Goal: Task Accomplishment & Management: Manage account settings

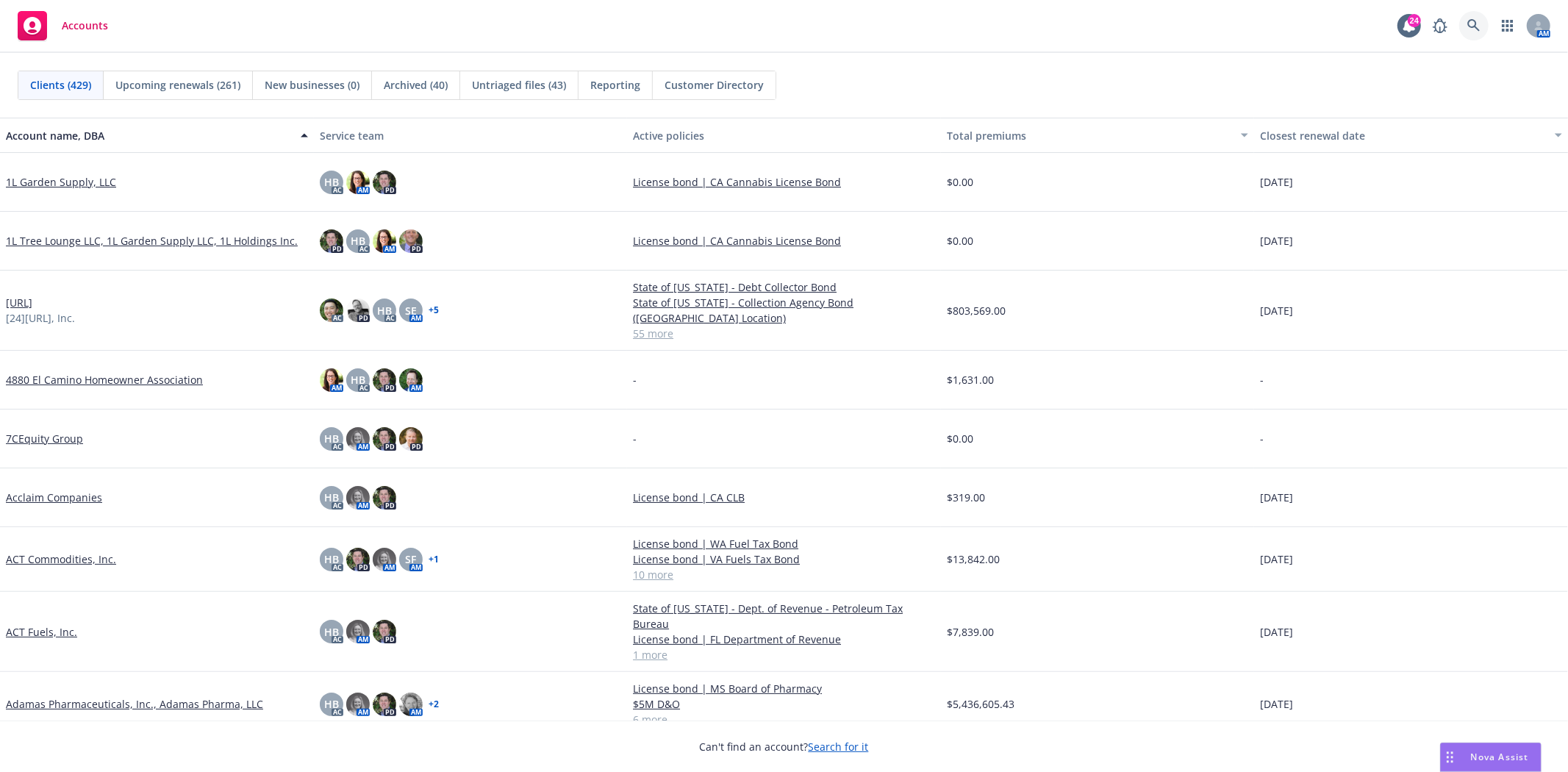
click at [1486, 30] on link at bounding box center [1474, 25] width 29 height 29
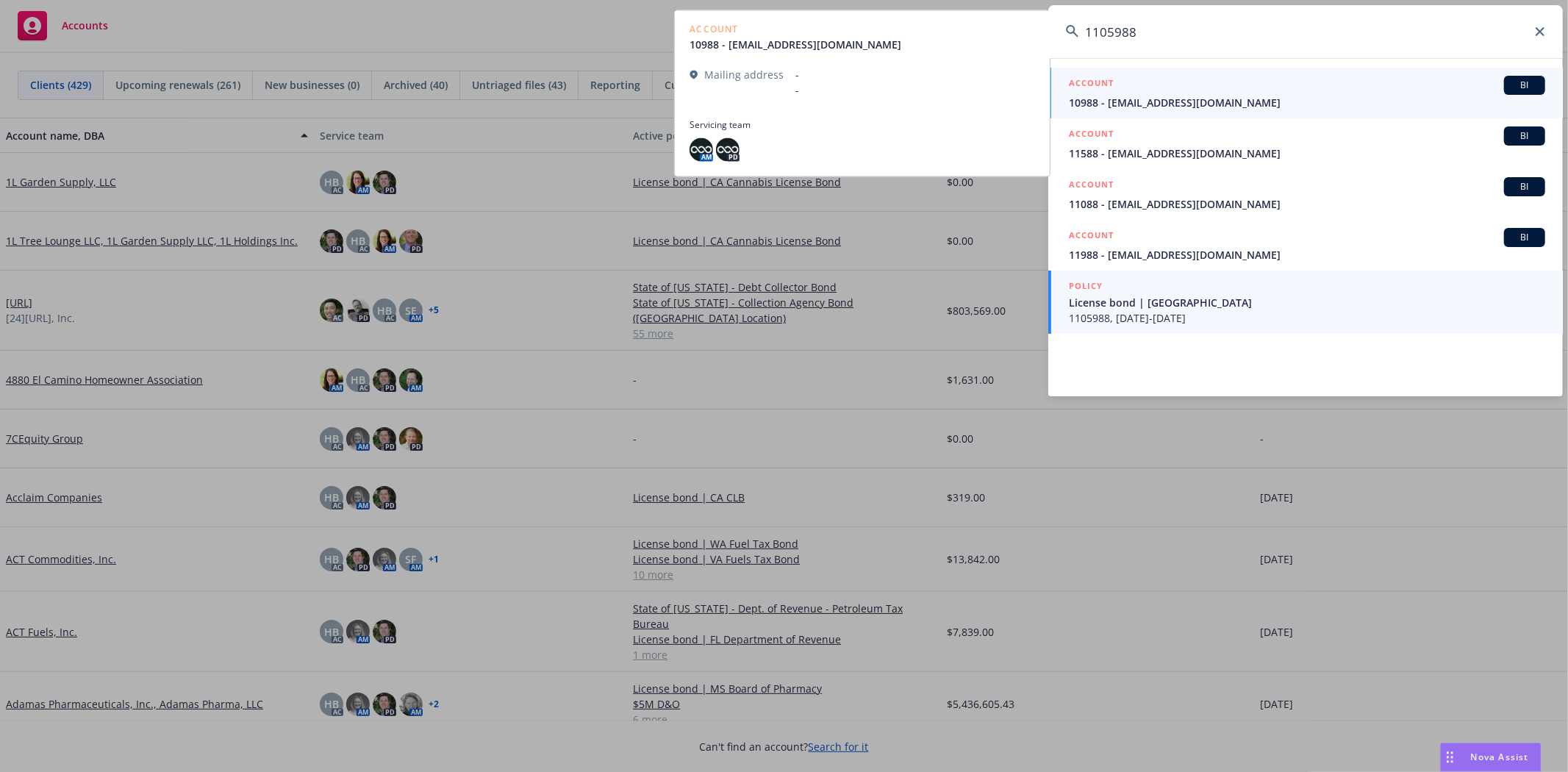
type input "1105988"
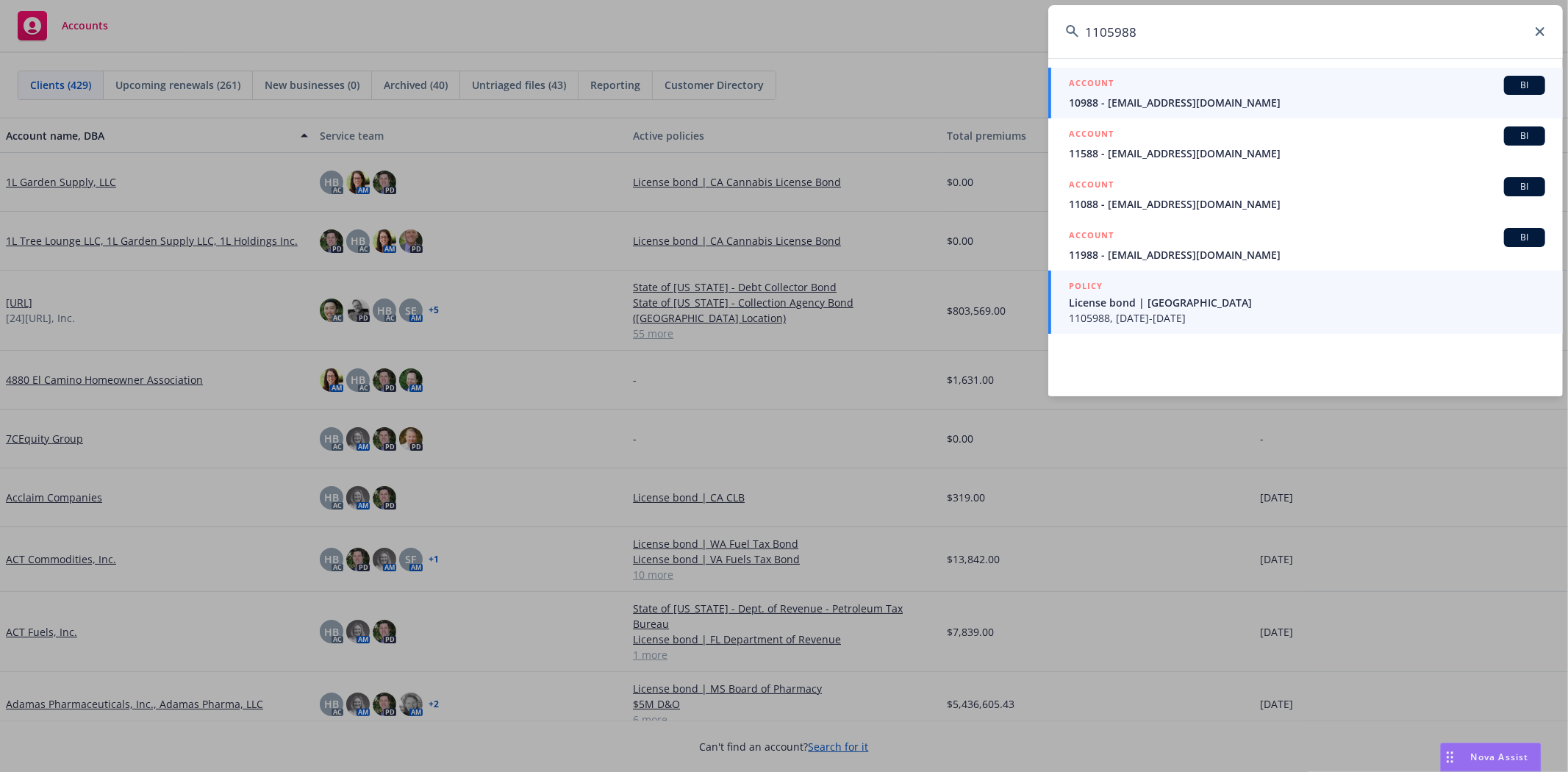
click at [1154, 302] on span "License bond | Village of Riverside" at bounding box center [1306, 302] width 476 height 15
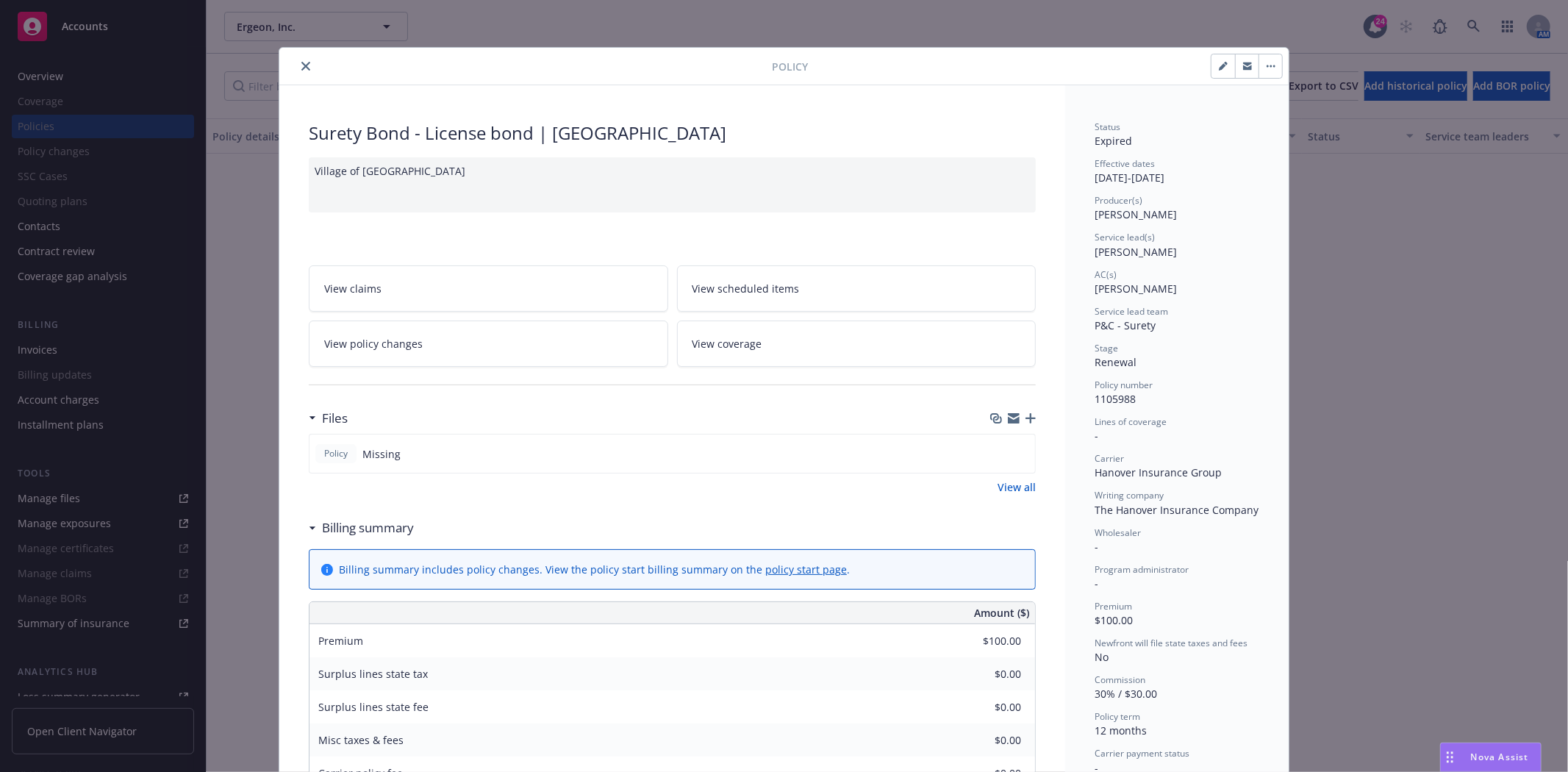
click at [303, 66] on icon "close" at bounding box center [305, 66] width 9 height 9
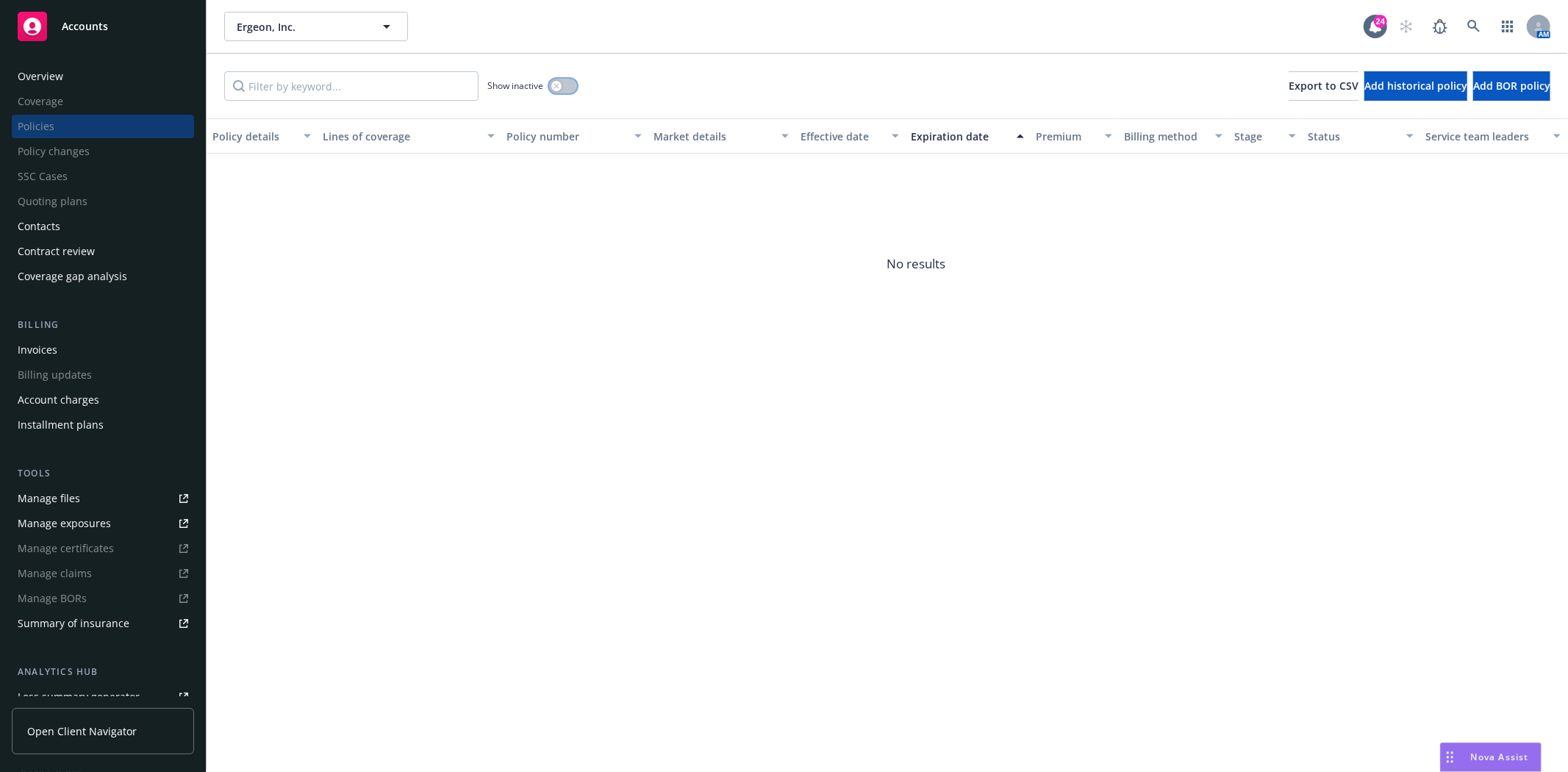
click at [556, 83] on icon "button" at bounding box center [556, 86] width 6 height 6
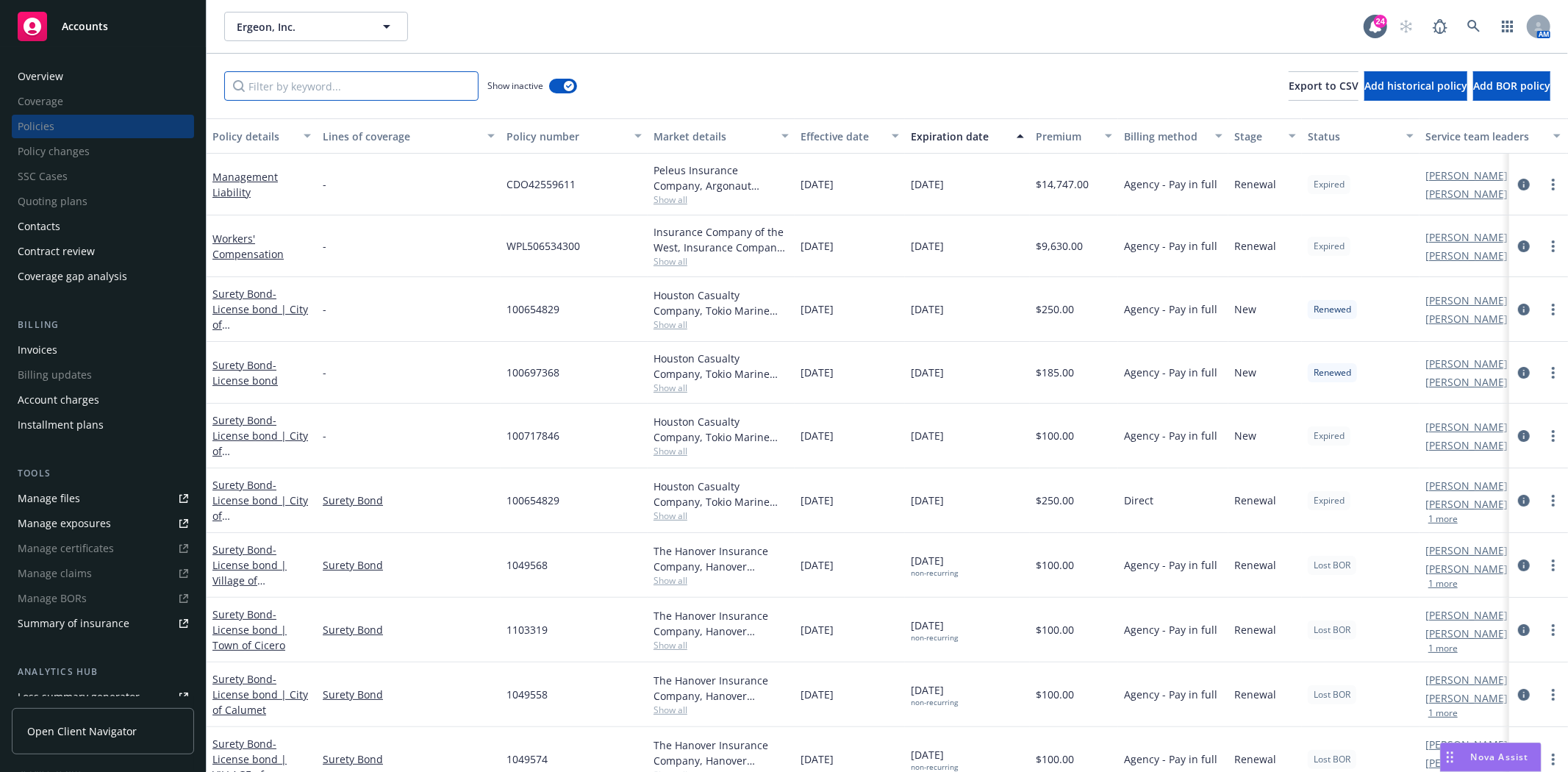
click at [378, 86] on input "Filter by keyword..." at bounding box center [351, 86] width 254 height 29
paste input "1105988"
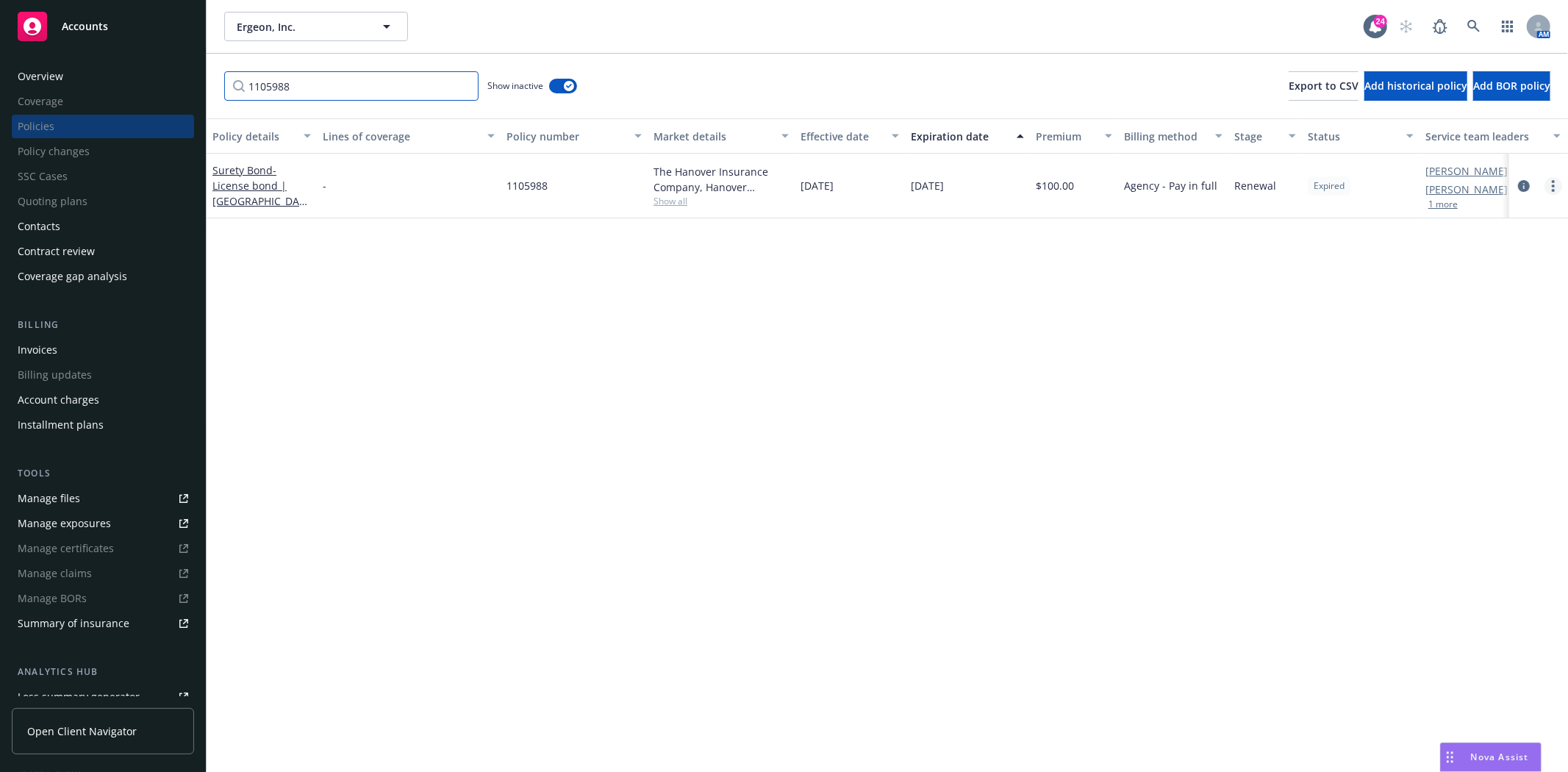
type input "1105988"
click at [1551, 184] on icon "more" at bounding box center [1553, 185] width 3 height 12
click at [1438, 275] on link "End policy" at bounding box center [1475, 273] width 173 height 29
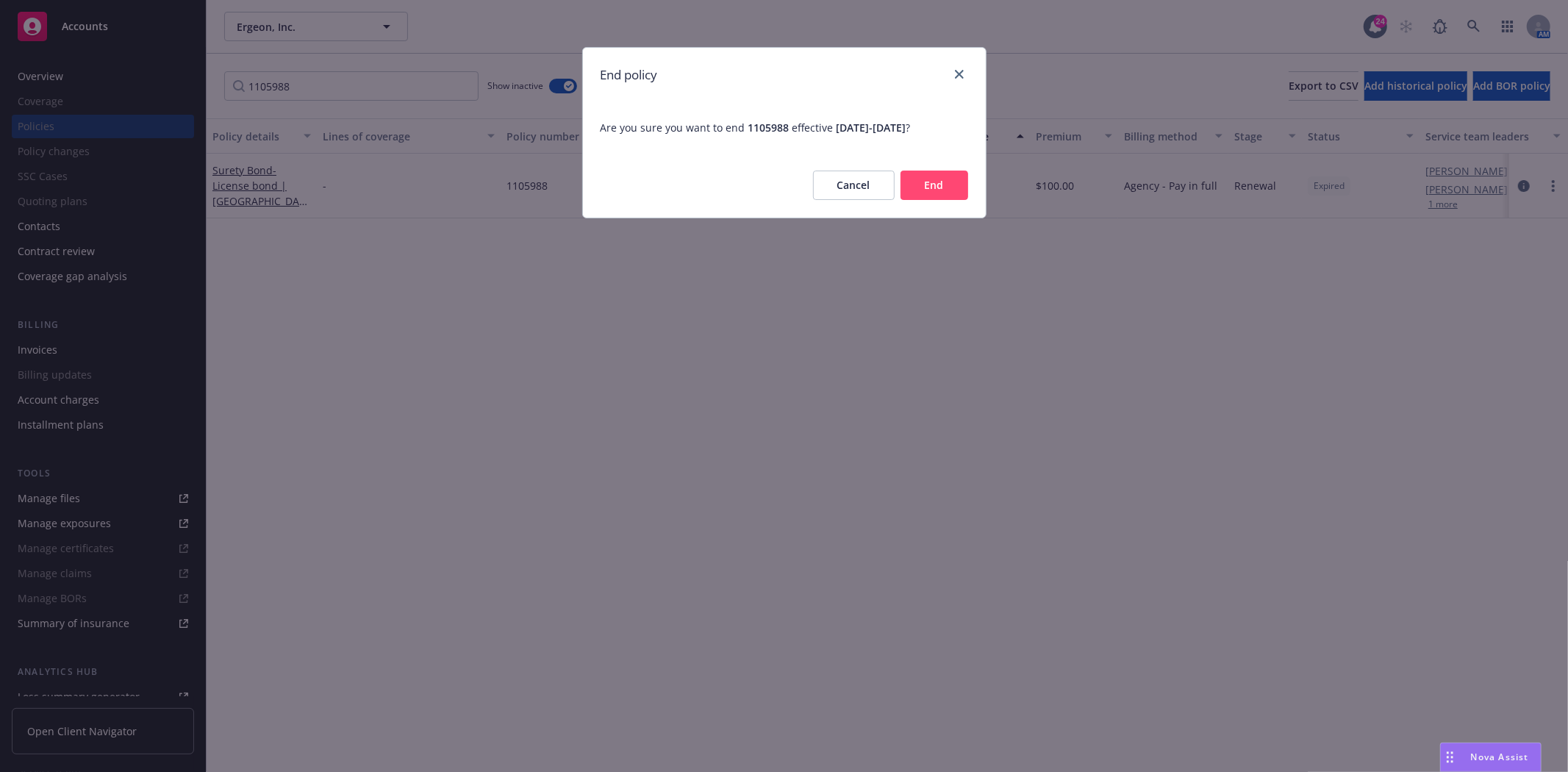
click at [910, 182] on button "End" at bounding box center [934, 185] width 67 height 29
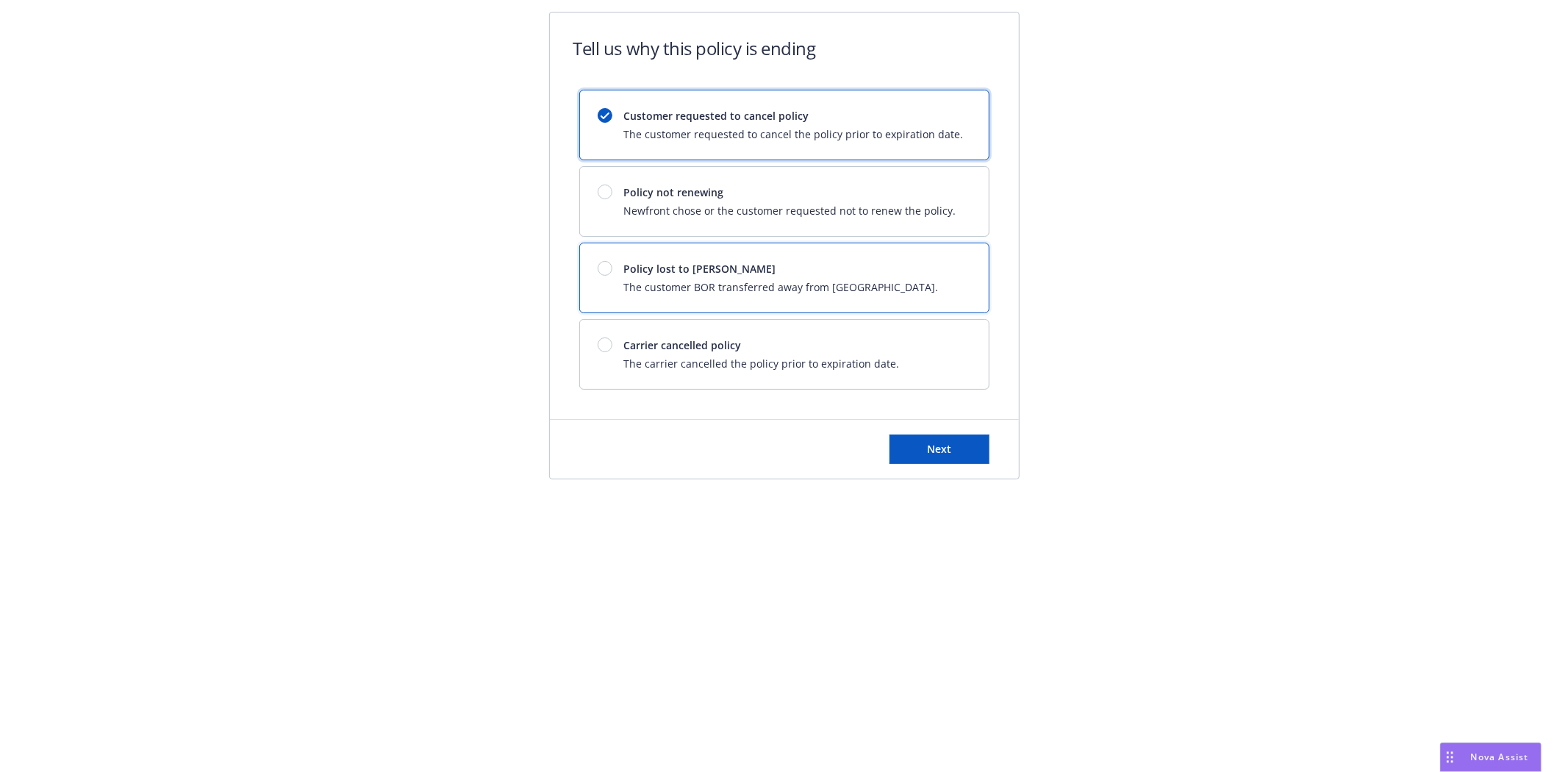
click at [751, 269] on span "Policy lost to [PERSON_NAME]" at bounding box center [781, 268] width 315 height 15
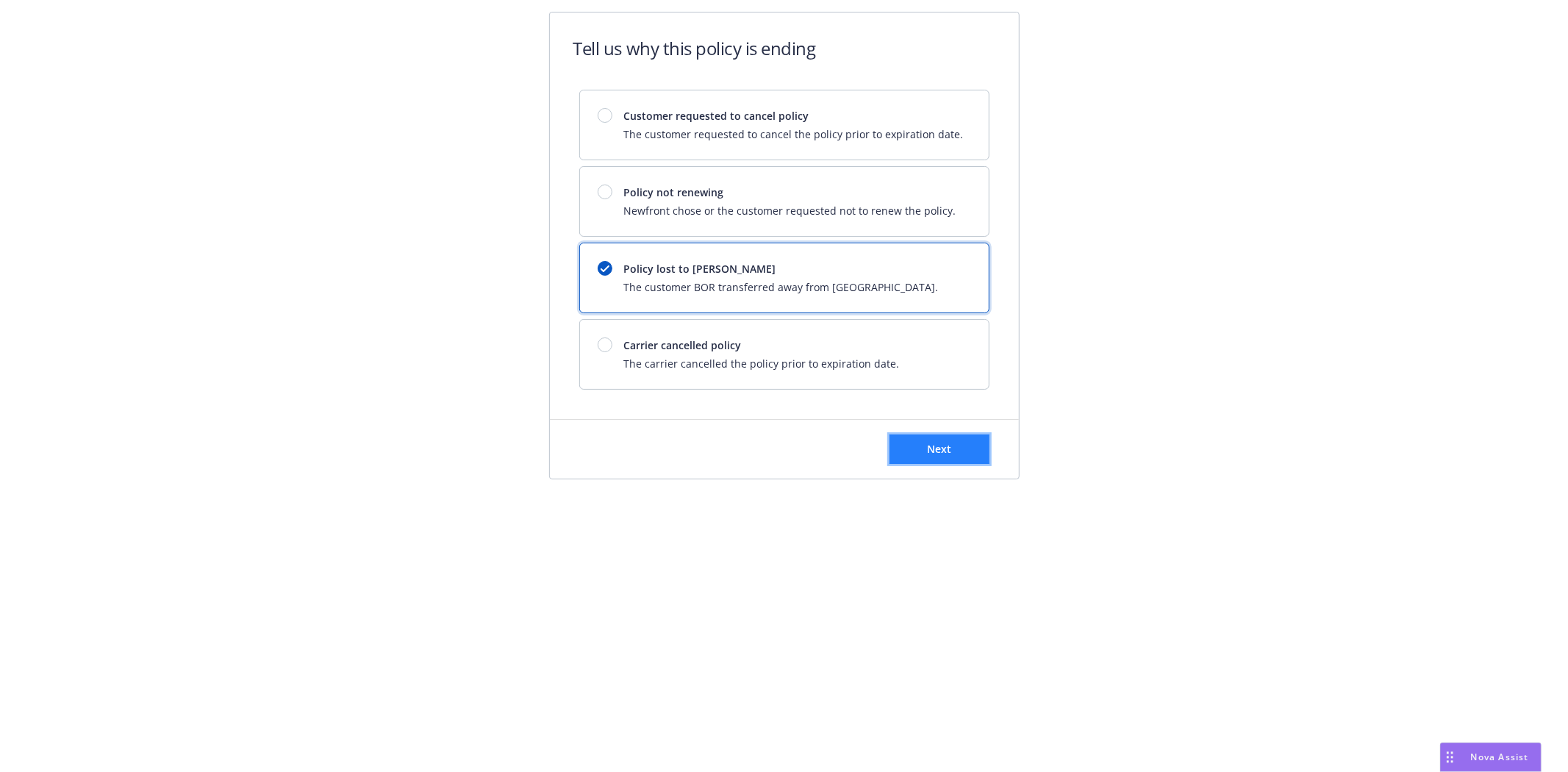
click at [927, 435] on button "Next" at bounding box center [939, 449] width 100 height 29
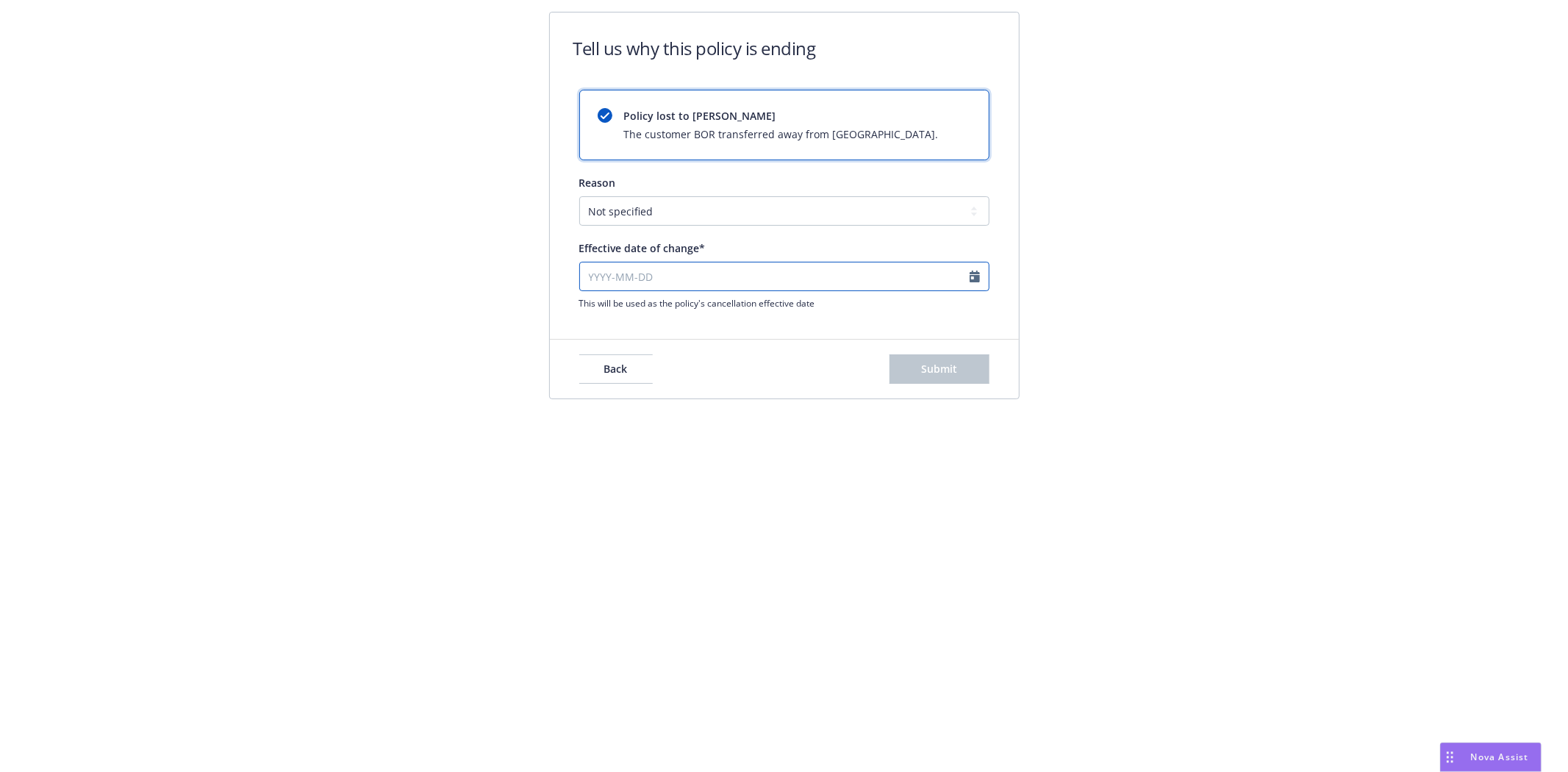
click at [618, 284] on input "Effective date of change*" at bounding box center [784, 276] width 410 height 29
select select "August"
select select "2025"
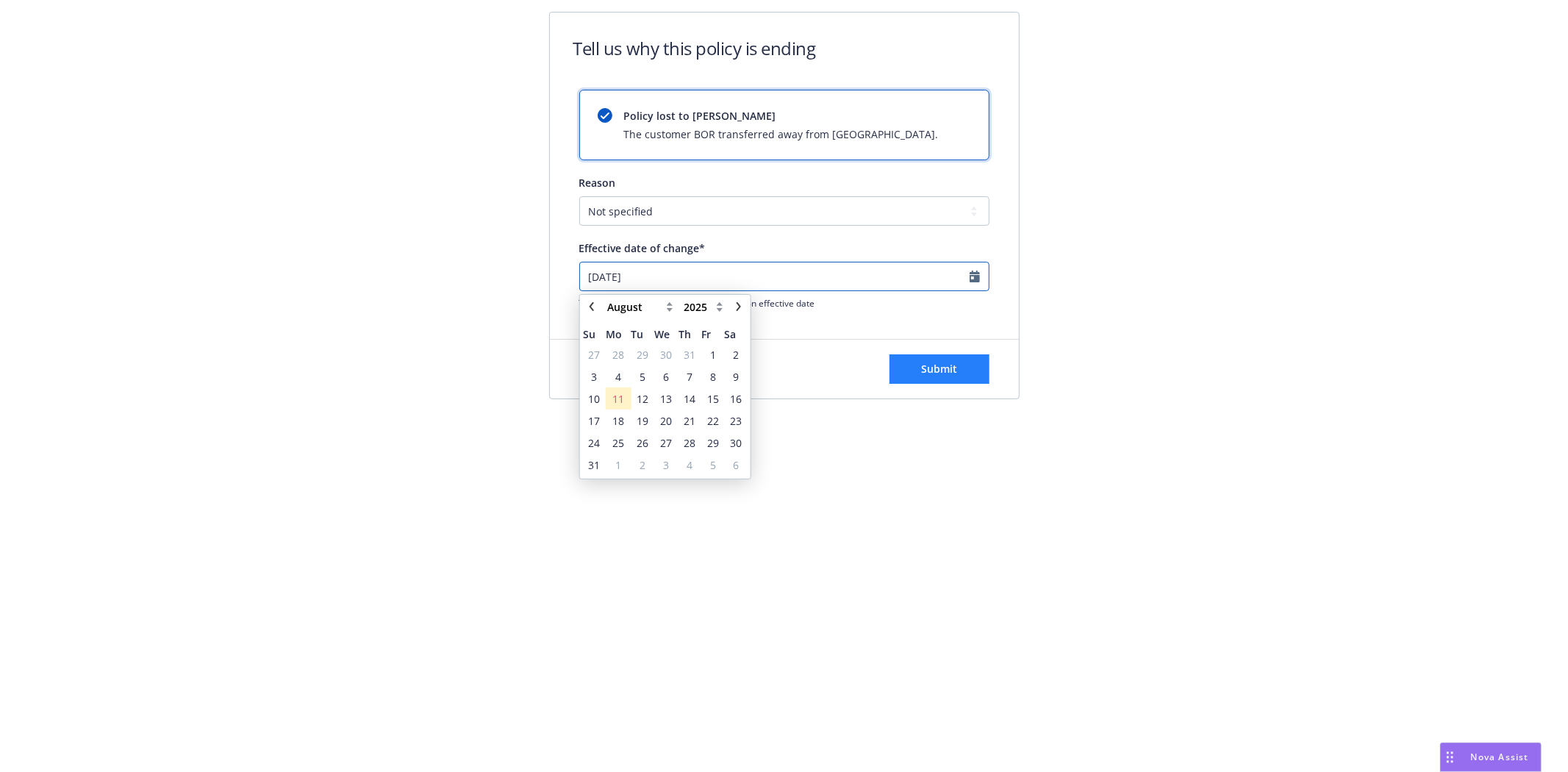
type input "2024-10-18"
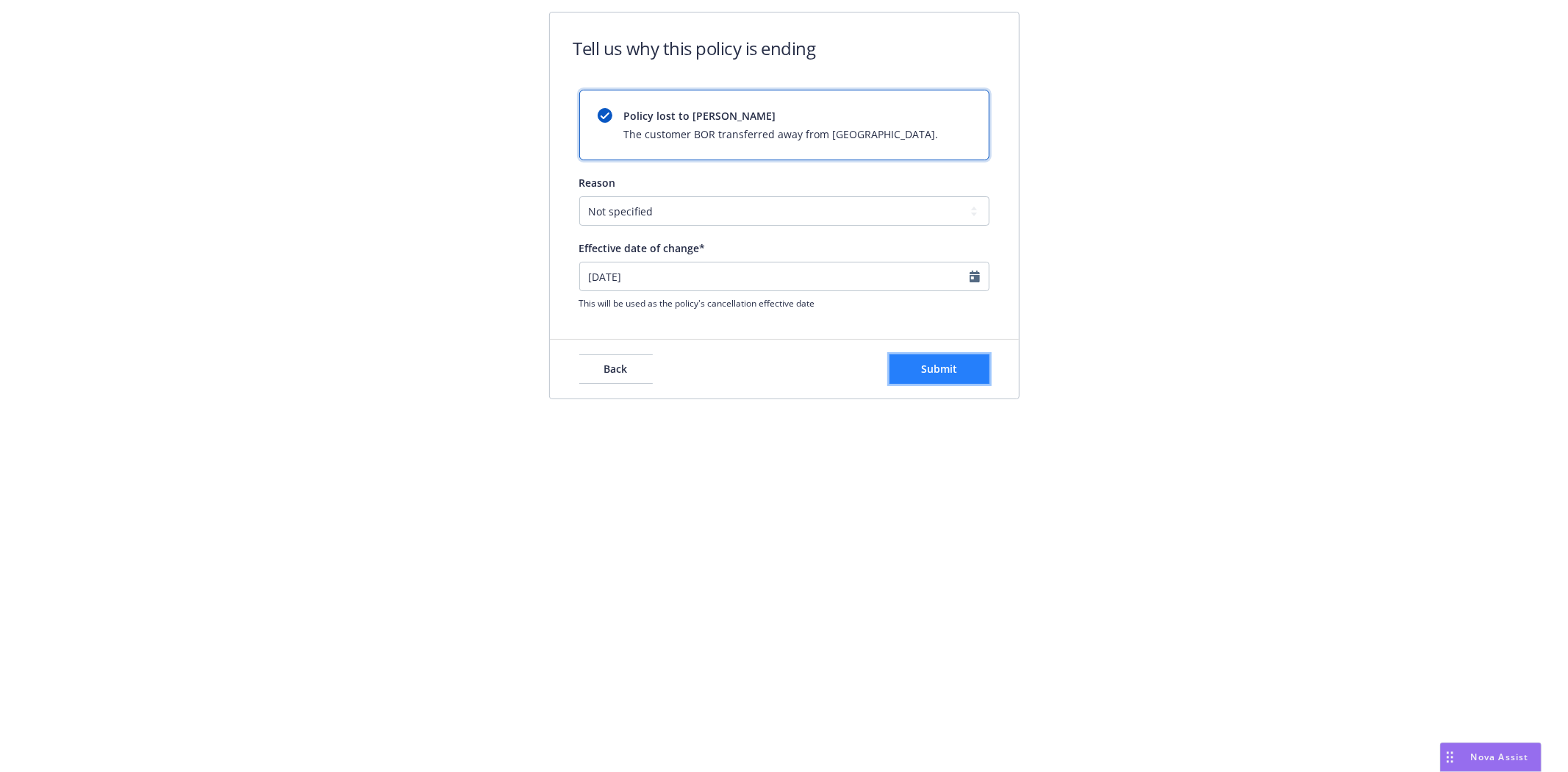
click at [916, 365] on button "Submit" at bounding box center [939, 369] width 100 height 29
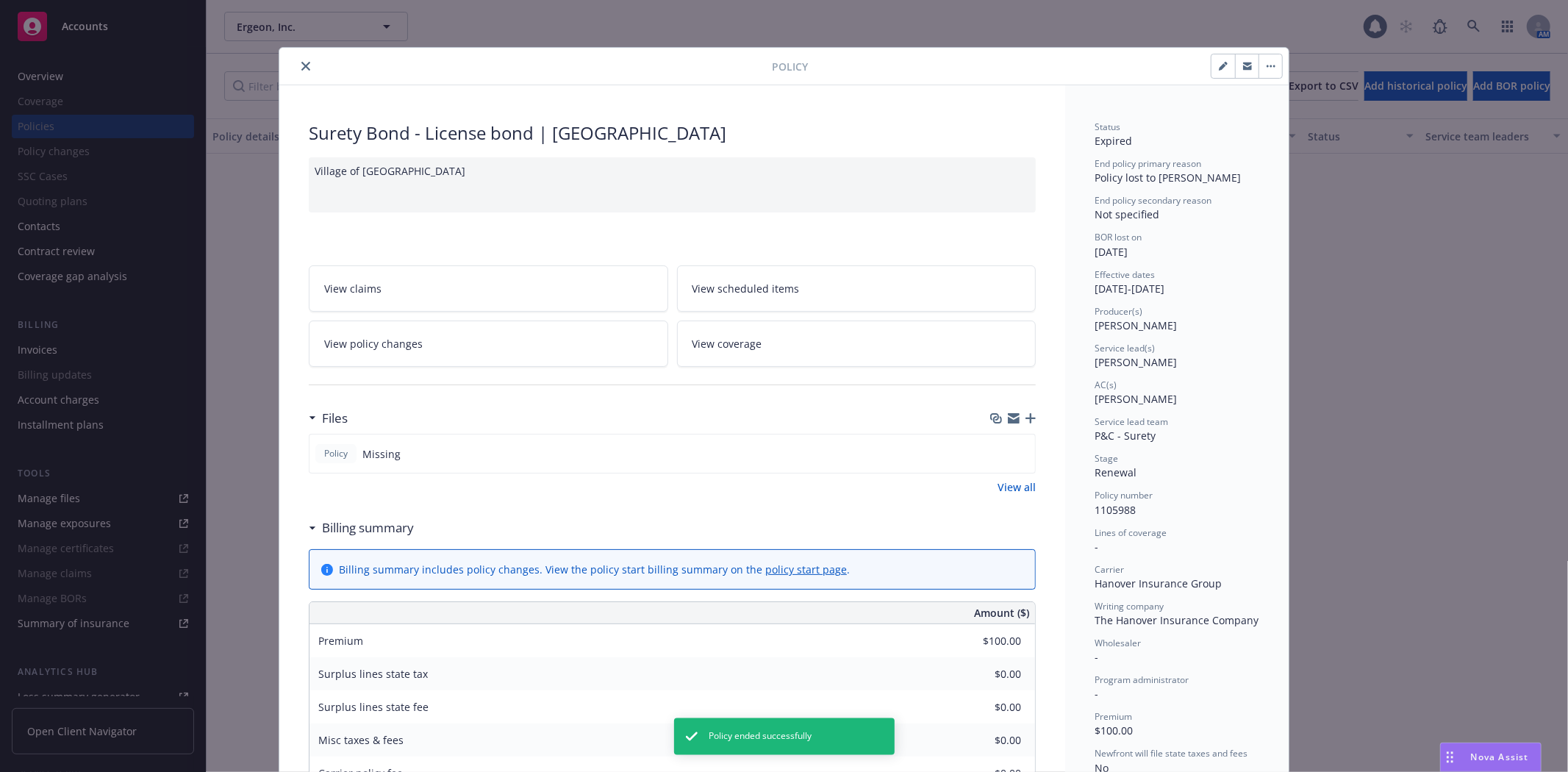
scroll to position [44, 0]
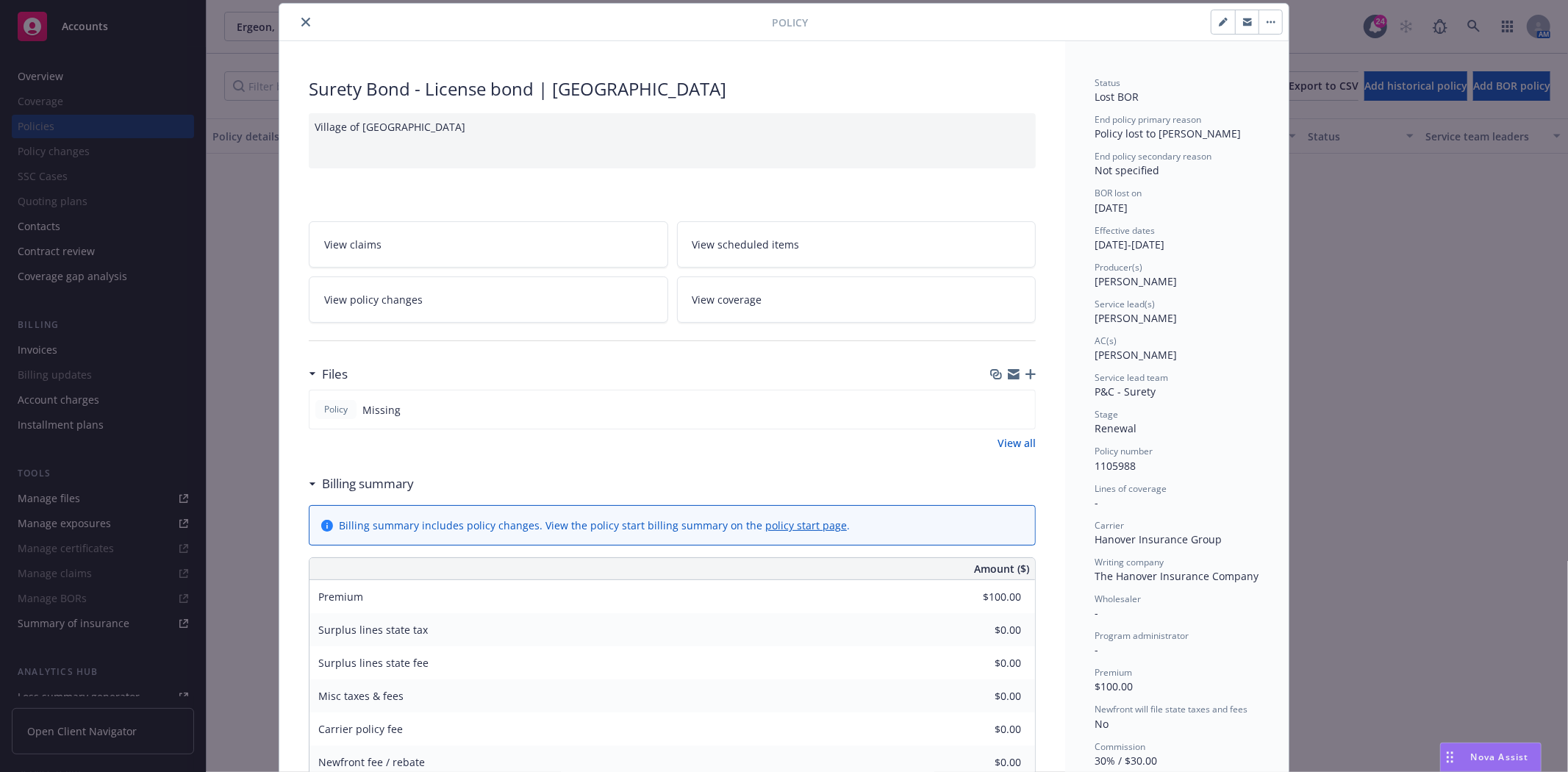
drag, startPoint x: 303, startPoint y: 23, endPoint x: 295, endPoint y: 31, distance: 11.3
click at [303, 23] on icon "close" at bounding box center [305, 21] width 9 height 9
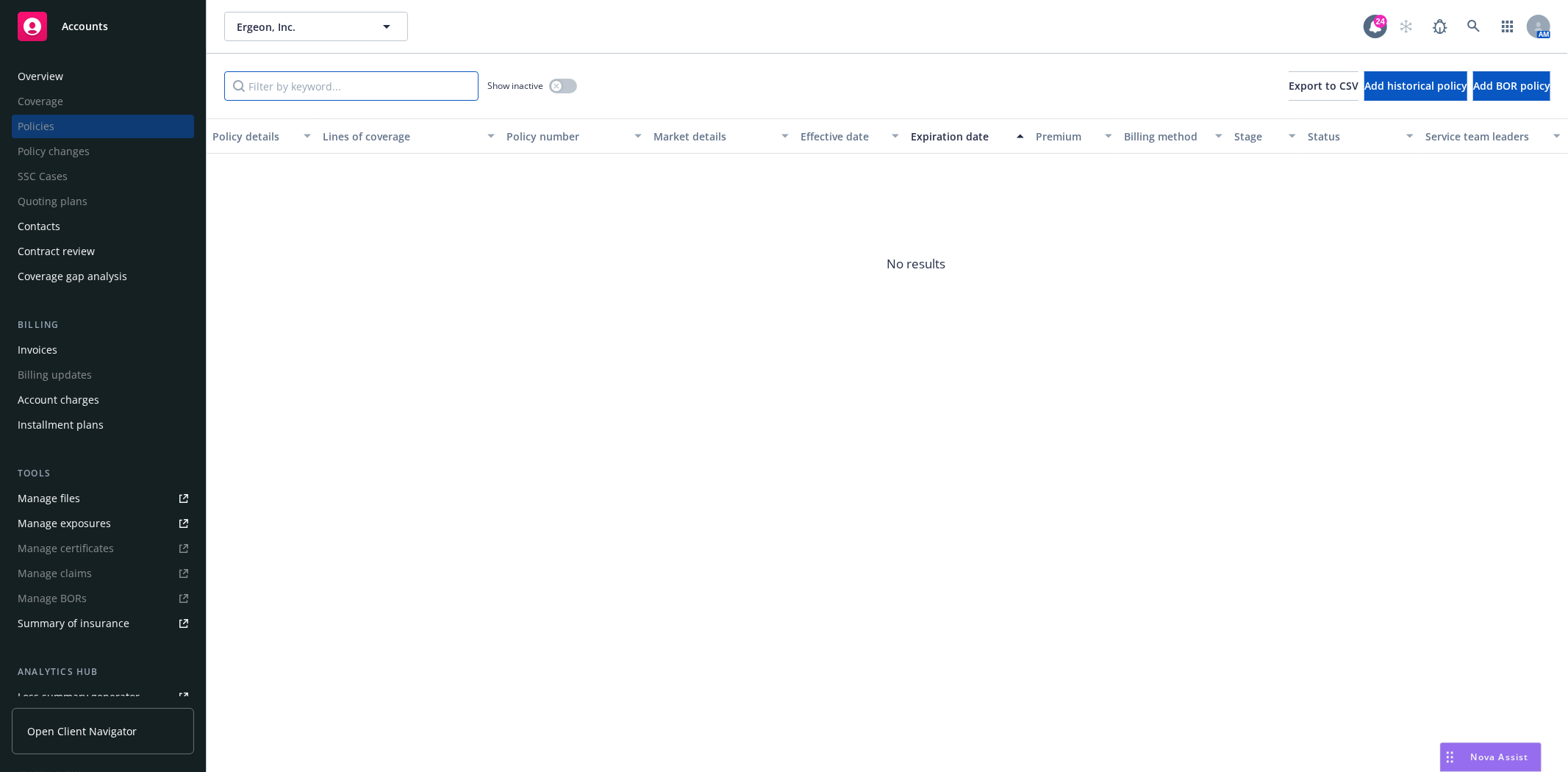
click at [246, 82] on input "Filter by keyword..." at bounding box center [351, 86] width 254 height 29
paste input "1105987"
type input "1105987"
click at [559, 83] on icon "button" at bounding box center [556, 86] width 6 height 6
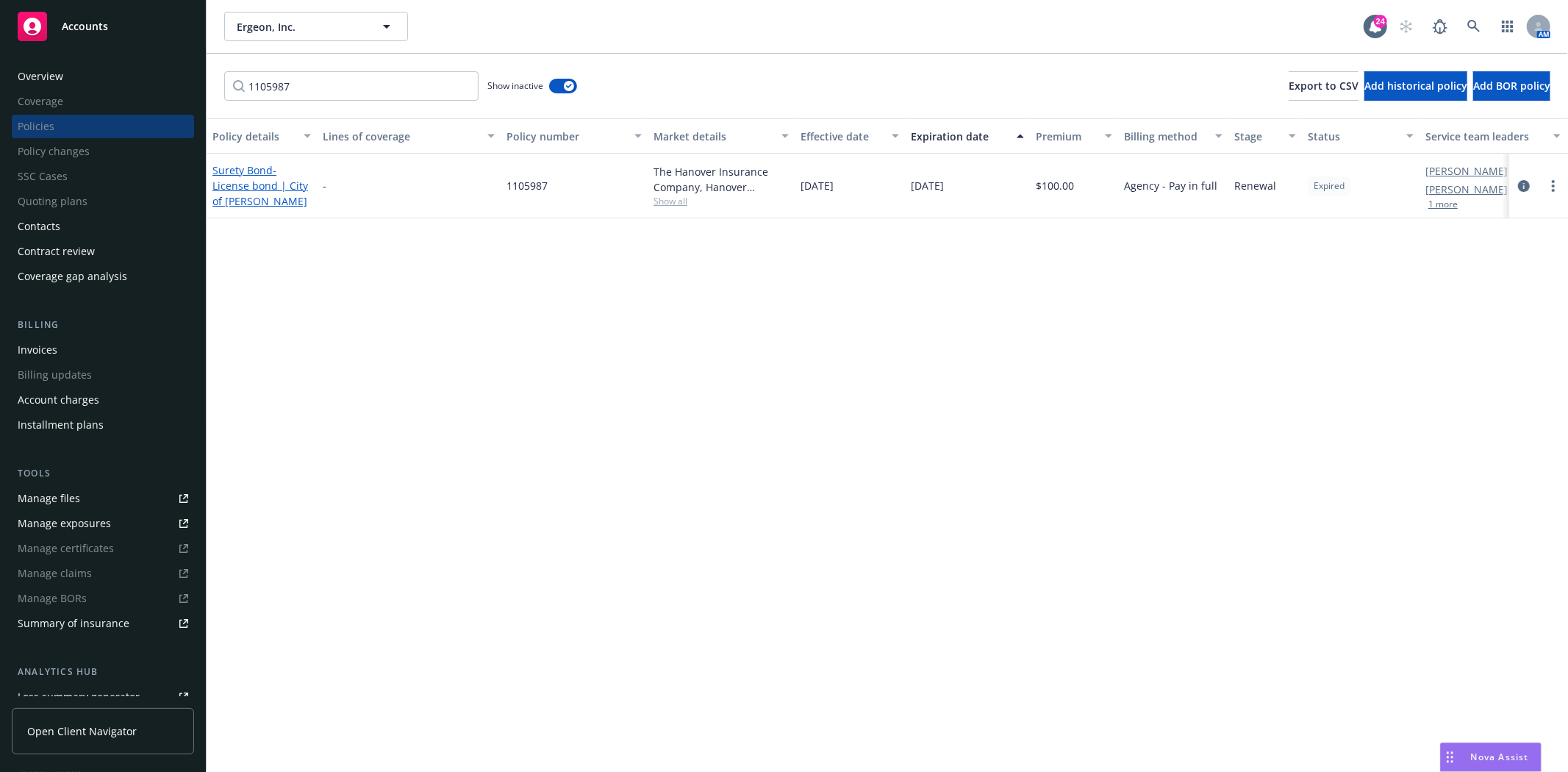
click at [266, 182] on span "- License bond | City of Lockhart" at bounding box center [260, 185] width 96 height 45
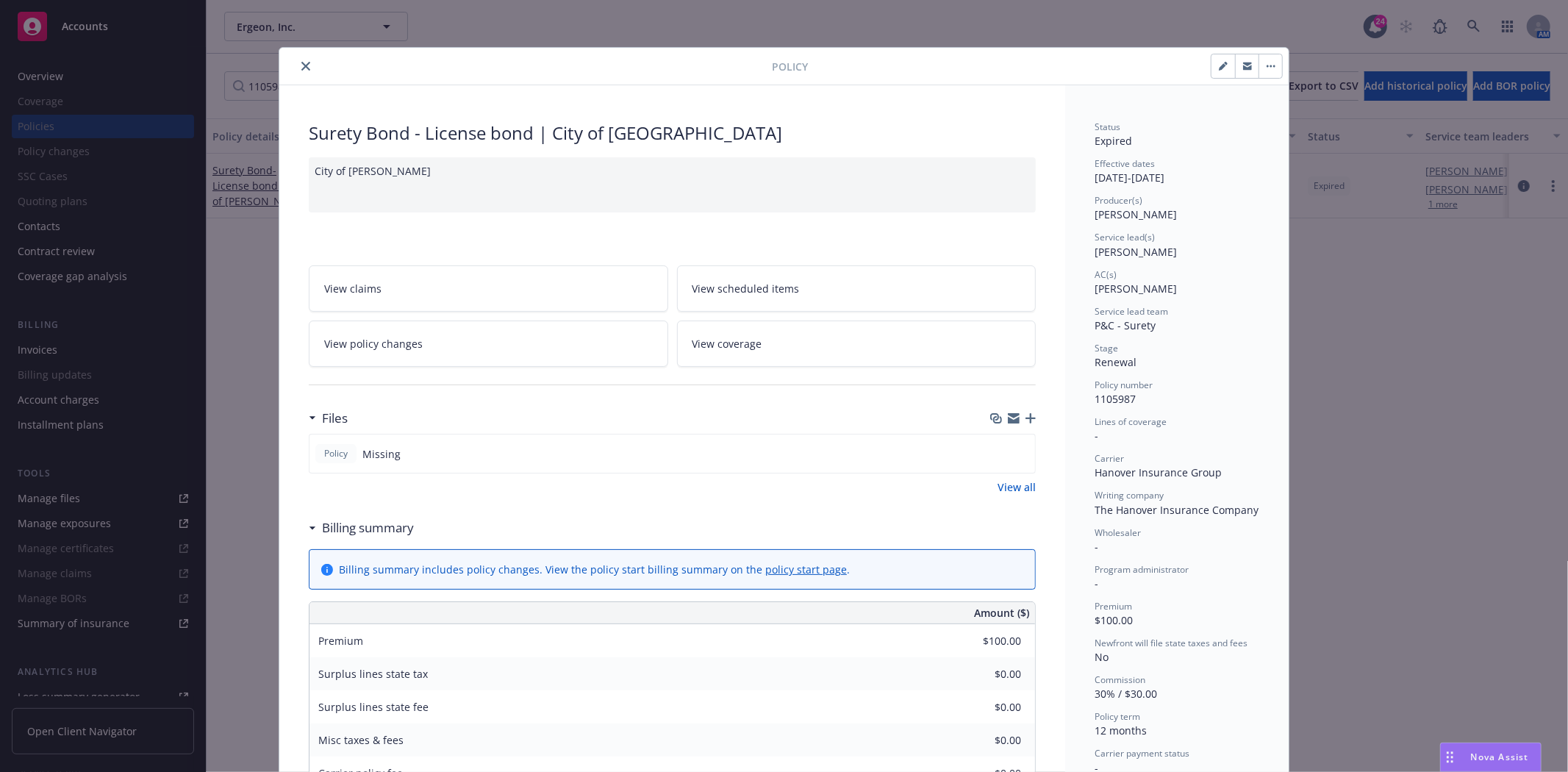
click at [301, 66] on icon "close" at bounding box center [305, 66] width 9 height 9
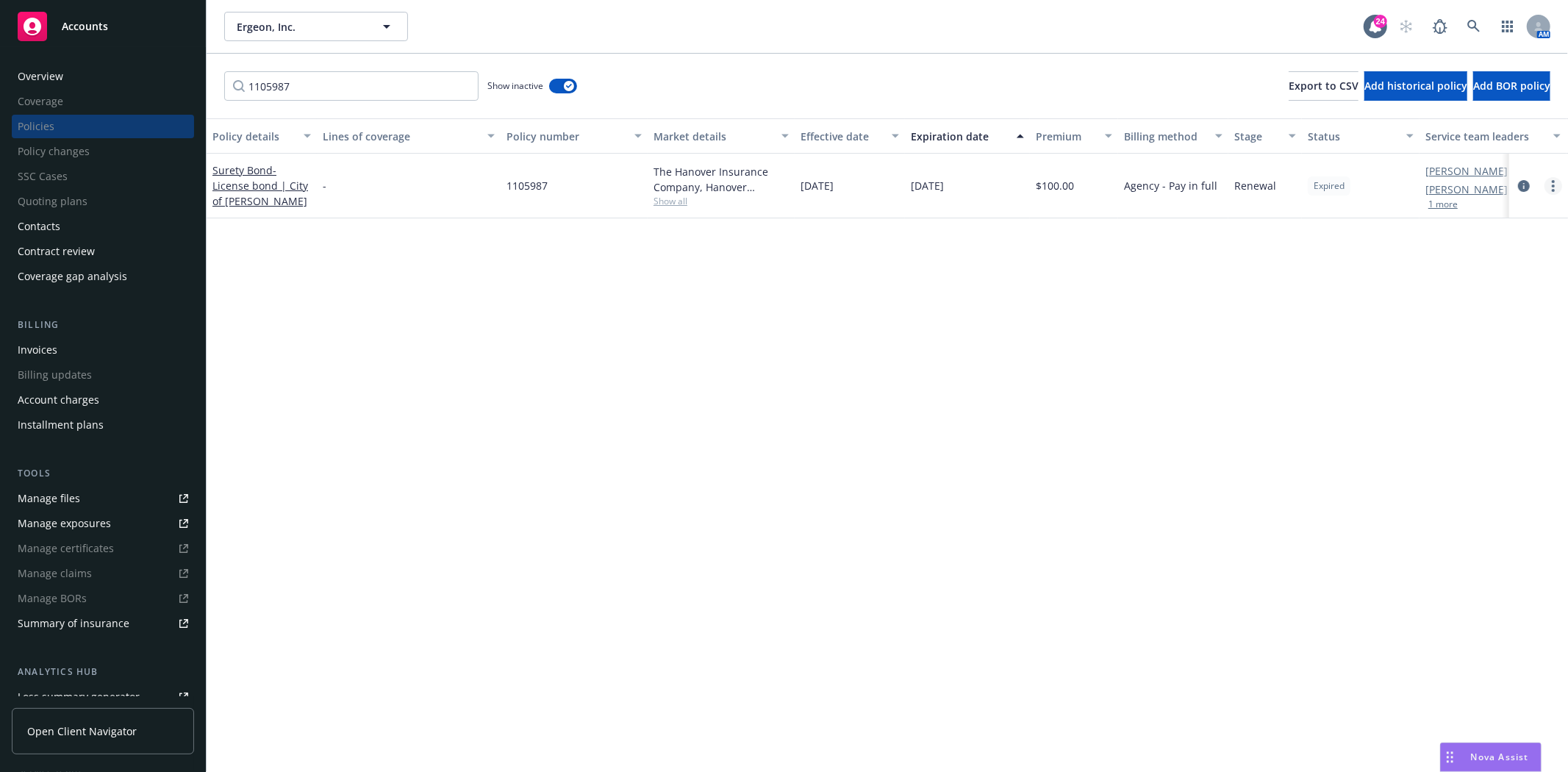
click at [1555, 187] on link "more" at bounding box center [1553, 185] width 17 height 17
click at [1448, 268] on link "End policy" at bounding box center [1475, 273] width 173 height 29
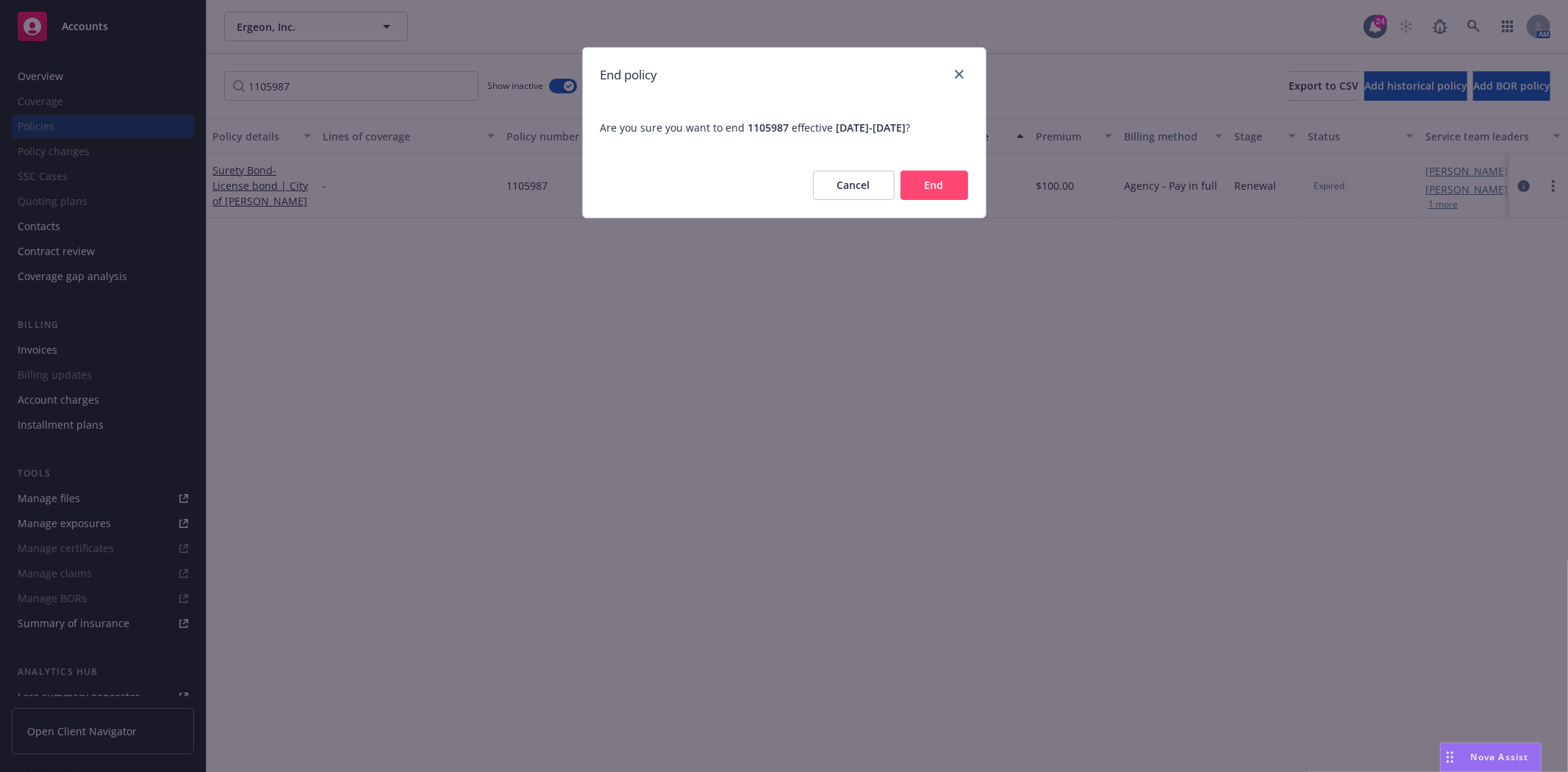
click at [924, 189] on button "End" at bounding box center [934, 185] width 67 height 29
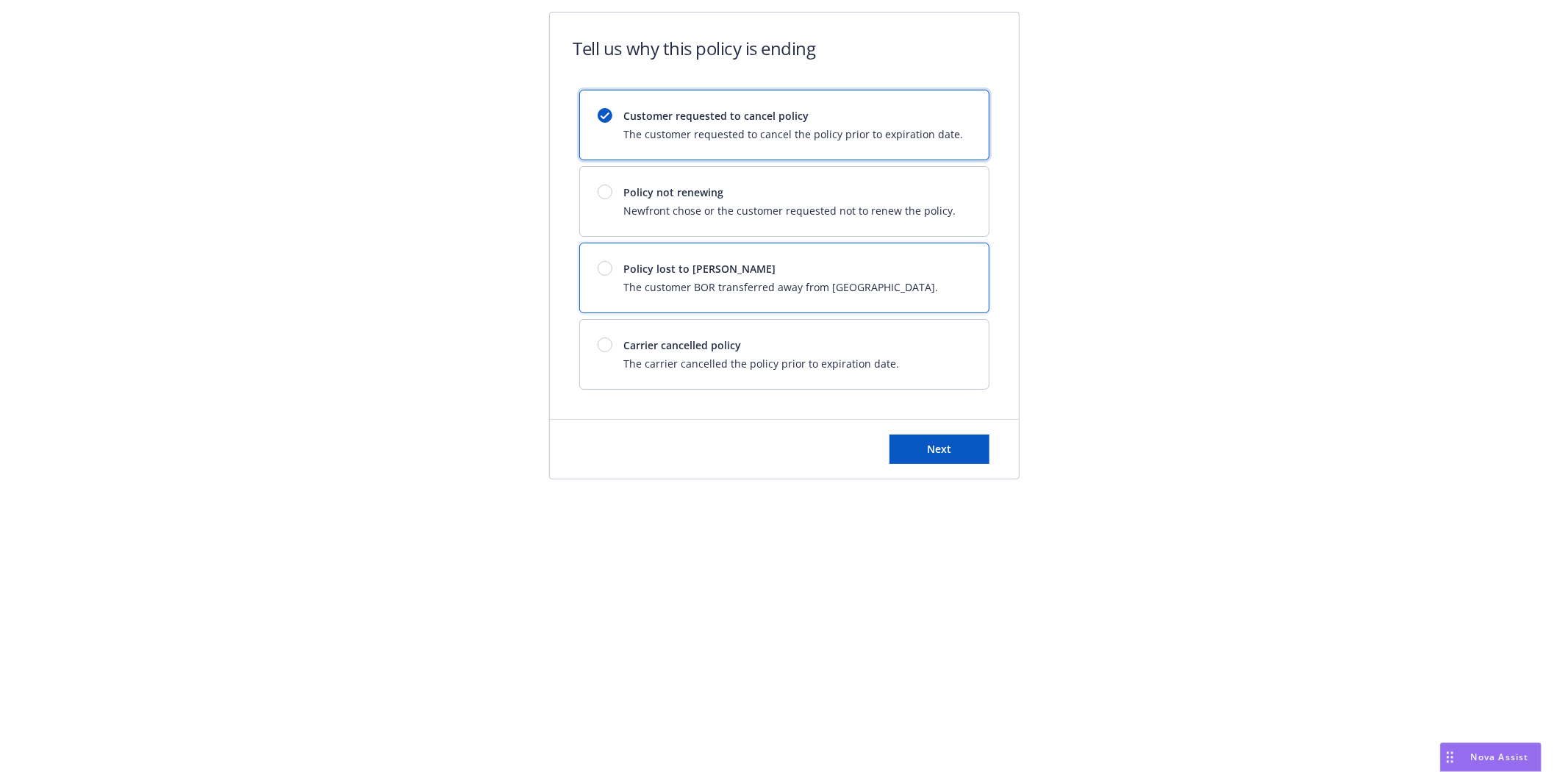
click at [860, 281] on span "The customer BOR transferred away from [GEOGRAPHIC_DATA]." at bounding box center [781, 286] width 315 height 15
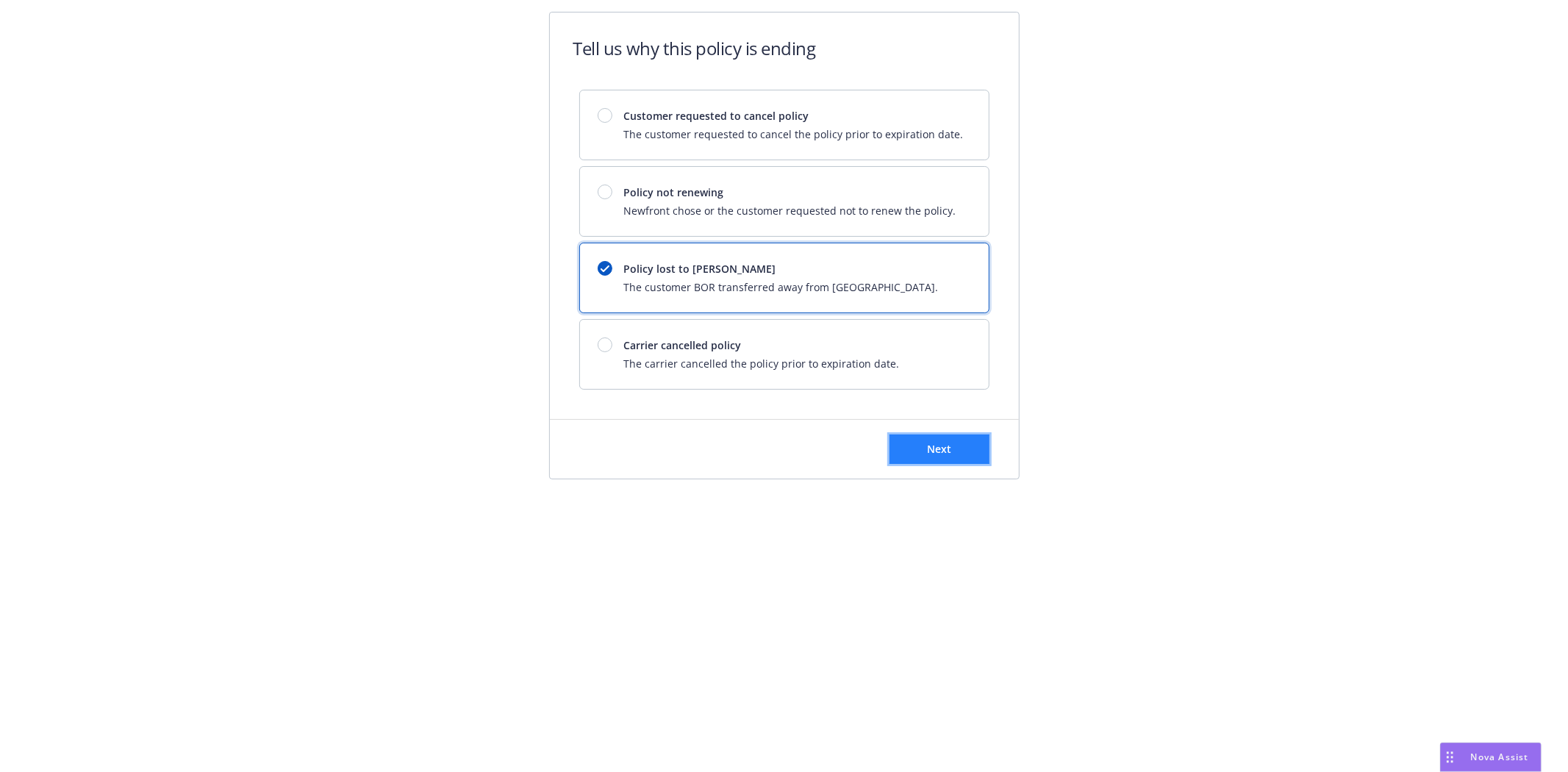
click at [932, 450] on span "Next" at bounding box center [939, 449] width 25 height 14
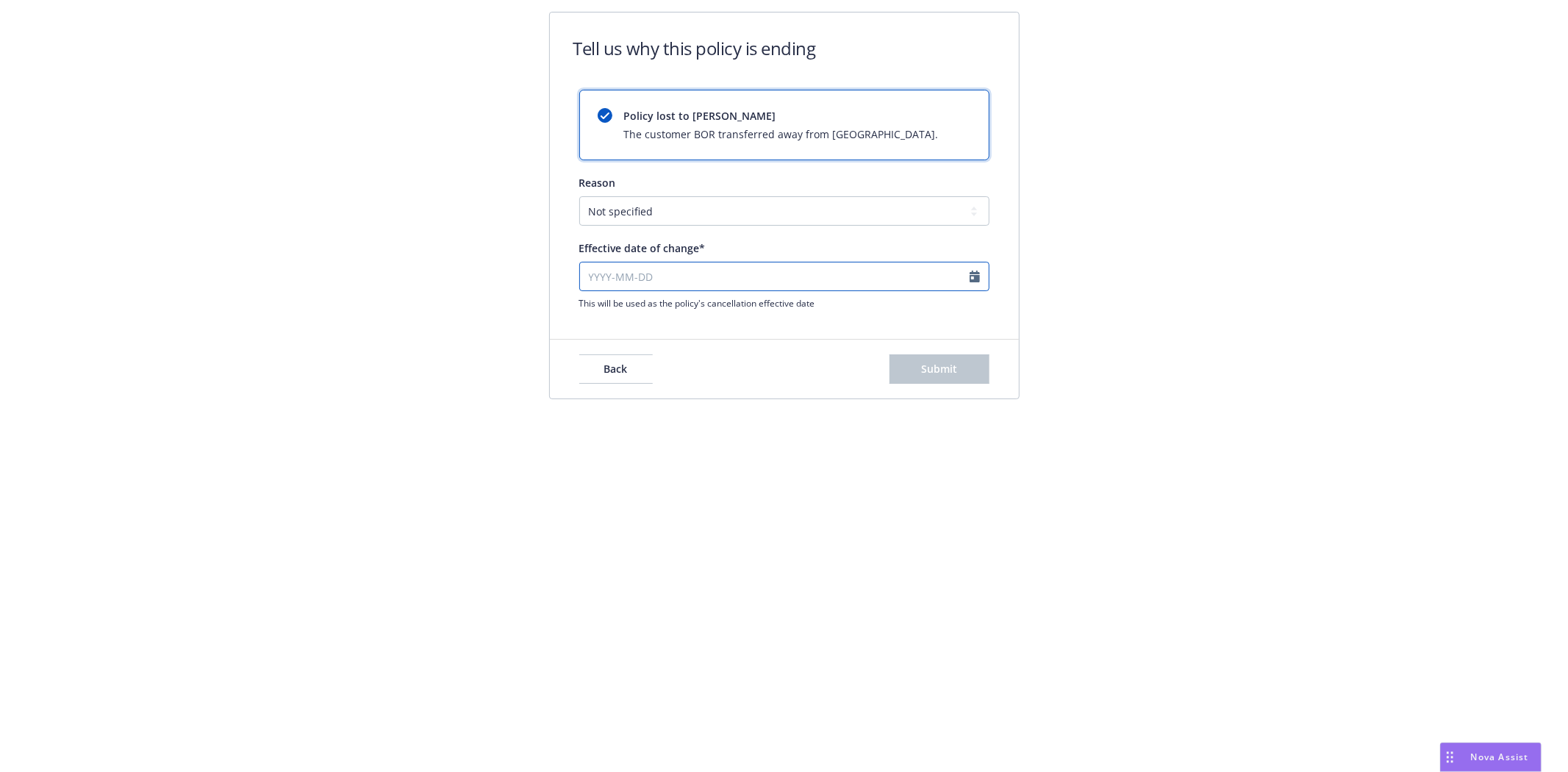
click at [619, 288] on input "Effective date of change*" at bounding box center [784, 276] width 410 height 29
select select "August"
select select "2025"
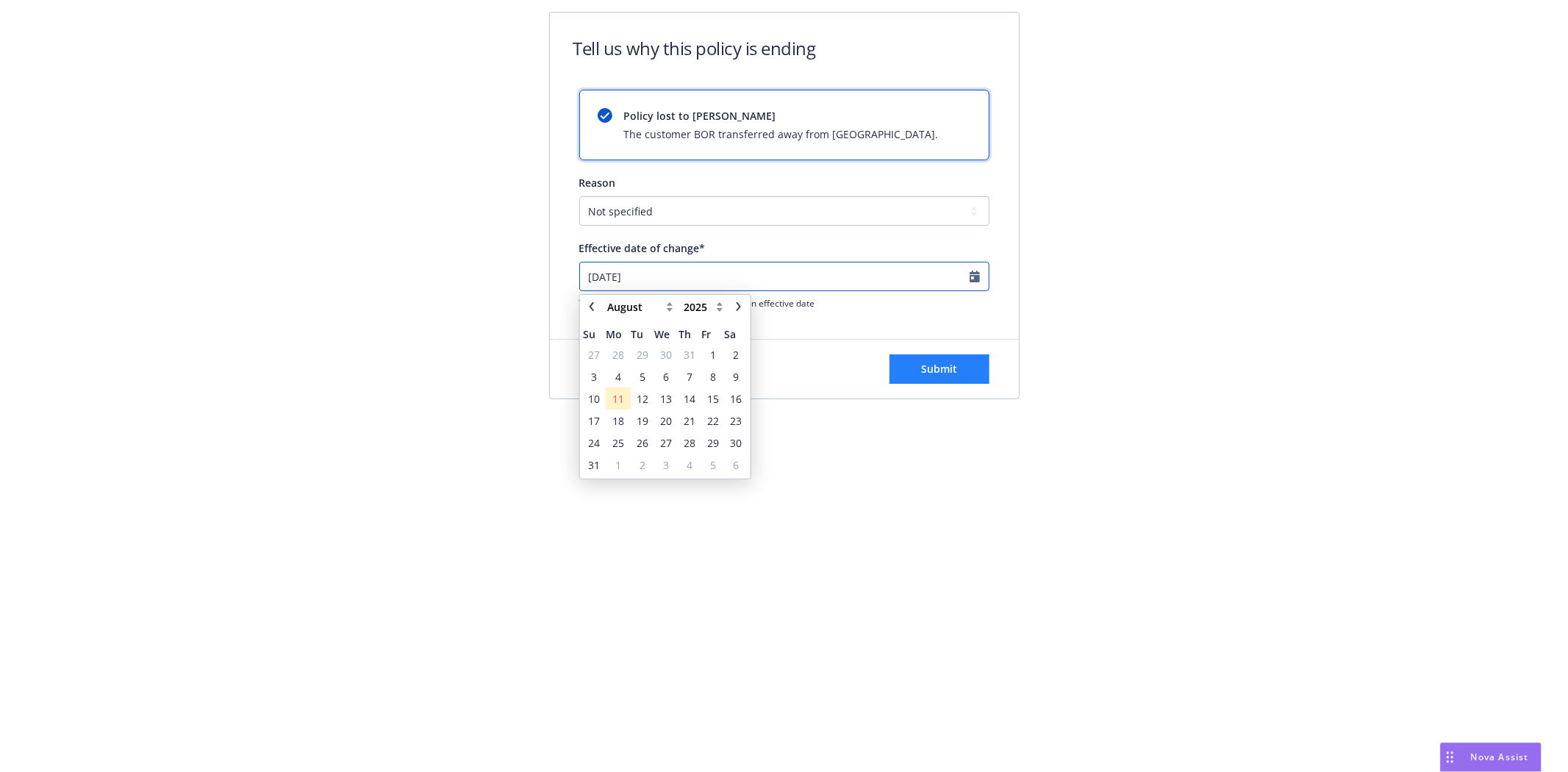
type input "2024-10-18"
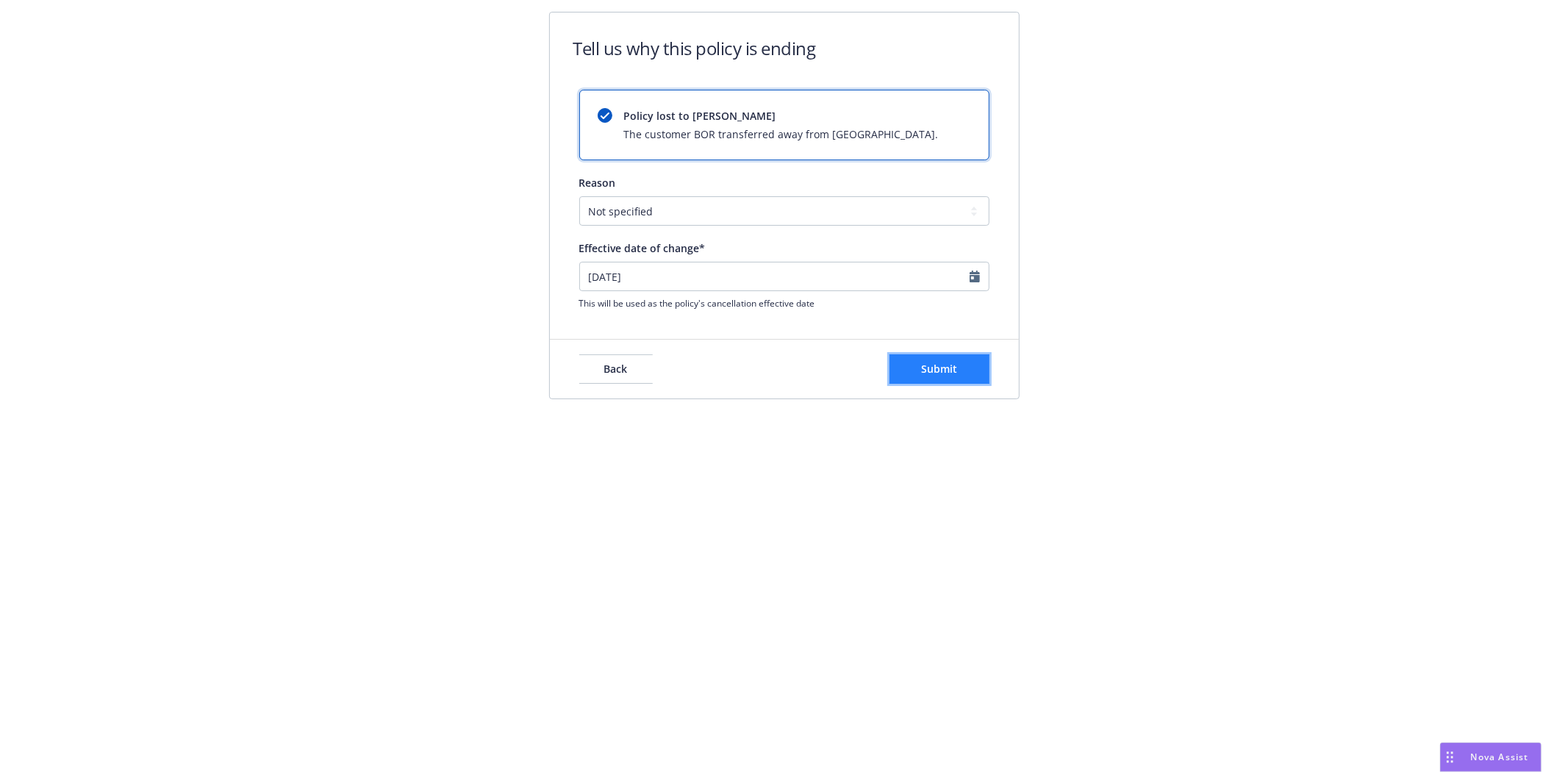
click at [909, 357] on button "Submit" at bounding box center [939, 369] width 100 height 29
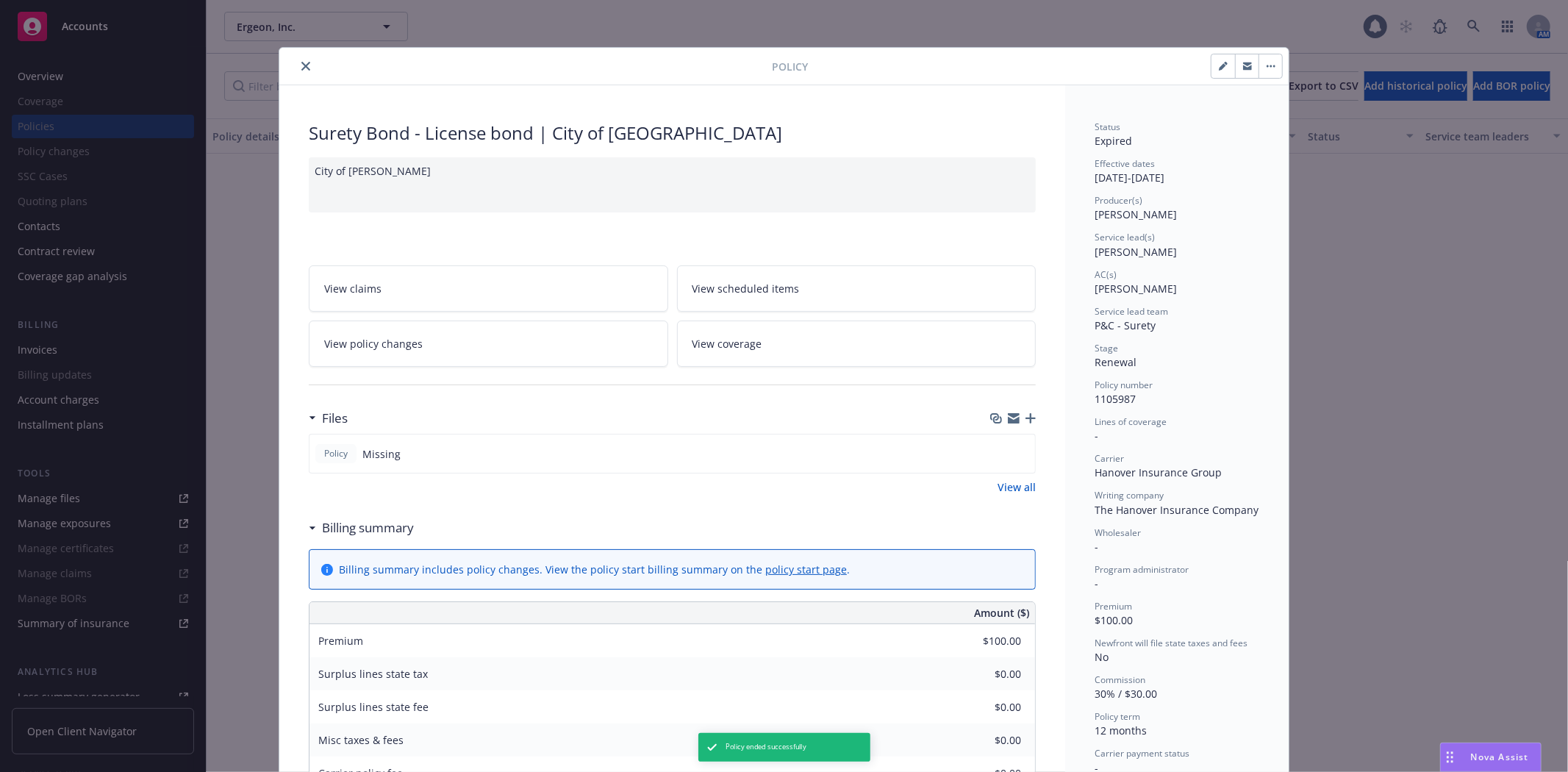
scroll to position [44, 0]
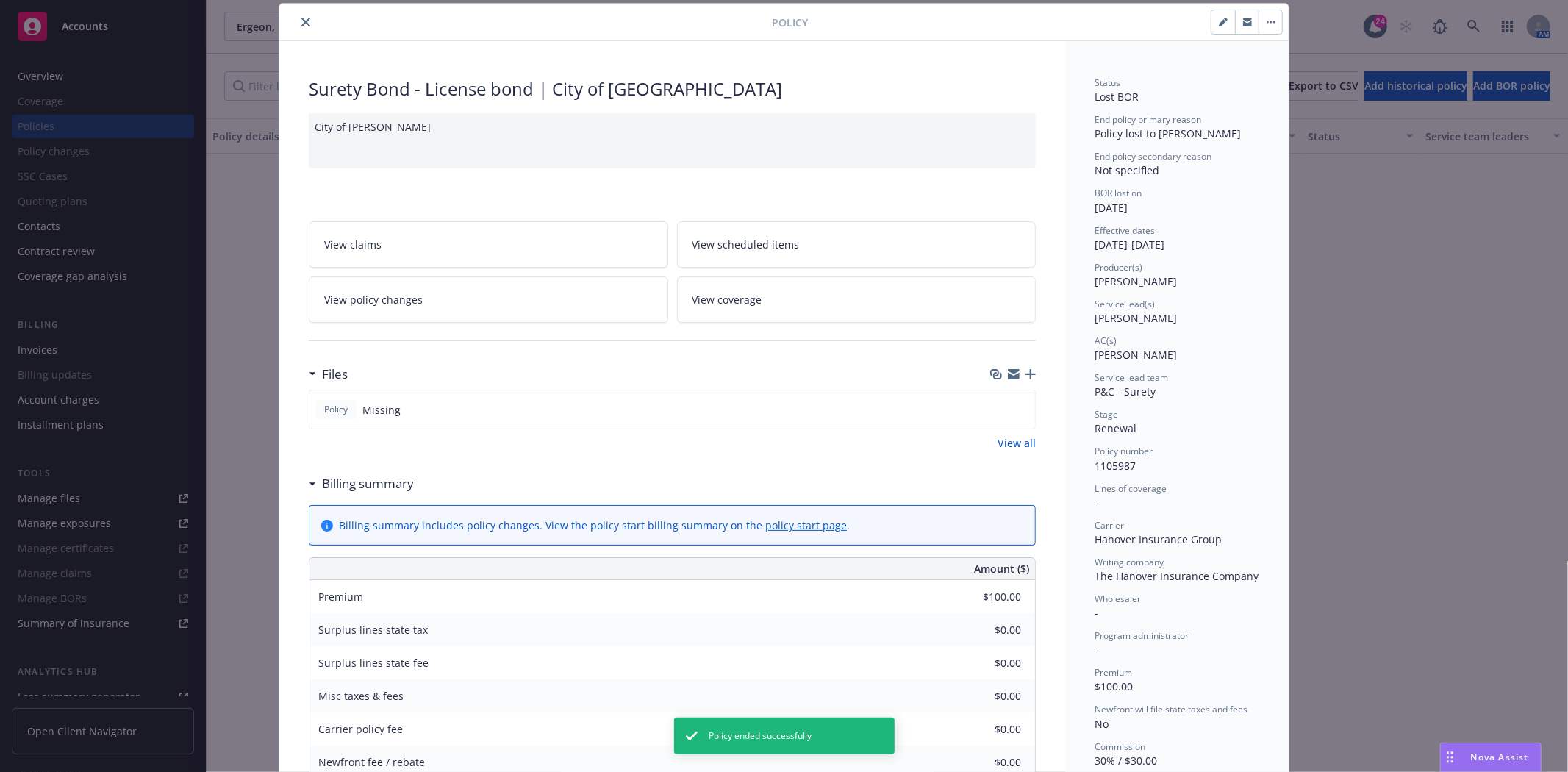
click at [301, 26] on button "close" at bounding box center [306, 22] width 17 height 17
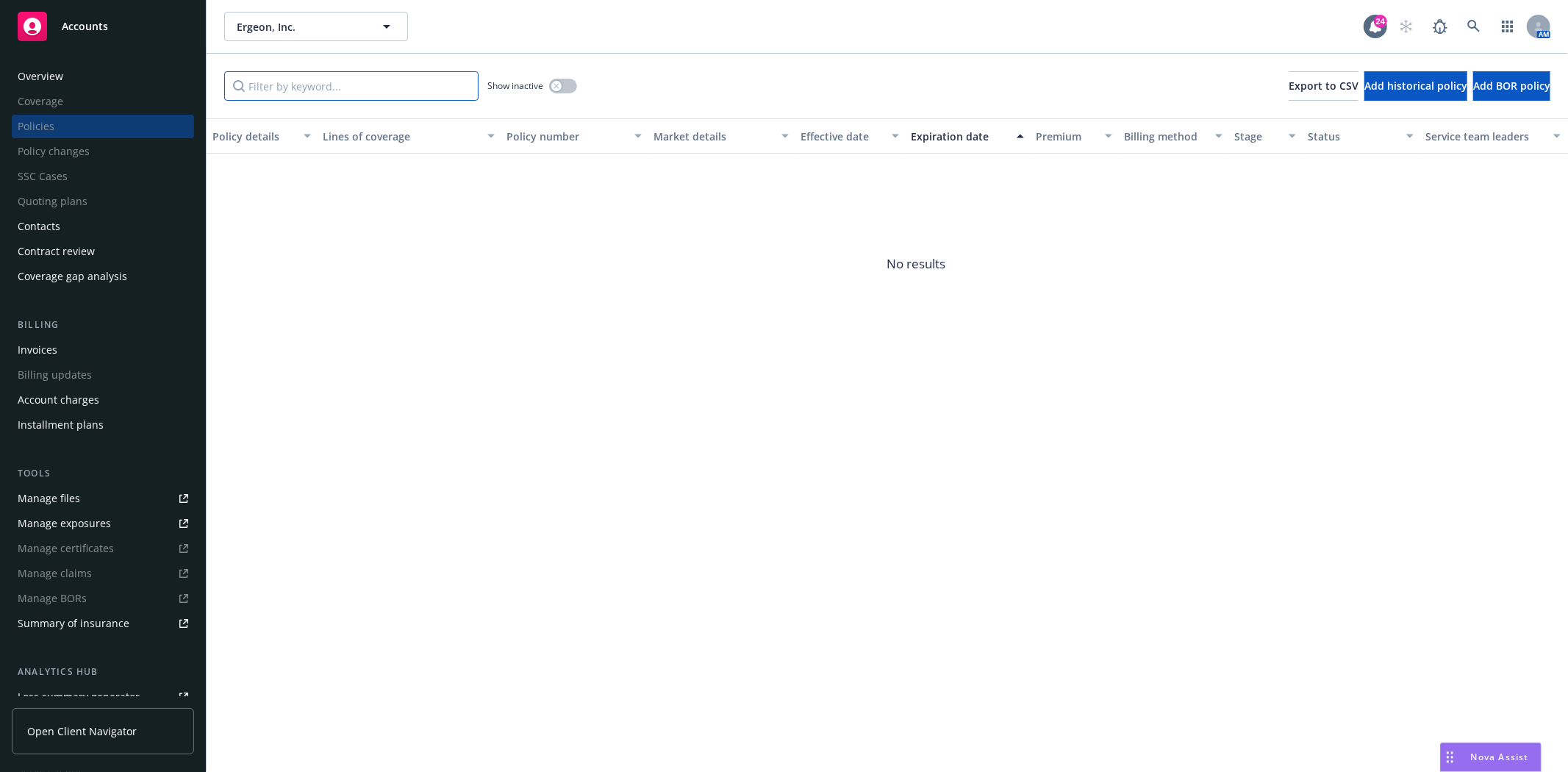
click at [284, 84] on input "Filter by keyword..." at bounding box center [351, 86] width 254 height 29
paste input "1105985"
type input "1105985"
click at [556, 85] on icon "button" at bounding box center [556, 86] width 6 height 6
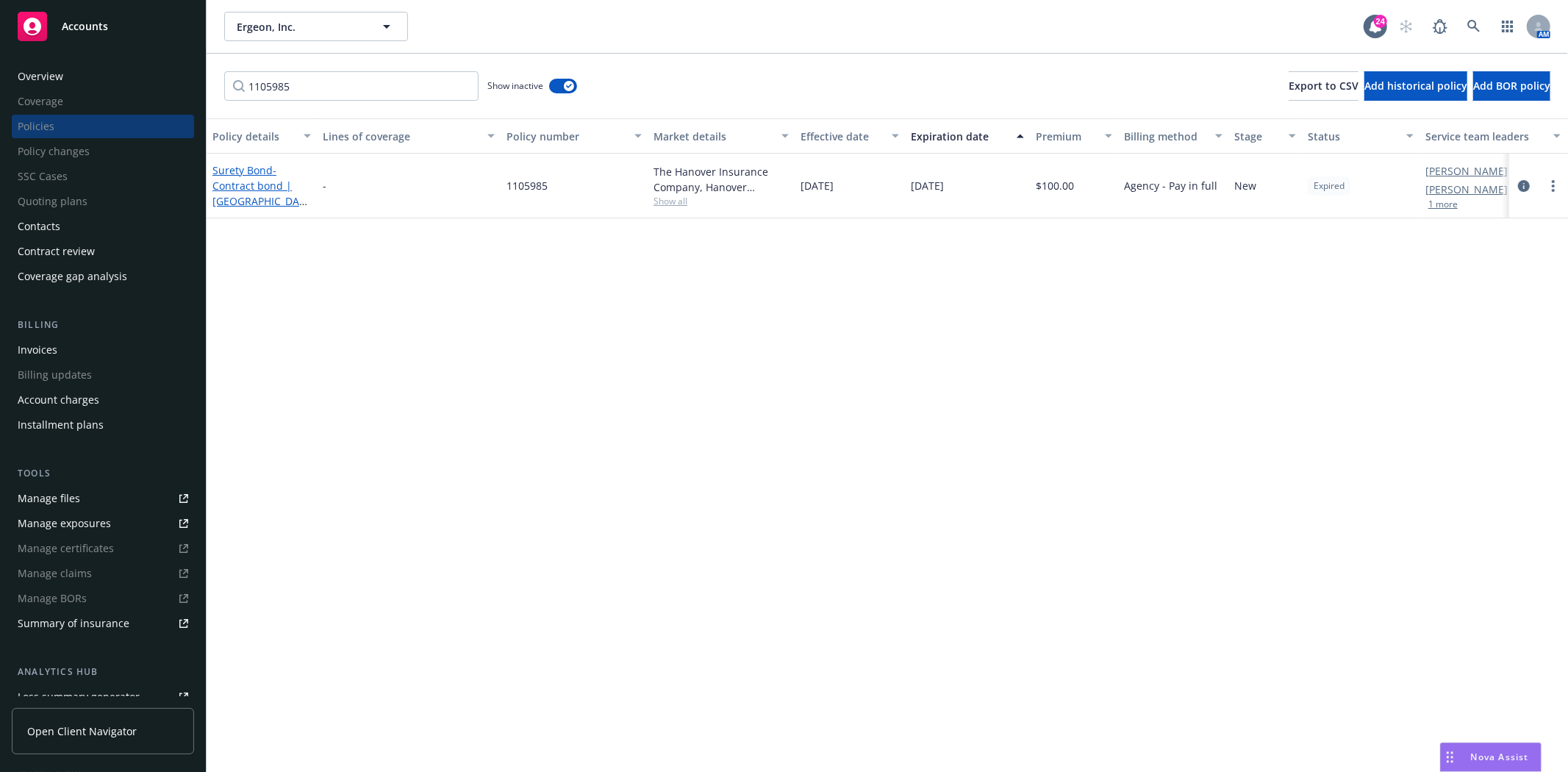
click at [241, 179] on span "- Contract bond | Lake County" at bounding box center [260, 193] width 95 height 60
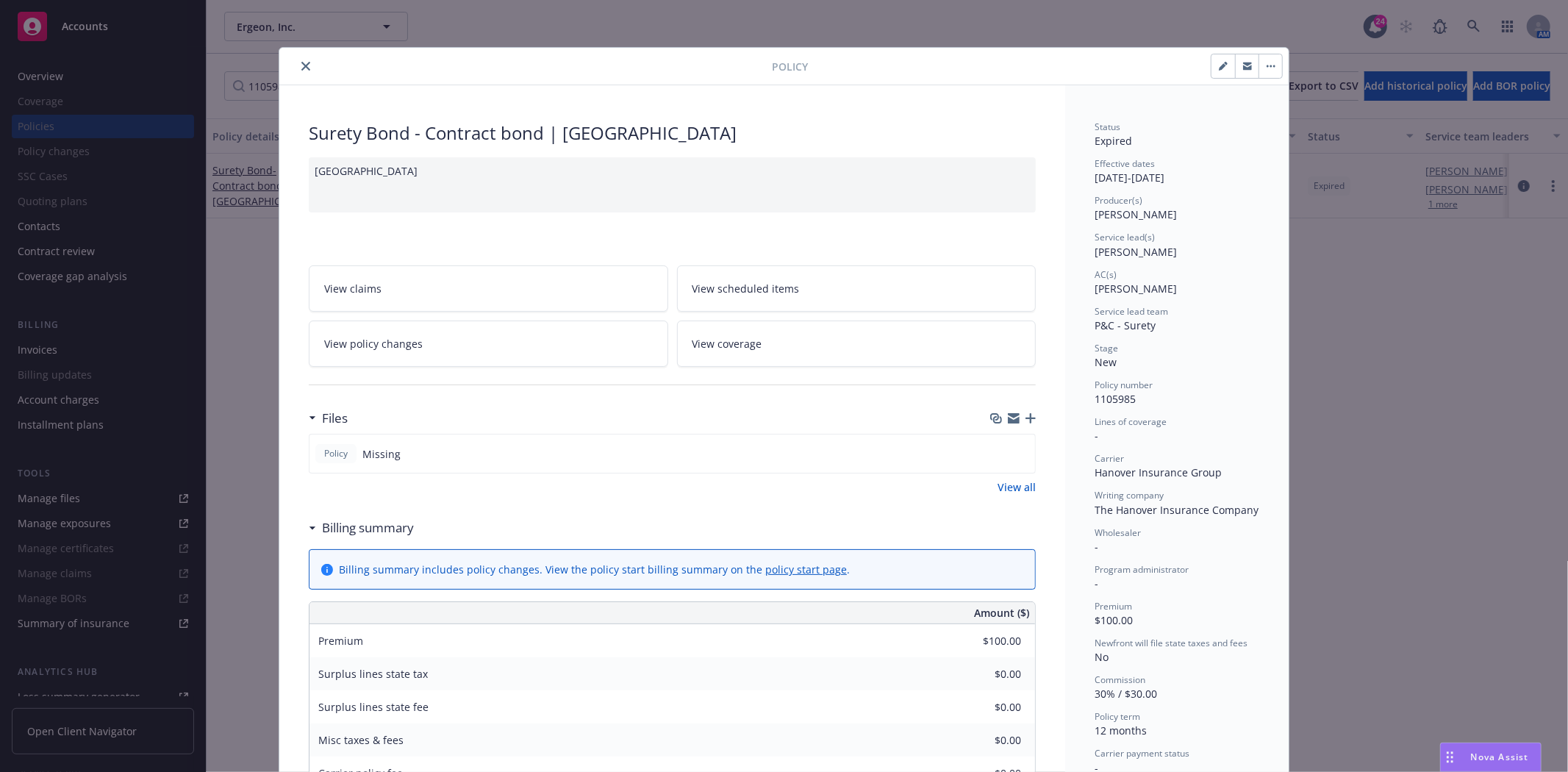
drag, startPoint x: 303, startPoint y: 65, endPoint x: 1567, endPoint y: 239, distance: 1275.9
click at [304, 65] on icon "close" at bounding box center [305, 66] width 9 height 9
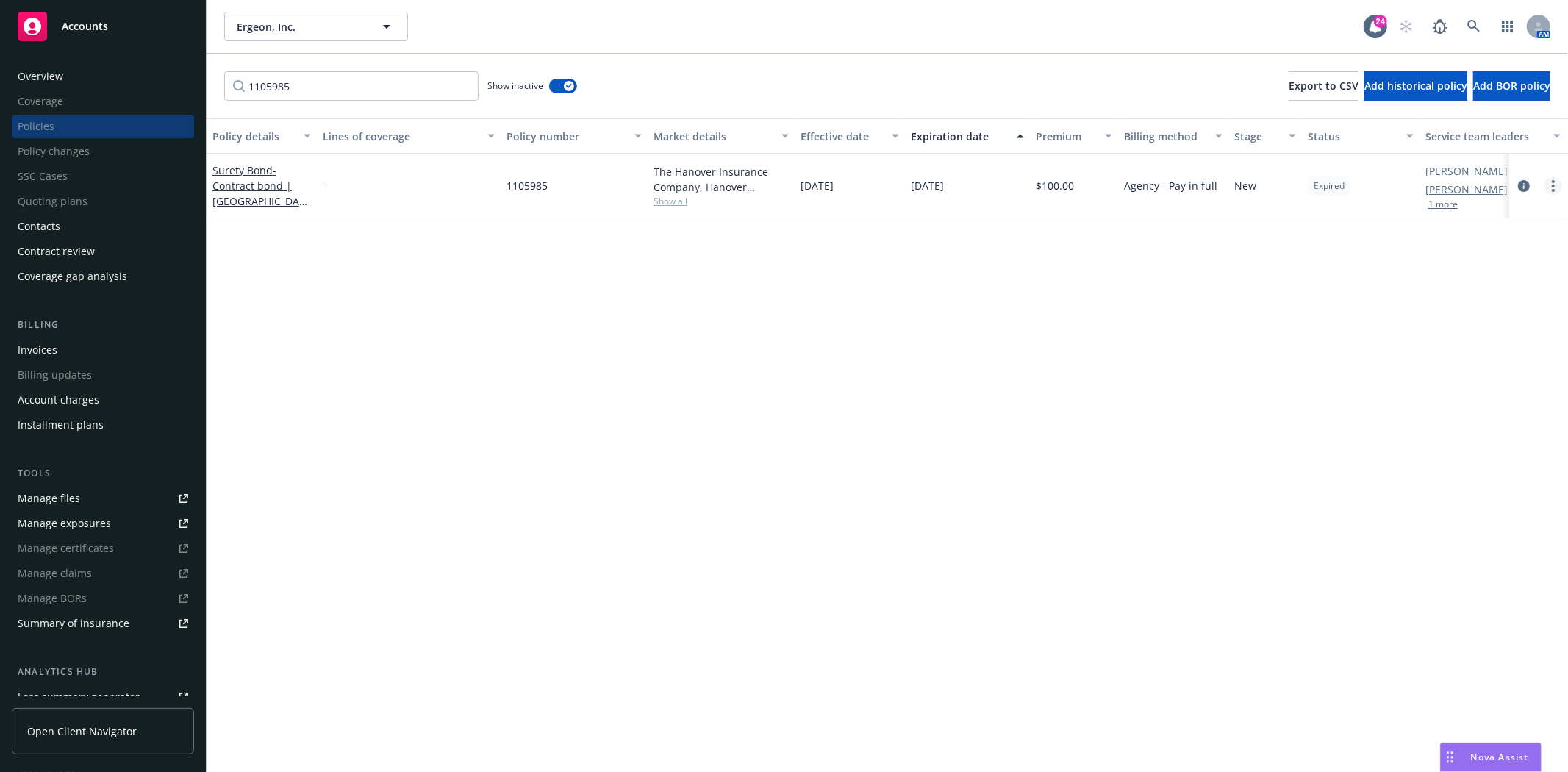
click at [1551, 184] on icon "more" at bounding box center [1553, 185] width 3 height 12
click at [1444, 262] on link "End policy" at bounding box center [1475, 273] width 173 height 29
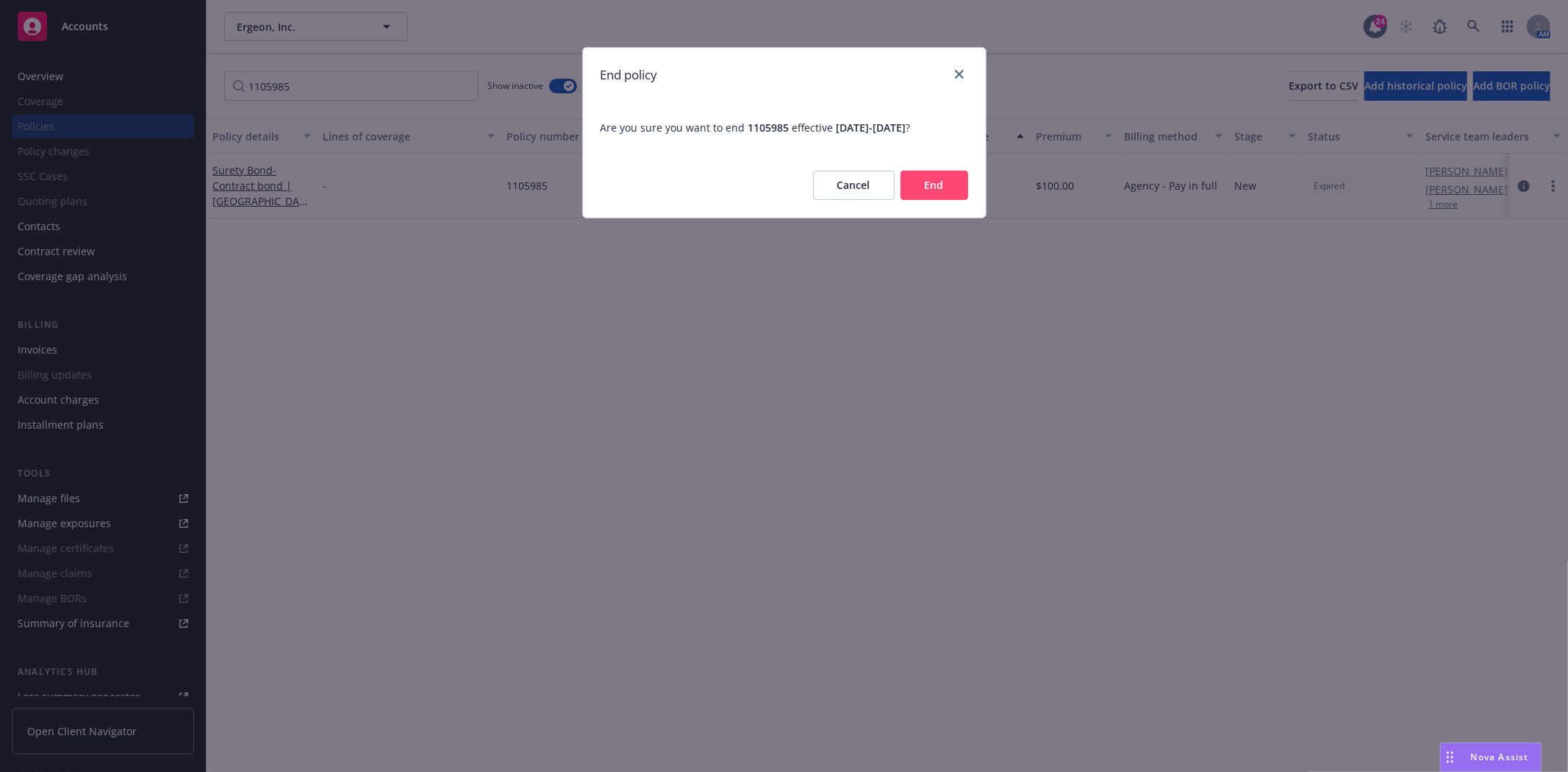
click at [941, 182] on button "End" at bounding box center [934, 185] width 67 height 29
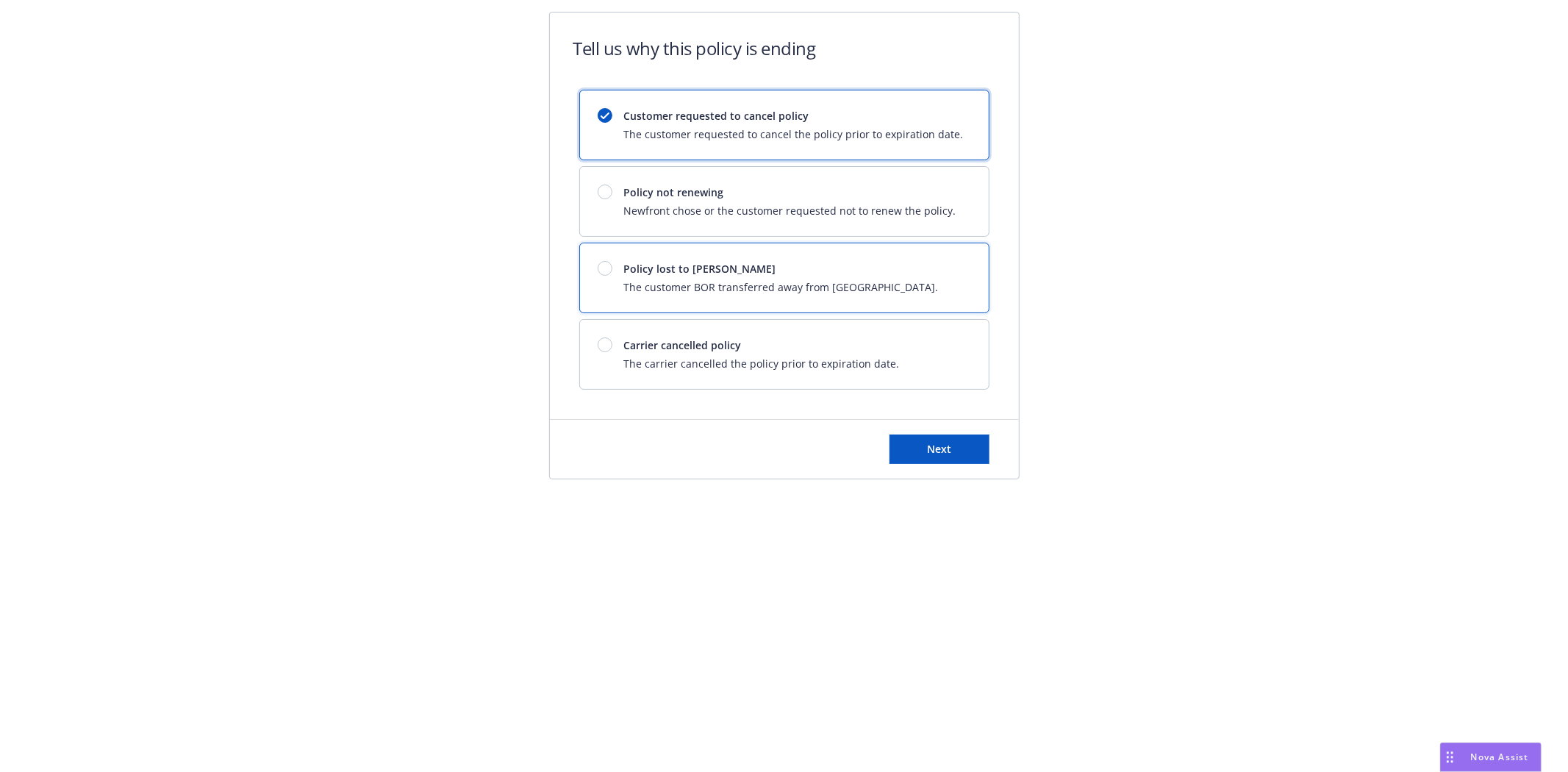
click at [717, 276] on span "Policy lost to [PERSON_NAME]" at bounding box center [781, 268] width 315 height 15
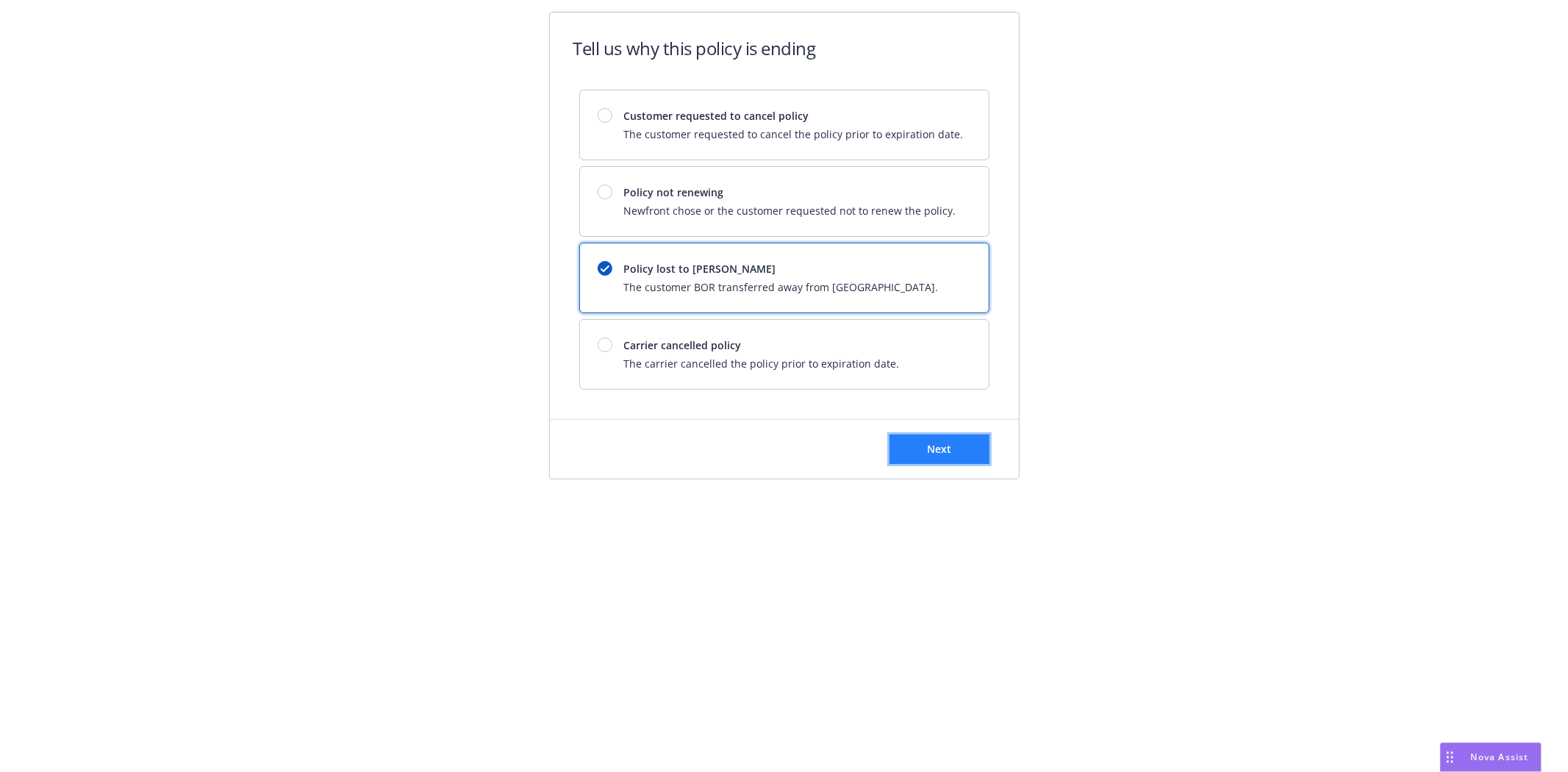
click at [954, 447] on button "Next" at bounding box center [939, 449] width 100 height 29
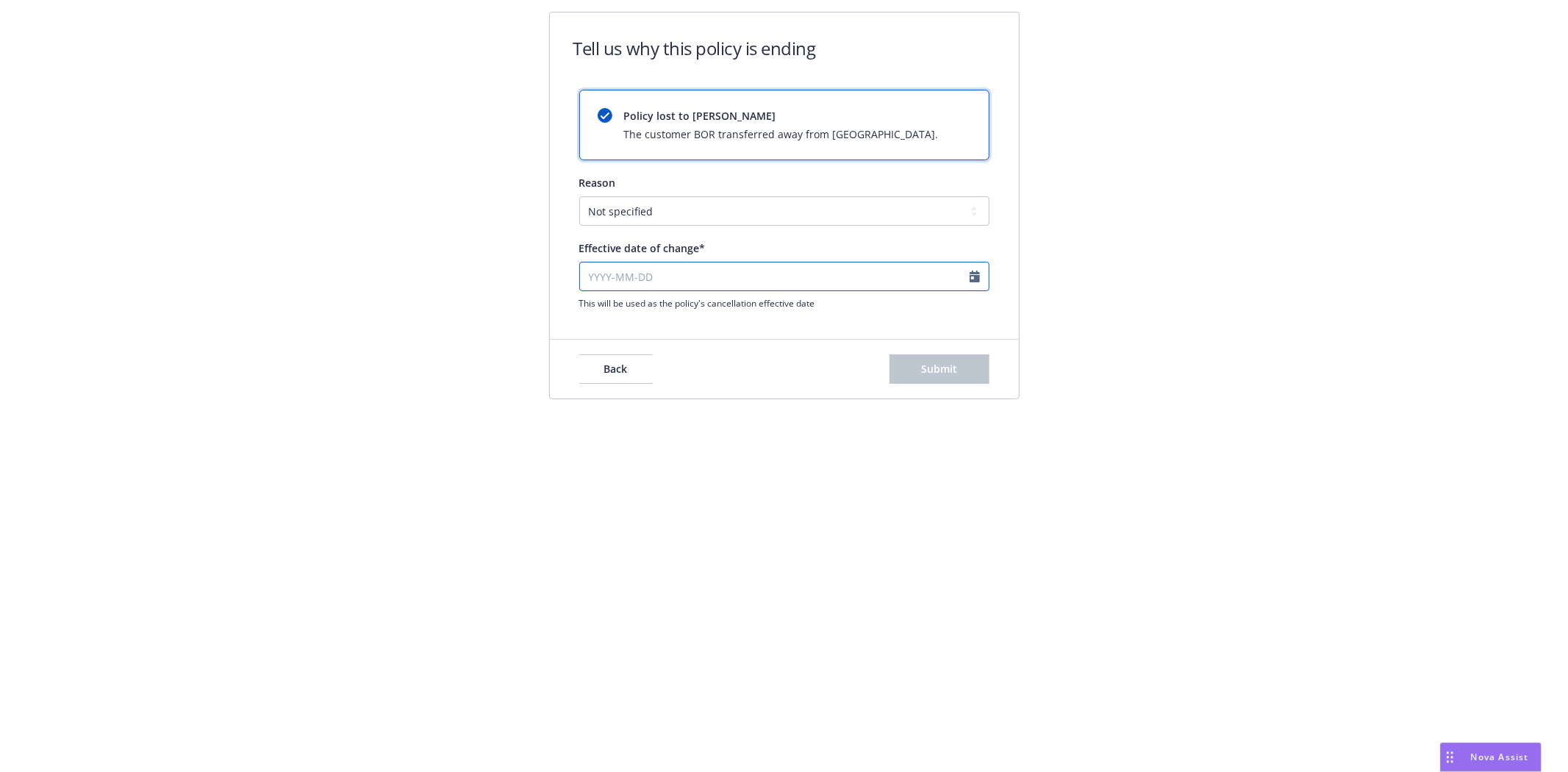
select select "August"
select select "2025"
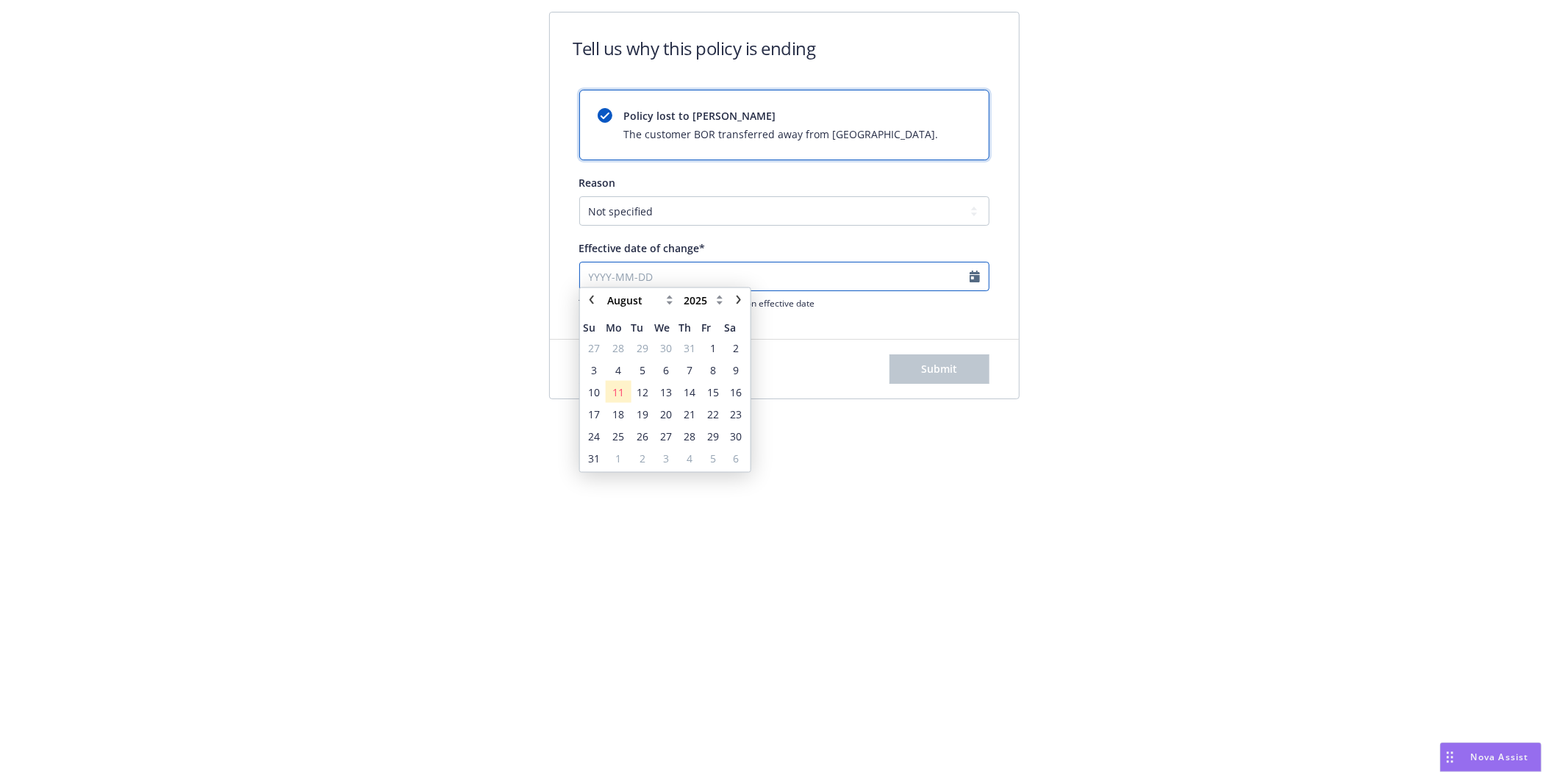
click at [592, 273] on input "Effective date of change*" at bounding box center [784, 276] width 410 height 29
type input "1"
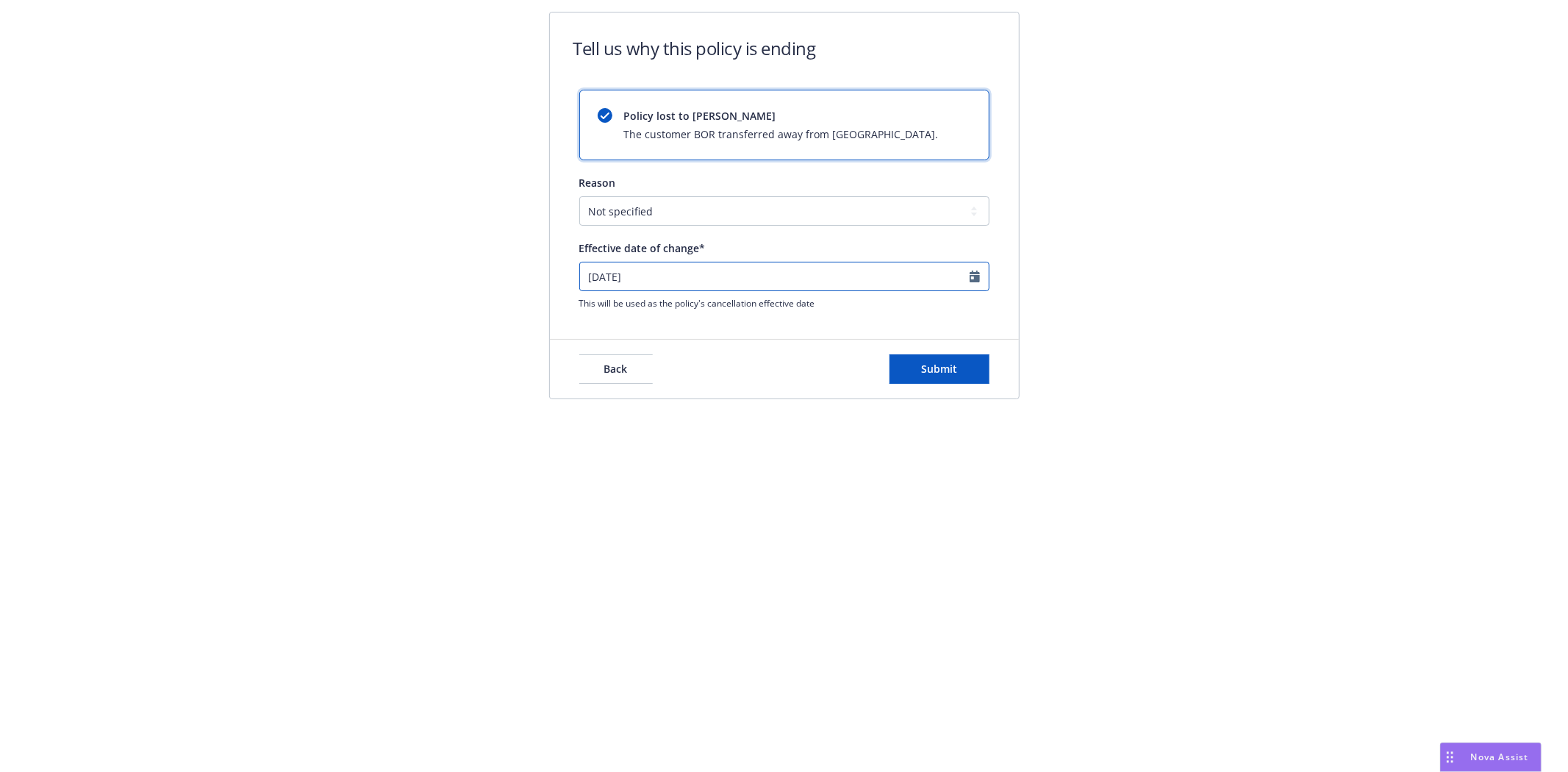
click at [648, 267] on input "2024-10-24" at bounding box center [784, 276] width 410 height 29
type input "2024-10-18"
click at [937, 372] on span "Submit" at bounding box center [939, 369] width 36 height 14
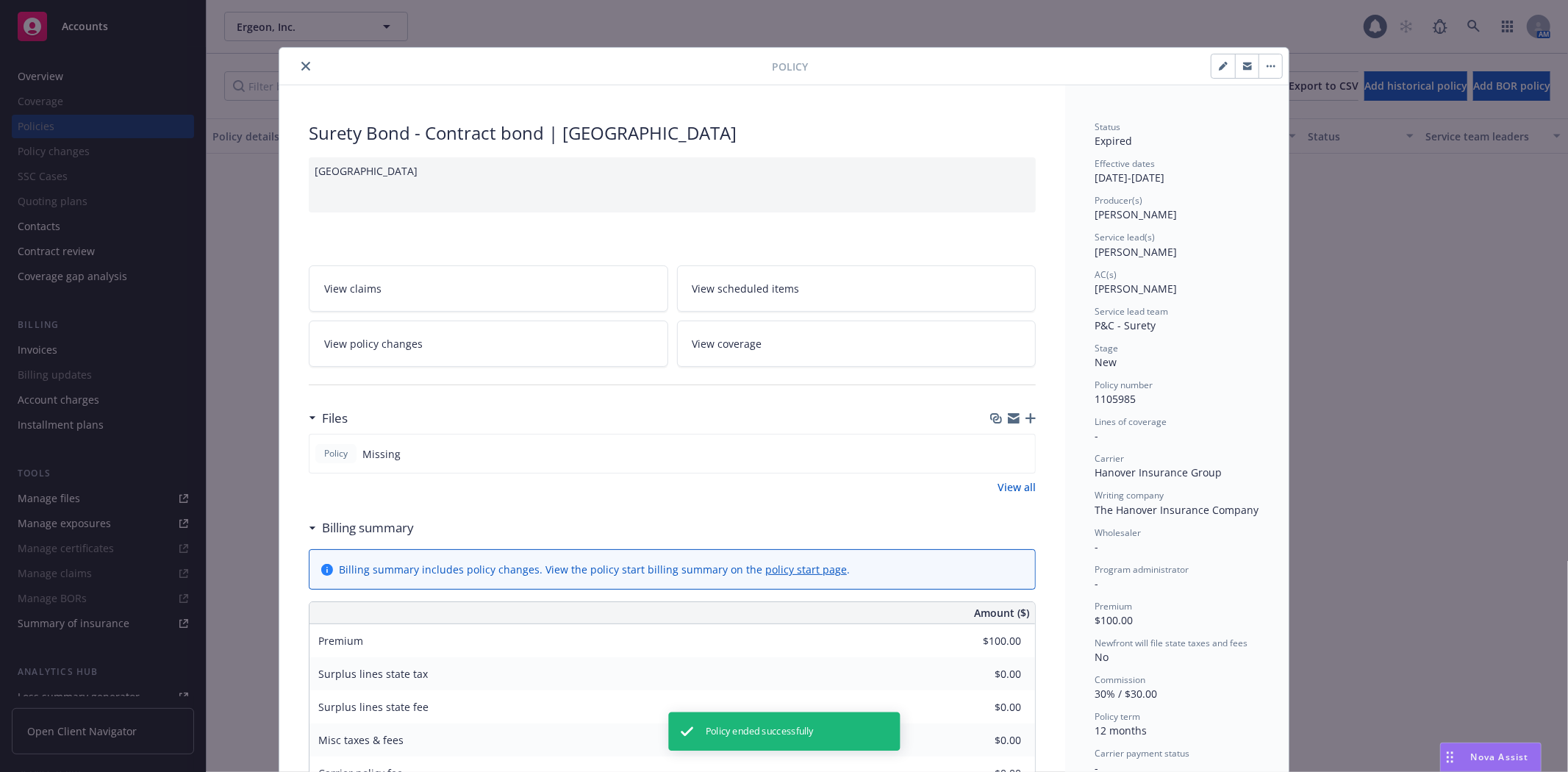
scroll to position [44, 0]
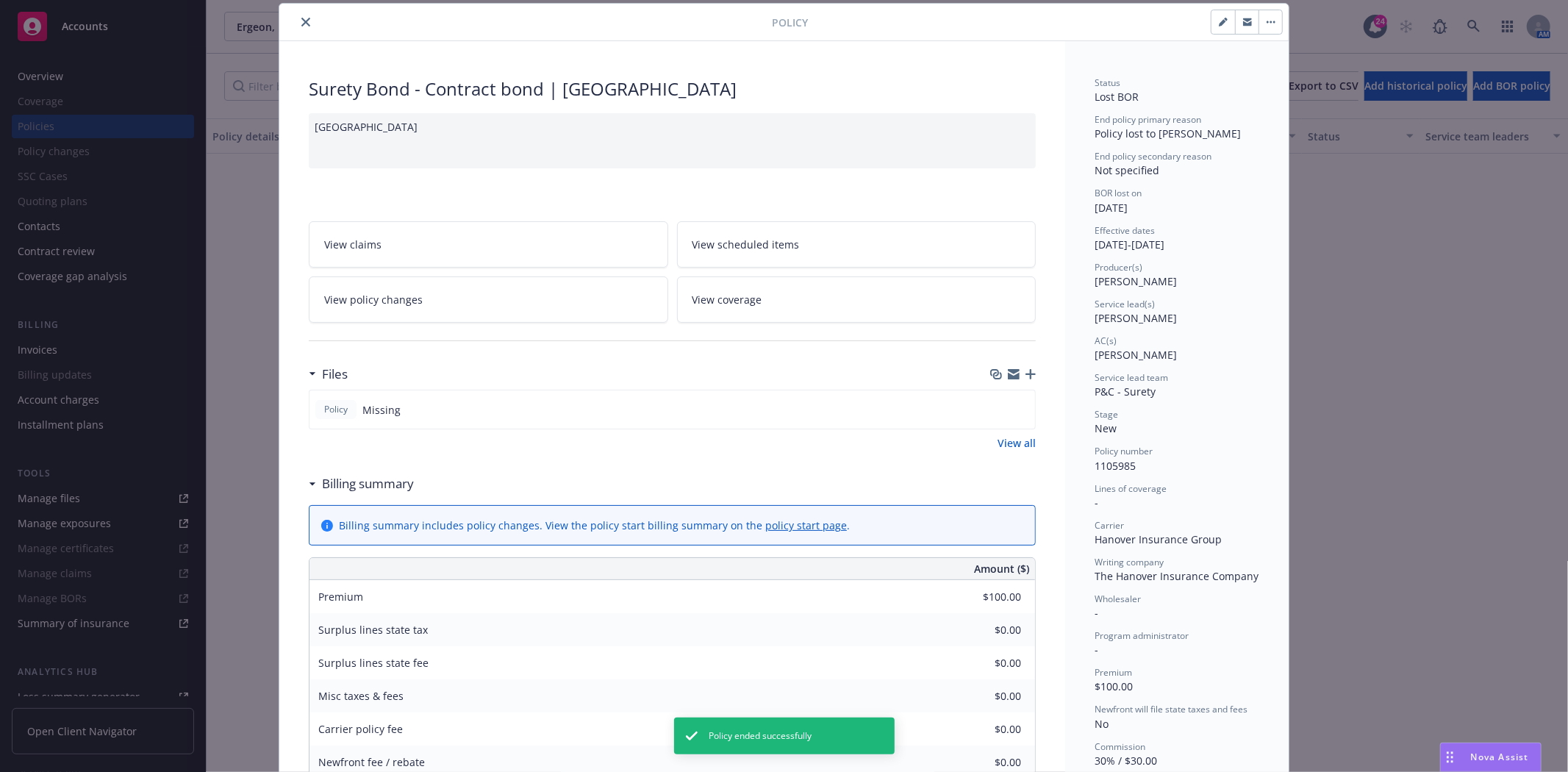
click at [297, 16] on button "close" at bounding box center [306, 22] width 17 height 17
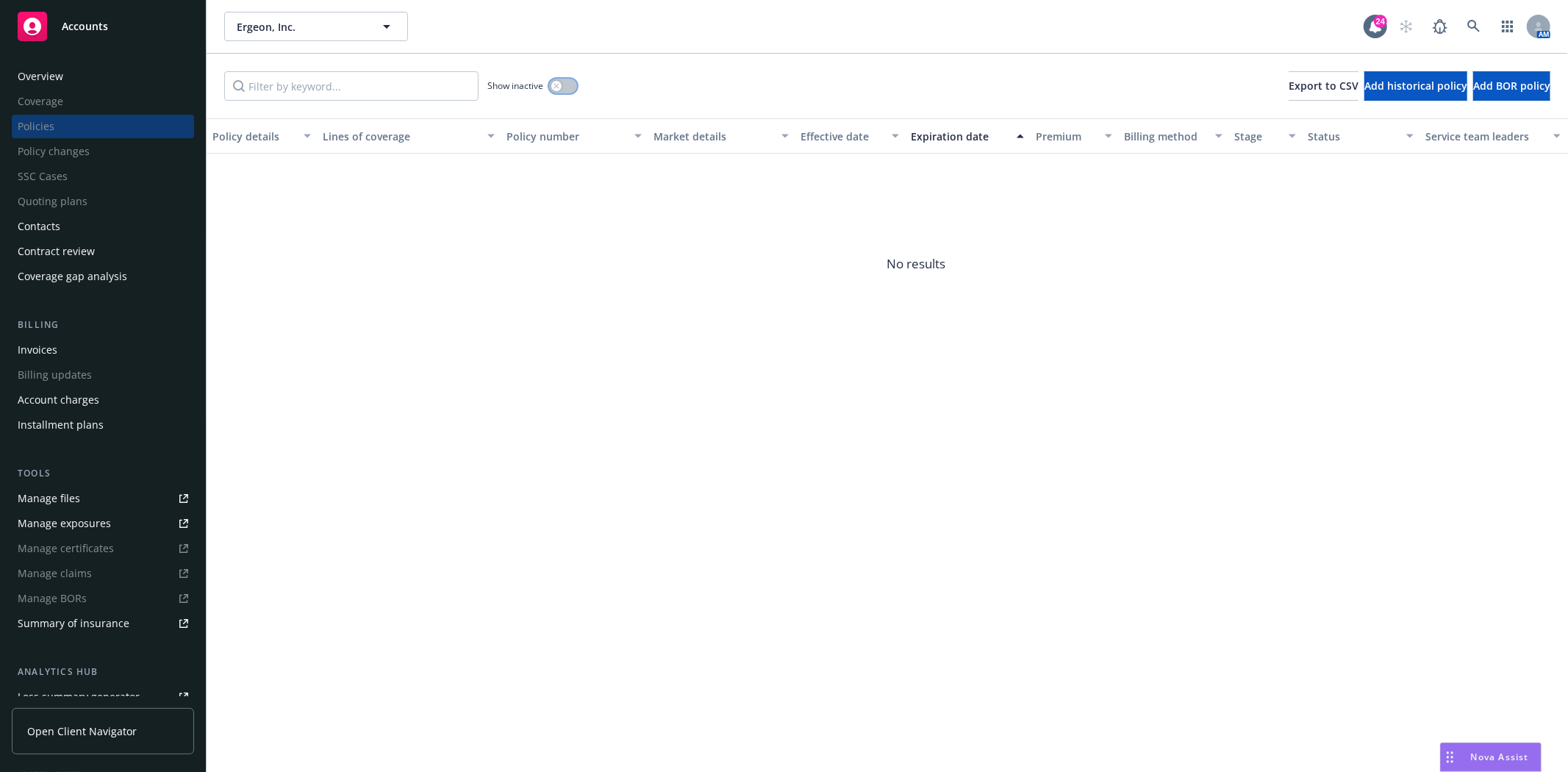
drag, startPoint x: 562, startPoint y: 78, endPoint x: 472, endPoint y: 76, distance: 90.0
click at [562, 78] on button "button" at bounding box center [563, 86] width 28 height 15
click at [451, 76] on input "Filter by keyword..." at bounding box center [351, 86] width 254 height 29
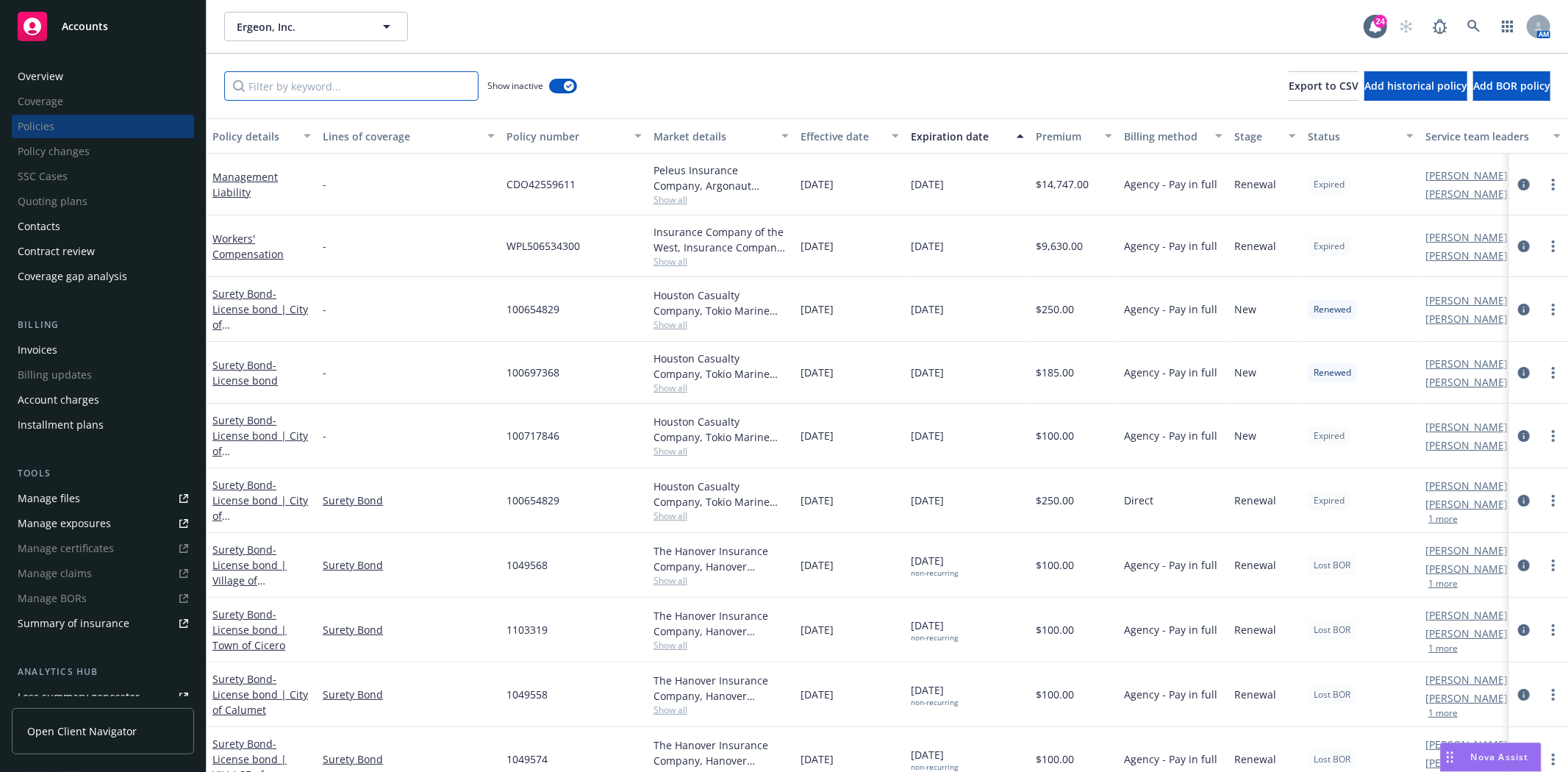
paste input "1105986"
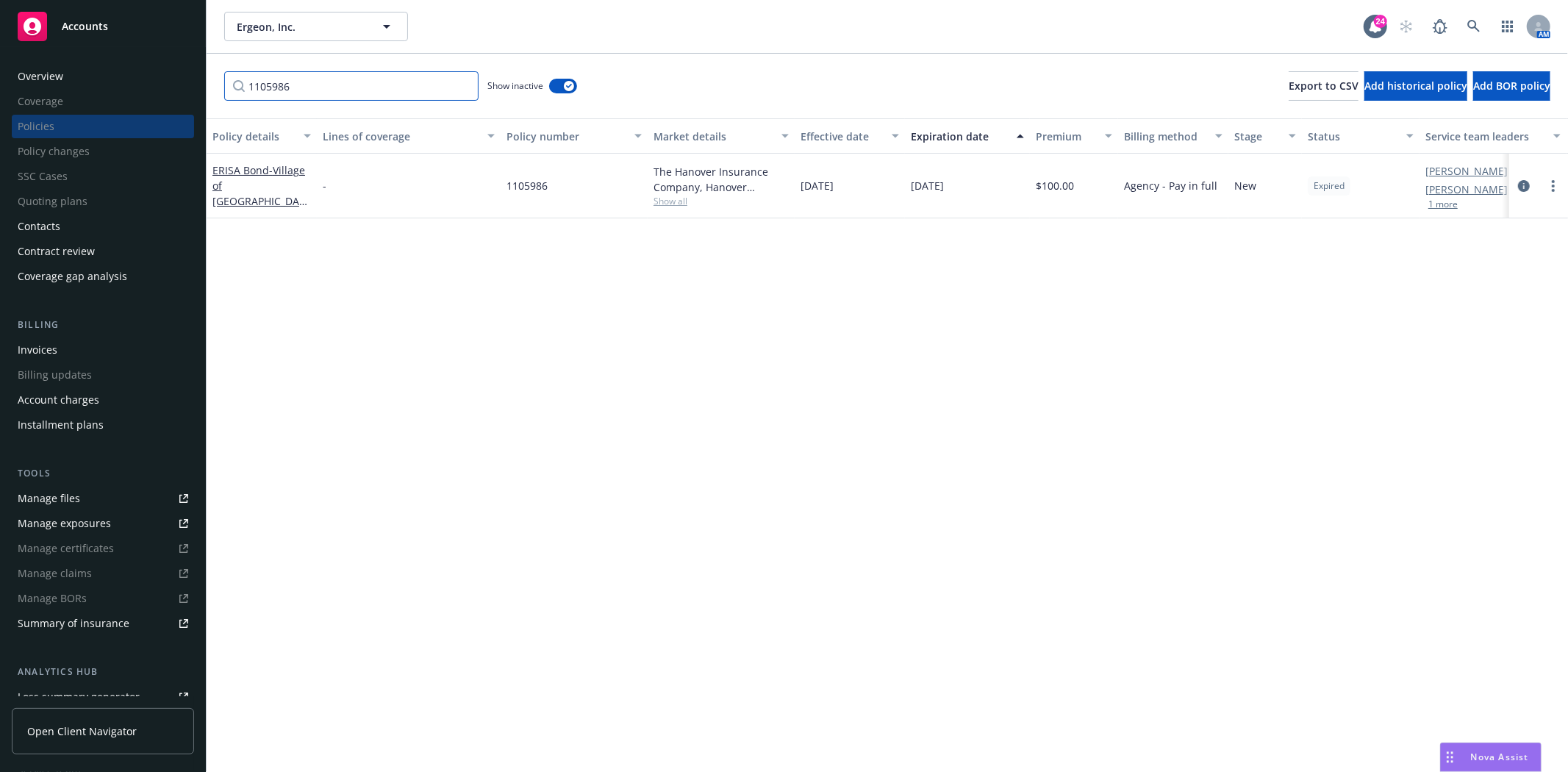
type input "1105986"
click at [1554, 182] on icon "more" at bounding box center [1553, 185] width 3 height 12
click at [1458, 270] on link "End policy" at bounding box center [1475, 273] width 173 height 29
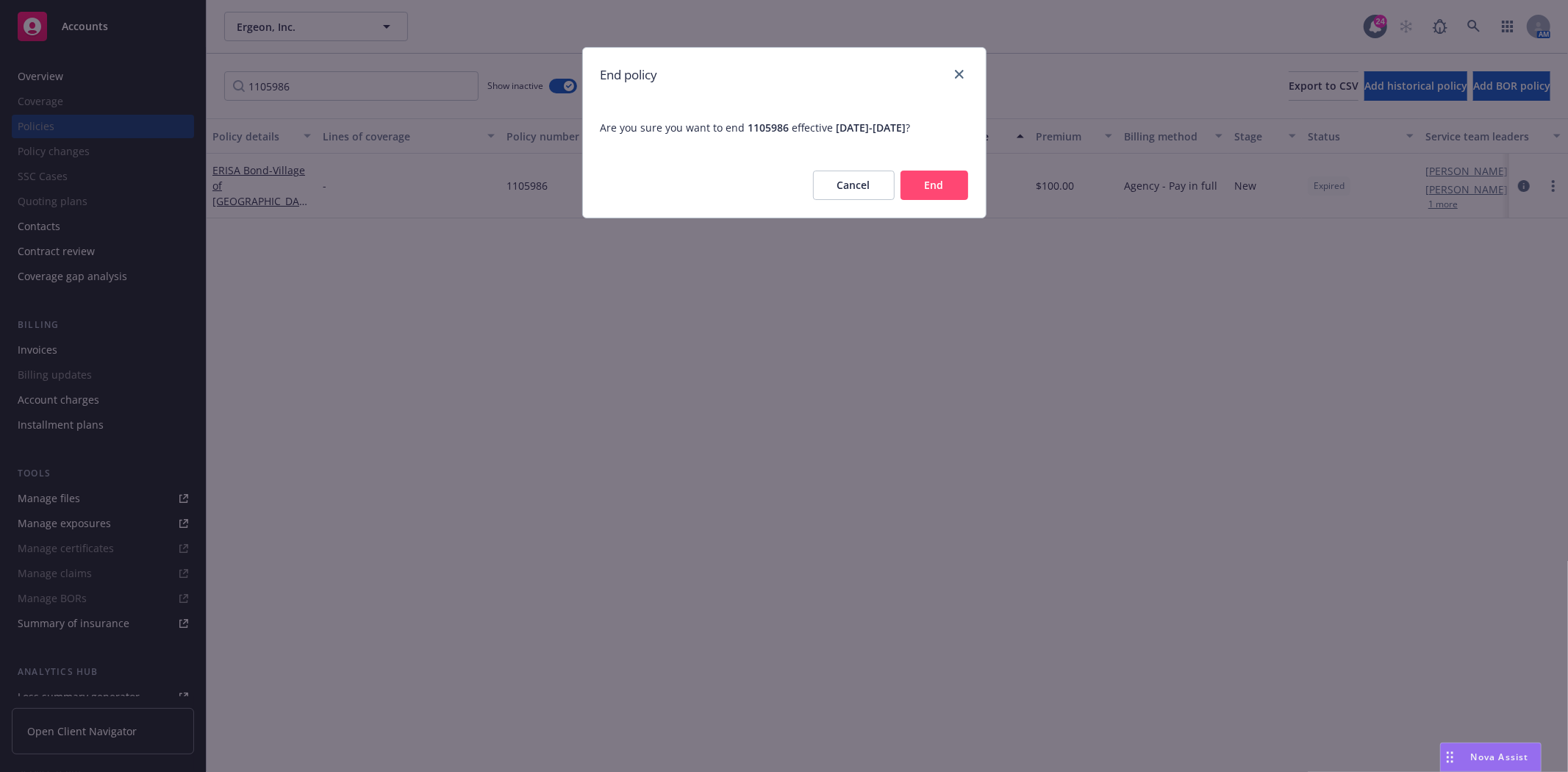
click at [944, 187] on button "End" at bounding box center [934, 185] width 67 height 29
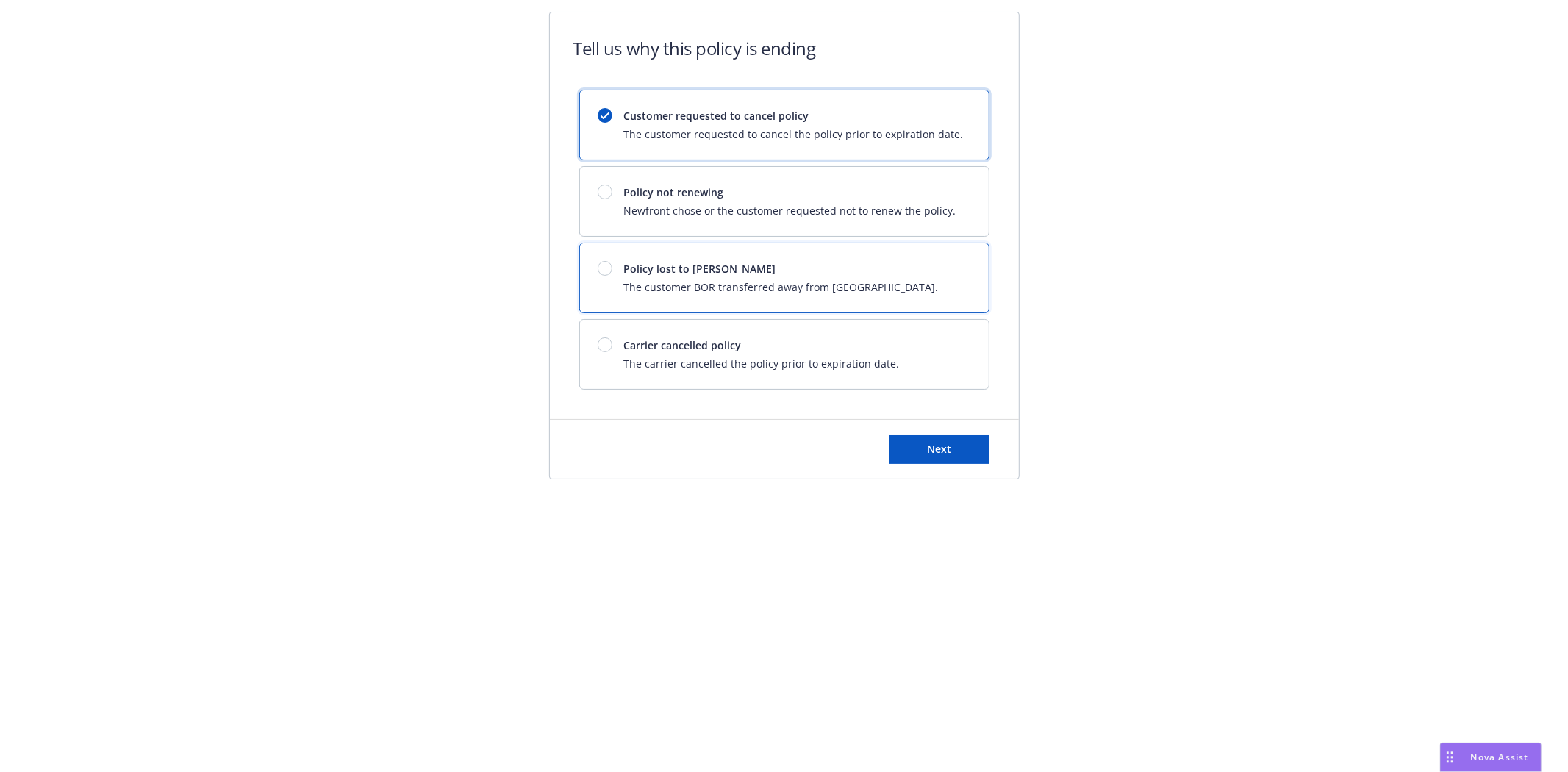
click at [737, 281] on span "The customer BOR transferred away from [GEOGRAPHIC_DATA]." at bounding box center [781, 286] width 315 height 15
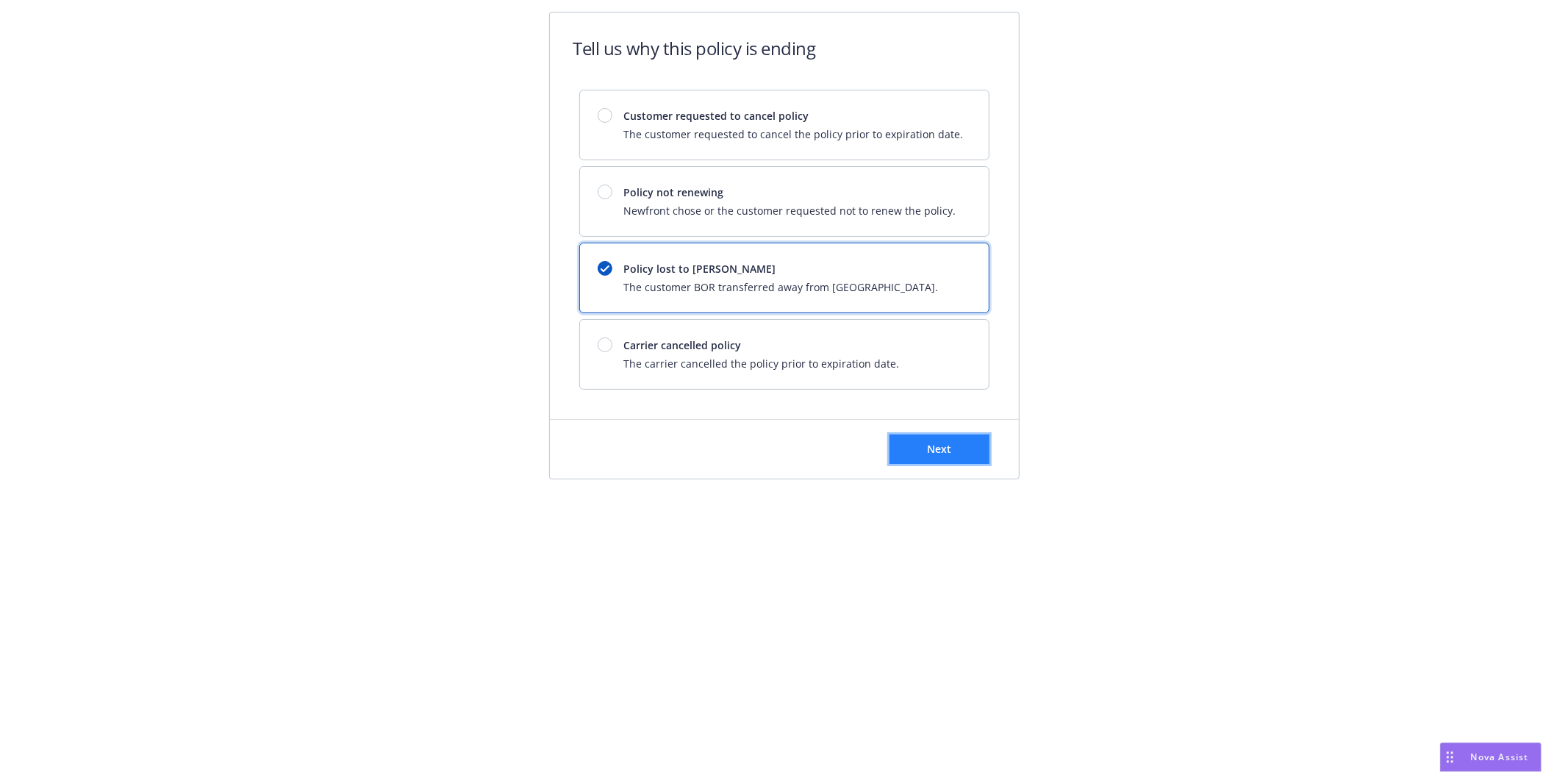
click at [922, 449] on button "Next" at bounding box center [939, 449] width 100 height 29
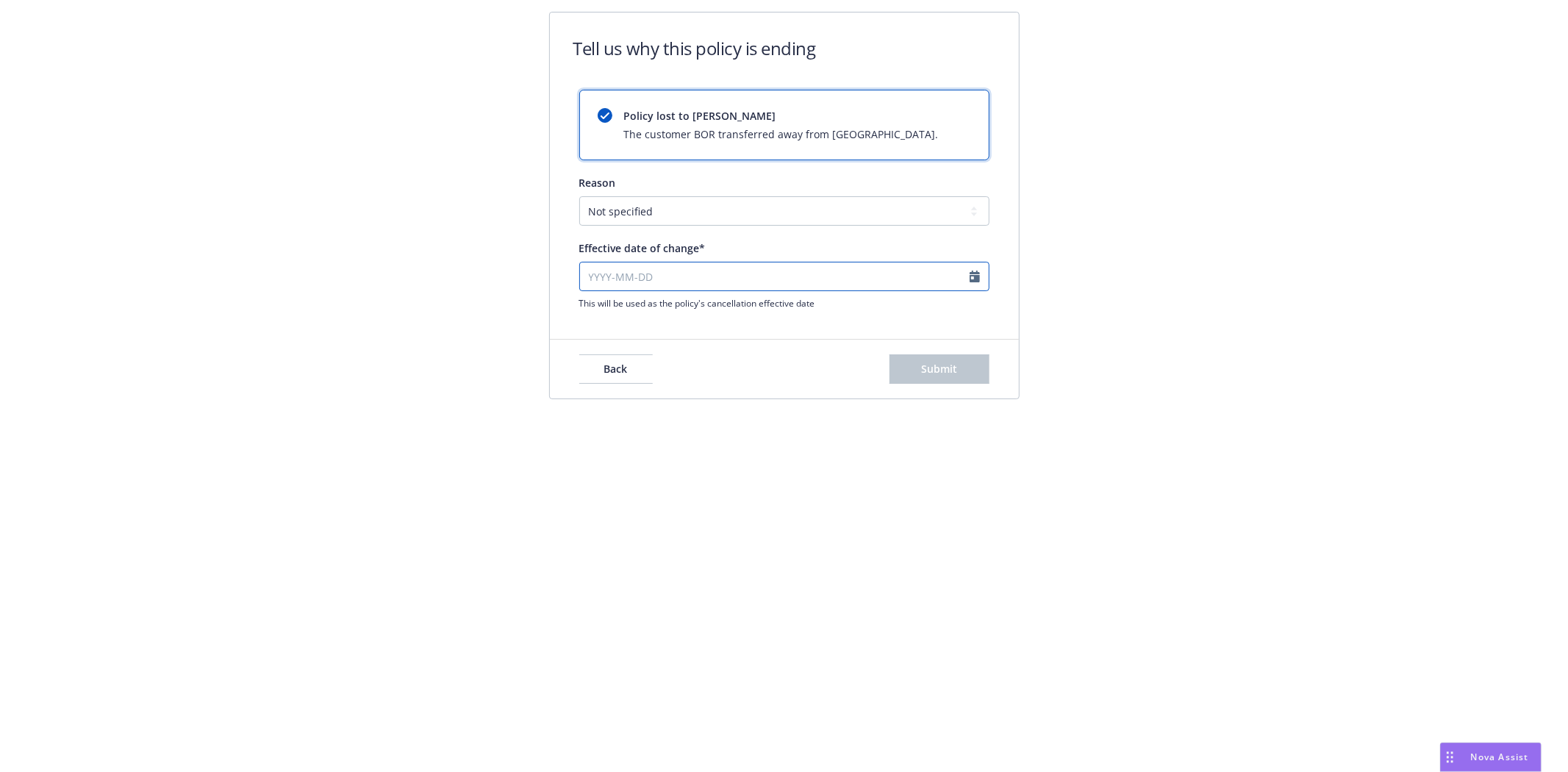
click at [598, 277] on input "Effective date of change*" at bounding box center [784, 276] width 410 height 29
select select "August"
select select "2025"
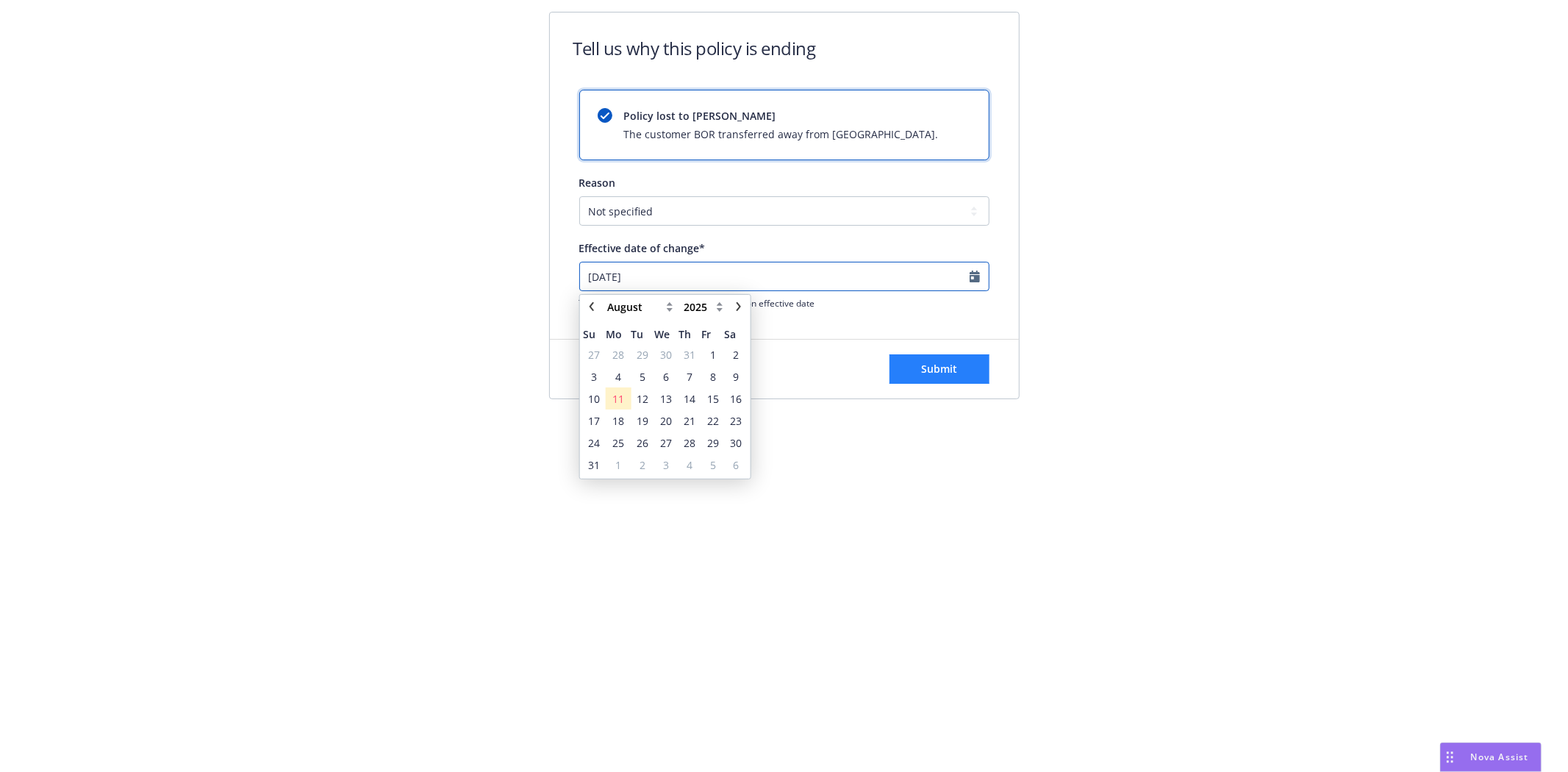
type input "2024-10-18"
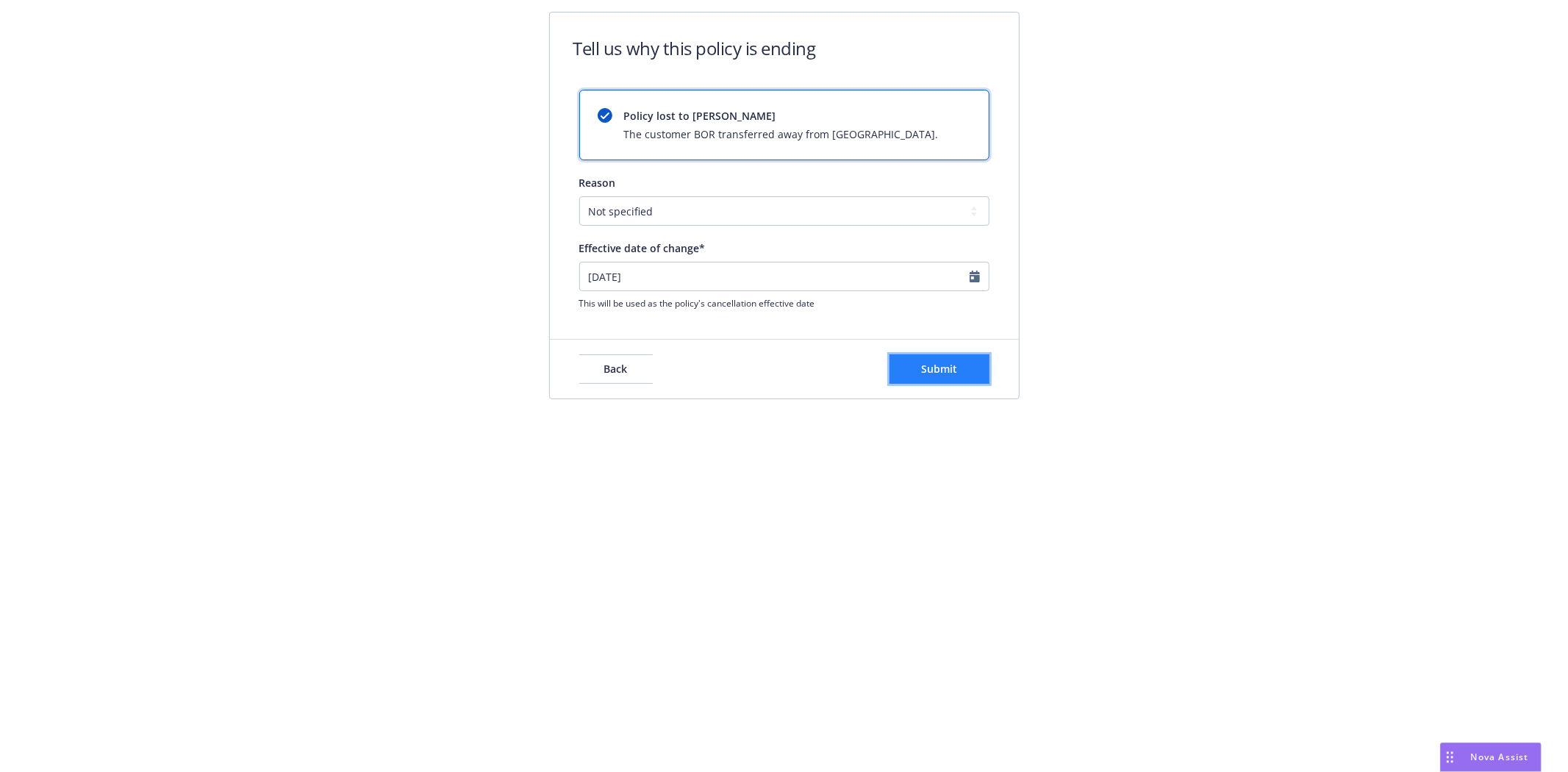
click at [934, 376] on button "Submit" at bounding box center [939, 369] width 100 height 29
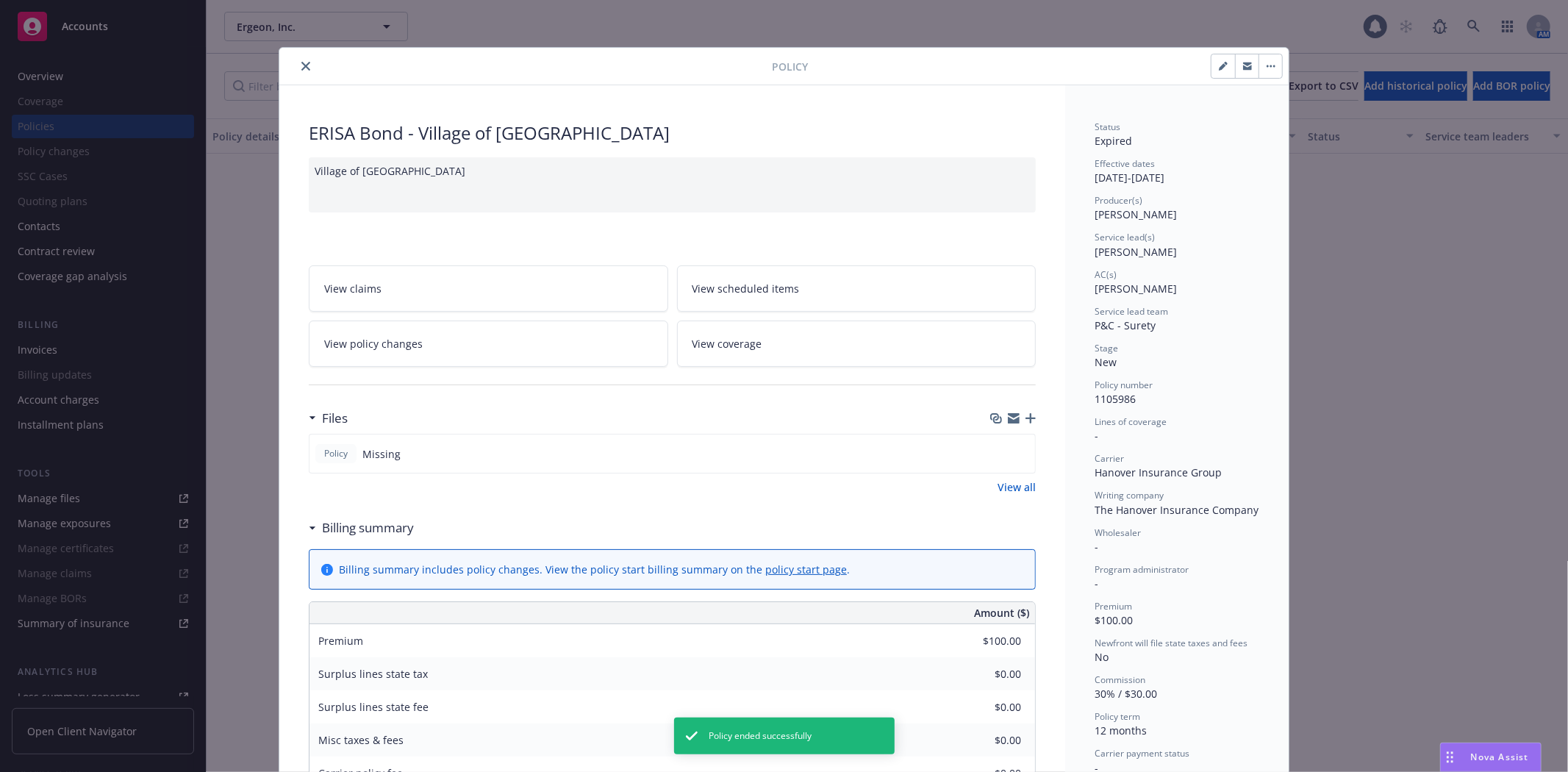
scroll to position [44, 0]
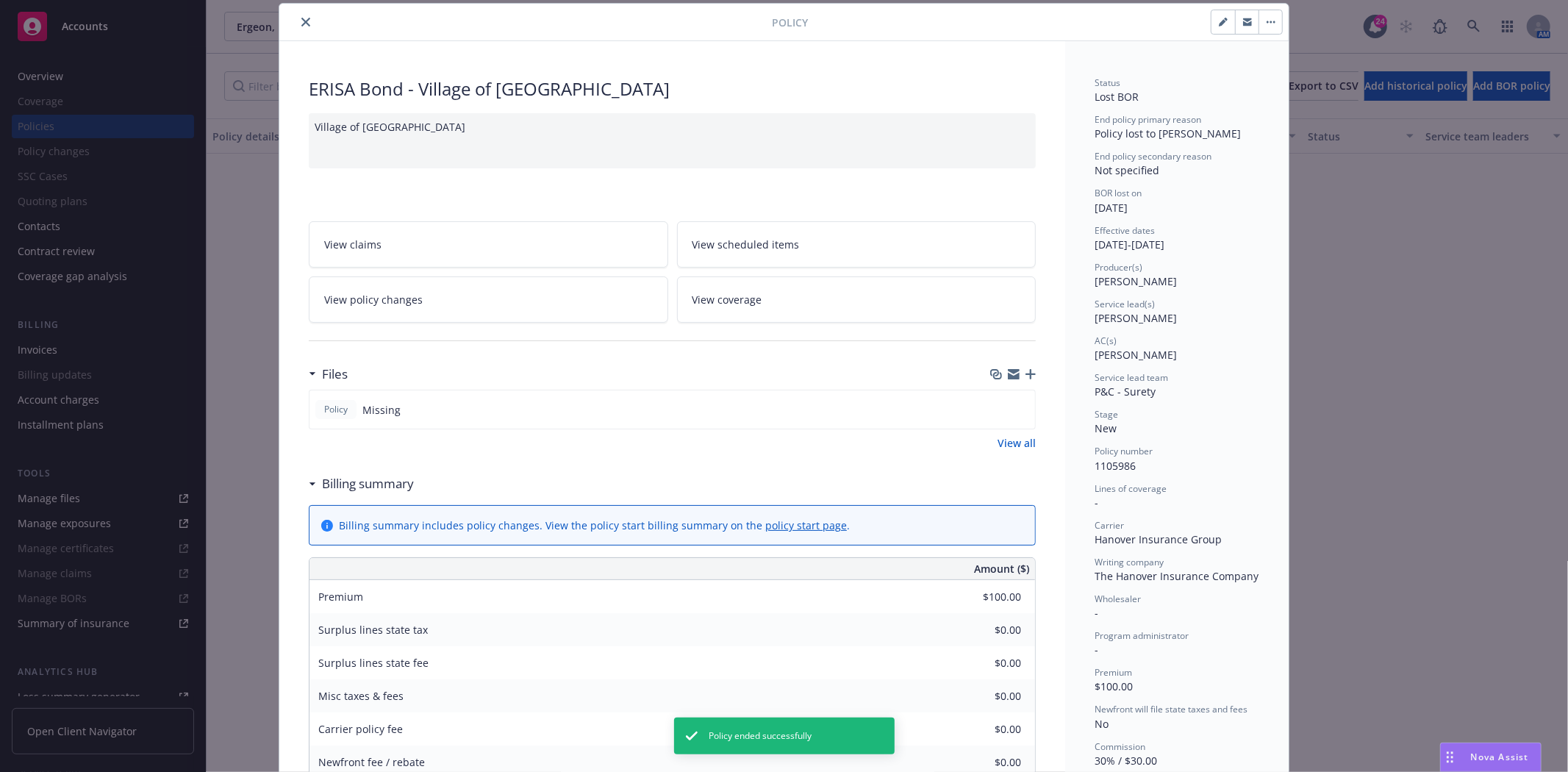
click at [301, 25] on icon "close" at bounding box center [305, 21] width 9 height 9
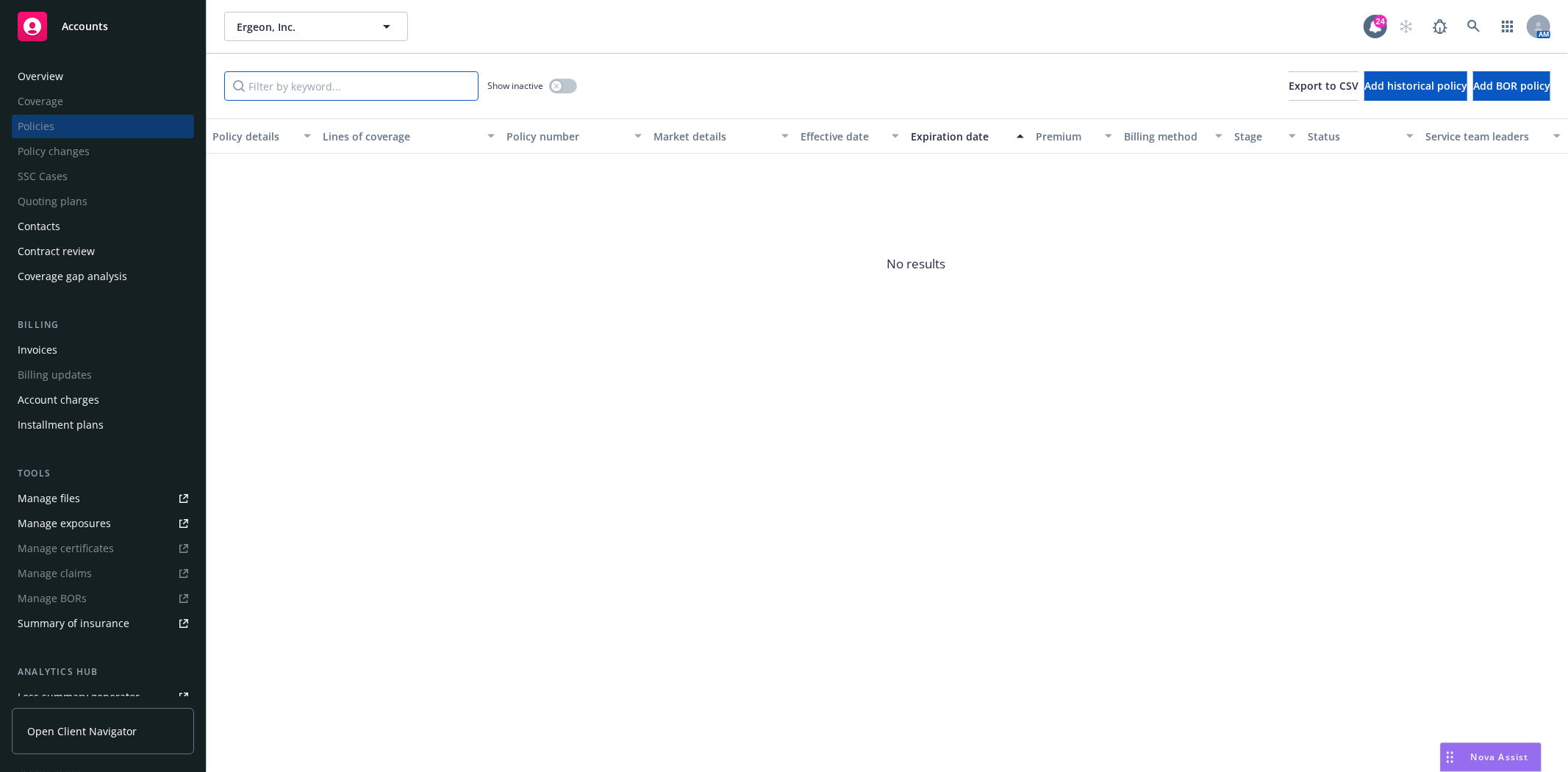
click at [291, 90] on input "Filter by keyword..." at bounding box center [351, 86] width 254 height 29
paste input "1105989"
type input "1105989"
click at [555, 84] on icon "button" at bounding box center [556, 86] width 5 height 5
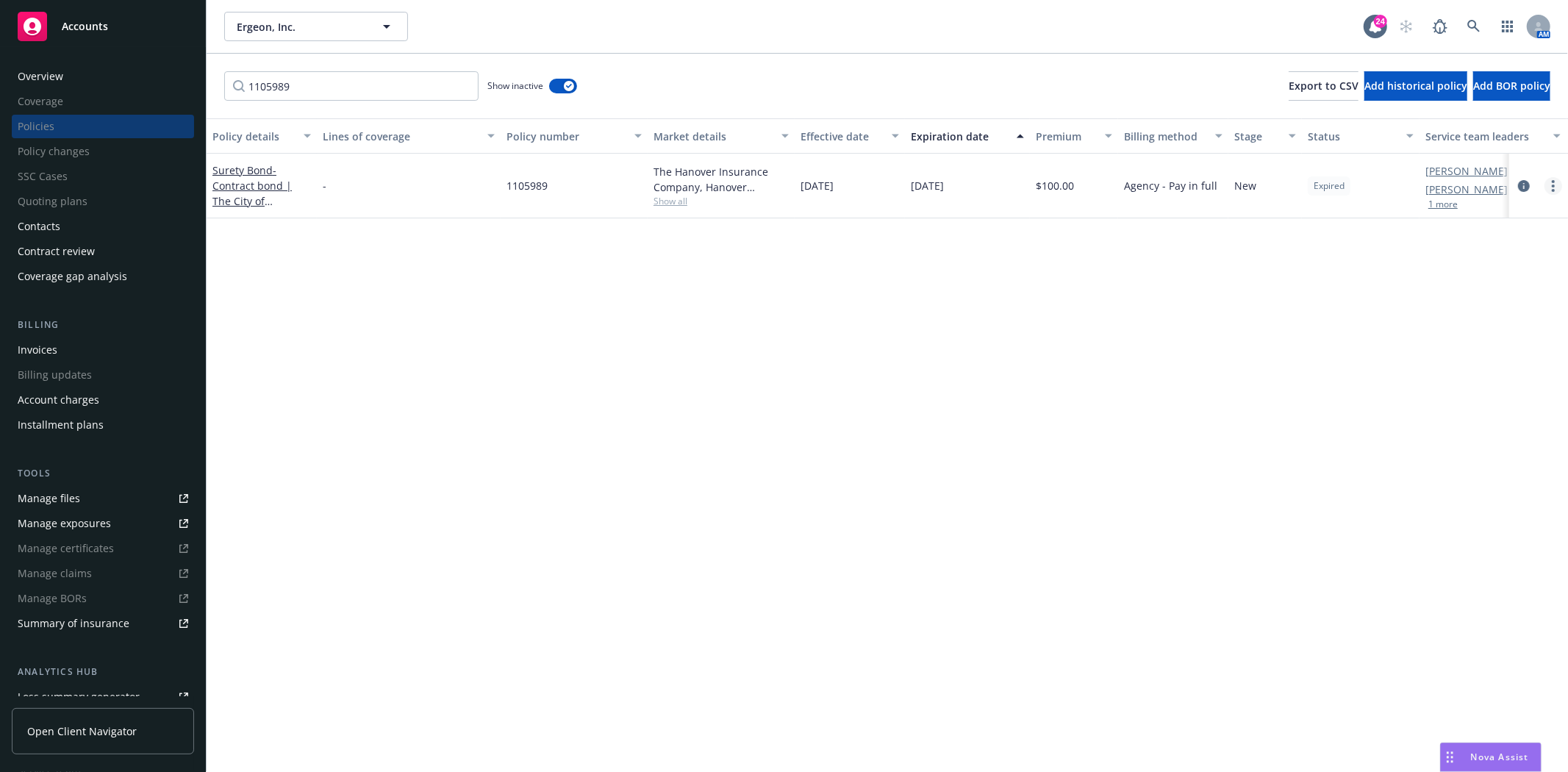
click at [1551, 196] on div at bounding box center [1539, 186] width 59 height 65
click at [1548, 194] on div at bounding box center [1538, 185] width 47 height 17
click at [1556, 181] on link "more" at bounding box center [1553, 185] width 17 height 17
click at [1446, 265] on link "End policy" at bounding box center [1475, 273] width 173 height 29
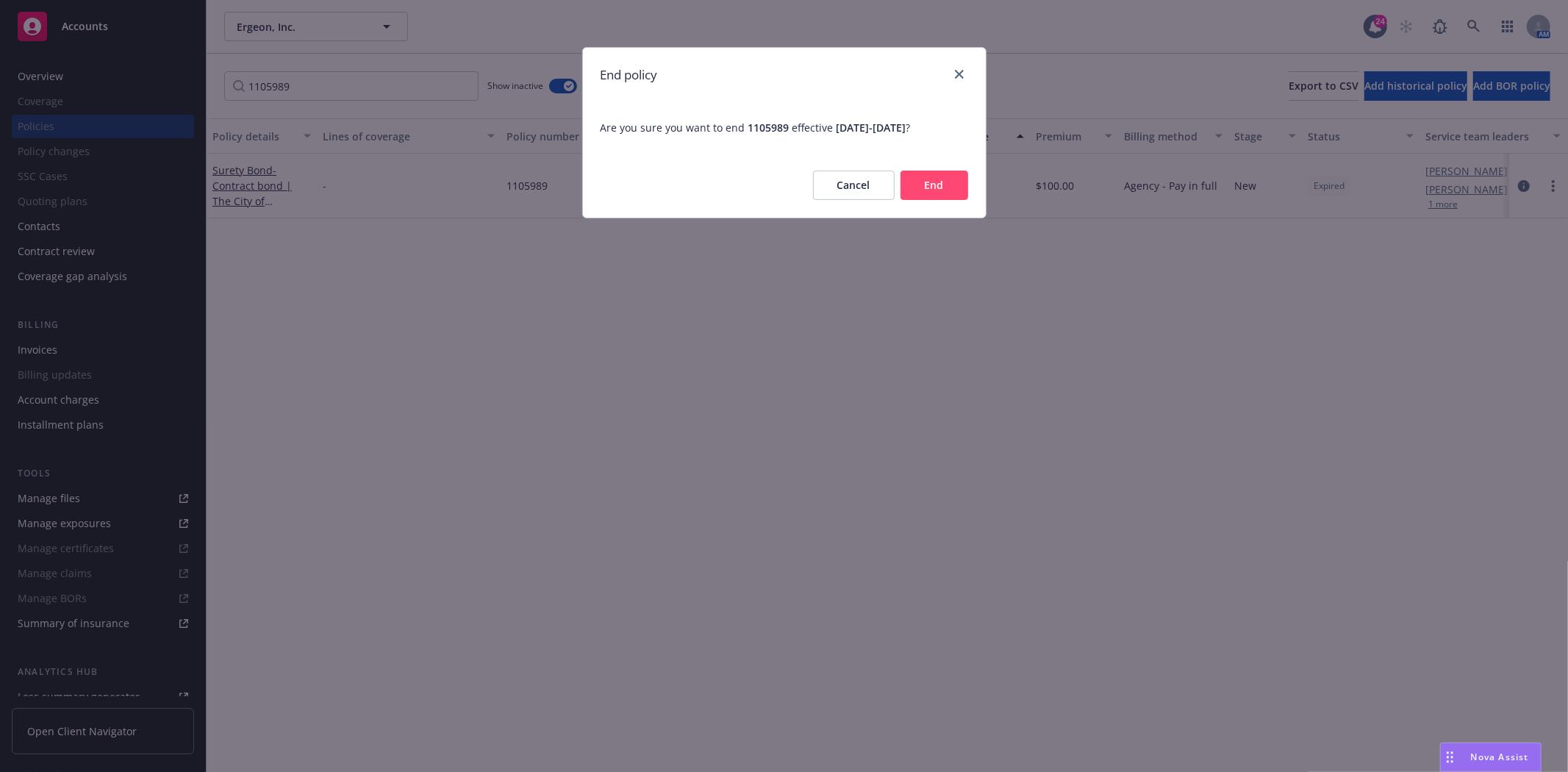
click at [958, 187] on button "End" at bounding box center [934, 185] width 67 height 29
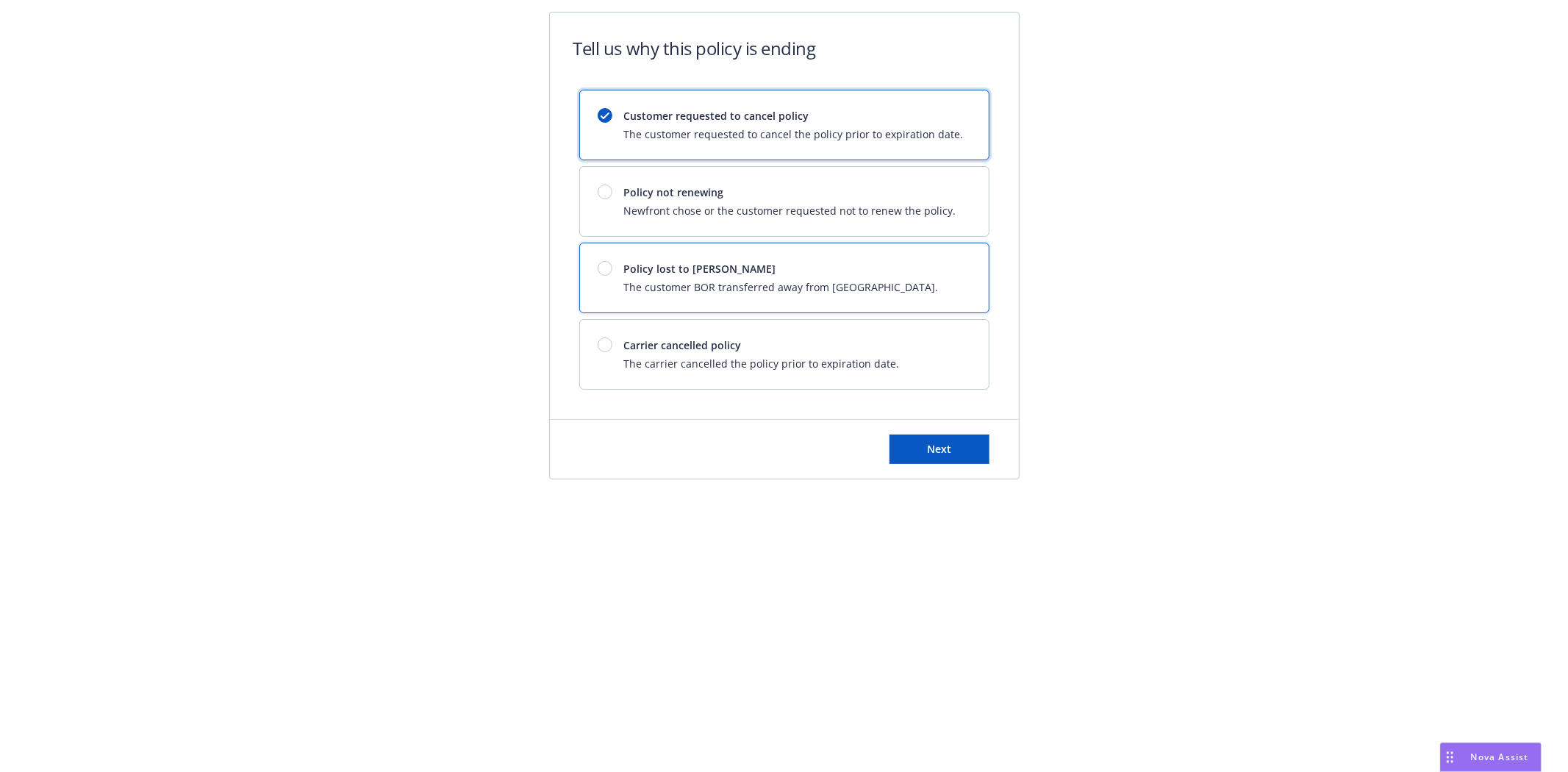
click at [759, 252] on div "Policy lost to BOR The customer BOR transferred away from Newfront." at bounding box center [785, 277] width 409 height 69
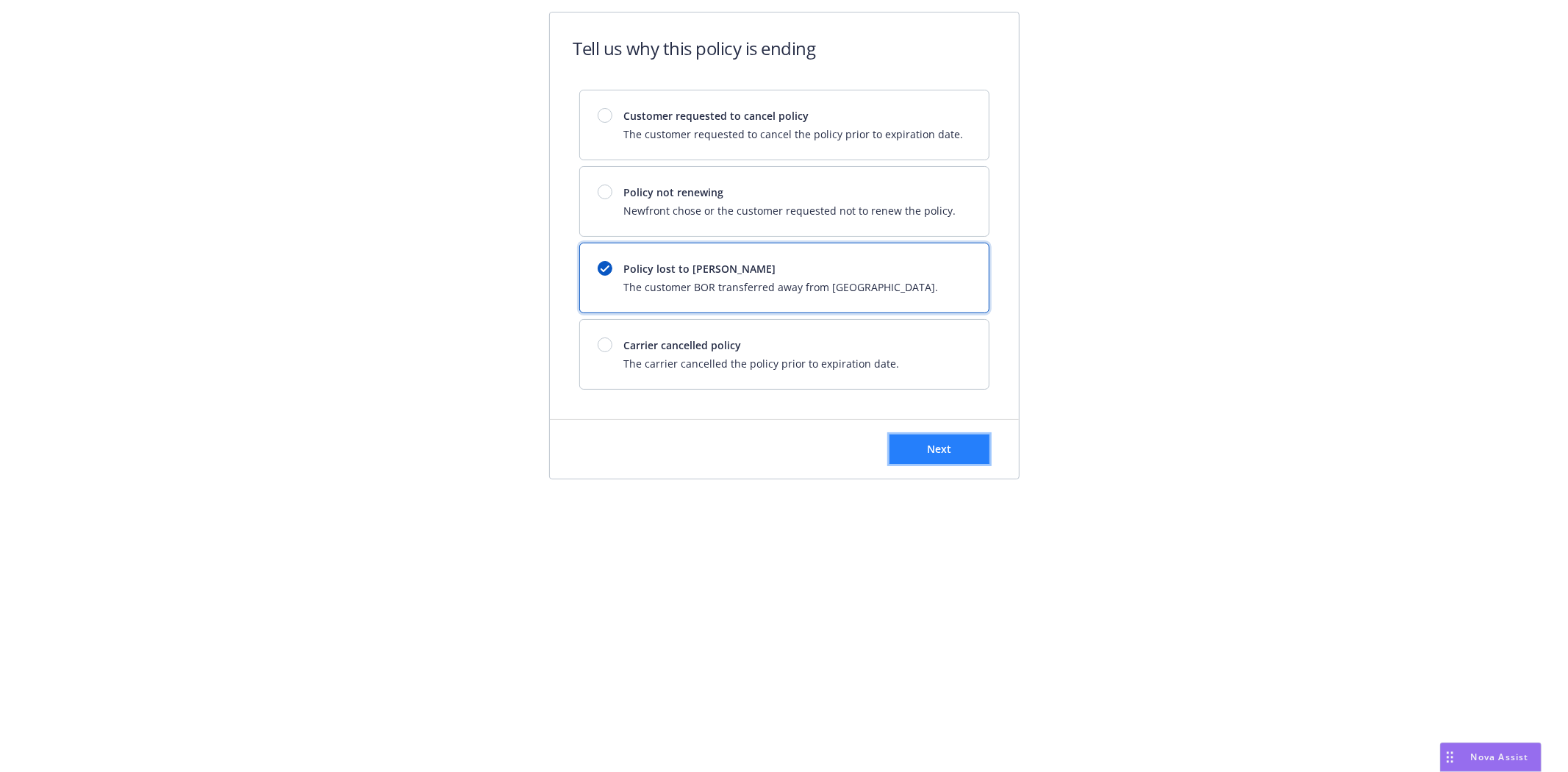
click at [964, 451] on button "Next" at bounding box center [939, 449] width 100 height 29
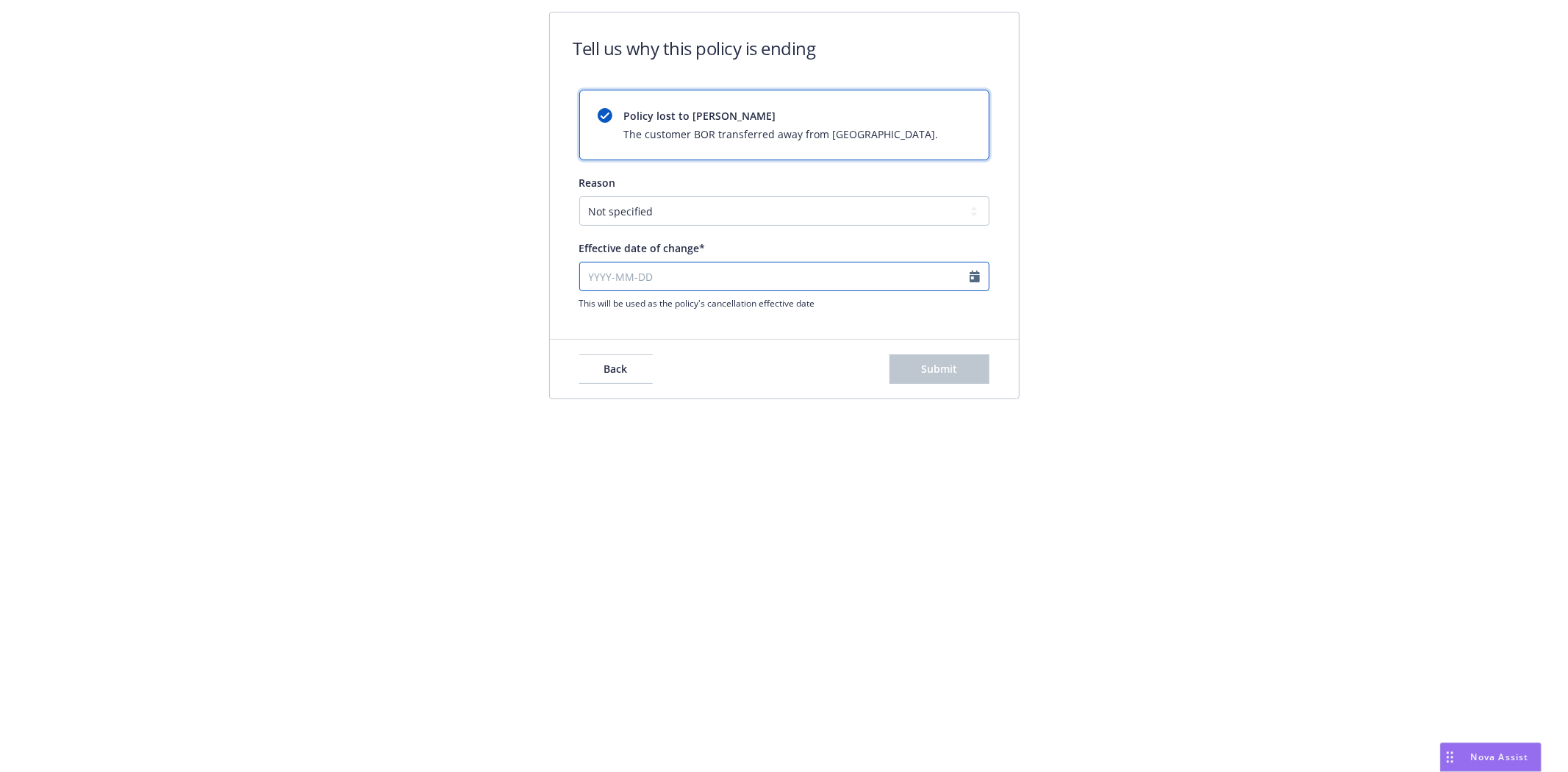
select select "August"
select select "2025"
click at [593, 268] on input "Effective date of change*" at bounding box center [784, 276] width 410 height 29
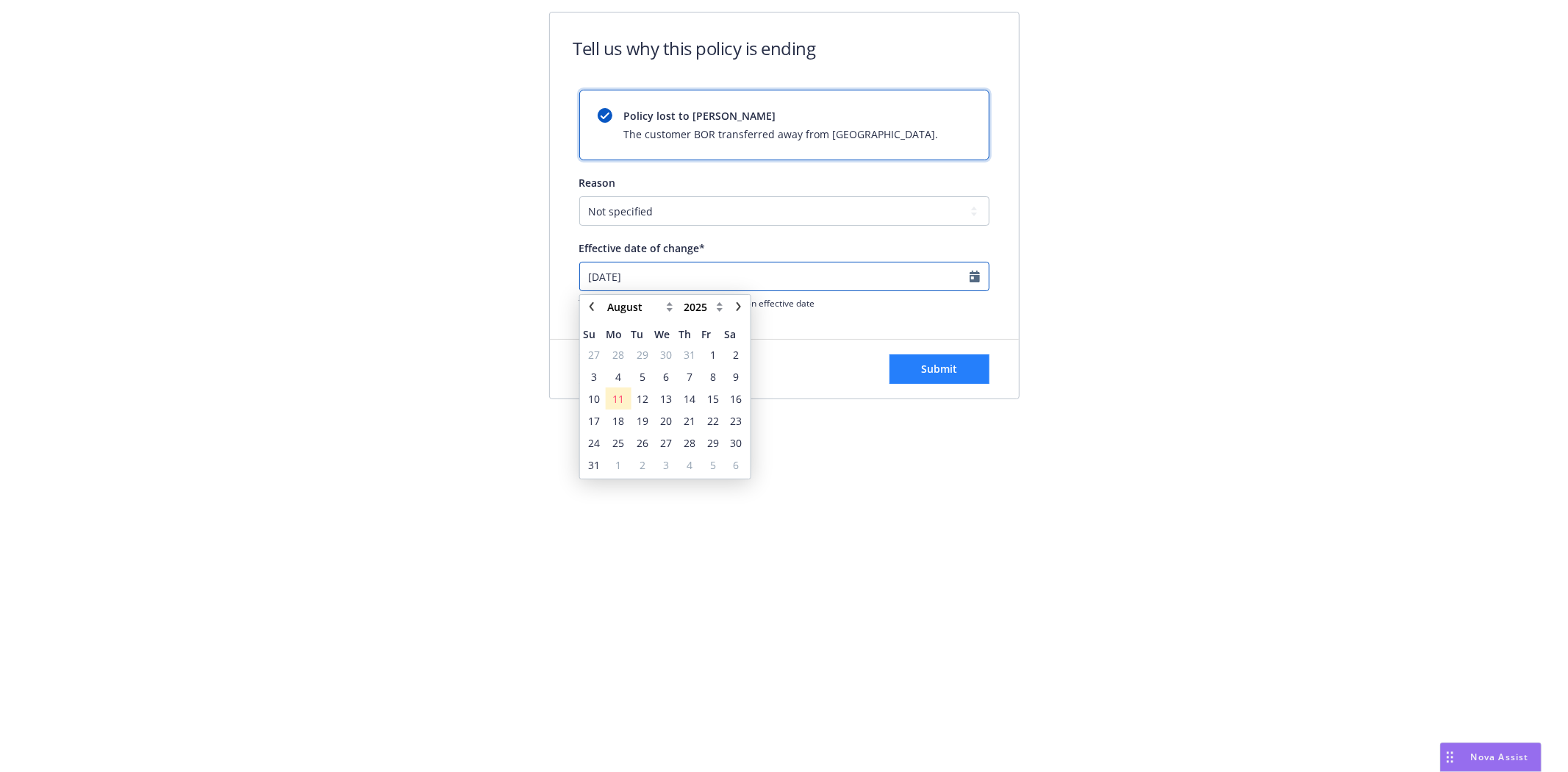
type input "2024-10-24"
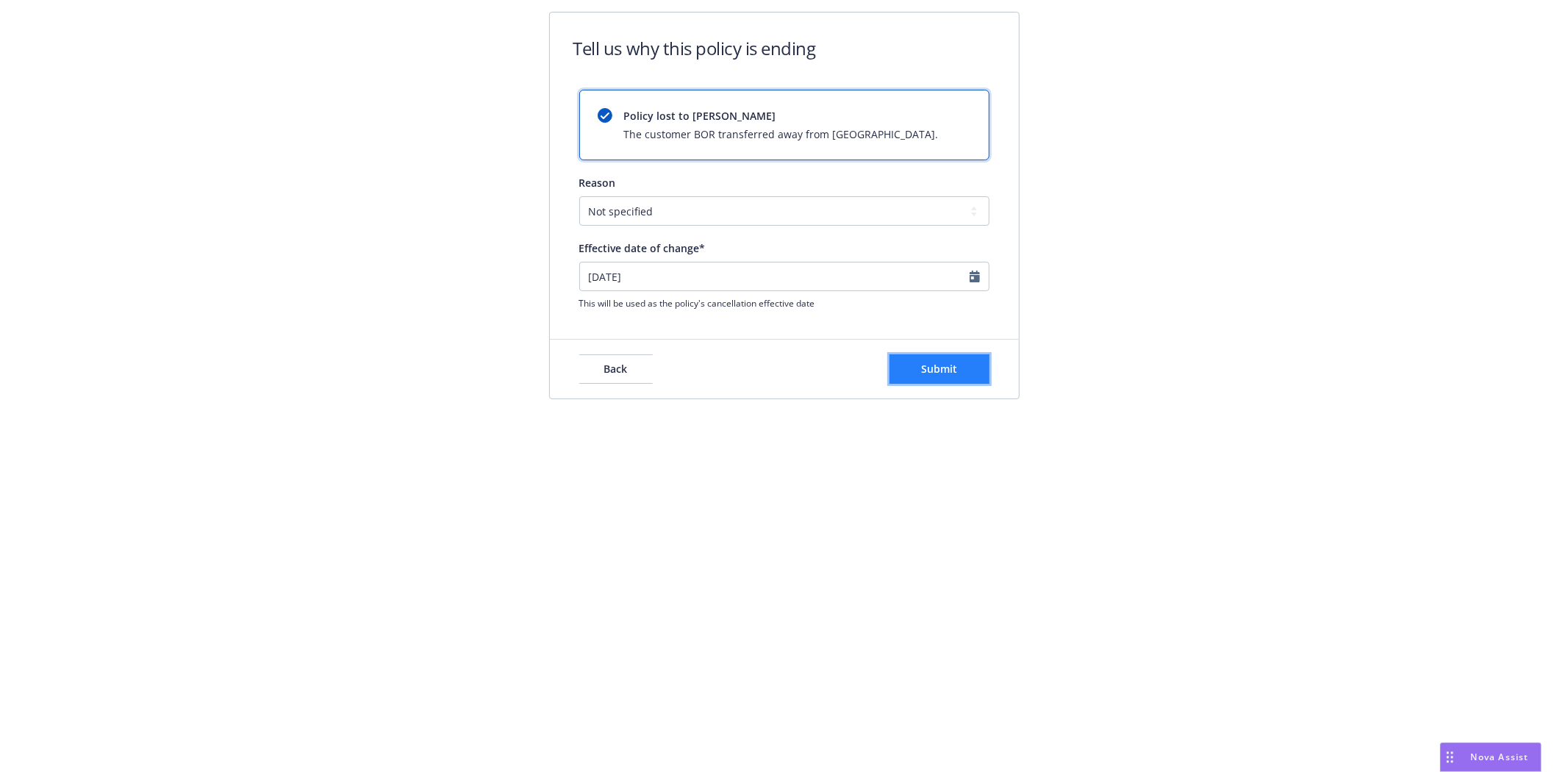
click at [924, 368] on span "Submit" at bounding box center [939, 369] width 36 height 14
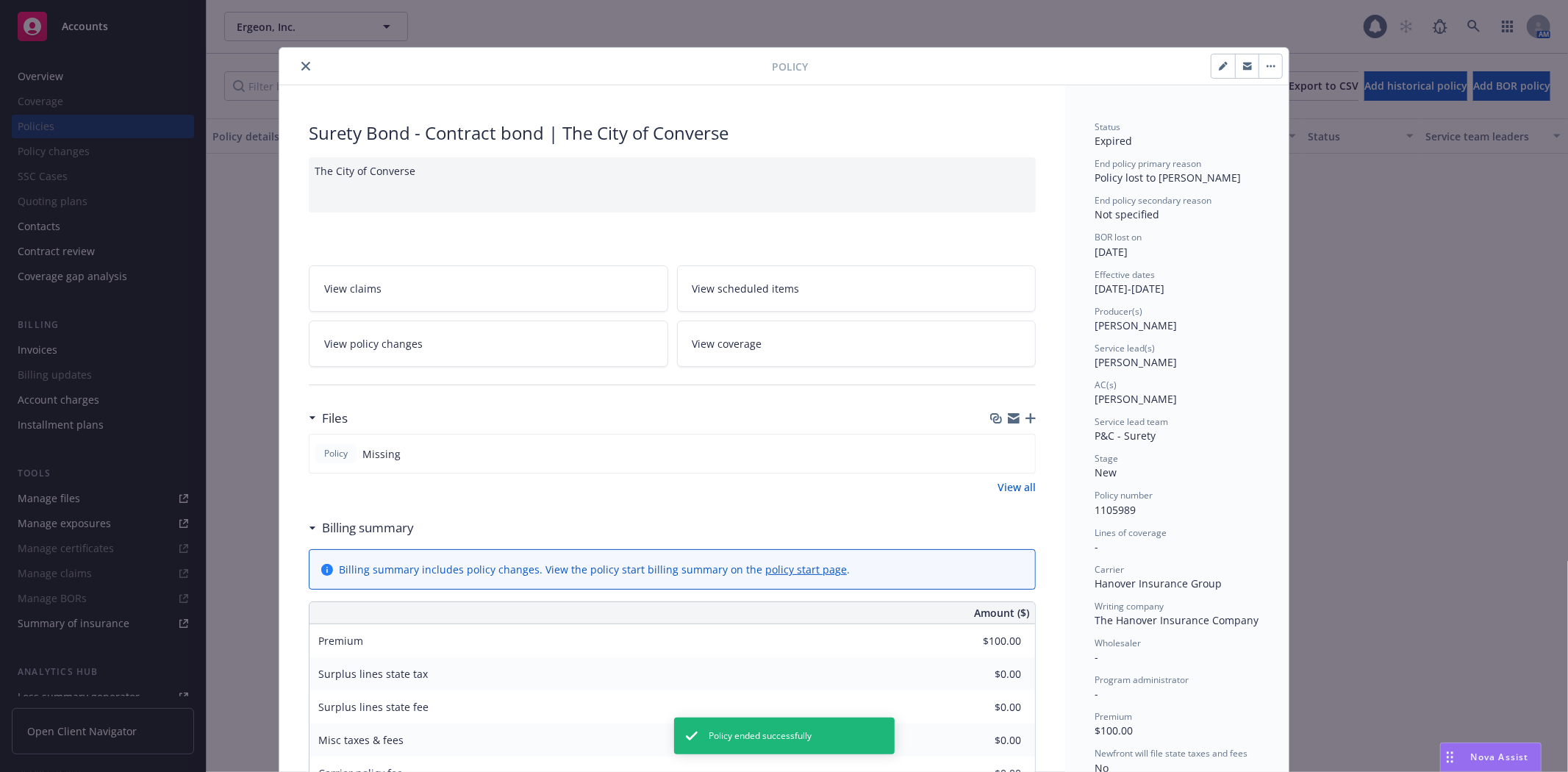
scroll to position [44, 0]
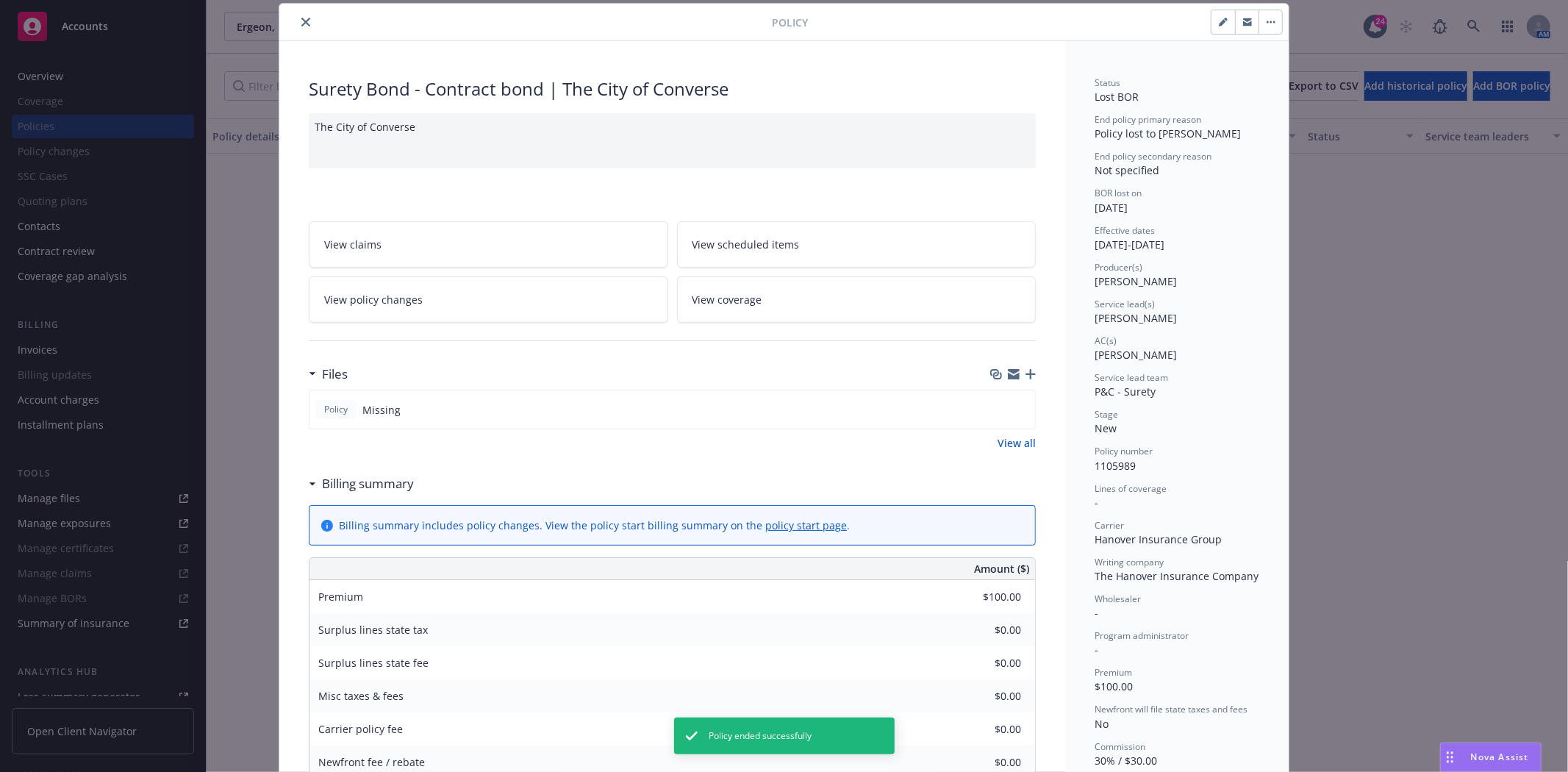
drag, startPoint x: 309, startPoint y: 13, endPoint x: 281, endPoint y: 22, distance: 29.4
click at [285, 21] on div at bounding box center [529, 22] width 487 height 17
click at [297, 23] on button "close" at bounding box center [306, 22] width 17 height 17
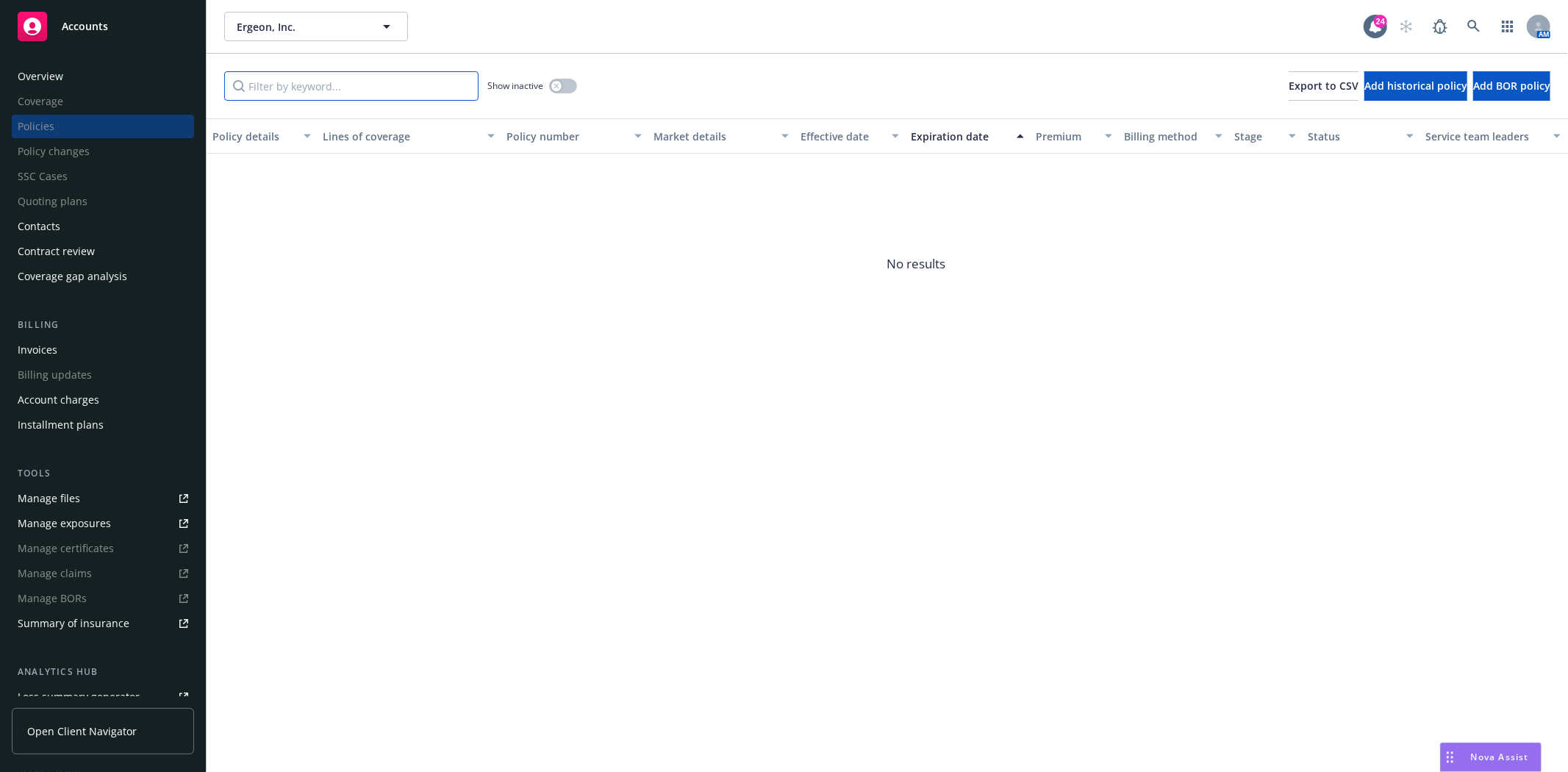
click at [247, 79] on input "Filter by keyword..." at bounding box center [351, 86] width 254 height 29
paste input "1105989"
click at [553, 90] on button "button" at bounding box center [563, 86] width 28 height 15
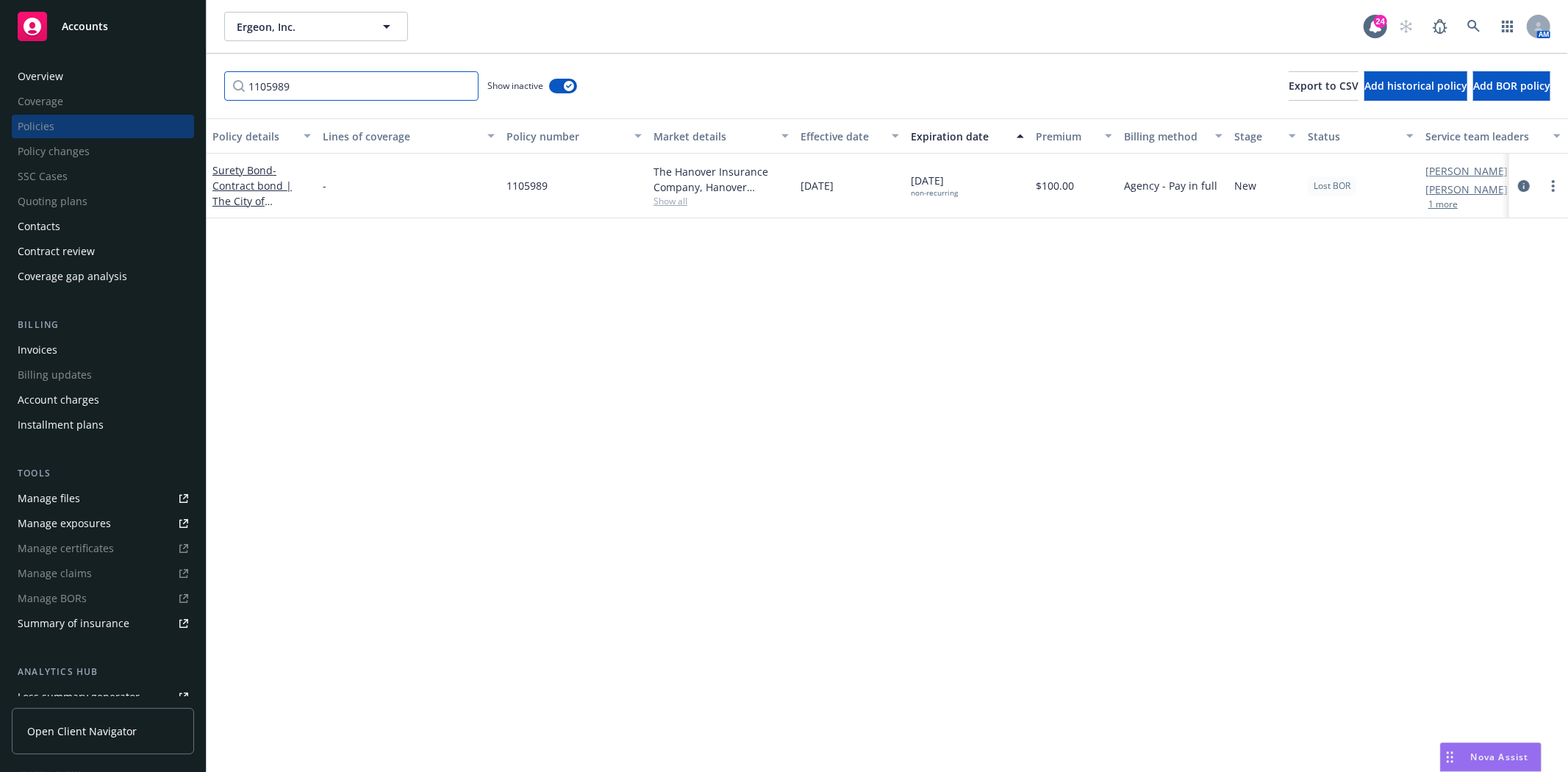
drag, startPoint x: 384, startPoint y: 109, endPoint x: 373, endPoint y: 93, distance: 19.4
click at [378, 99] on div "1105989 Show inactive Export to CSV Add historical policy Add BOR policy" at bounding box center [887, 86] width 1361 height 65
click at [373, 93] on input "1105989" at bounding box center [351, 86] width 254 height 29
paste input "00697345"
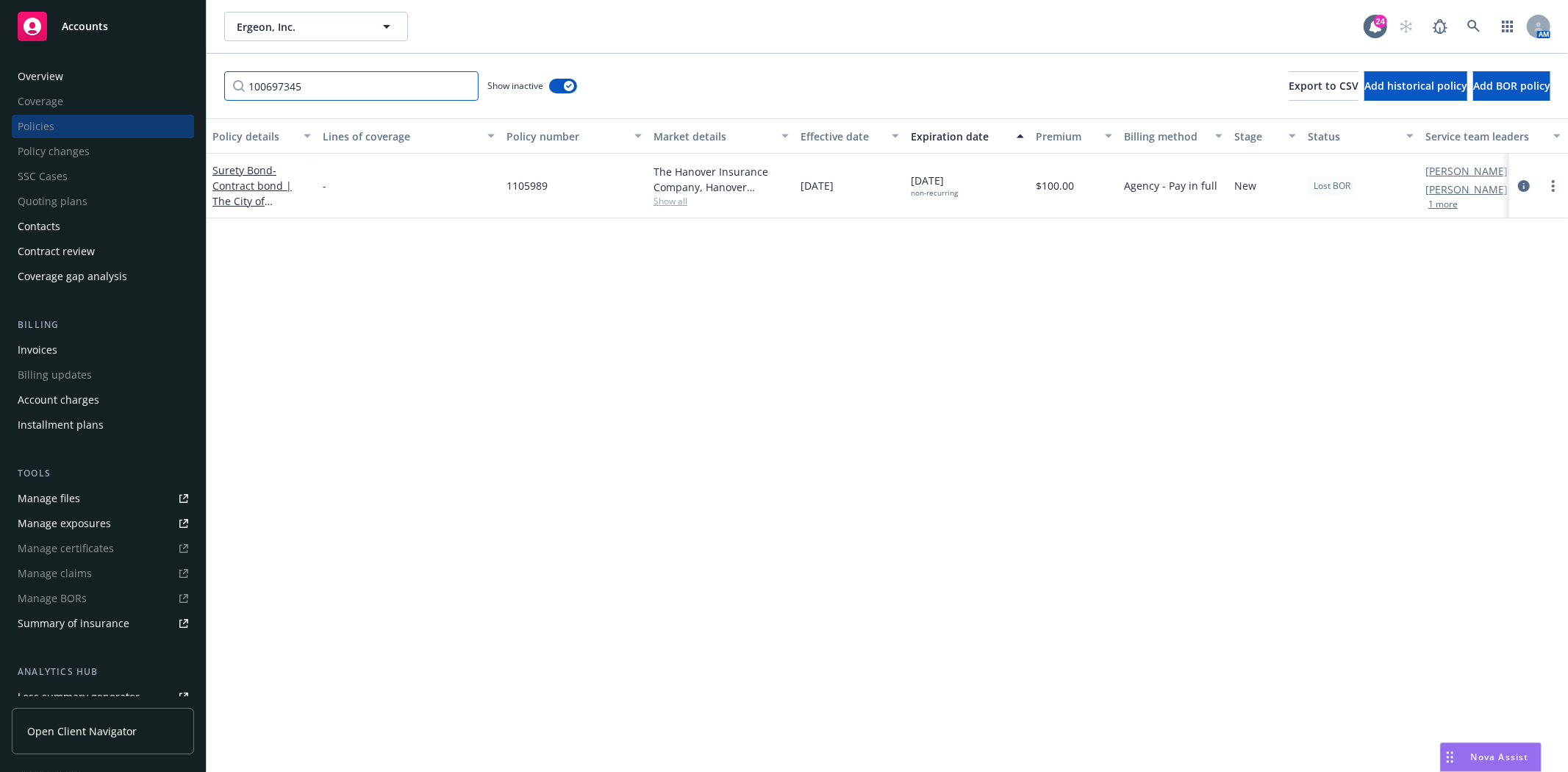
type input "100697345"
click at [1552, 180] on icon "more" at bounding box center [1553, 185] width 3 height 12
click at [1452, 281] on link "End policy" at bounding box center [1475, 273] width 173 height 29
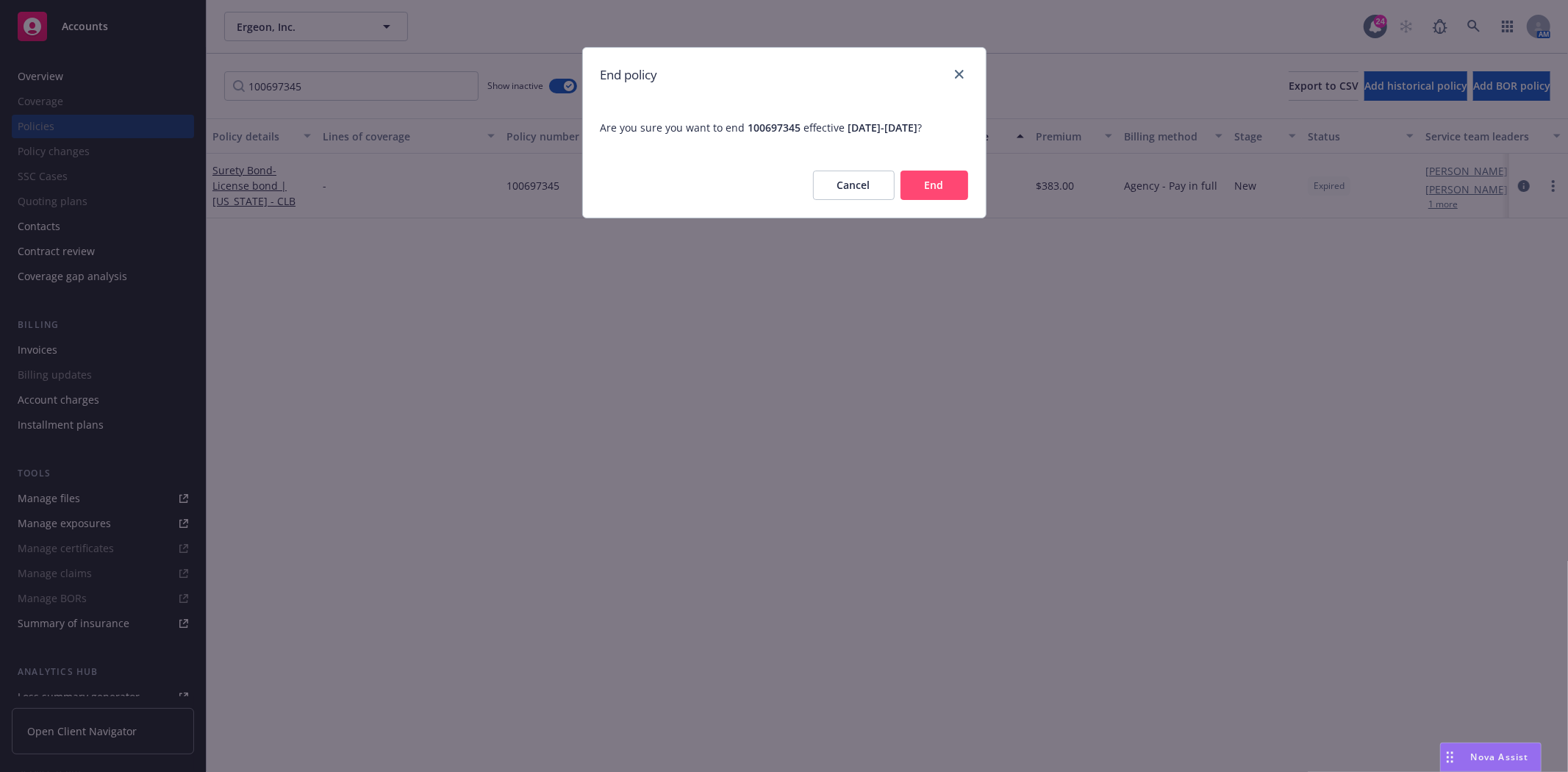
click at [936, 174] on button "End" at bounding box center [934, 185] width 67 height 29
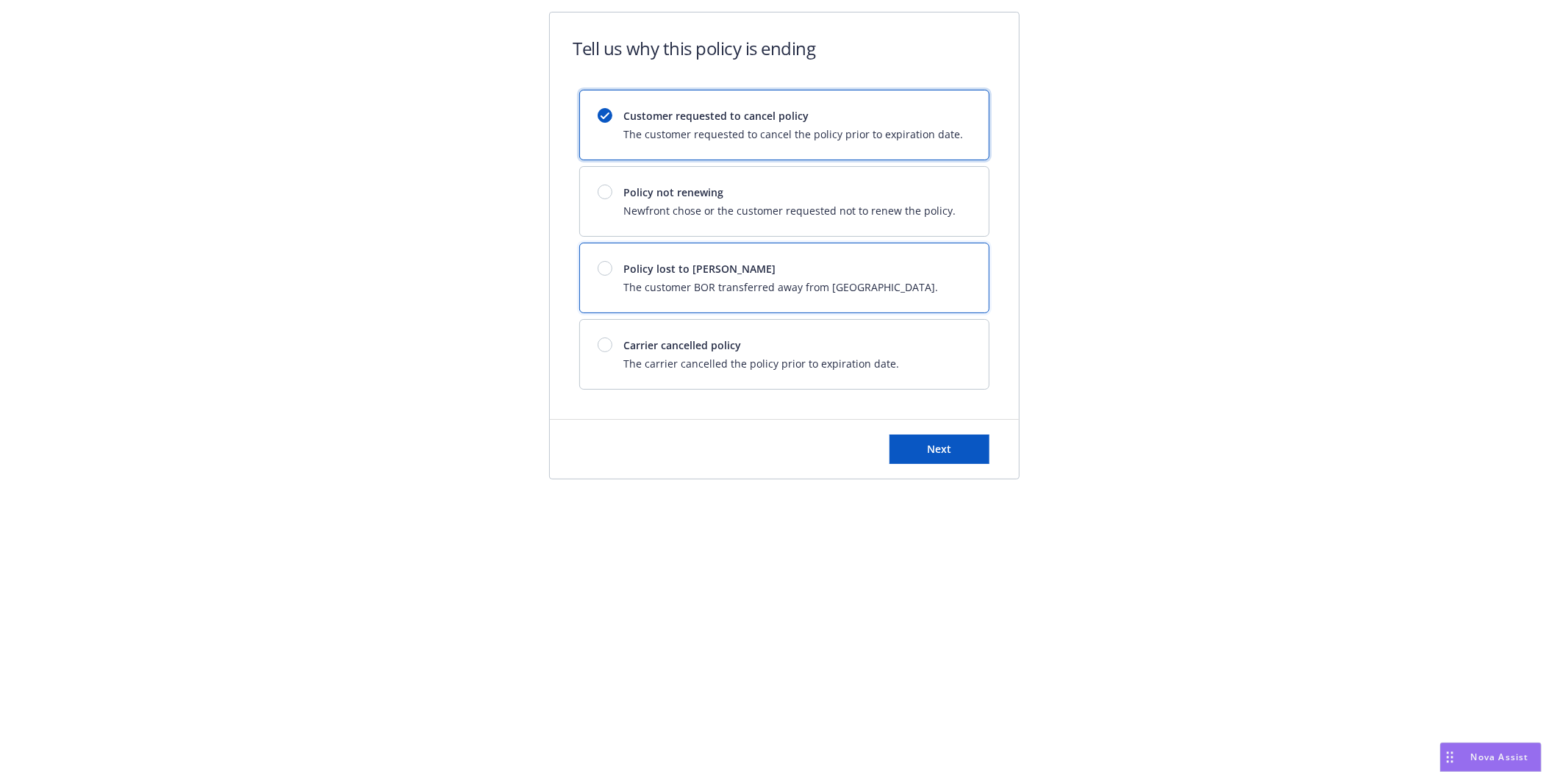
click at [657, 268] on span "Policy lost to [PERSON_NAME]" at bounding box center [781, 268] width 315 height 15
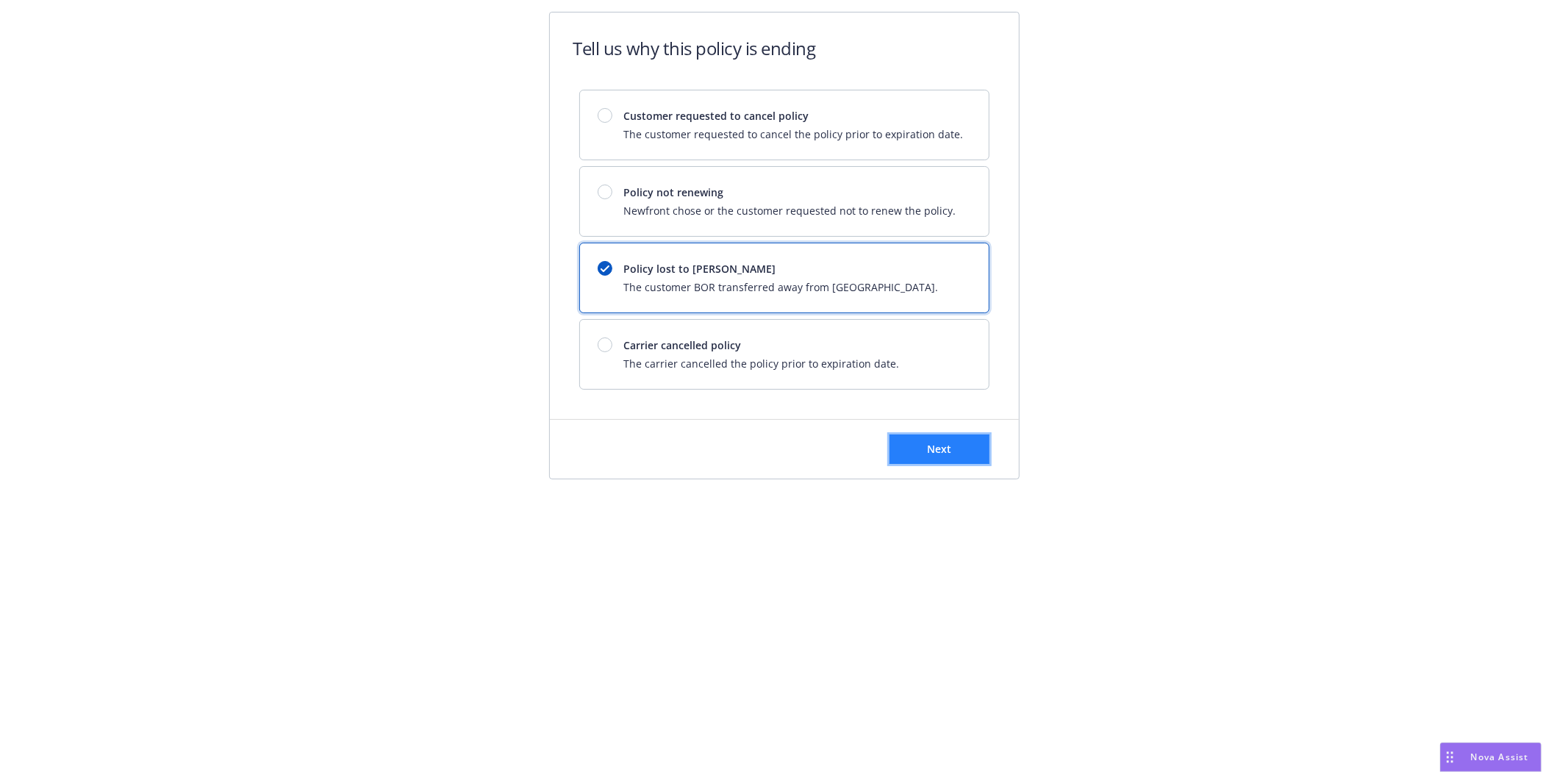
click at [934, 451] on span "Next" at bounding box center [939, 449] width 25 height 14
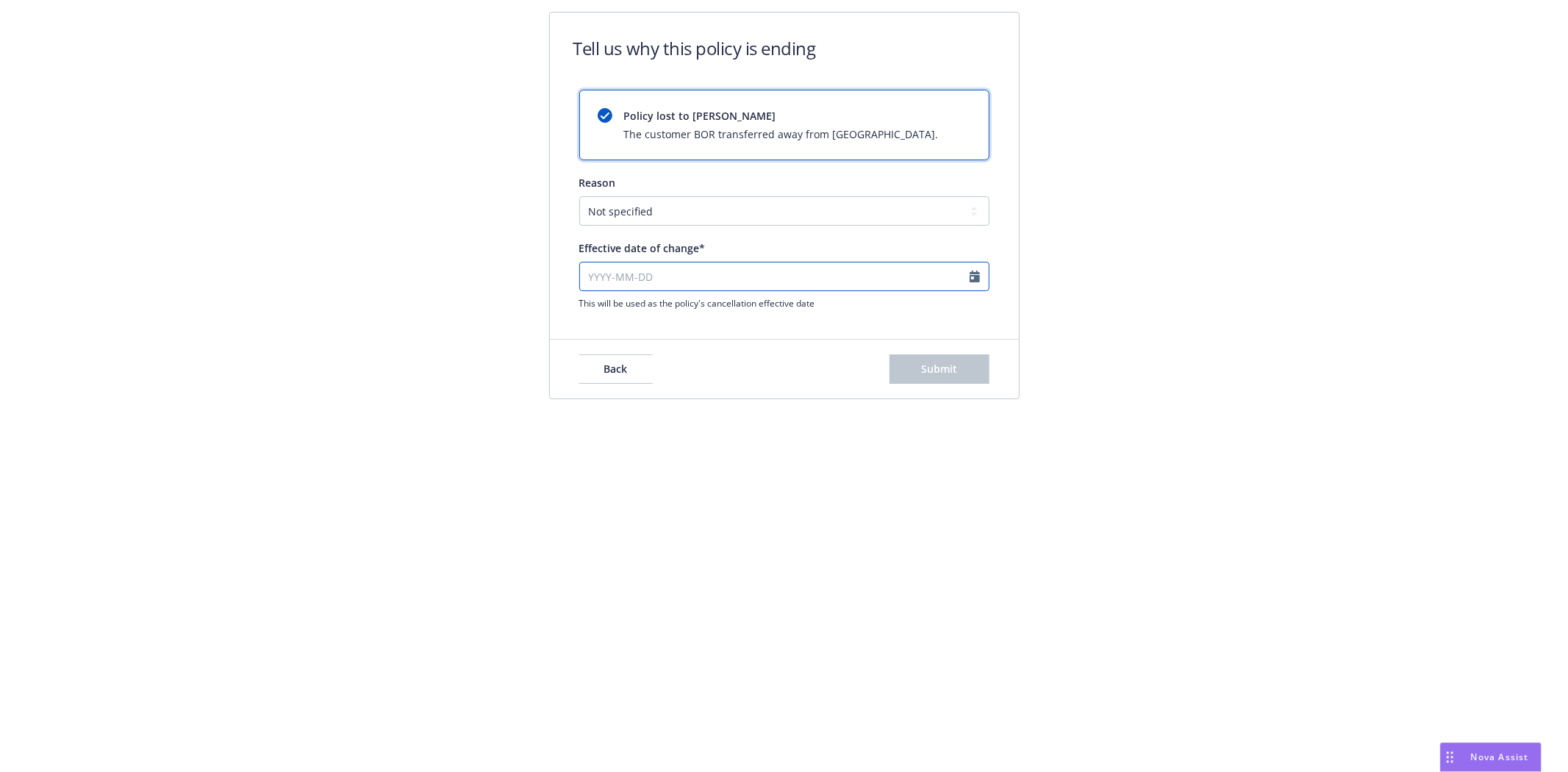
select select "August"
select select "2025"
click at [598, 276] on input "Effective date of change*" at bounding box center [784, 276] width 410 height 29
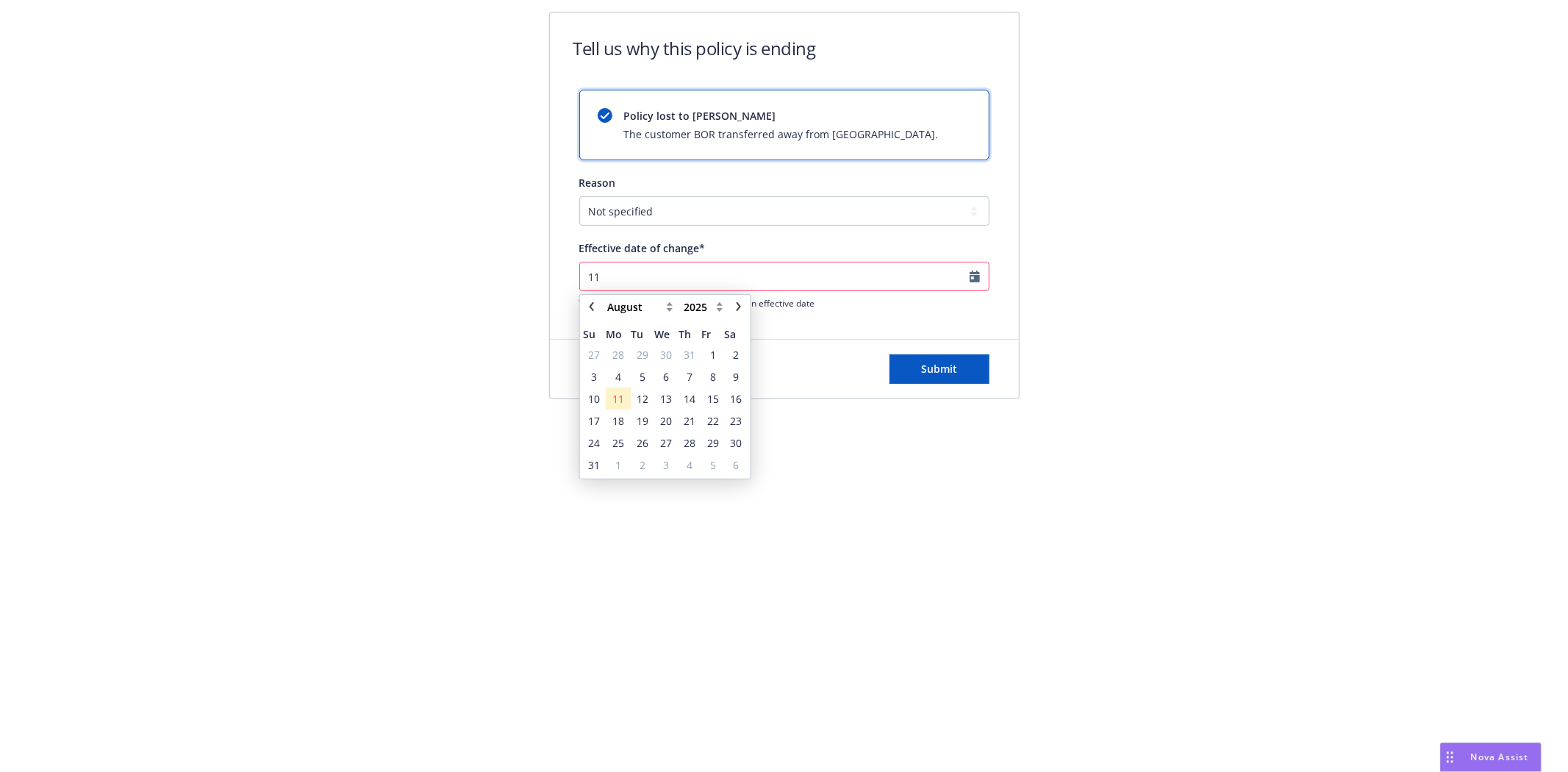
type input "1"
type input "2024-11-03"
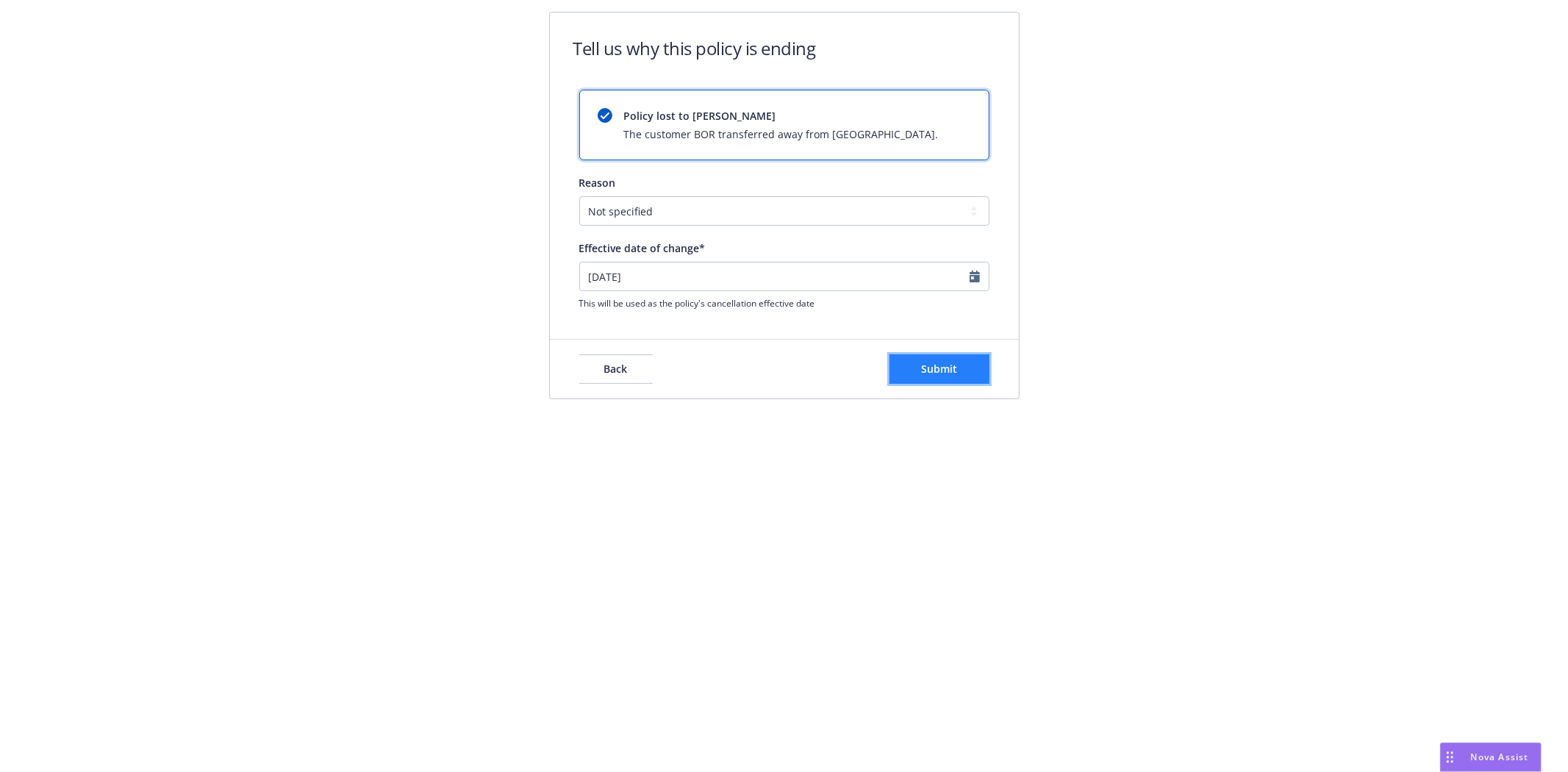
click at [928, 366] on span "Submit" at bounding box center [939, 369] width 36 height 14
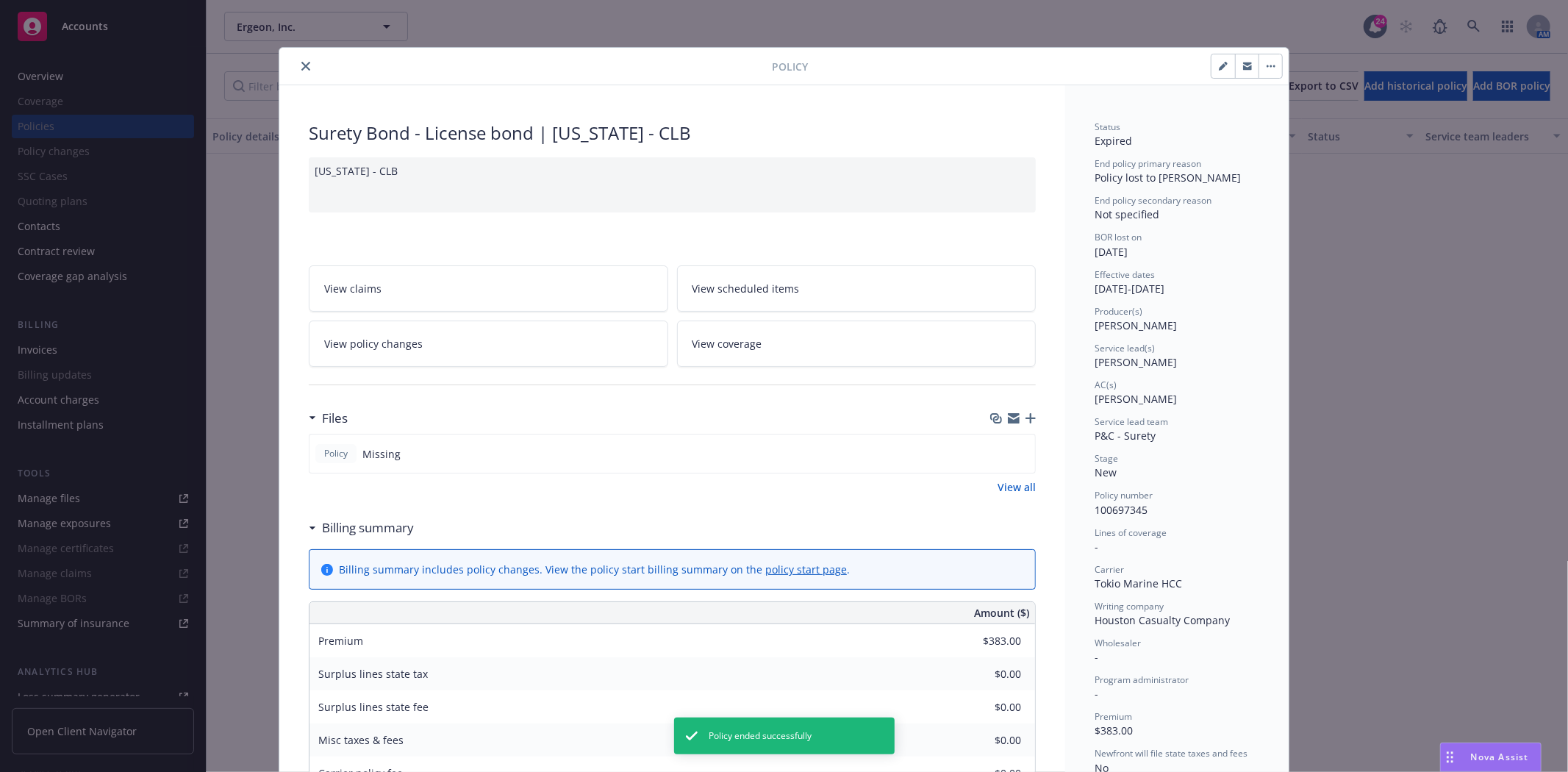
scroll to position [44, 0]
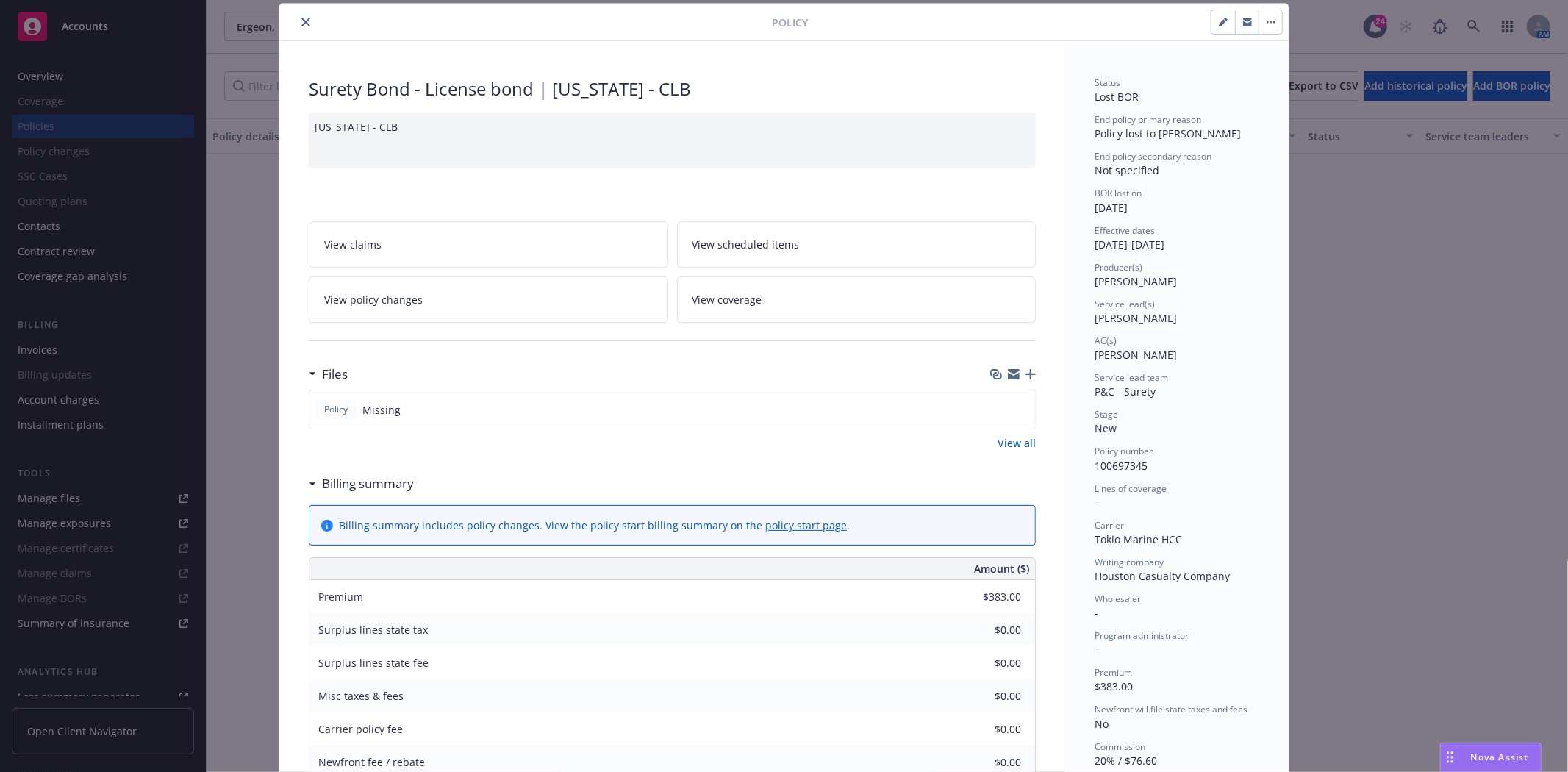
click at [290, 27] on div at bounding box center [529, 22] width 487 height 17
click at [301, 18] on icon "close" at bounding box center [305, 21] width 9 height 9
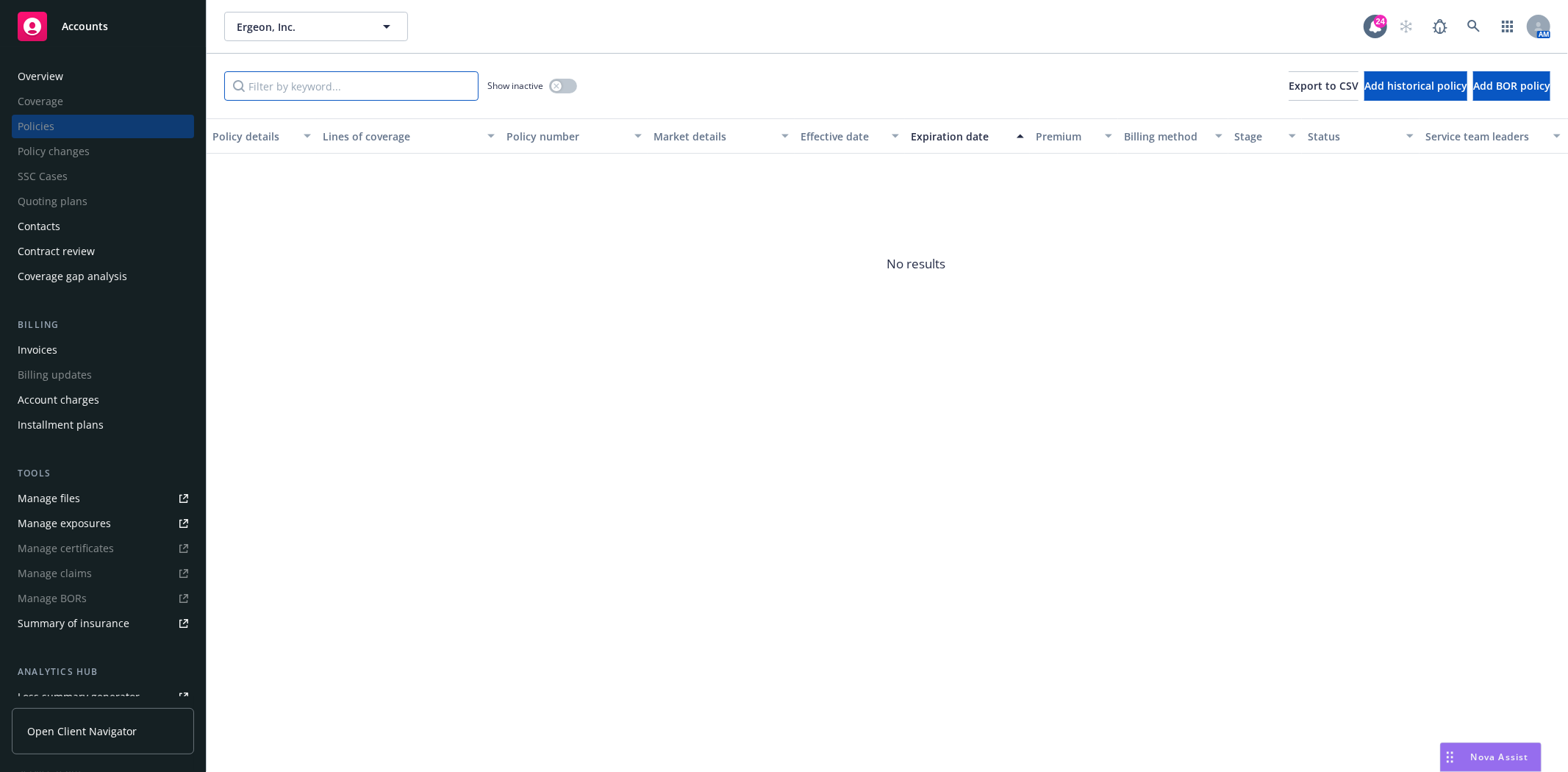
click at [450, 91] on input "Filter by keyword..." at bounding box center [351, 86] width 254 height 29
paste input "100697368"
type input "100697368"
click at [555, 93] on div "Show inactive" at bounding box center [532, 86] width 90 height 29
click at [560, 89] on div "button" at bounding box center [556, 86] width 10 height 10
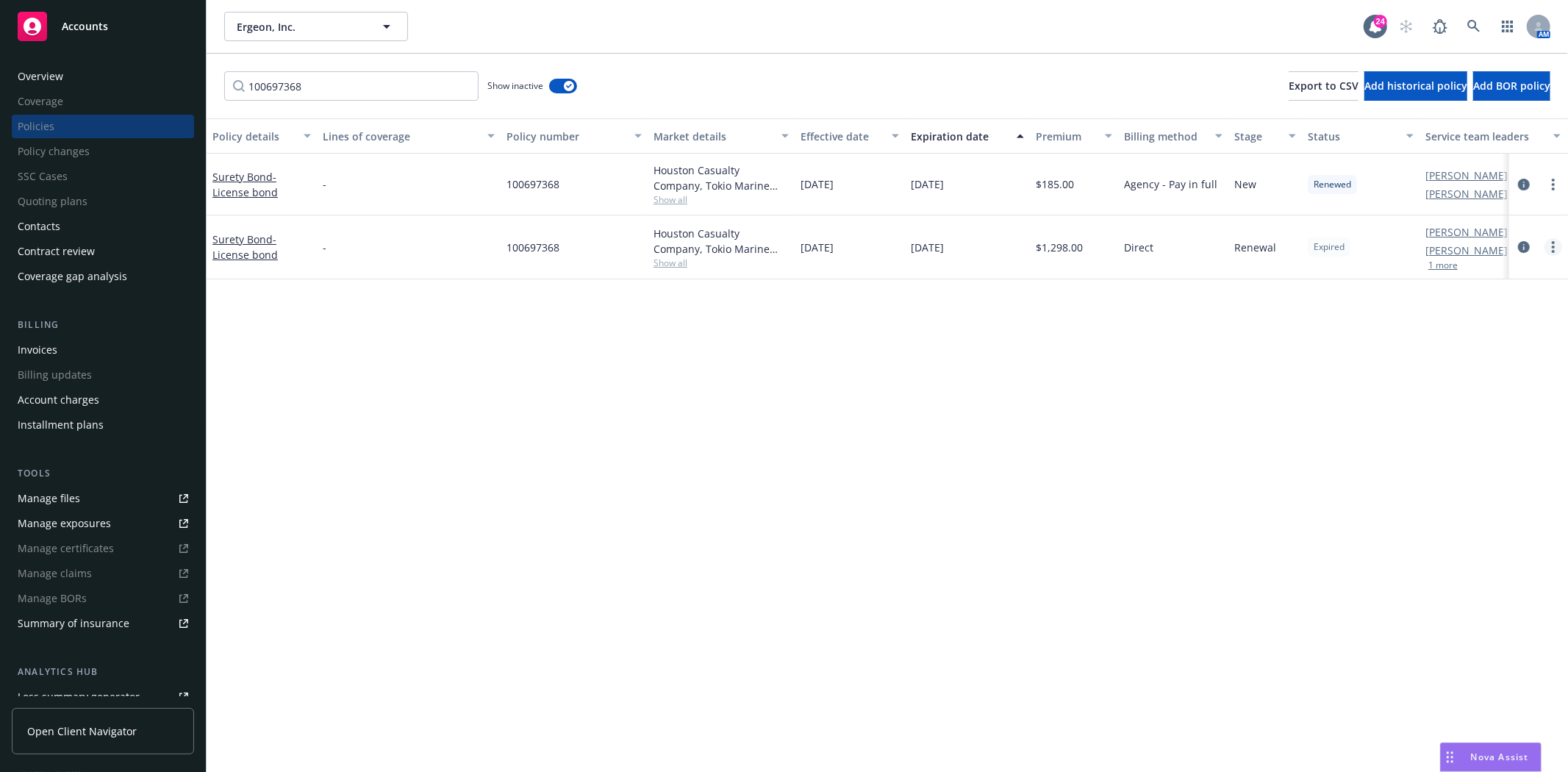
click at [1553, 255] on link "more" at bounding box center [1553, 247] width 17 height 17
click at [1480, 337] on link "End policy" at bounding box center [1475, 336] width 173 height 29
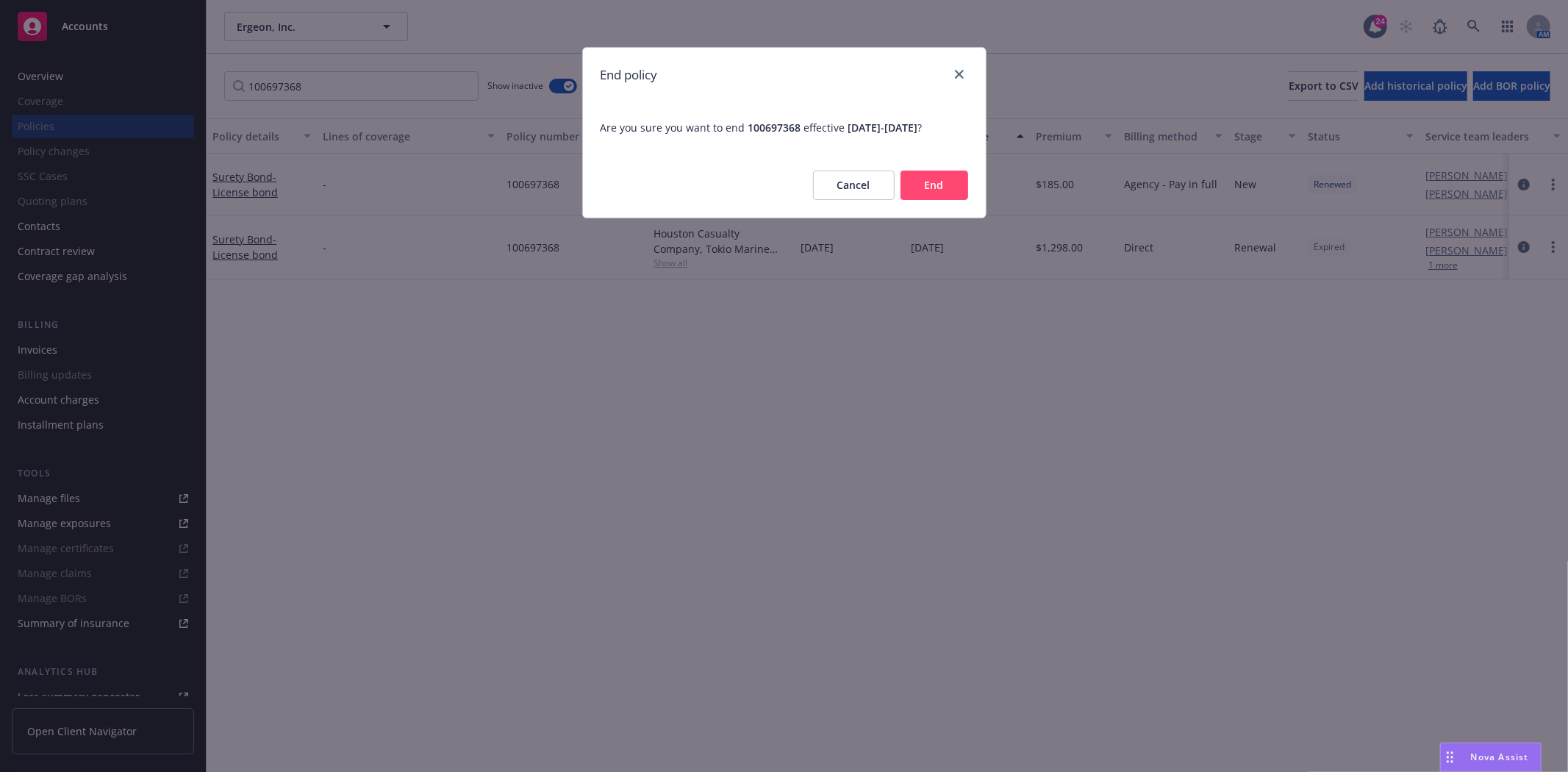
click at [939, 192] on button "End" at bounding box center [934, 185] width 67 height 29
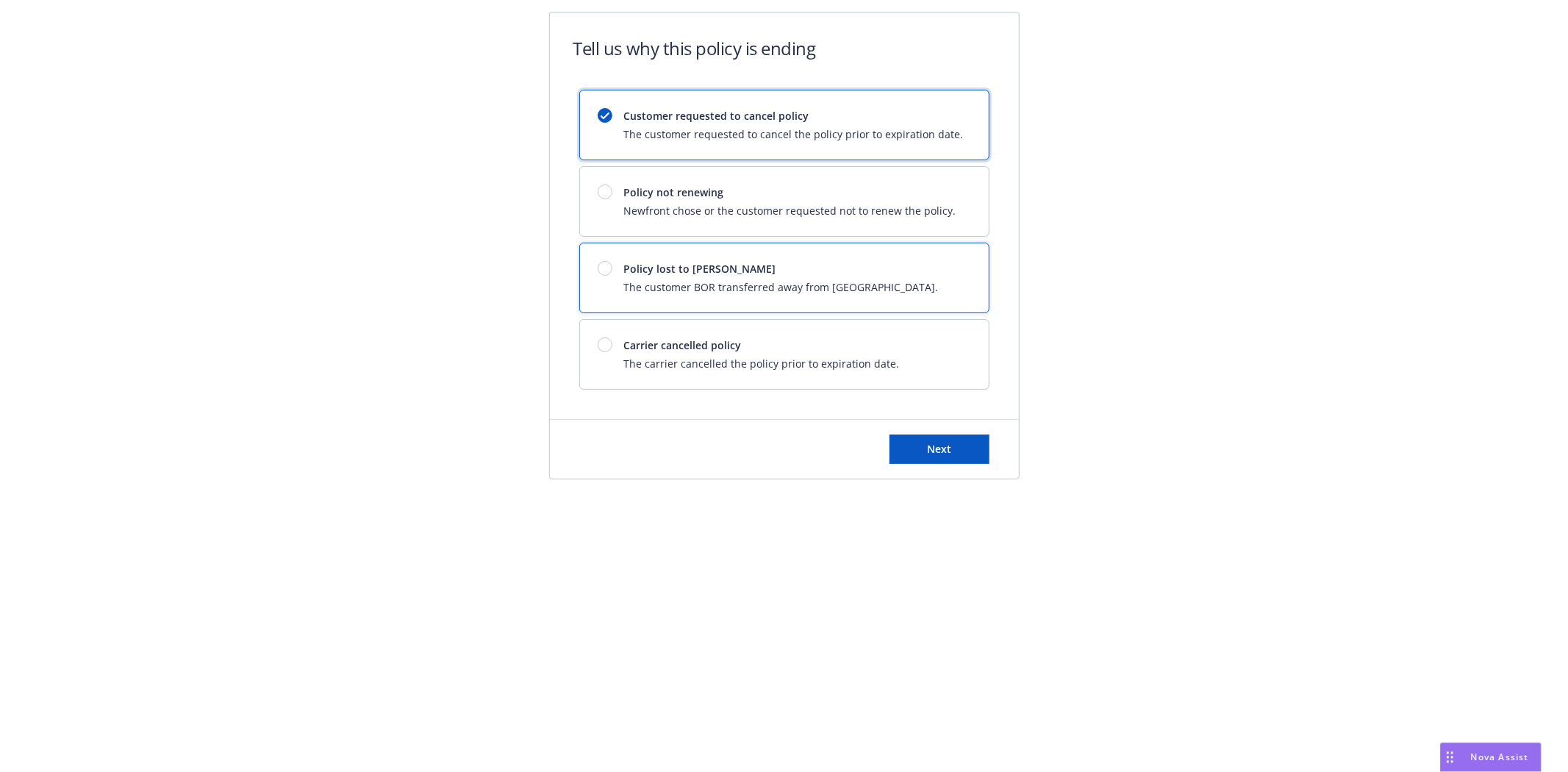
click at [728, 285] on span "The customer BOR transferred away from [GEOGRAPHIC_DATA]." at bounding box center [781, 286] width 315 height 15
click at [957, 429] on div "Next" at bounding box center [785, 449] width 469 height 59
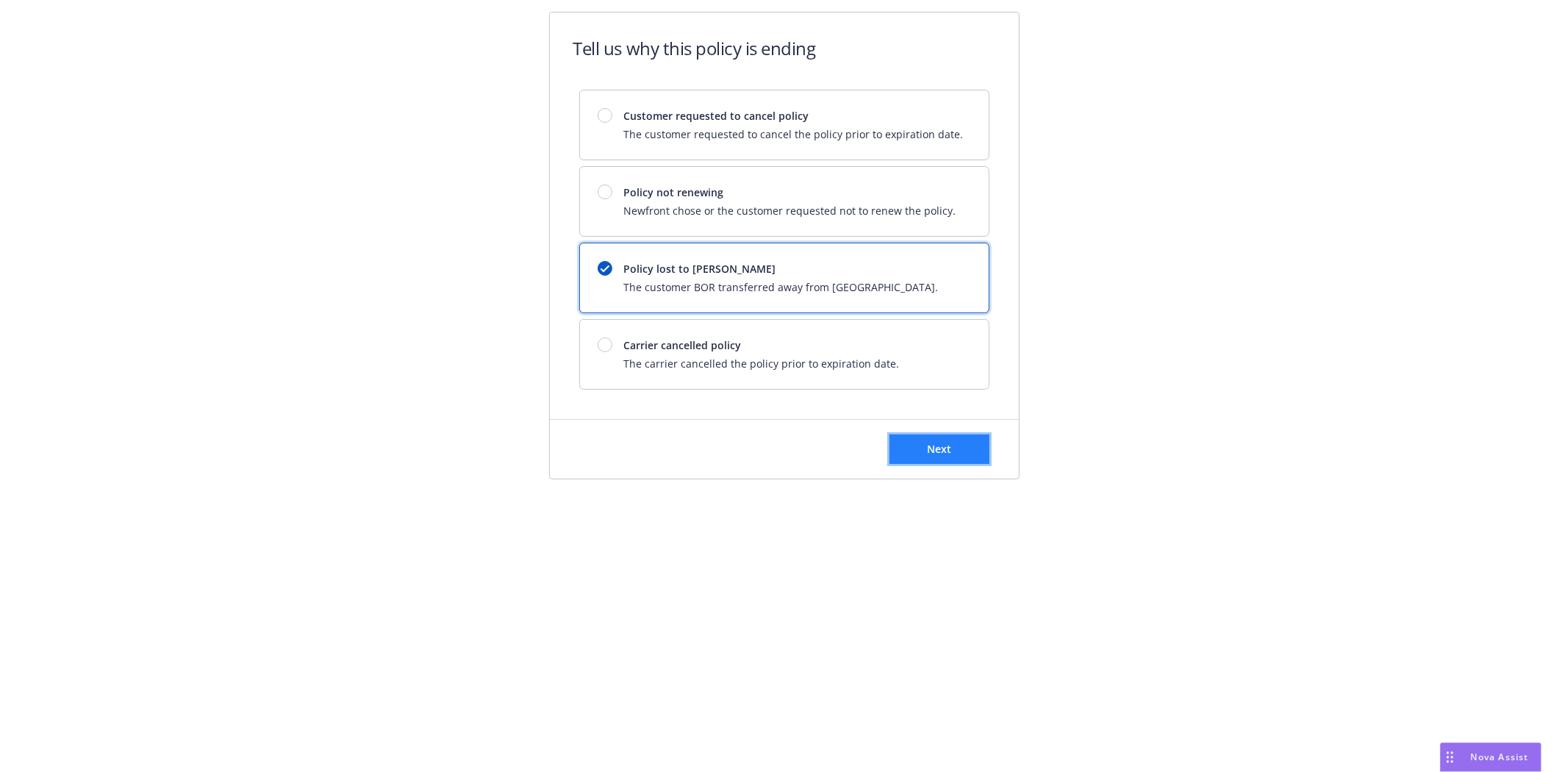
click at [965, 450] on button "Next" at bounding box center [939, 449] width 100 height 29
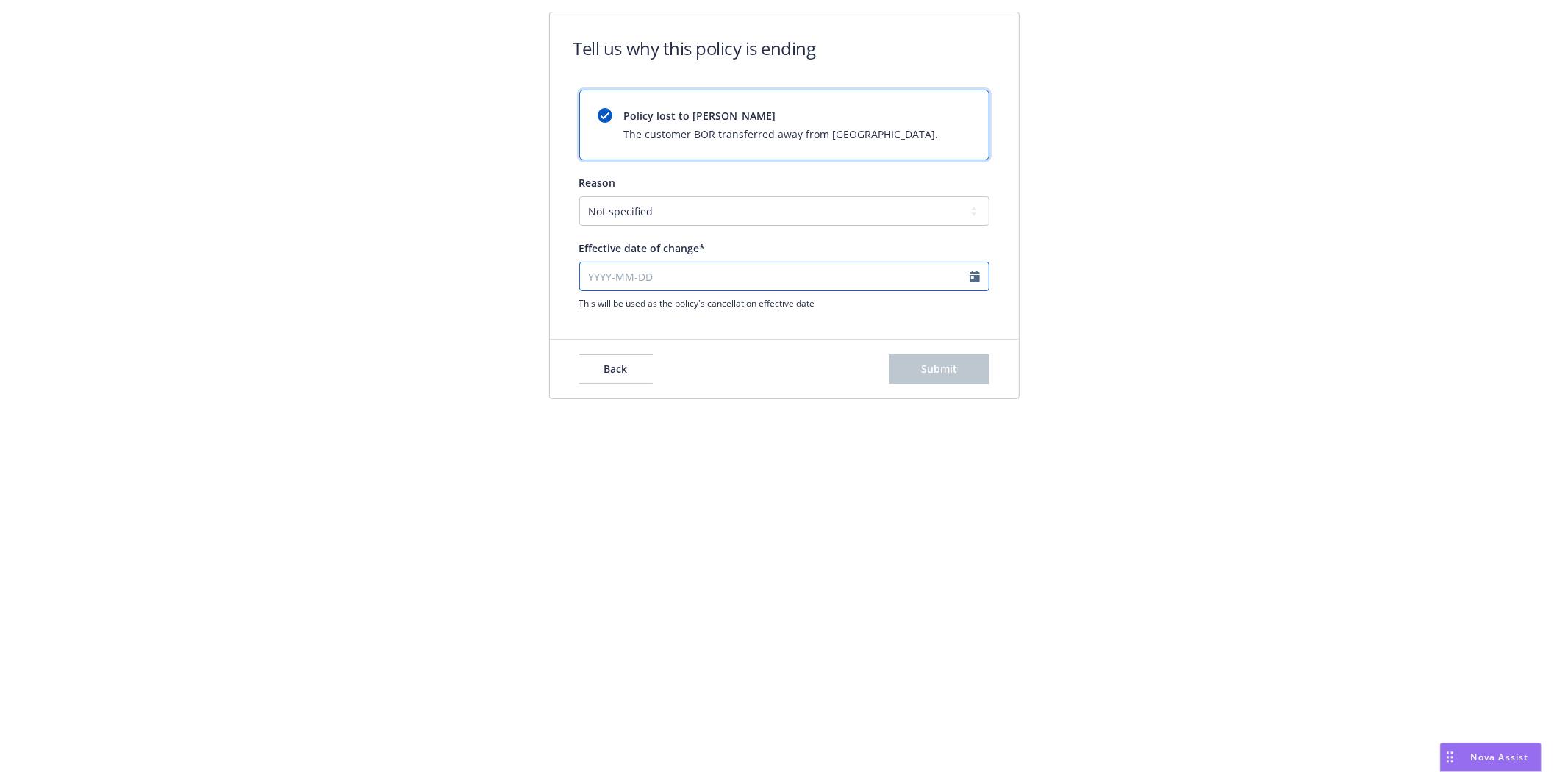
click at [587, 277] on input "Effective date of change*" at bounding box center [784, 276] width 410 height 29
select select "August"
select select "2025"
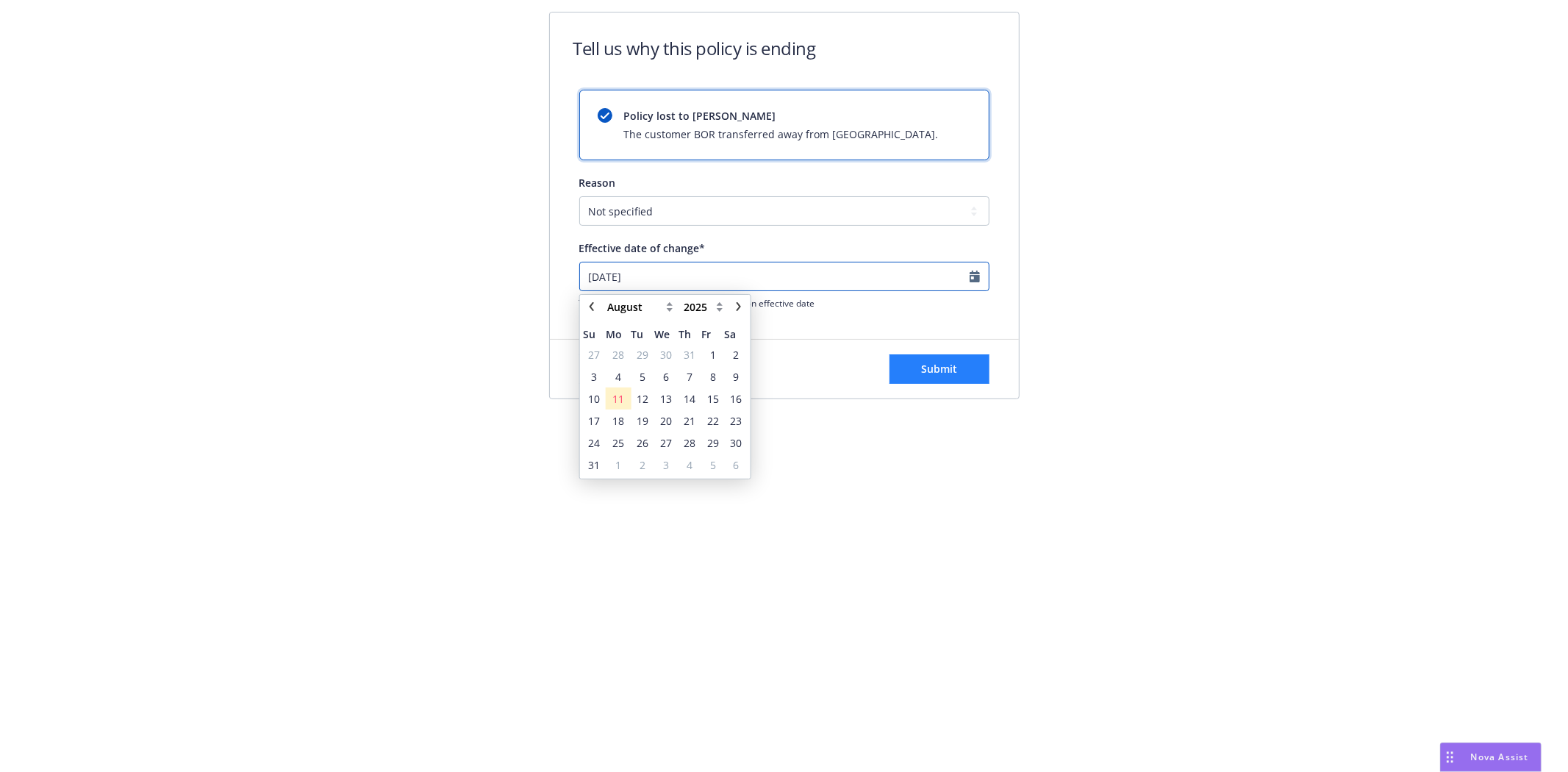
type input "2024-11-03"
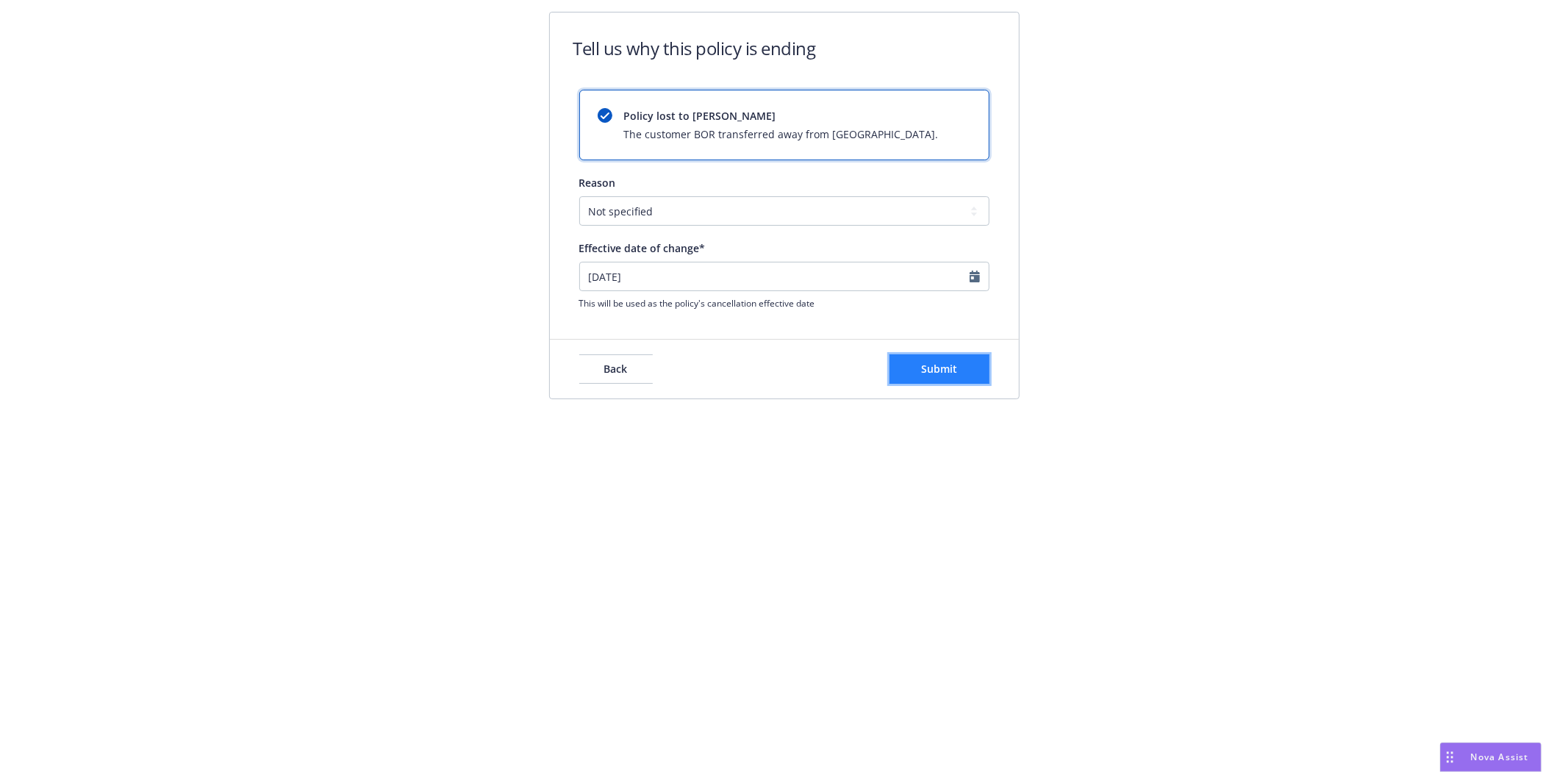
click at [967, 365] on button "Submit" at bounding box center [939, 369] width 100 height 29
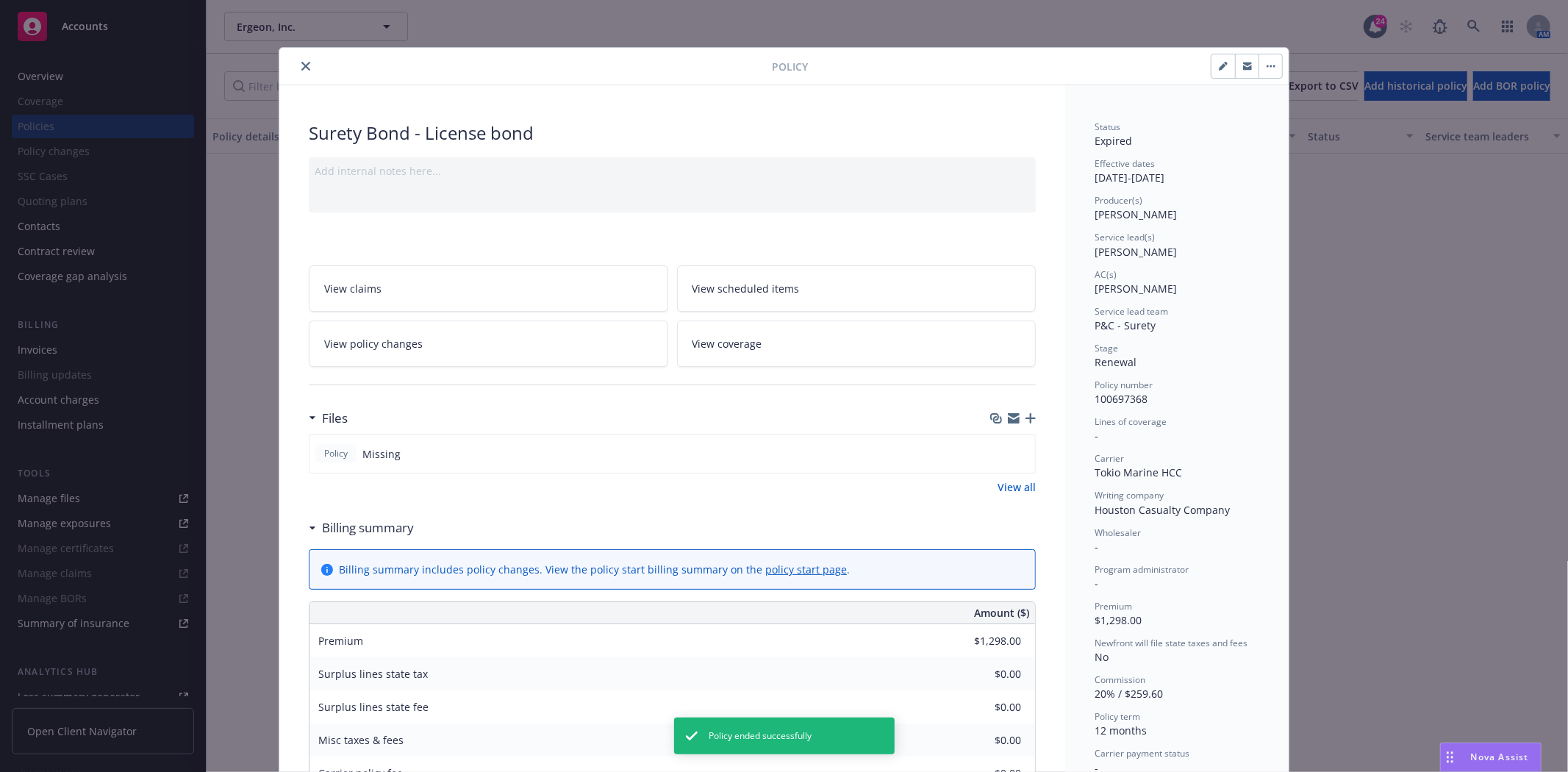
scroll to position [44, 0]
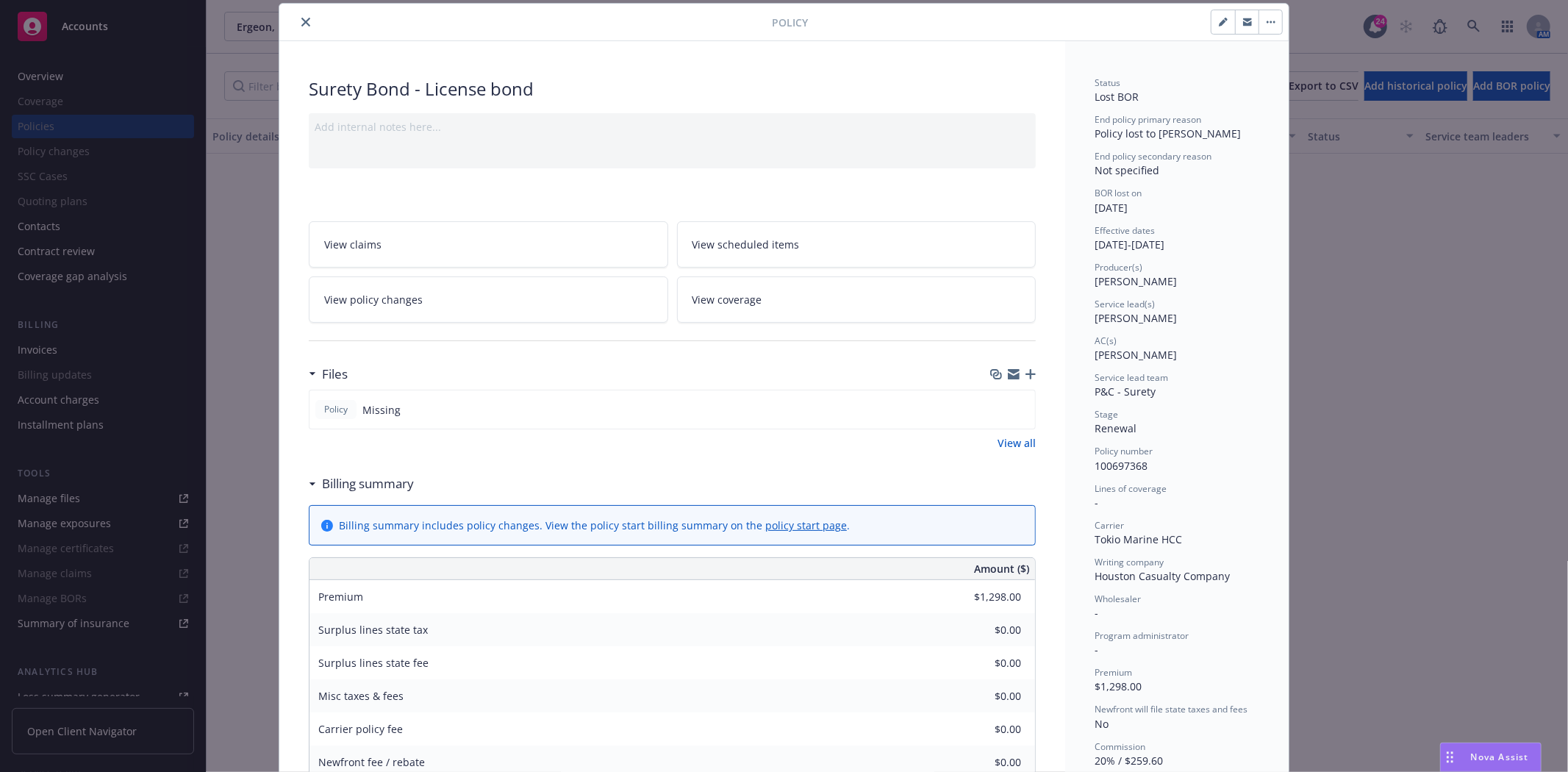
drag, startPoint x: 304, startPoint y: 20, endPoint x: 300, endPoint y: 27, distance: 8.1
click at [303, 20] on button "close" at bounding box center [306, 22] width 17 height 17
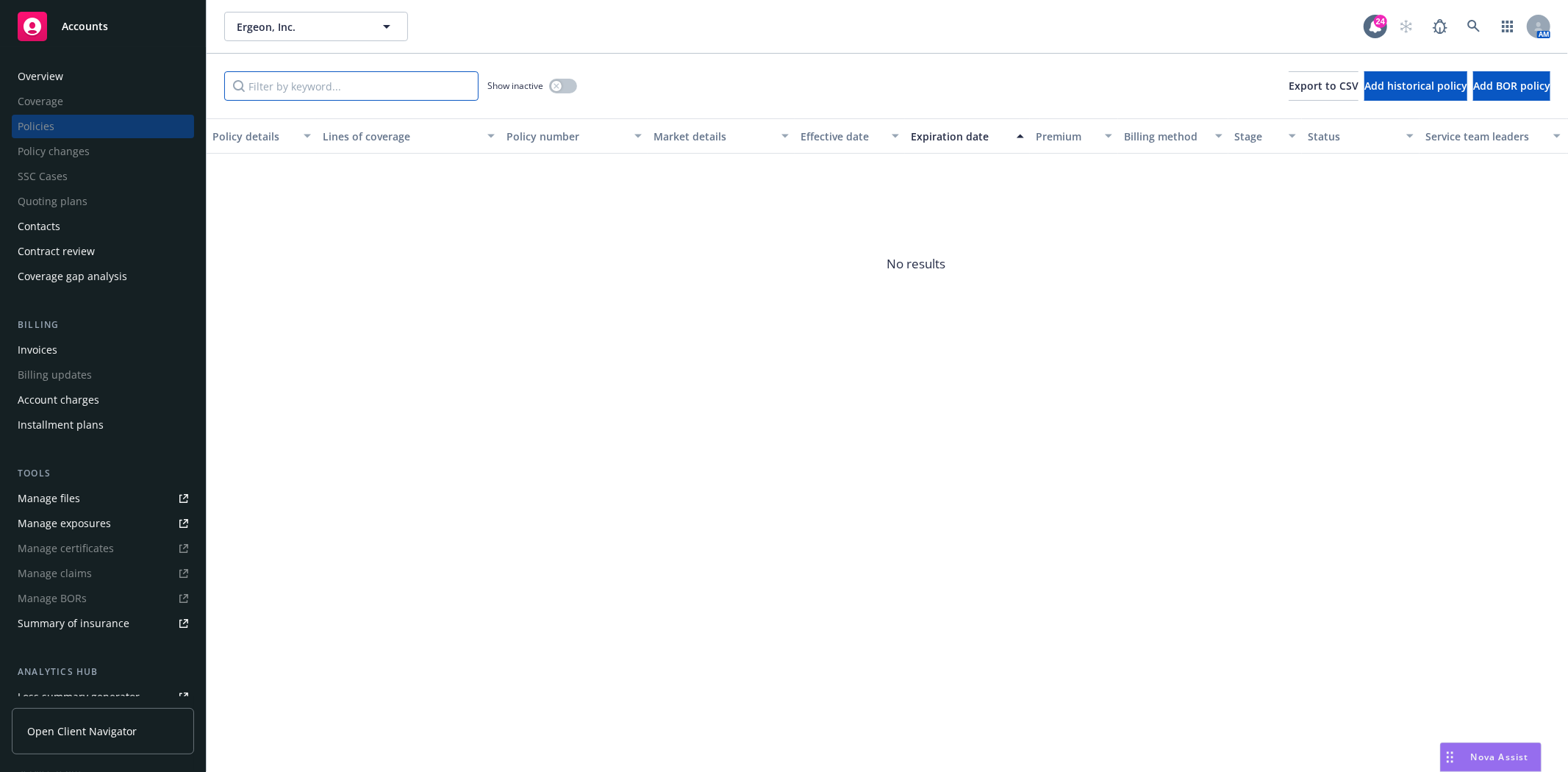
click at [283, 86] on input "Filter by keyword..." at bounding box center [351, 86] width 254 height 29
paste input "100644071"
type input "100644071"
click at [564, 74] on div "Show inactive" at bounding box center [532, 86] width 90 height 29
click at [563, 91] on button "button" at bounding box center [563, 86] width 28 height 15
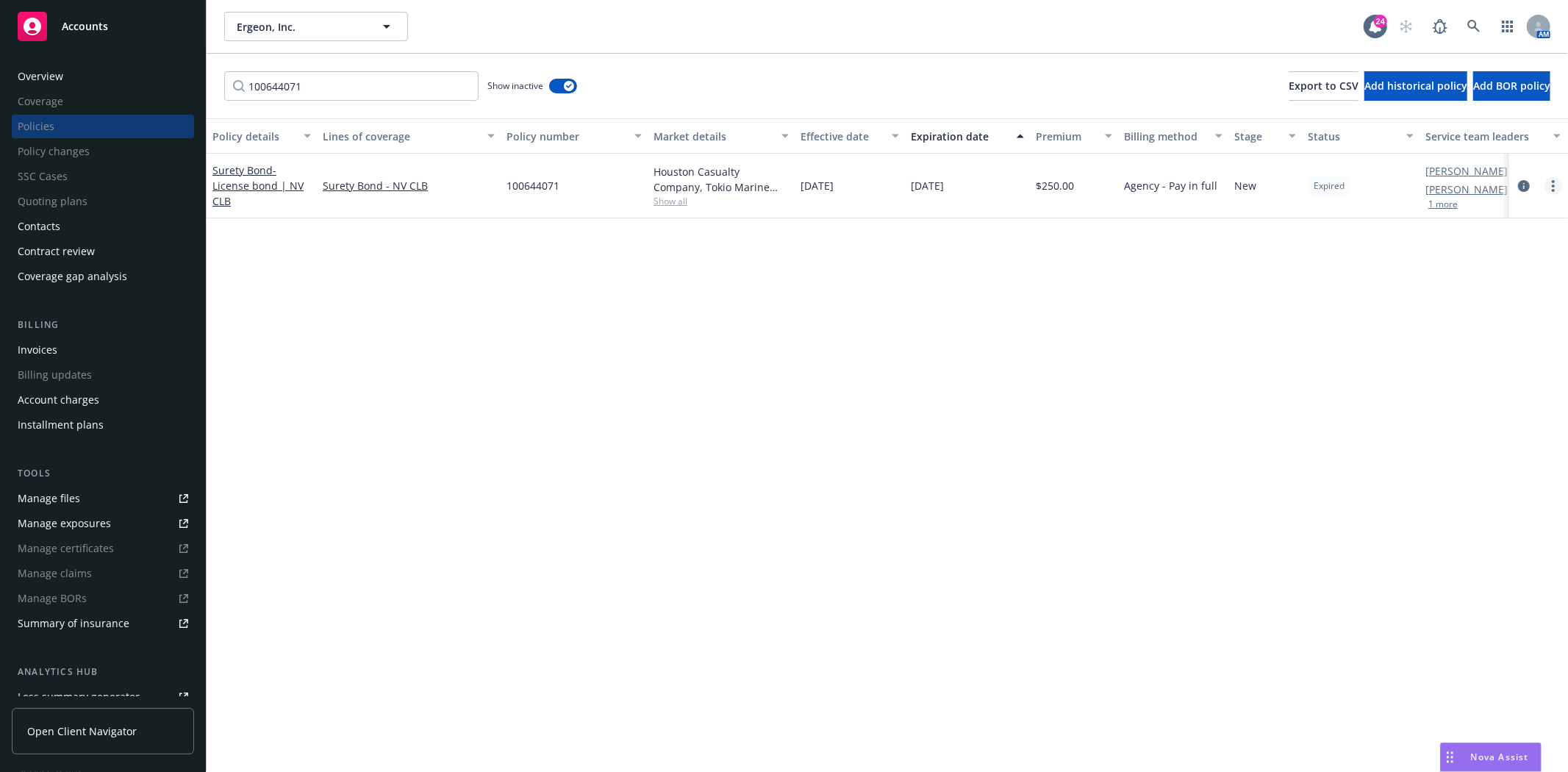
click at [1550, 186] on link "more" at bounding box center [1553, 185] width 17 height 17
click at [1465, 276] on link "End policy" at bounding box center [1475, 273] width 173 height 29
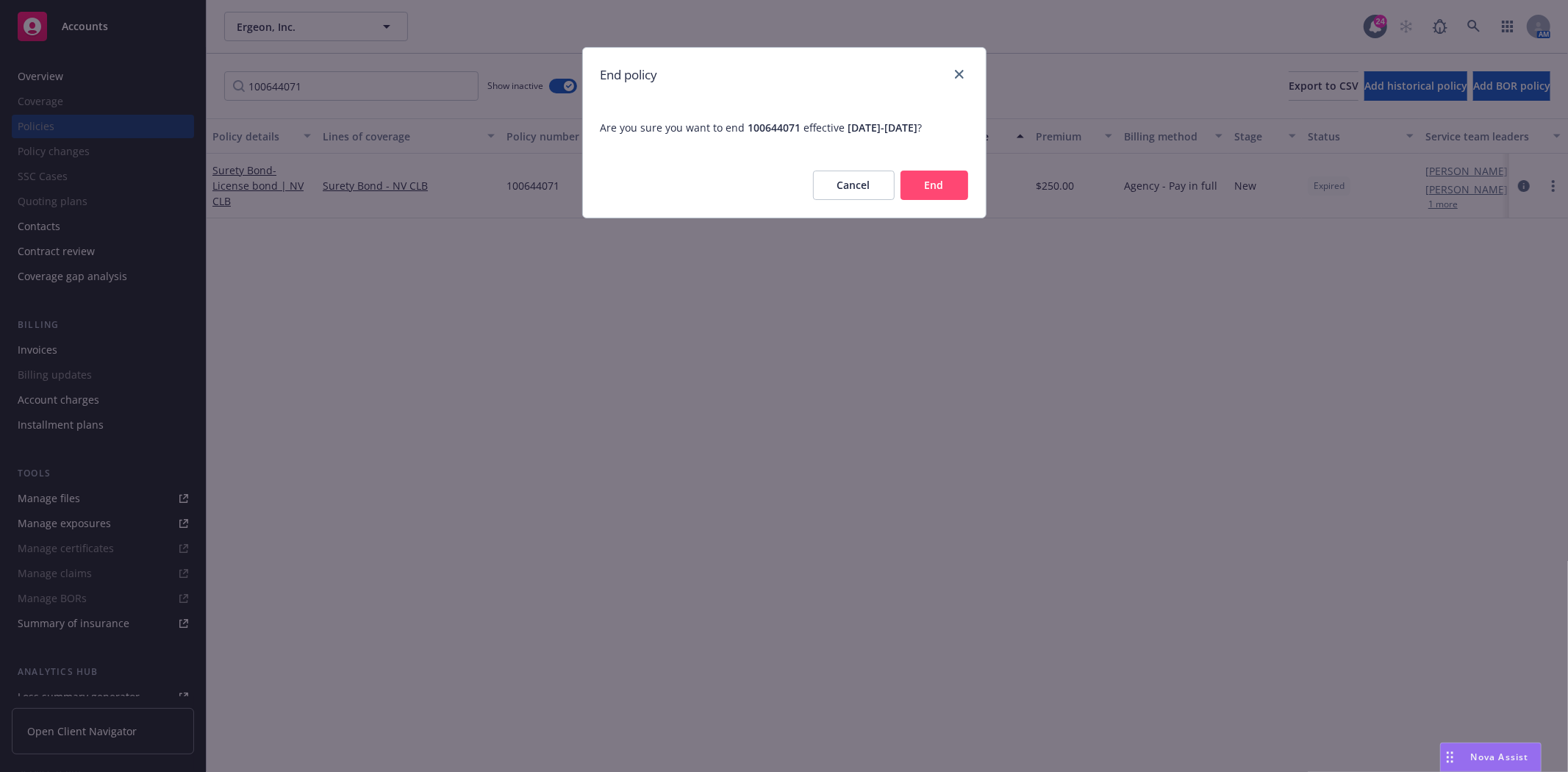
click at [945, 175] on button "End" at bounding box center [934, 185] width 67 height 29
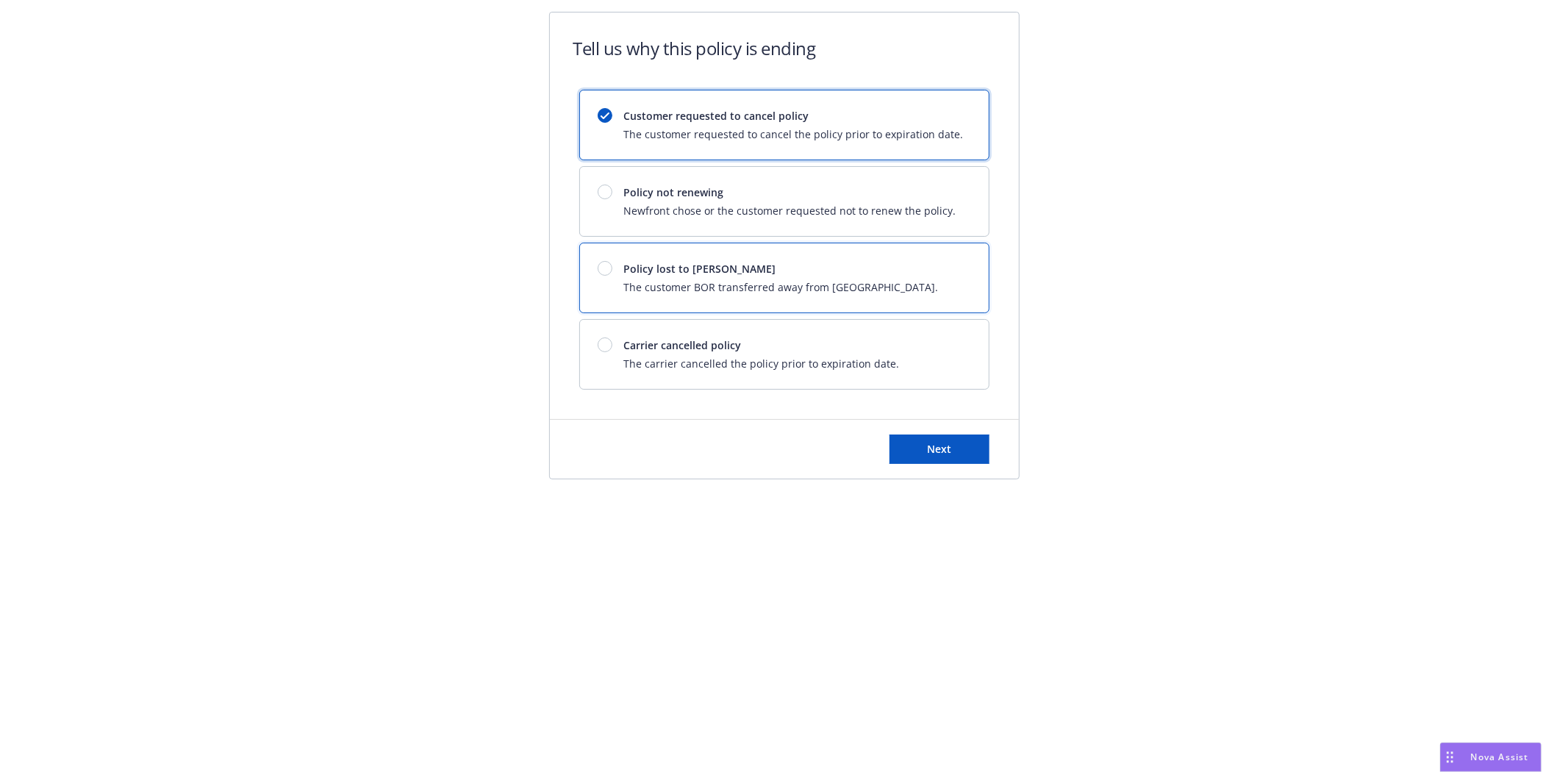
click at [794, 291] on span "The customer BOR transferred away from [GEOGRAPHIC_DATA]." at bounding box center [781, 286] width 315 height 15
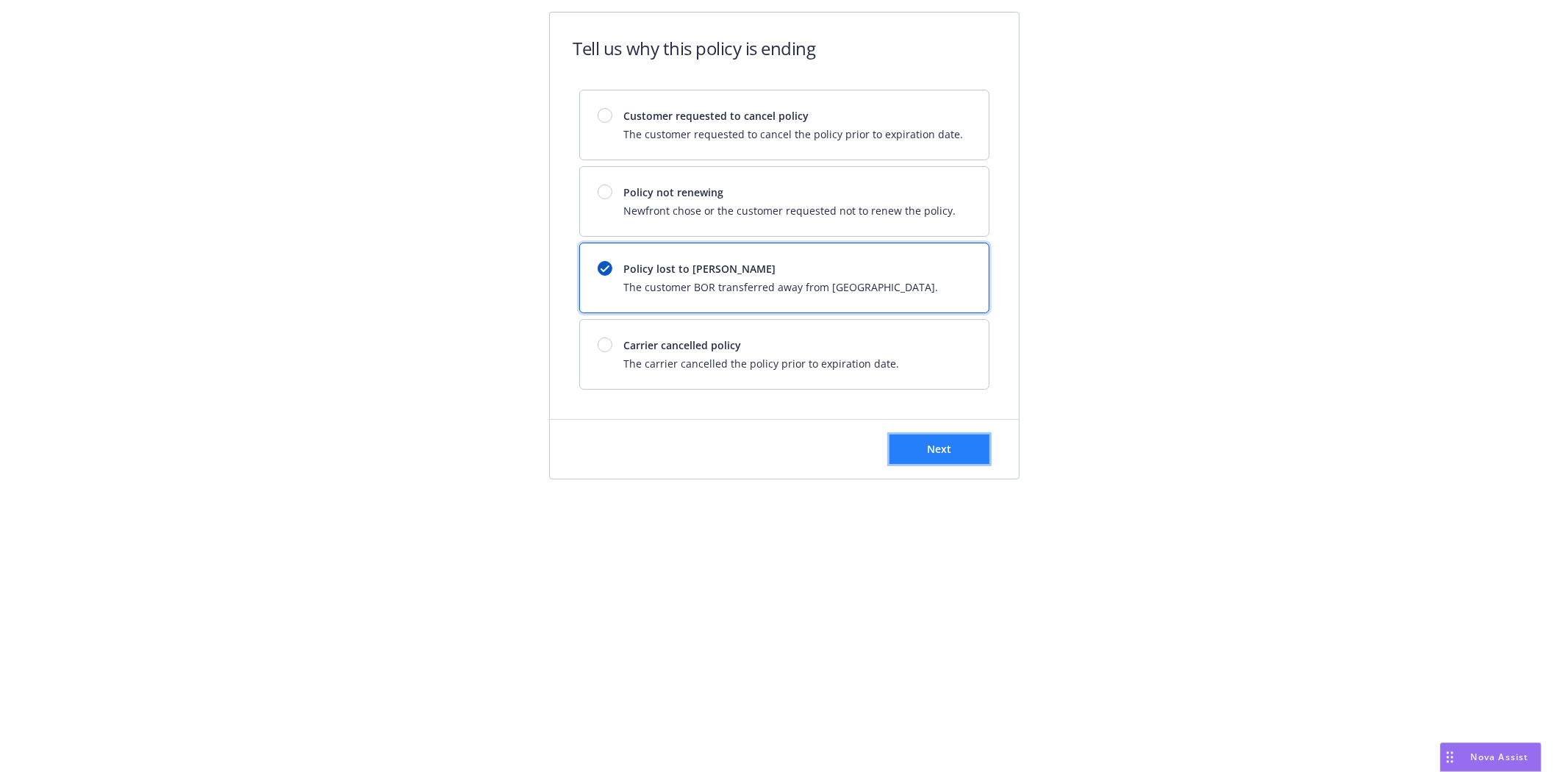
click at [952, 445] on button "Next" at bounding box center [939, 449] width 100 height 29
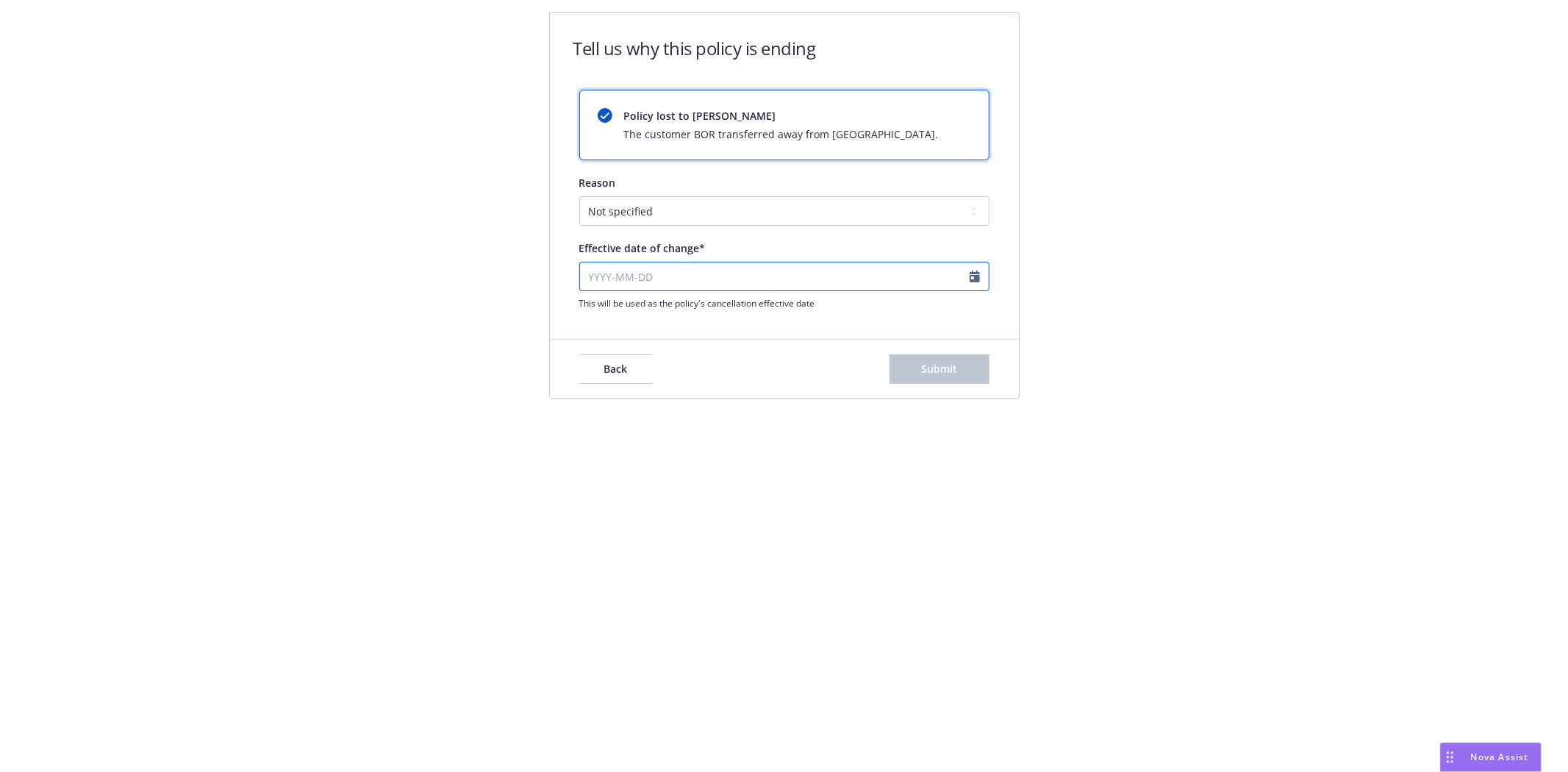
click at [594, 279] on input "Effective date of change*" at bounding box center [784, 276] width 410 height 29
select select "August"
select select "2025"
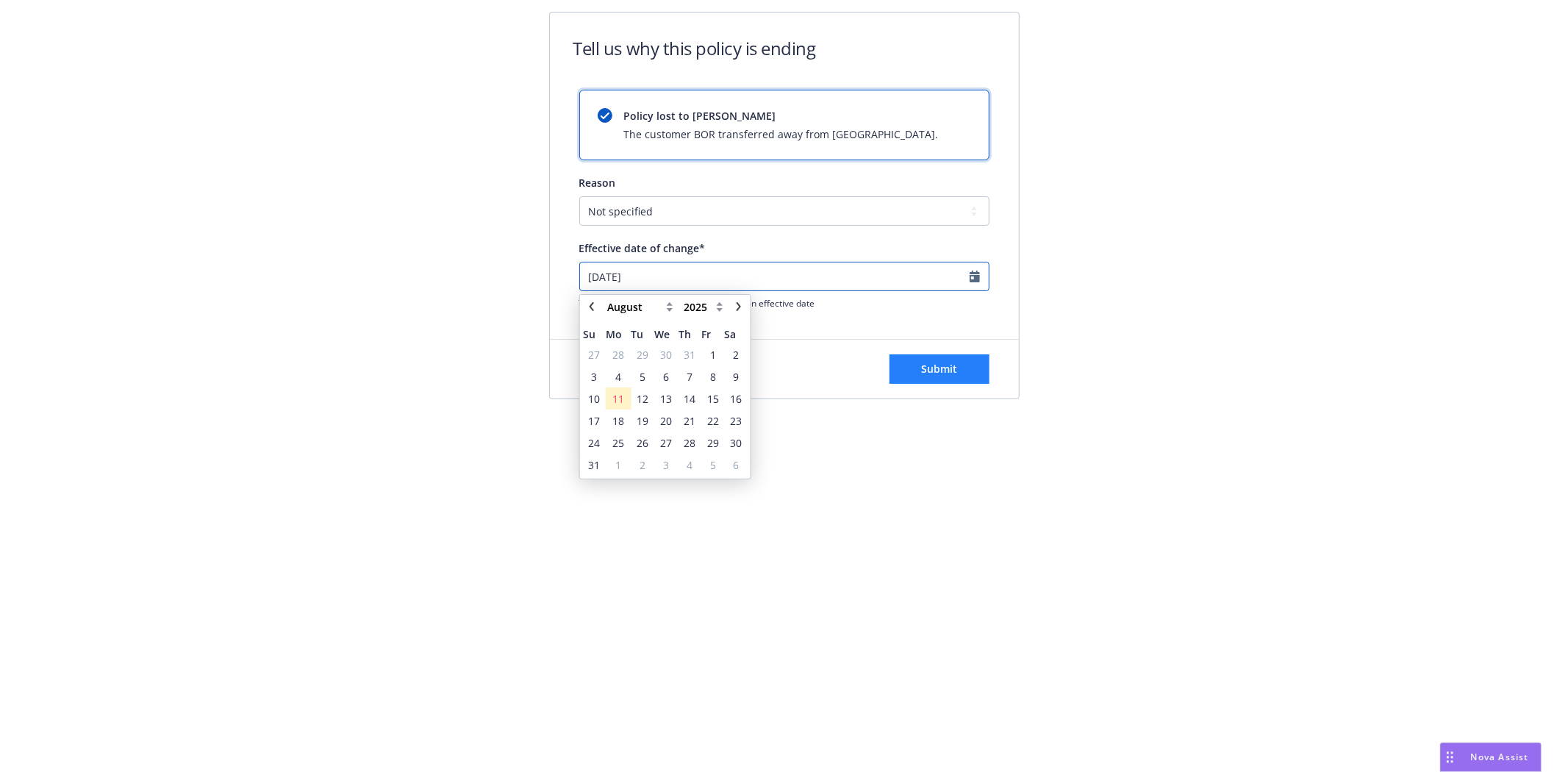
type input "2024-08-11"
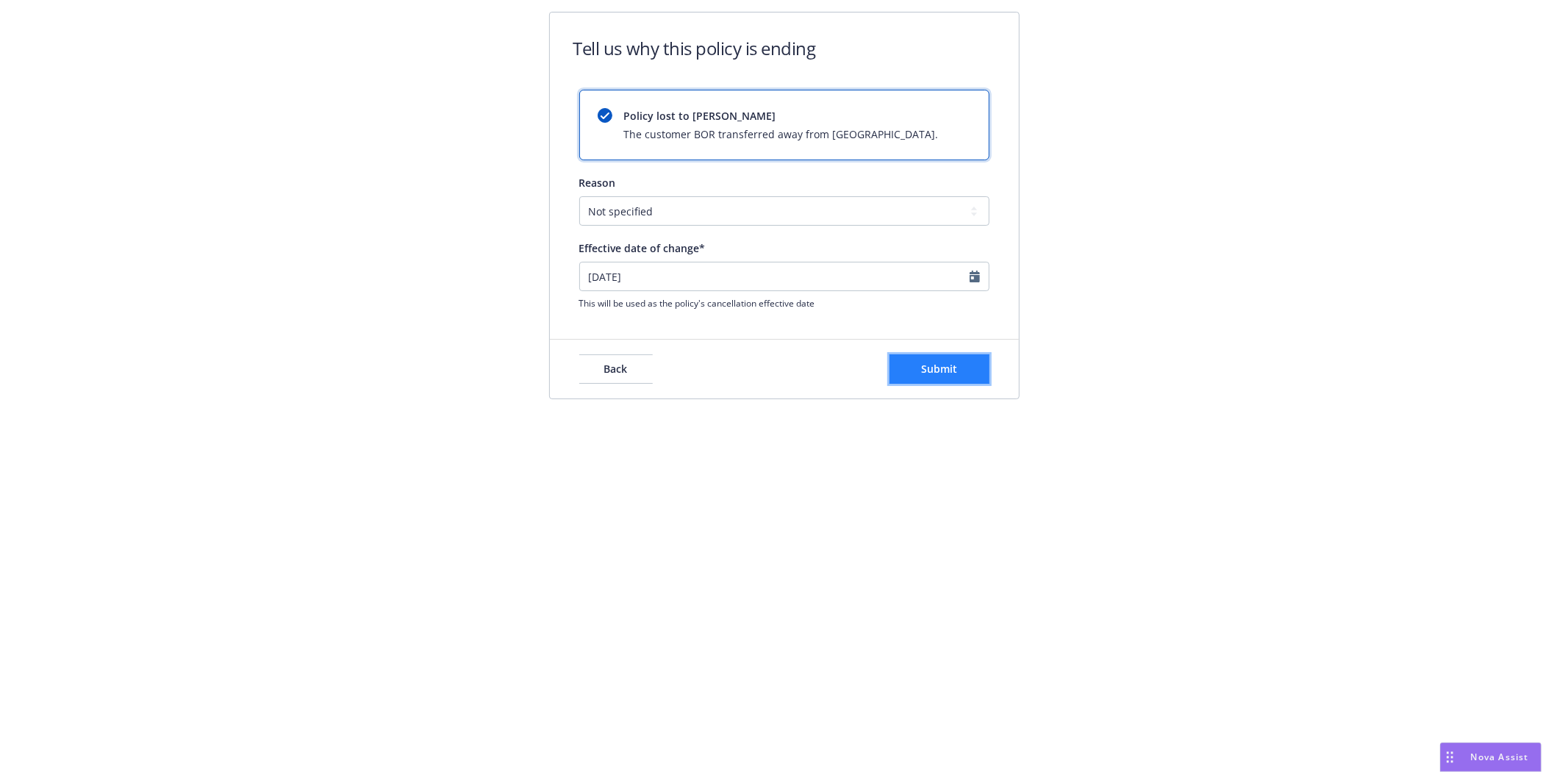
click at [938, 378] on button "Submit" at bounding box center [939, 369] width 100 height 29
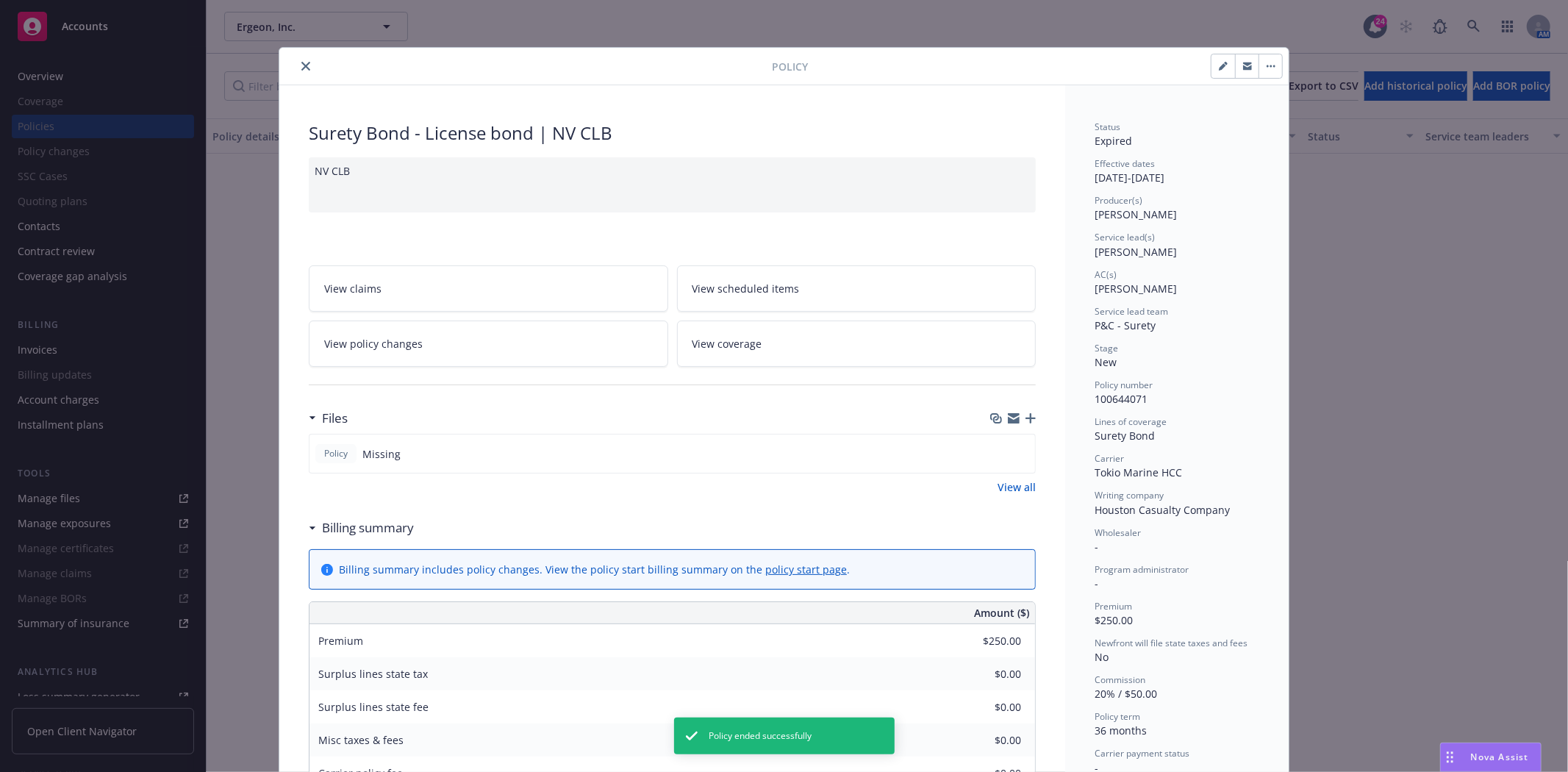
scroll to position [44, 0]
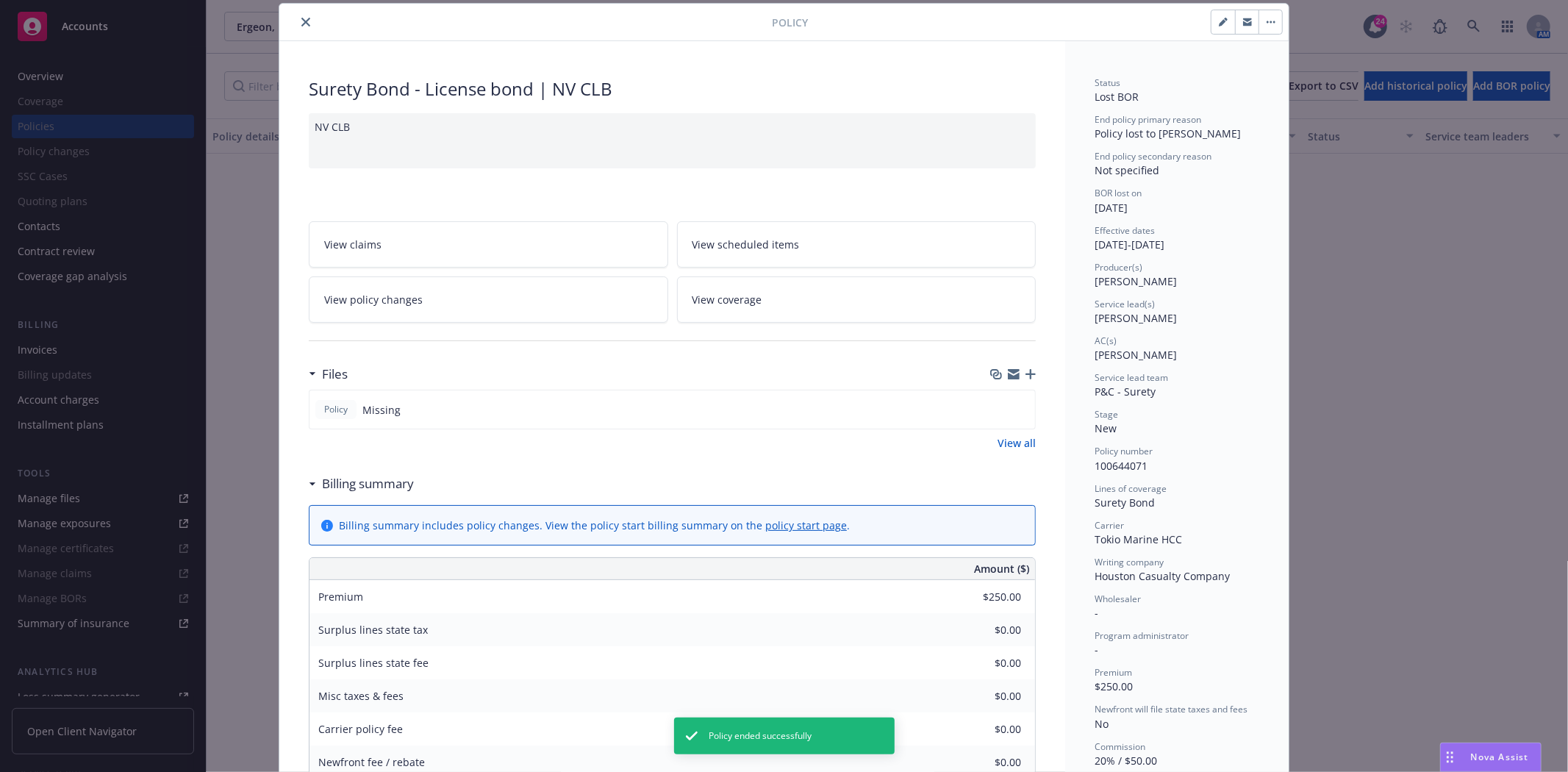
click at [310, 15] on div at bounding box center [529, 22] width 487 height 17
drag, startPoint x: 297, startPoint y: 26, endPoint x: 277, endPoint y: 30, distance: 20.4
click at [297, 26] on button "close" at bounding box center [306, 22] width 17 height 17
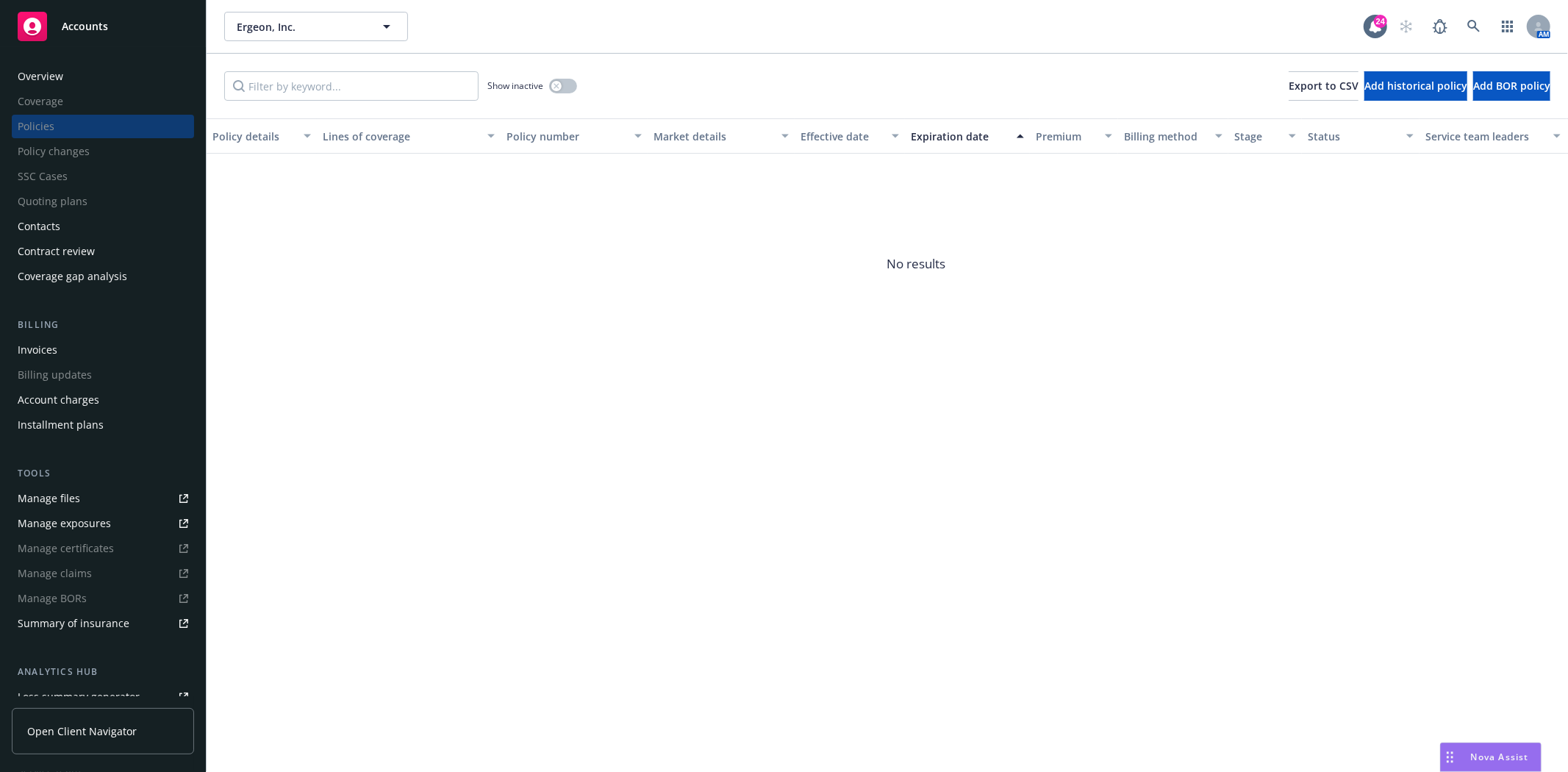
click at [35, 43] on link "Accounts" at bounding box center [103, 26] width 182 height 41
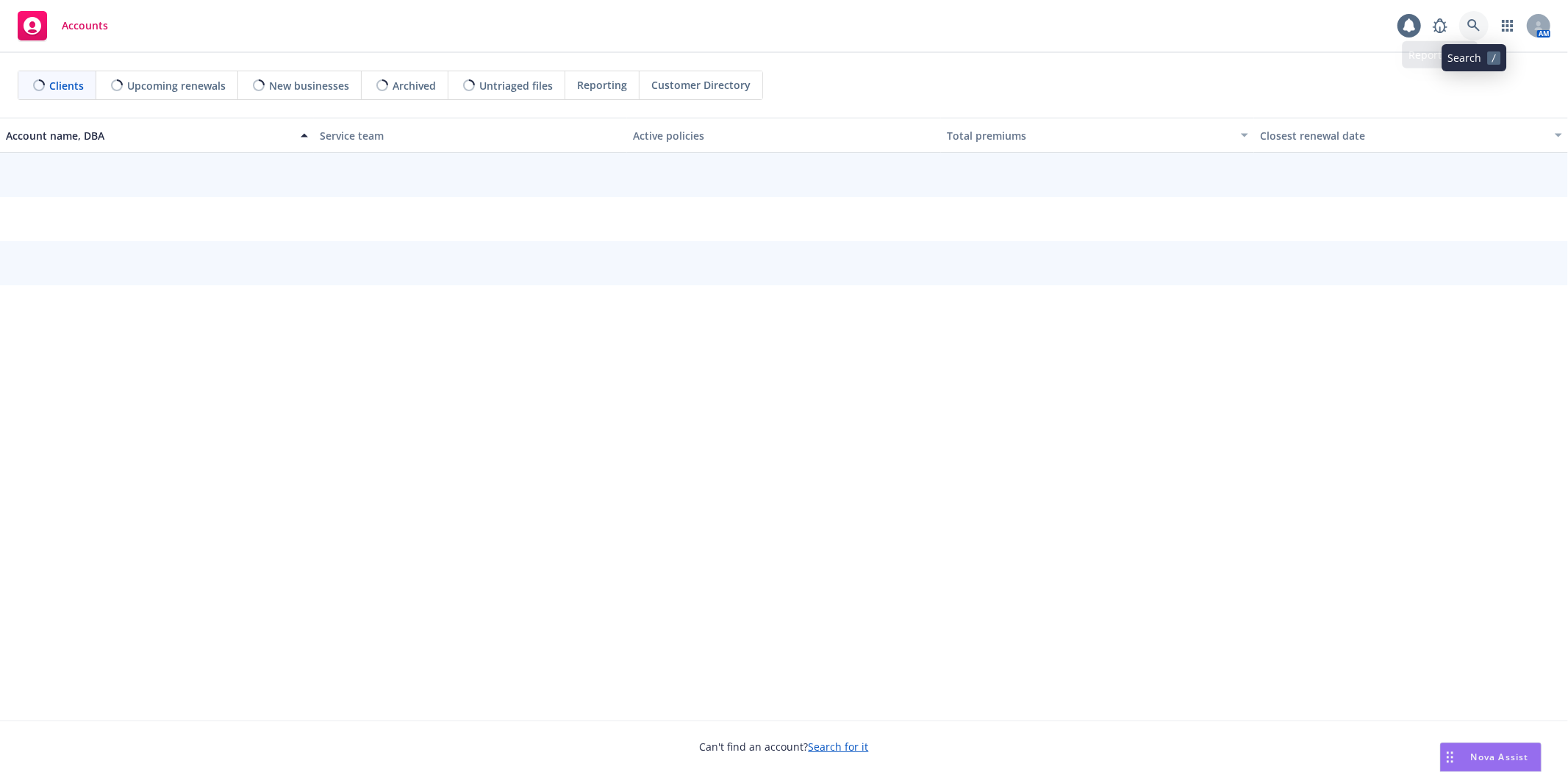
click at [1471, 31] on icon at bounding box center [1474, 25] width 13 height 13
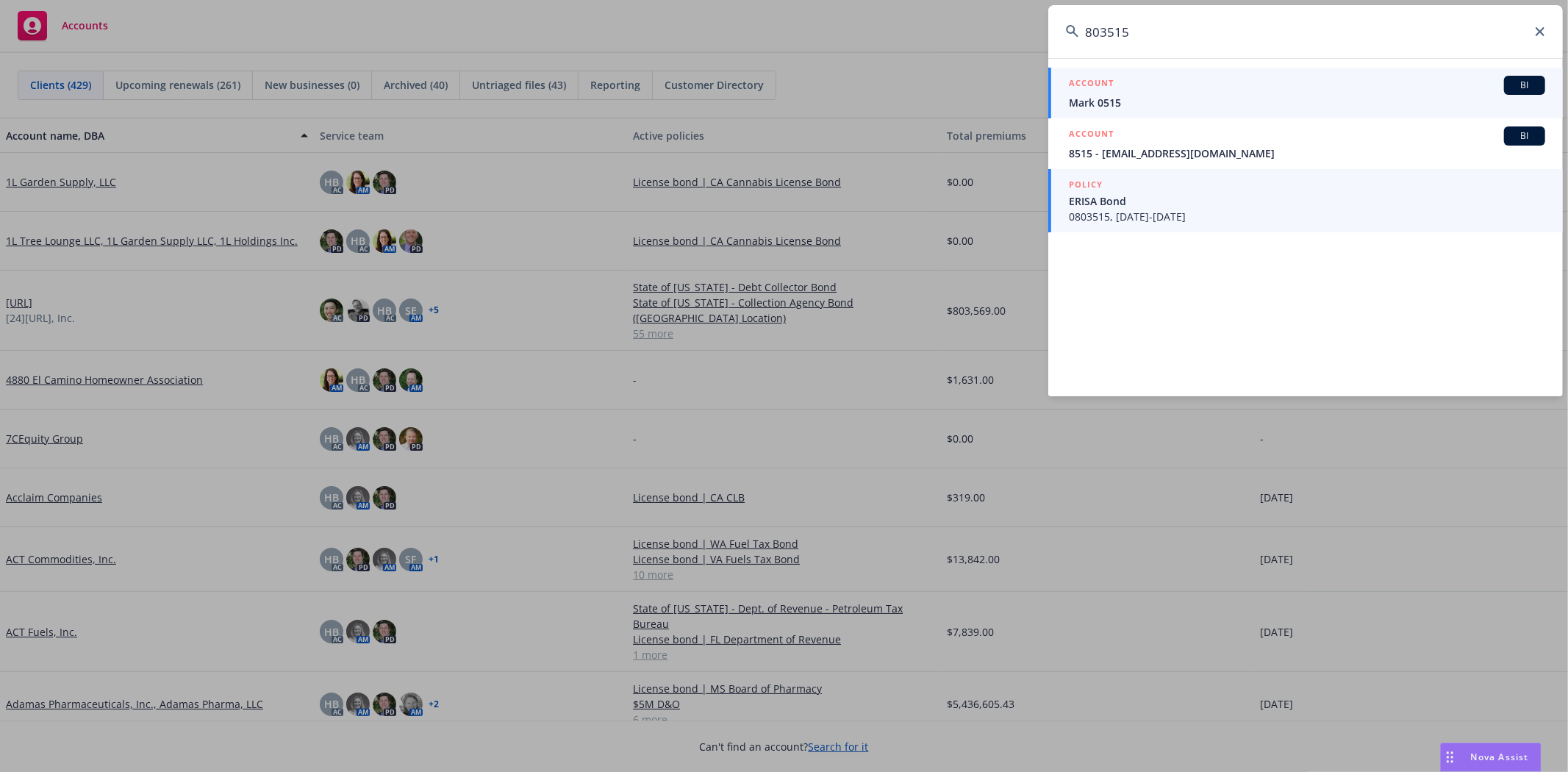
type input "803515"
click at [1149, 209] on span "0803515, [DATE]-[DATE]" at bounding box center [1306, 216] width 476 height 15
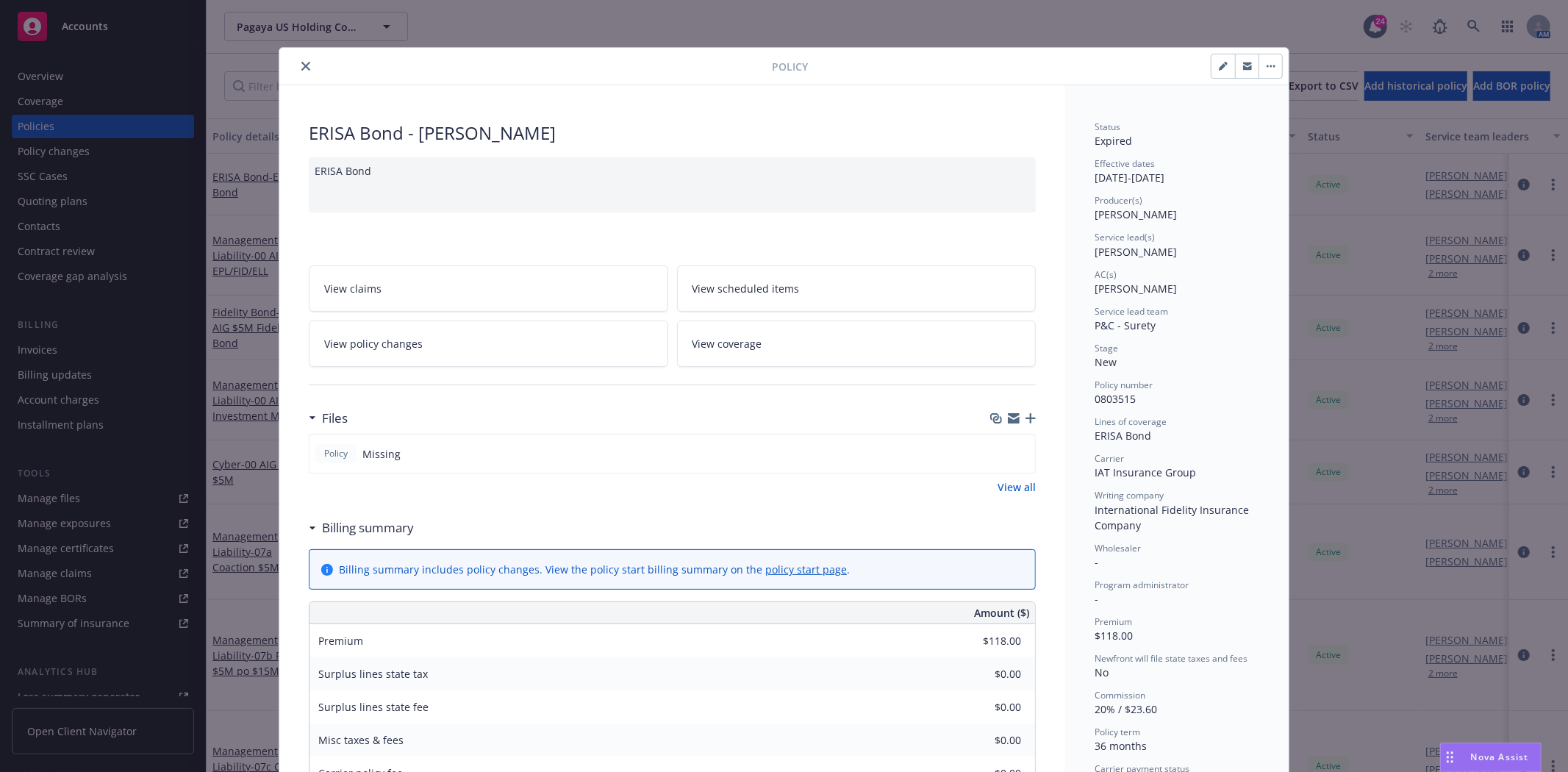
click at [301, 67] on icon "close" at bounding box center [305, 66] width 9 height 9
click at [78, 27] on div "Policy ERISA Bond - ERISA Bond ERISA Bond View claims View scheduled items View…" at bounding box center [784, 386] width 1568 height 772
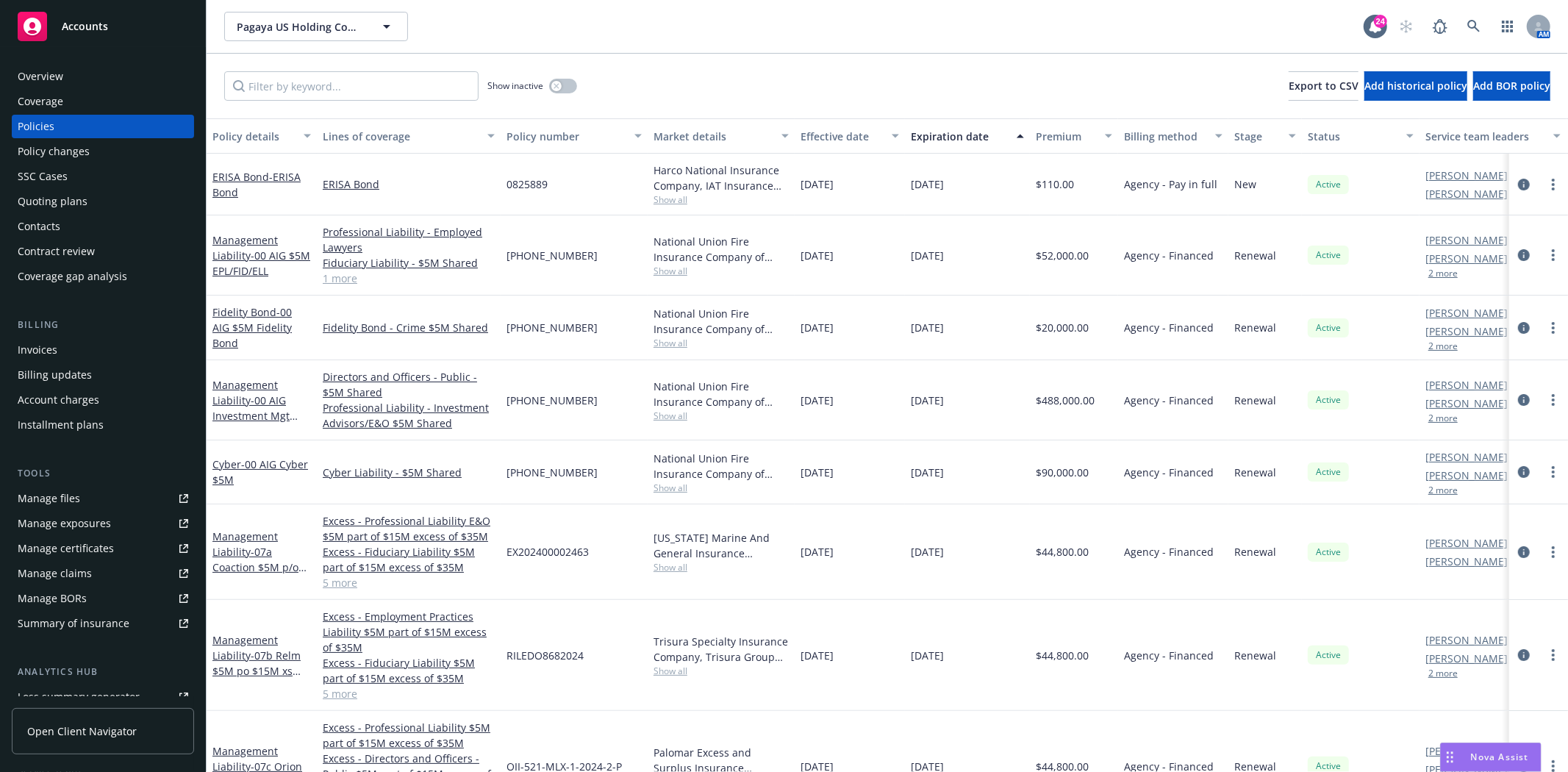
click at [93, 13] on div "Accounts" at bounding box center [102, 26] width 170 height 29
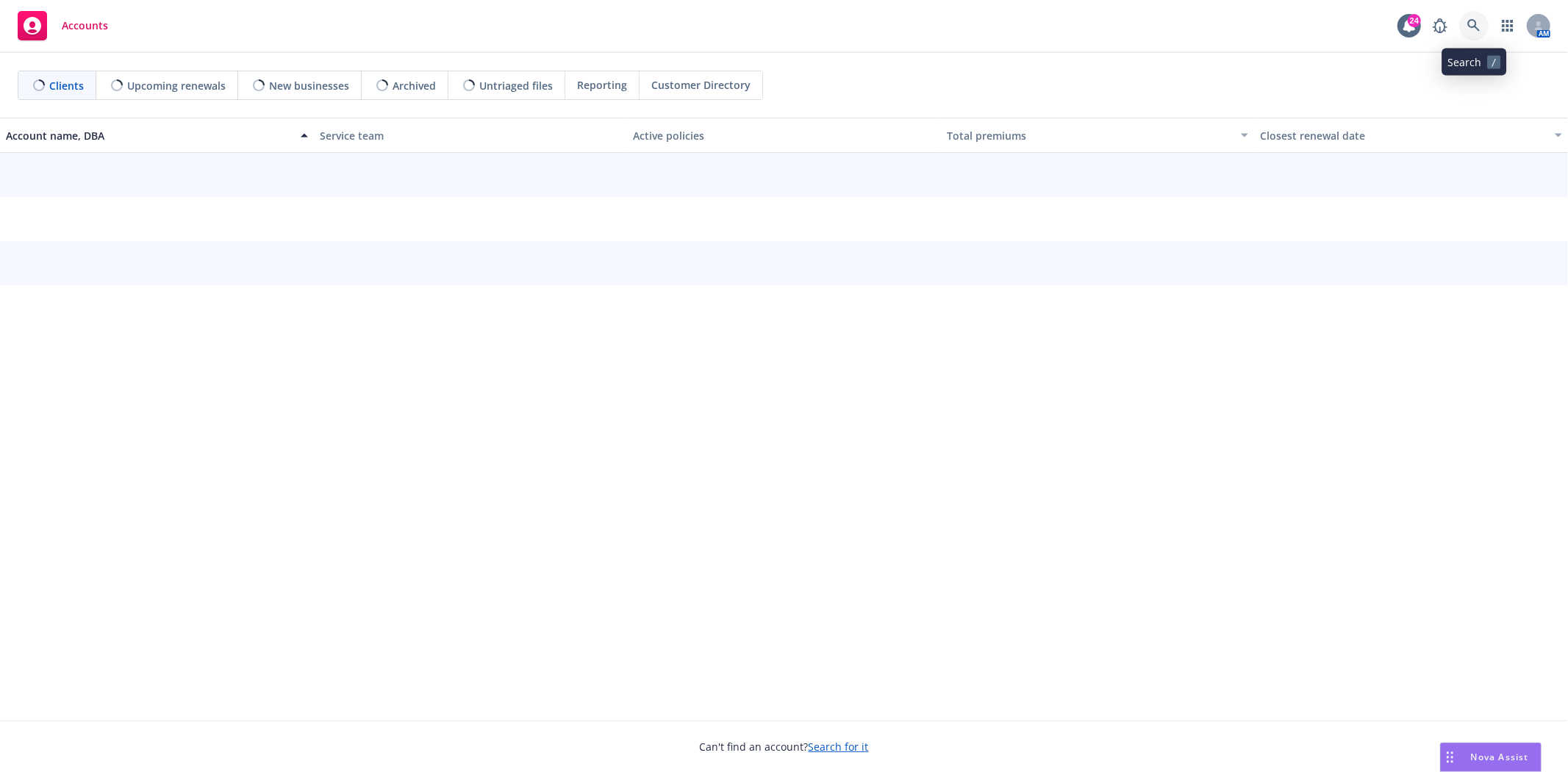
click at [1473, 25] on icon at bounding box center [1474, 25] width 13 height 13
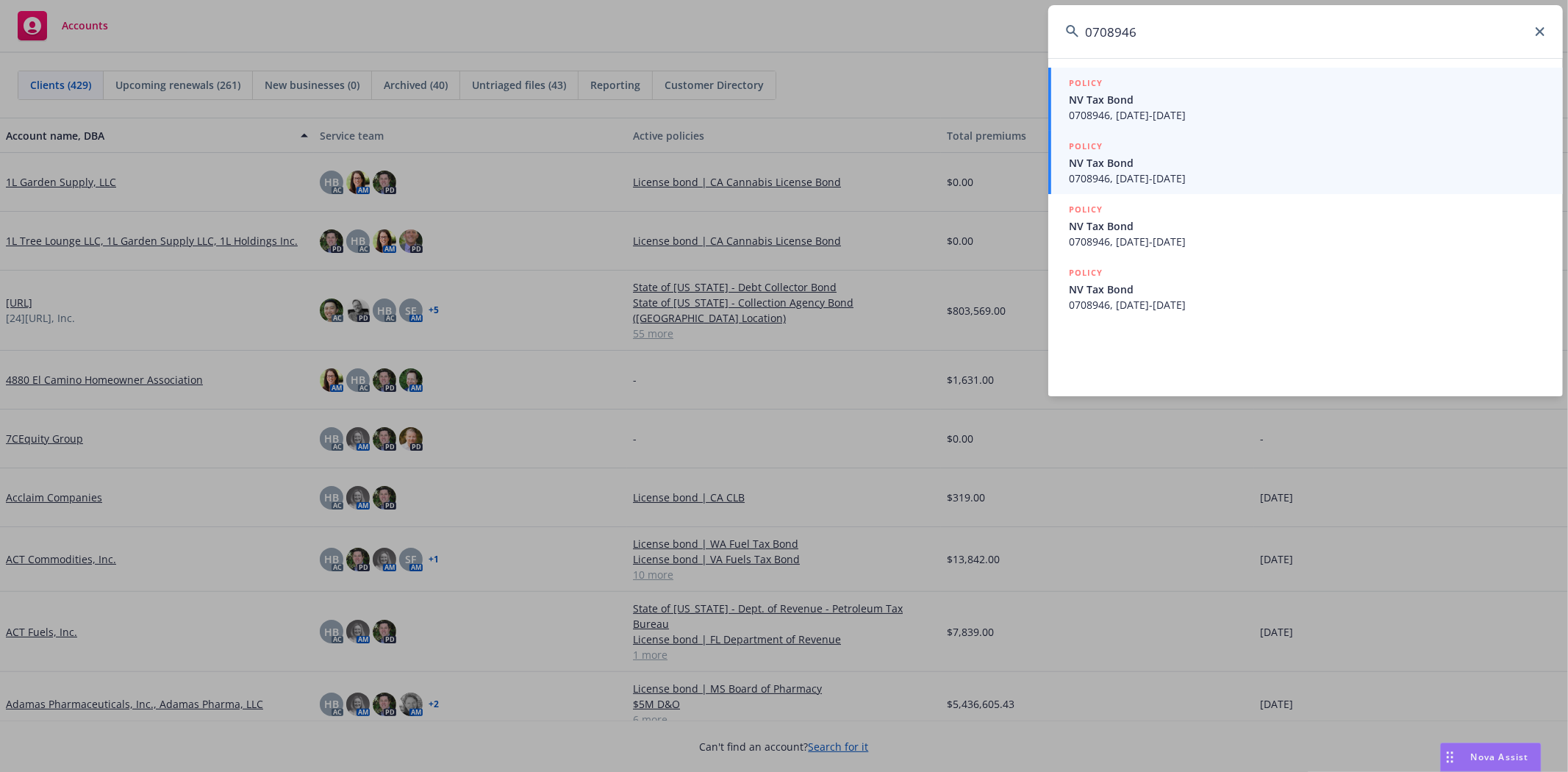
type input "0708946"
click at [1268, 178] on span "0708946, 09/02/2024-09/02/2025" at bounding box center [1306, 178] width 476 height 15
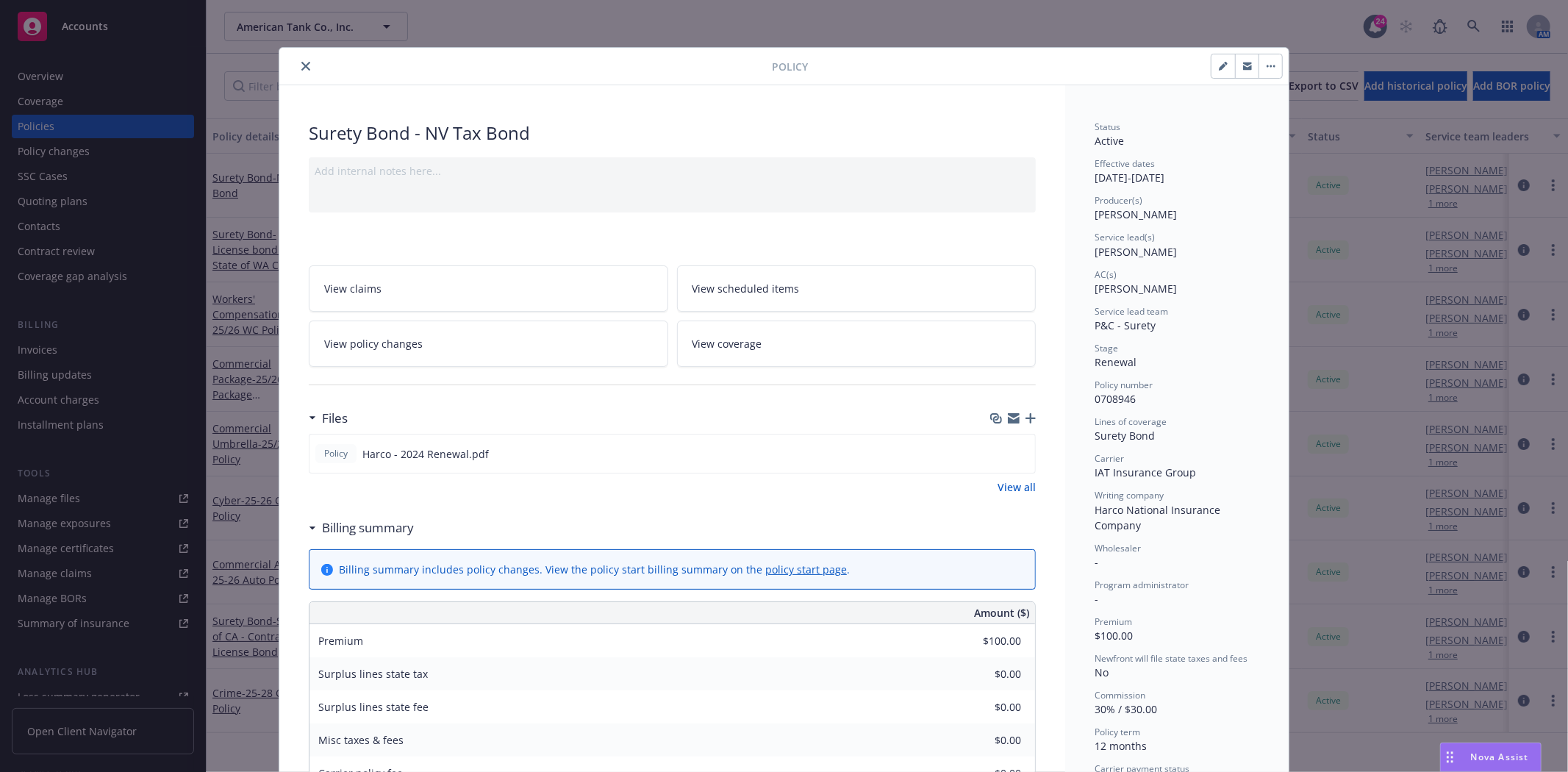
click at [301, 62] on icon "close" at bounding box center [305, 66] width 9 height 9
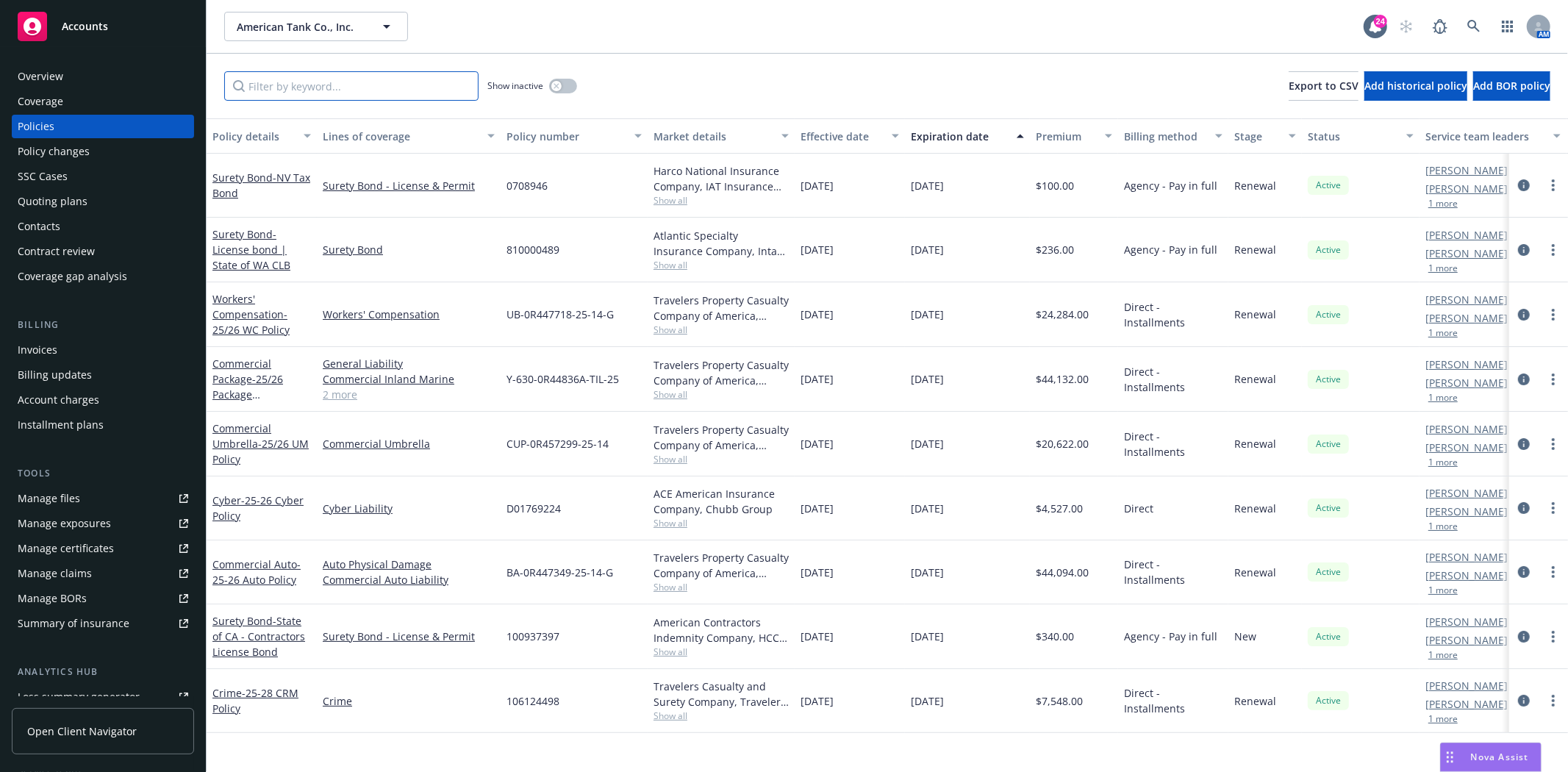
click at [280, 85] on input "Filter by keyword..." at bounding box center [351, 86] width 254 height 29
paste input "0708946"
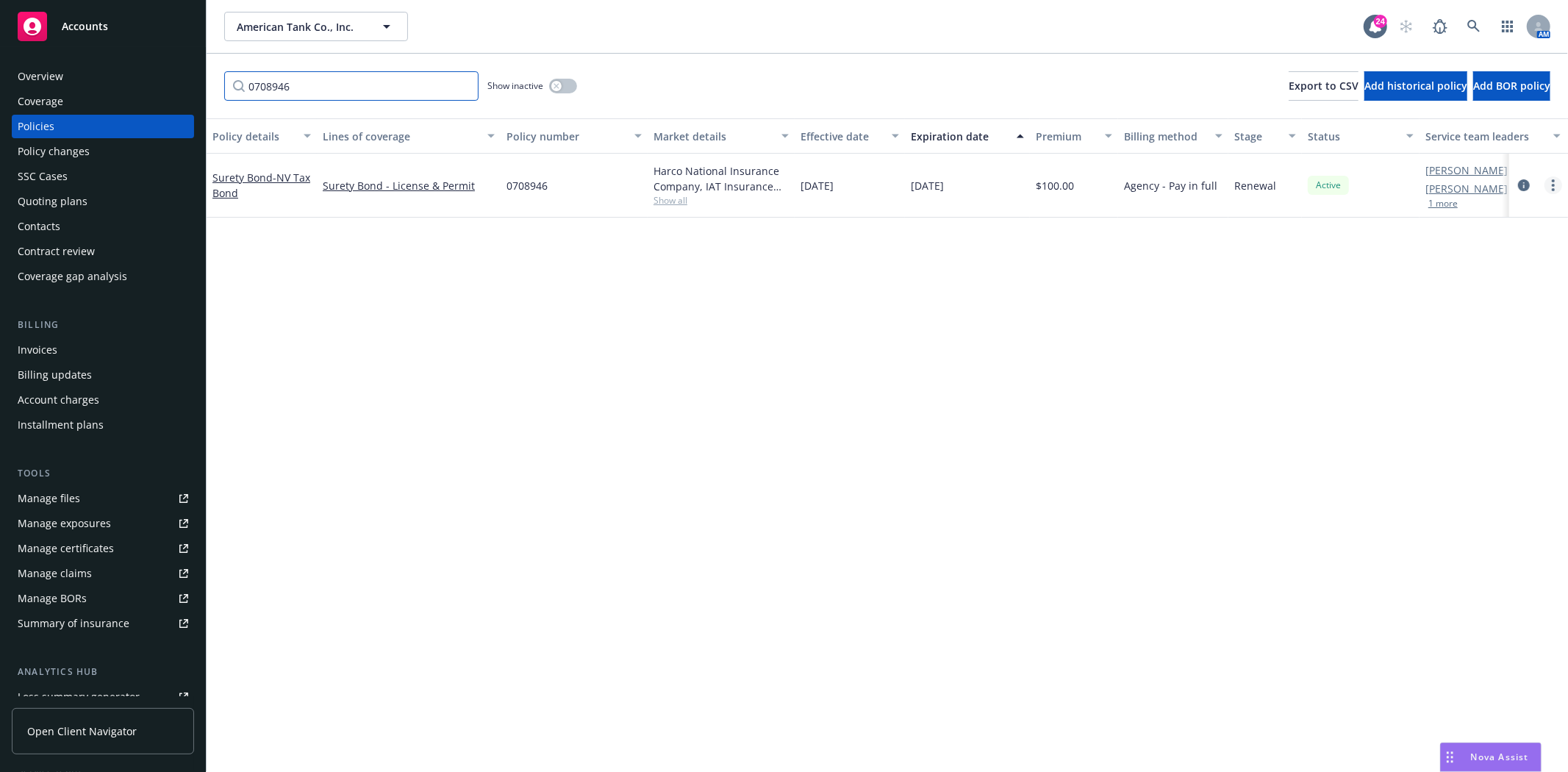
type input "0708946"
click at [1550, 182] on link "more" at bounding box center [1553, 185] width 17 height 17
click at [1437, 250] on link "Renew with incumbent" at bounding box center [1475, 244] width 173 height 29
select select "12"
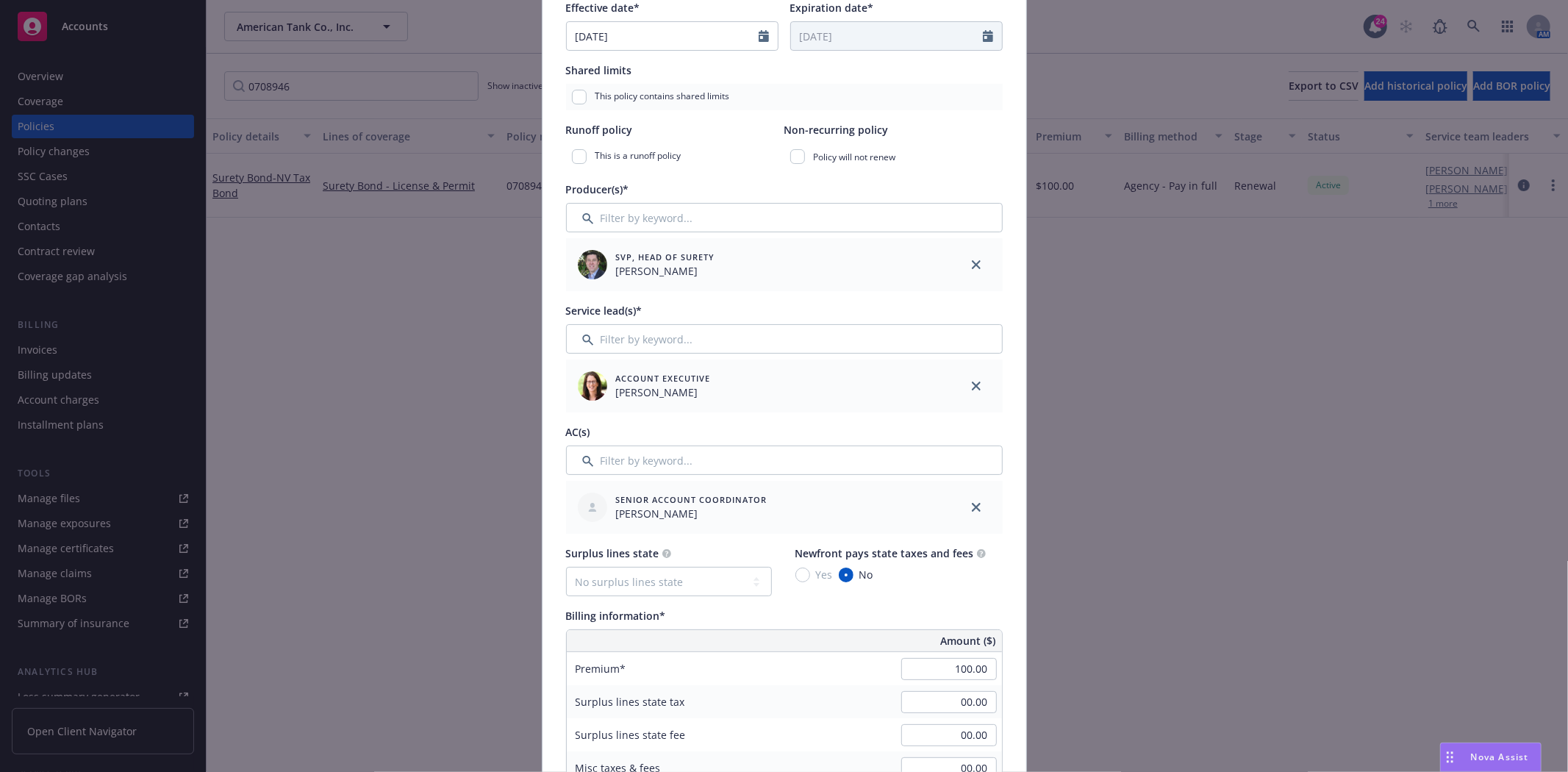
scroll to position [408, 0]
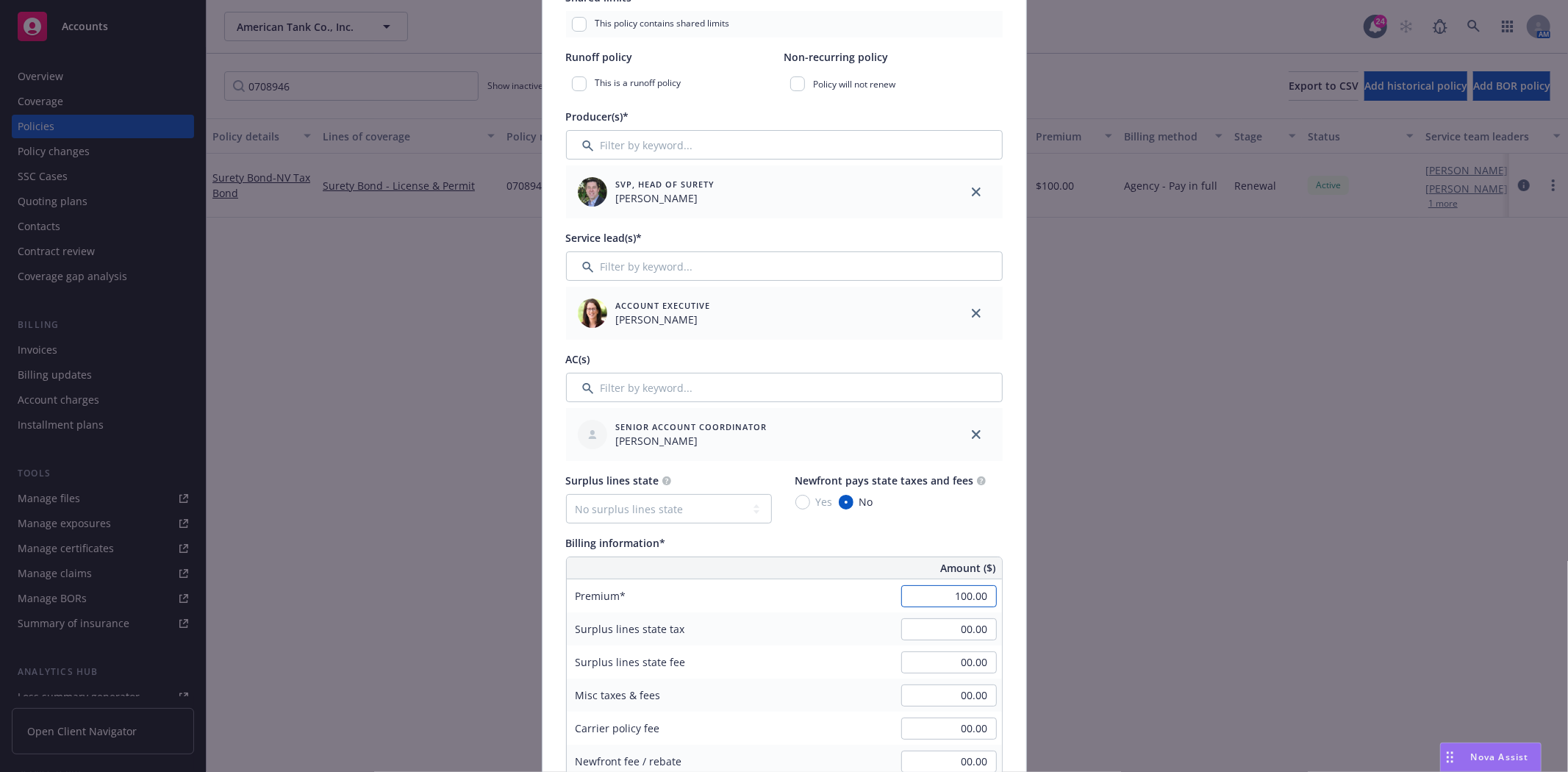
click at [936, 587] on input "100.00" at bounding box center [949, 596] width 96 height 22
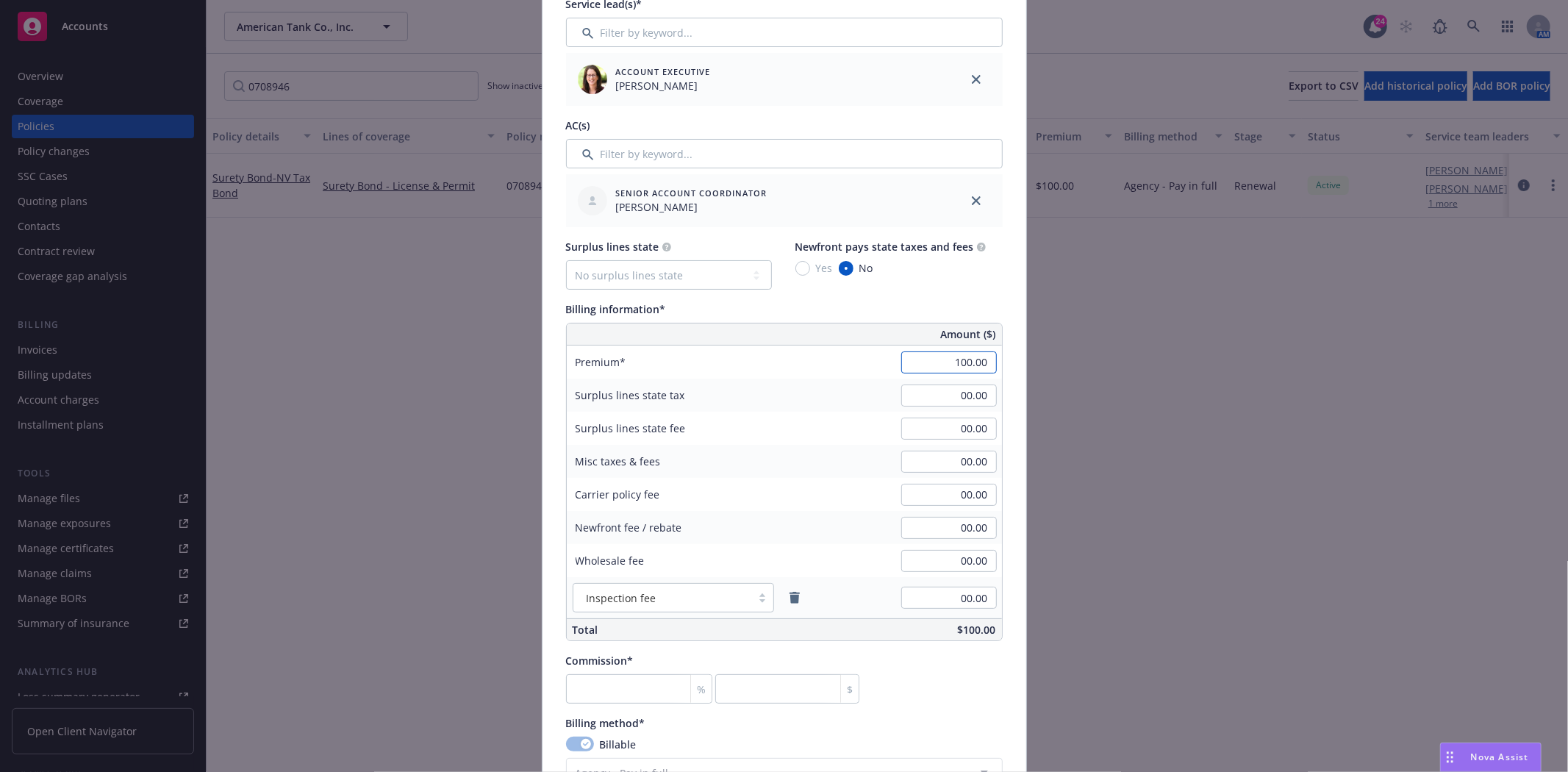
scroll to position [652, 0]
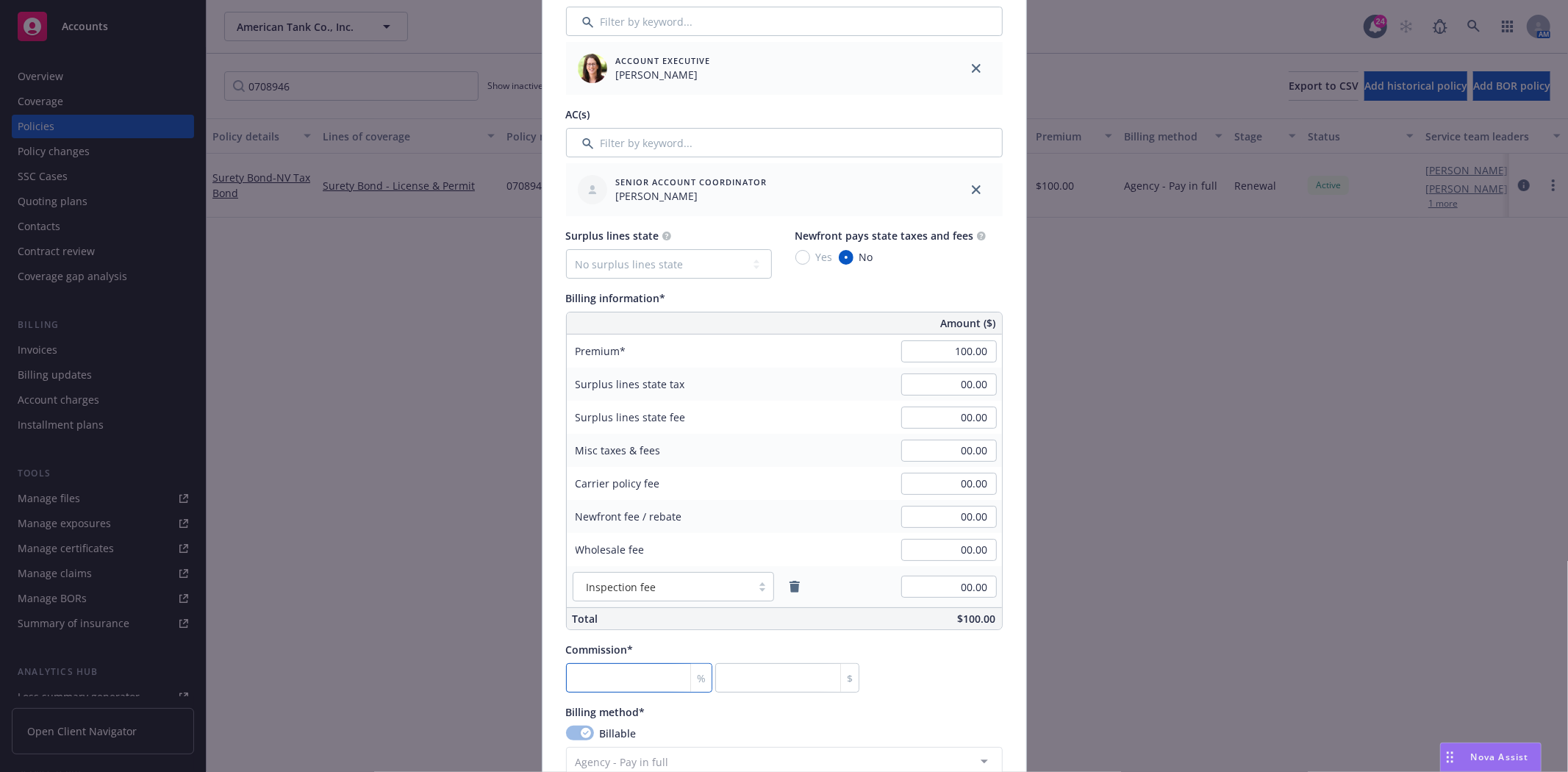
click at [650, 676] on input "number" at bounding box center [639, 677] width 147 height 29
type input "3"
type input "310"
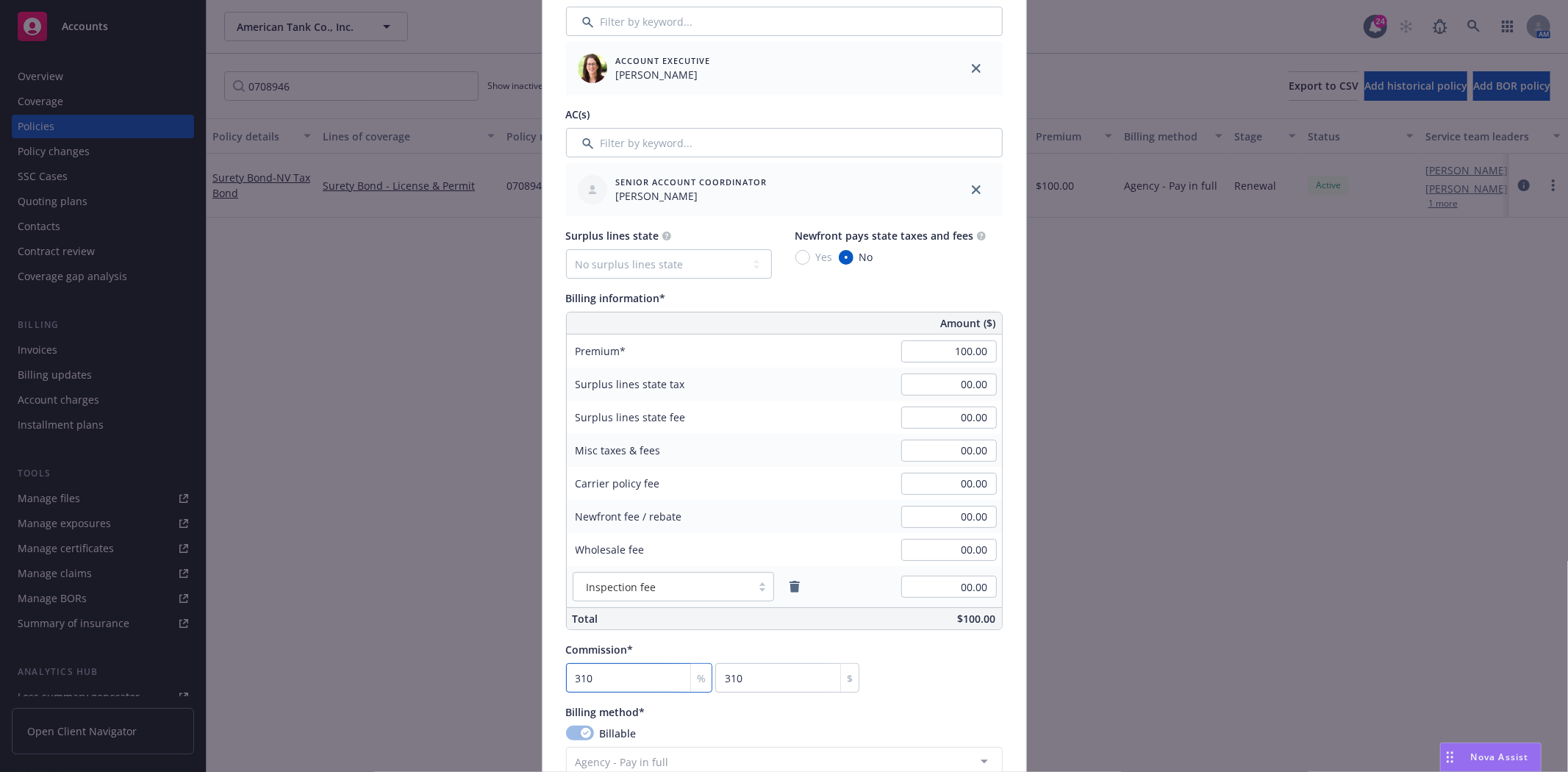
type input "31"
type input "3"
type input "30"
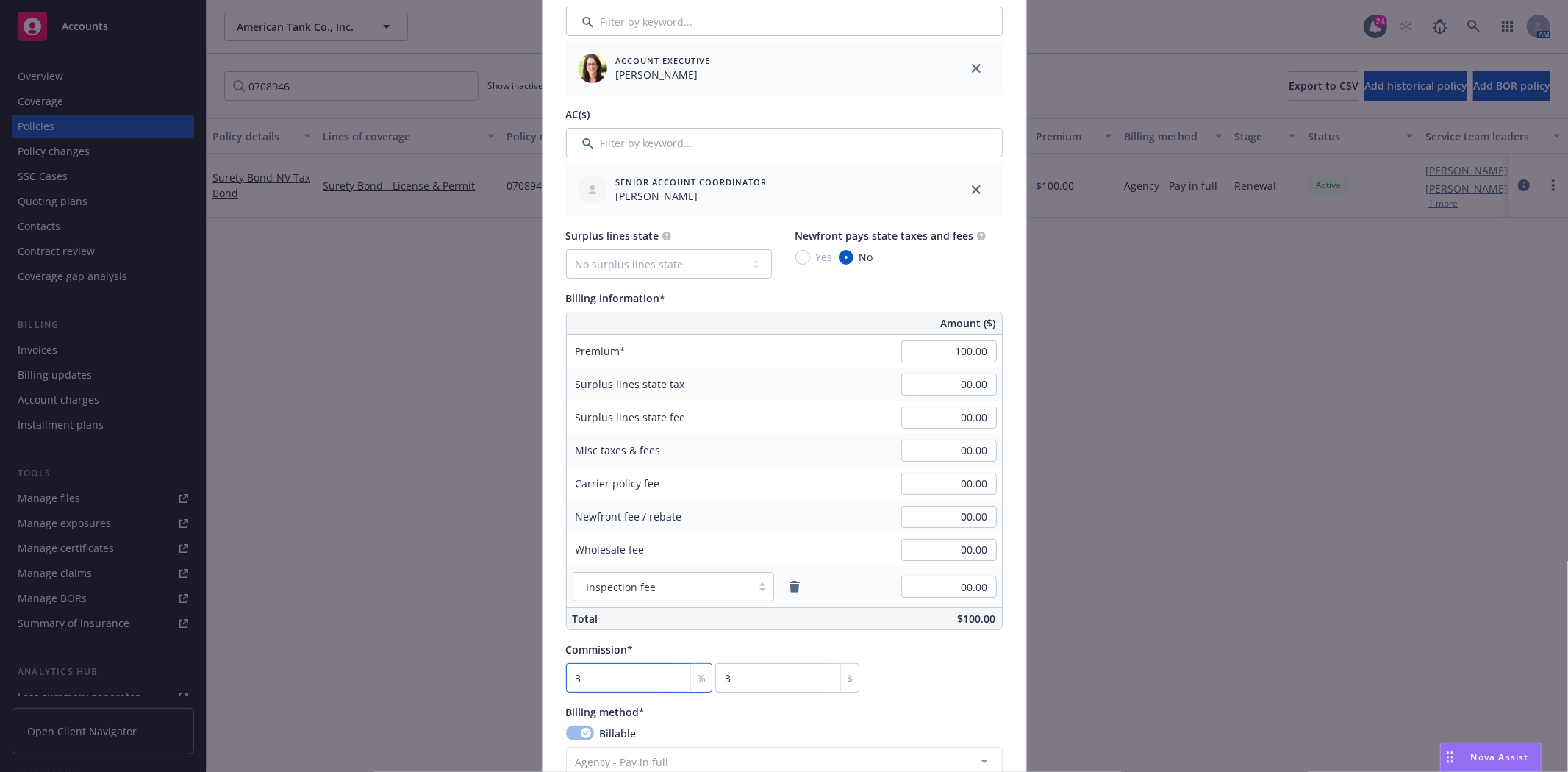
type input "30"
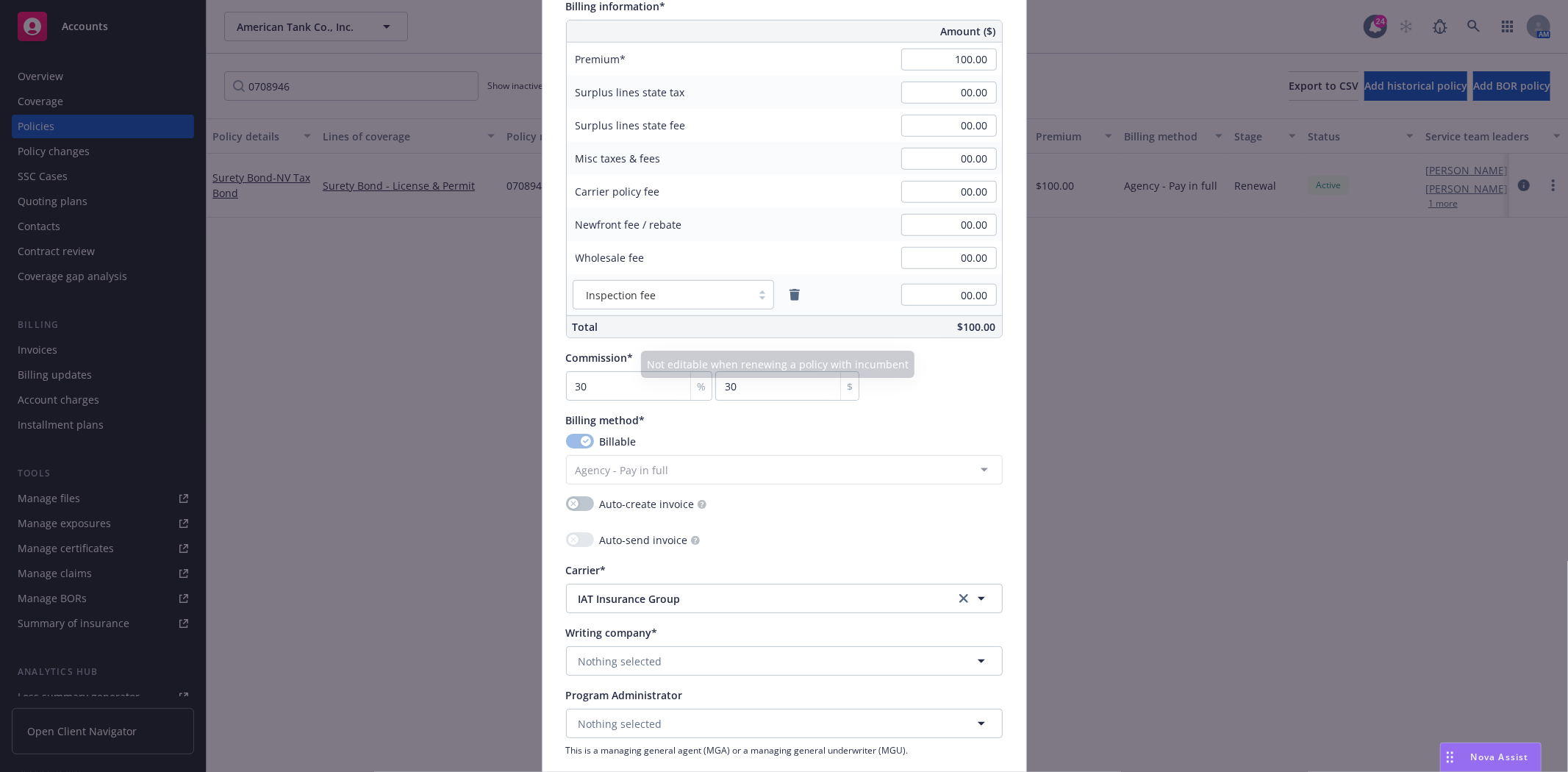
scroll to position [980, 0]
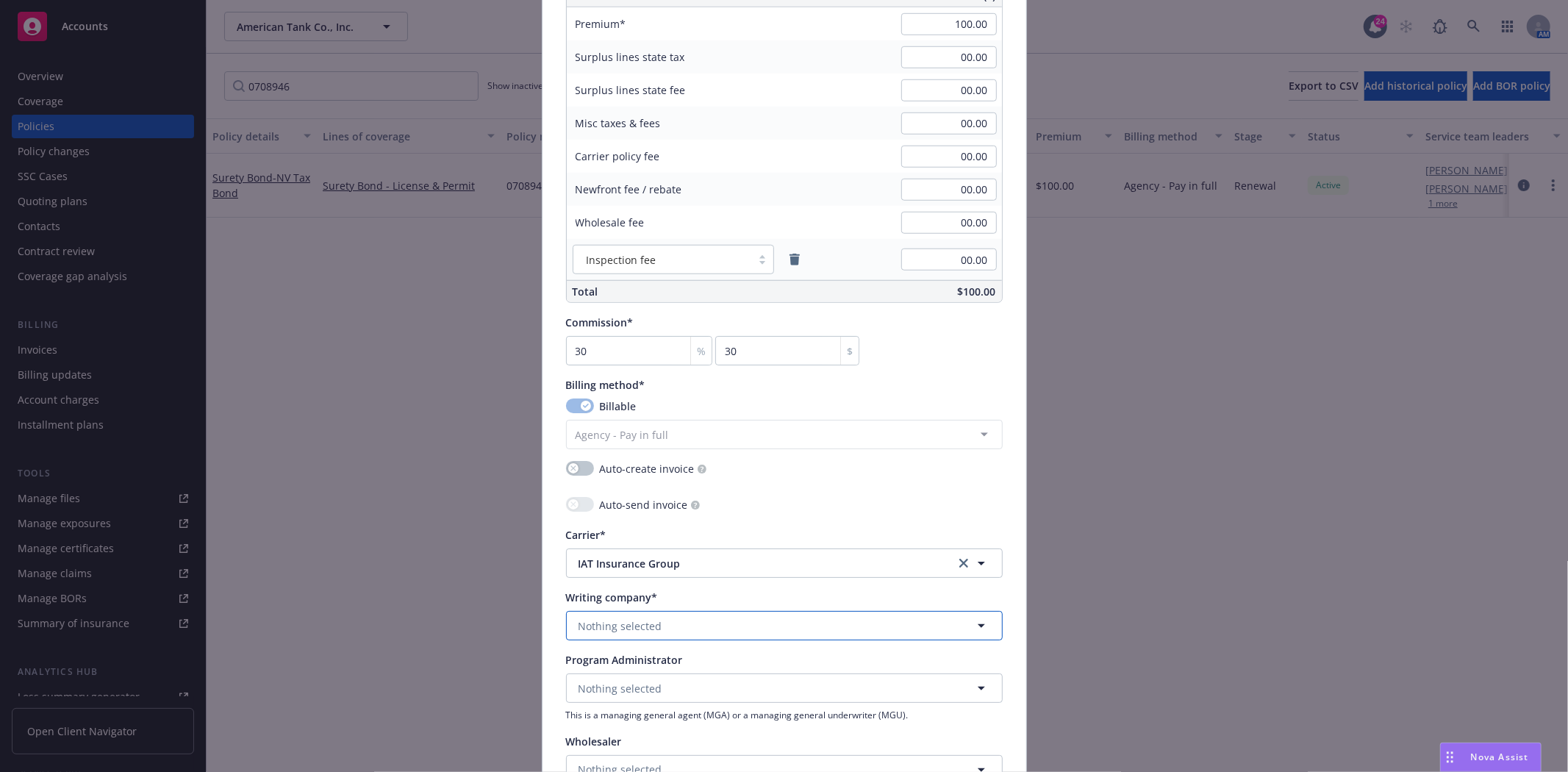
click at [647, 619] on button "Nothing selected" at bounding box center [784, 625] width 437 height 29
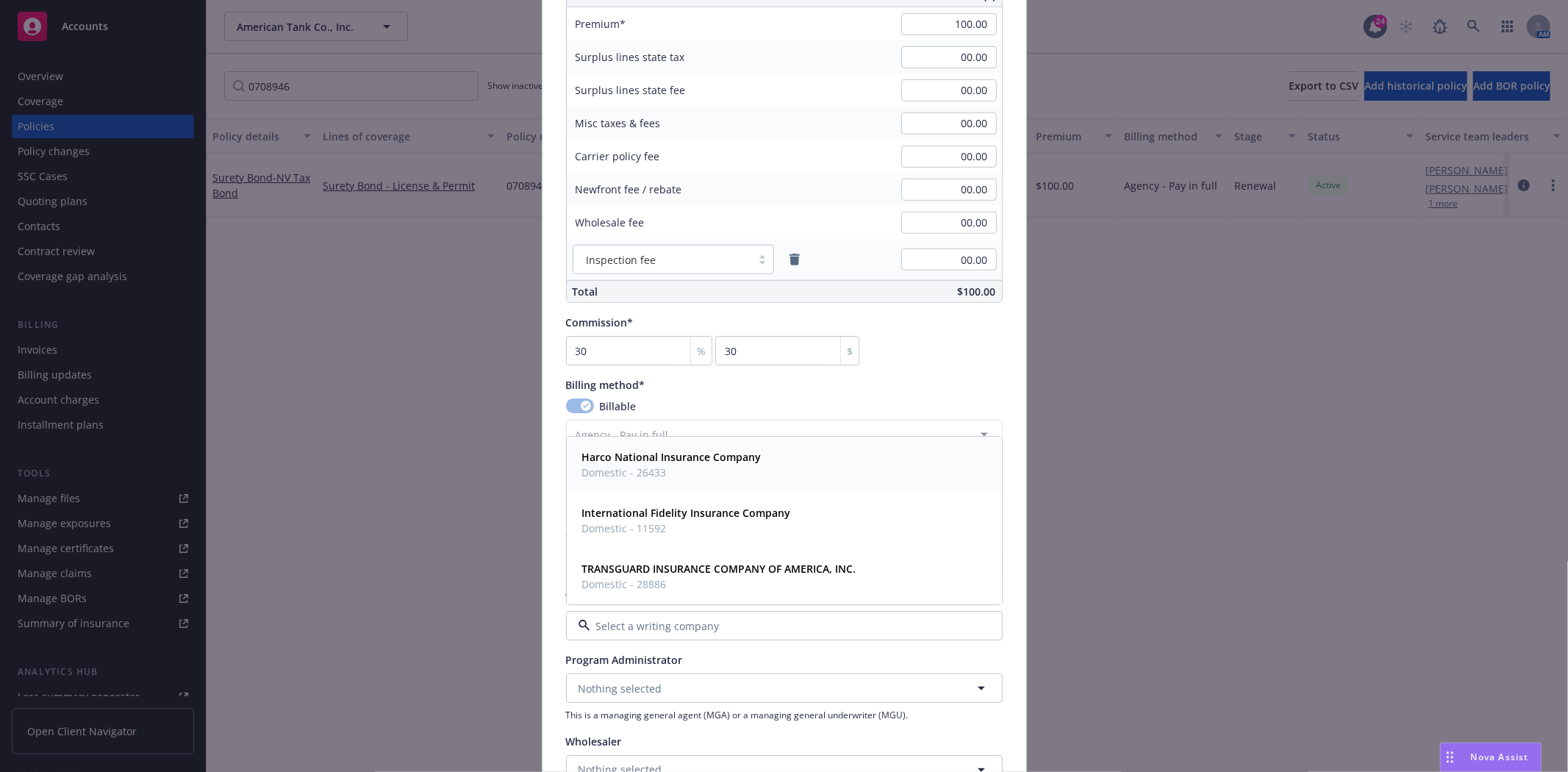
click at [641, 467] on span "Domestic - 26433" at bounding box center [671, 472] width 179 height 15
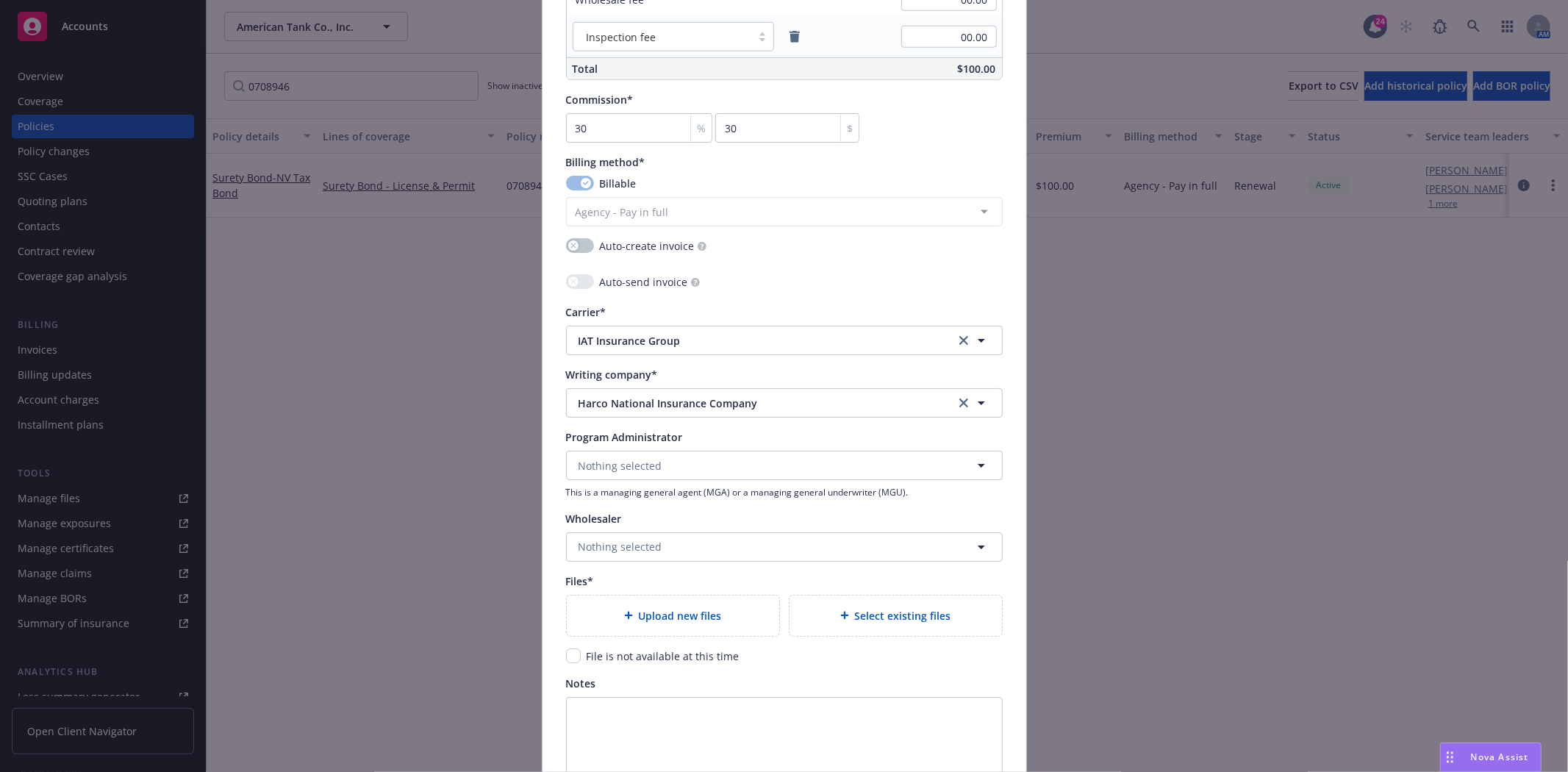
scroll to position [1306, 0]
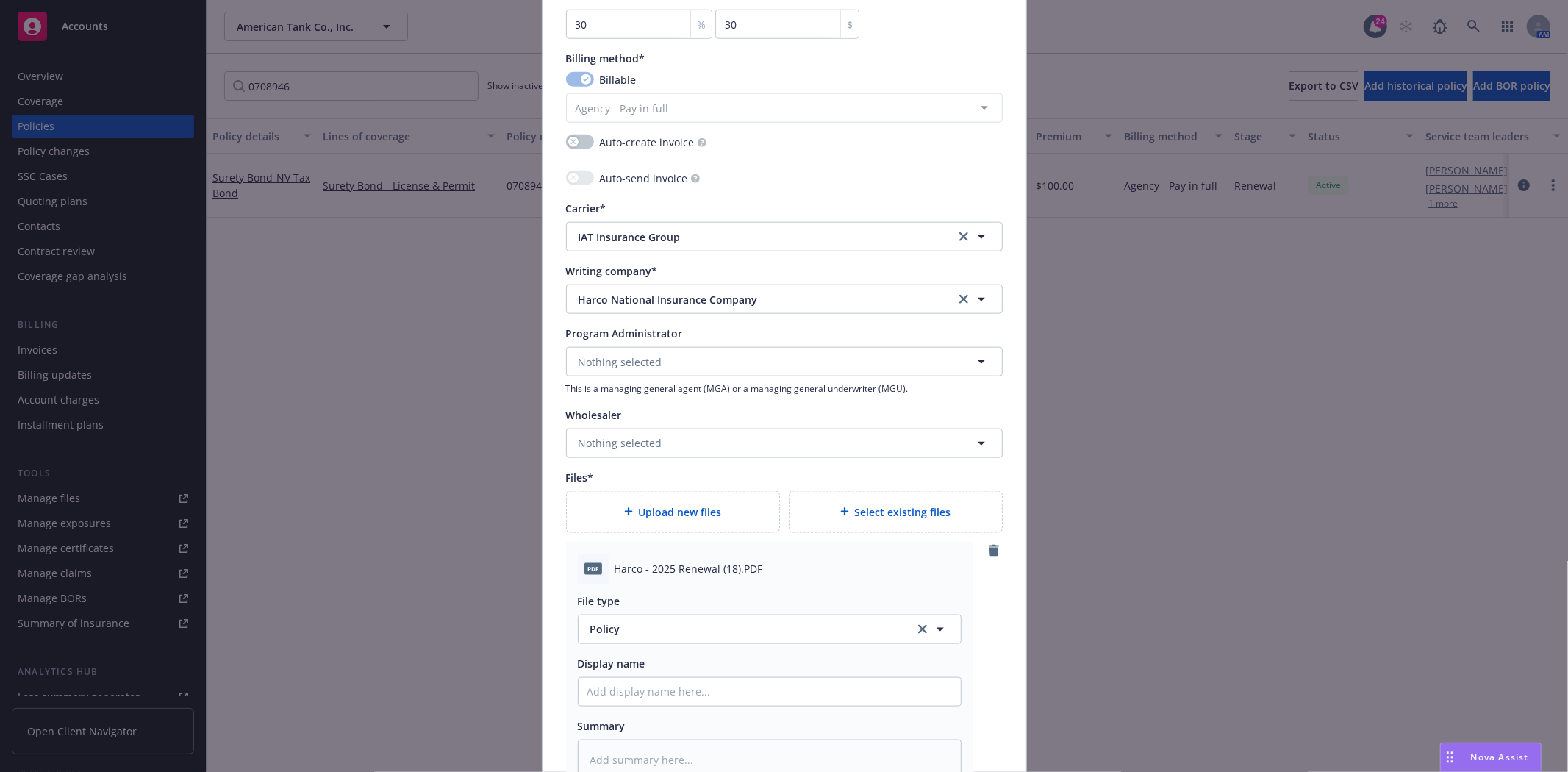
click at [676, 574] on span "Harco - 2025 Renewal (18).PDF" at bounding box center [688, 568] width 148 height 15
copy span "Harco - 2025 Renewal (18).PDF"
click at [656, 630] on span "Policy" at bounding box center [744, 629] width 308 height 15
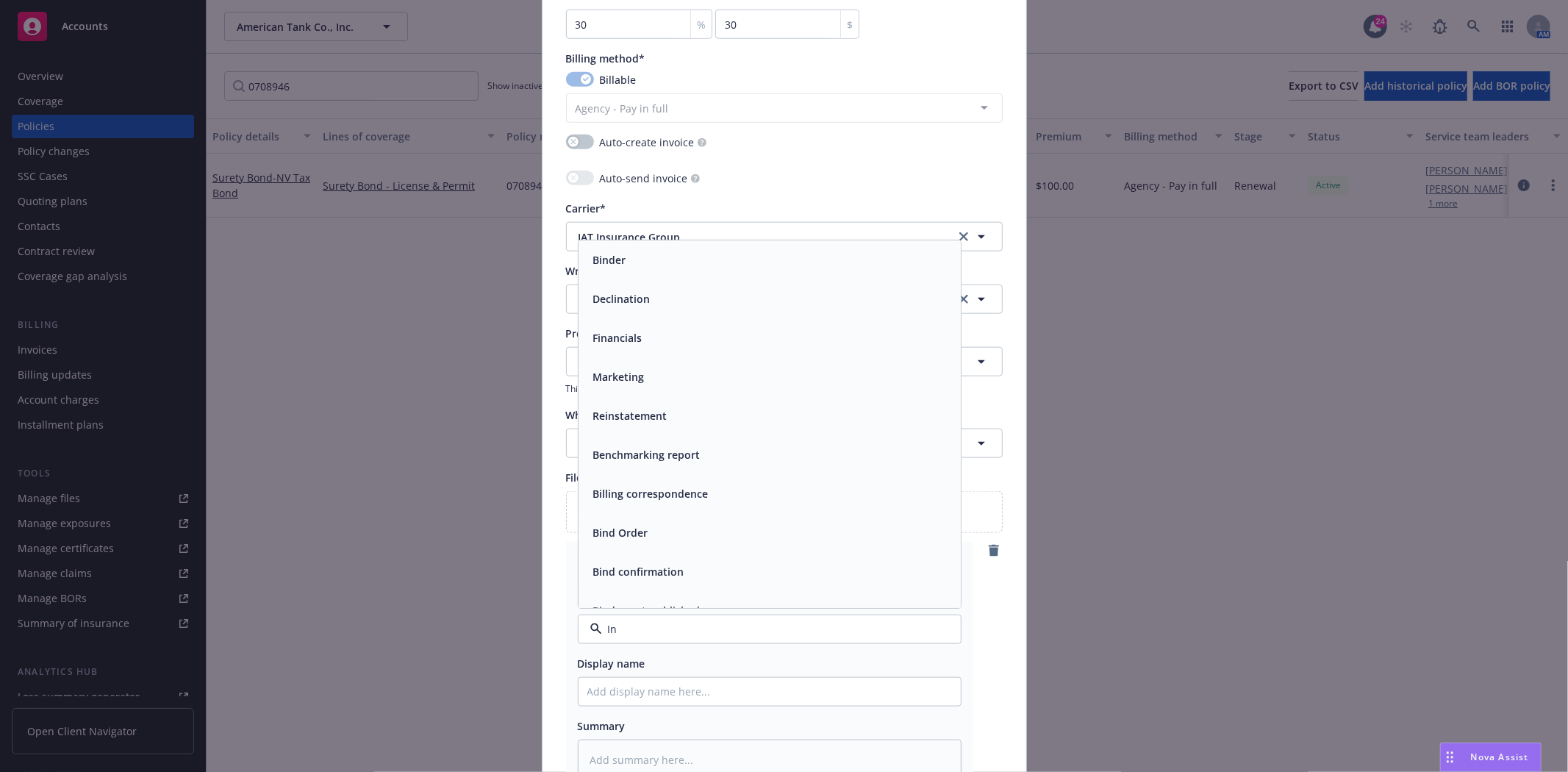
type input "I"
type input "H"
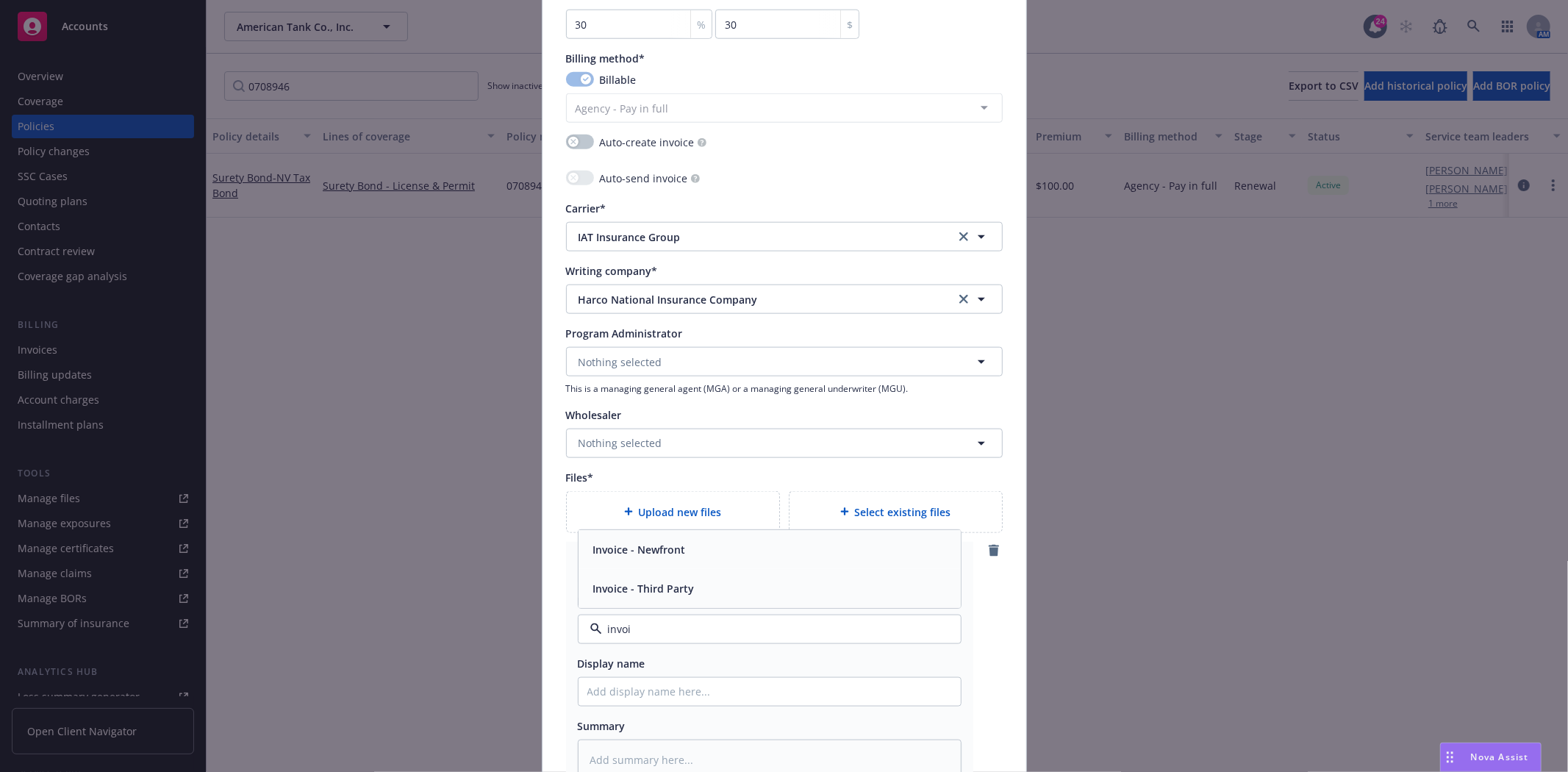
type input "invoic"
click at [665, 596] on span "Invoice - Third Party" at bounding box center [644, 588] width 101 height 15
click at [657, 692] on input "Policy display name" at bounding box center [770, 691] width 382 height 28
paste input "Harco - 2025 Renewal (18).PDF"
type textarea "x"
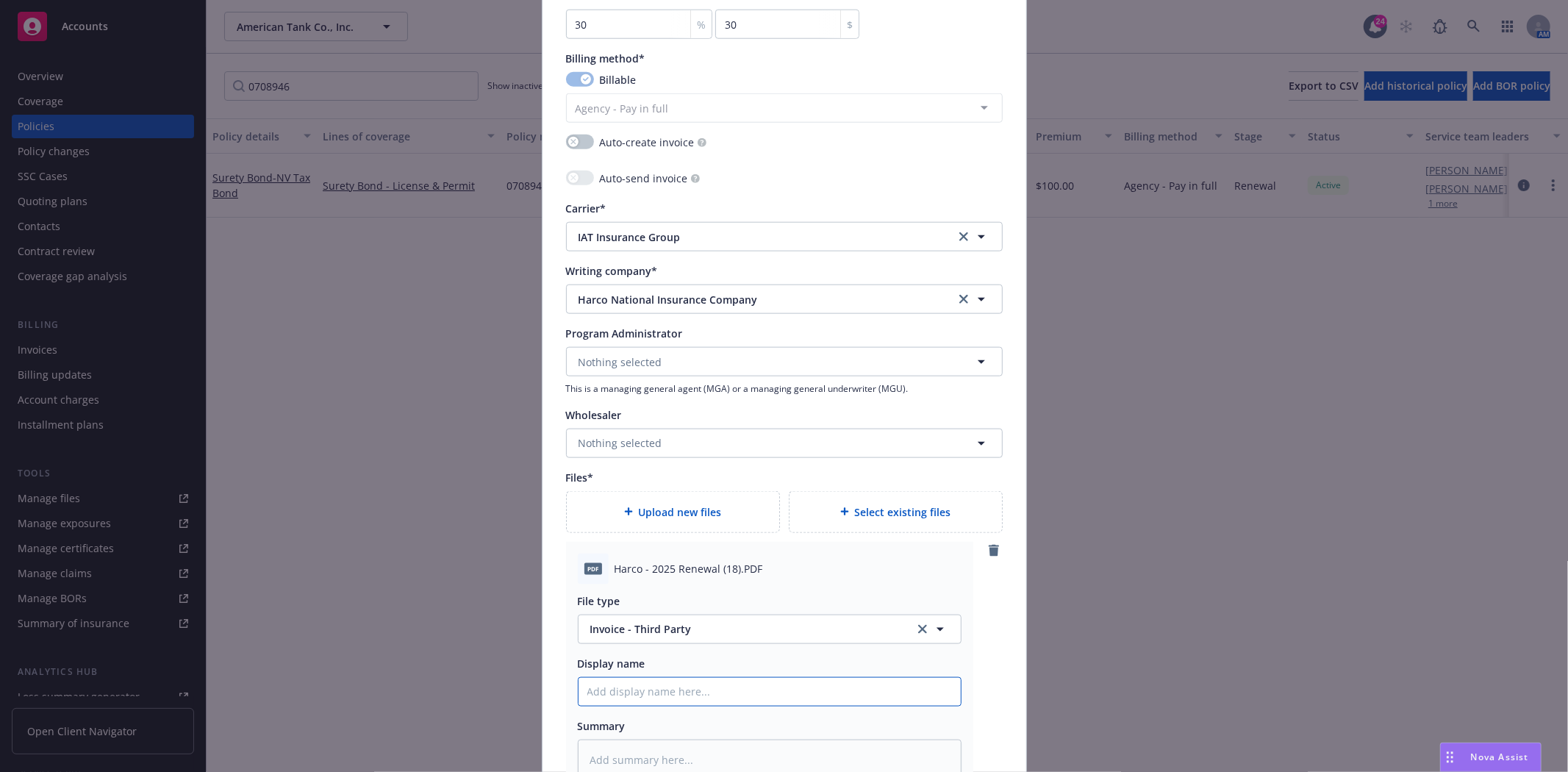
type input "Harco - 2025 Renewal (18).PDF"
click at [621, 685] on input "Harco - 2025 Renewal (18).PDF" at bounding box center [770, 691] width 382 height 28
type textarea "x"
type input "Harco -2025 Renewal (18).PDF"
type textarea "x"
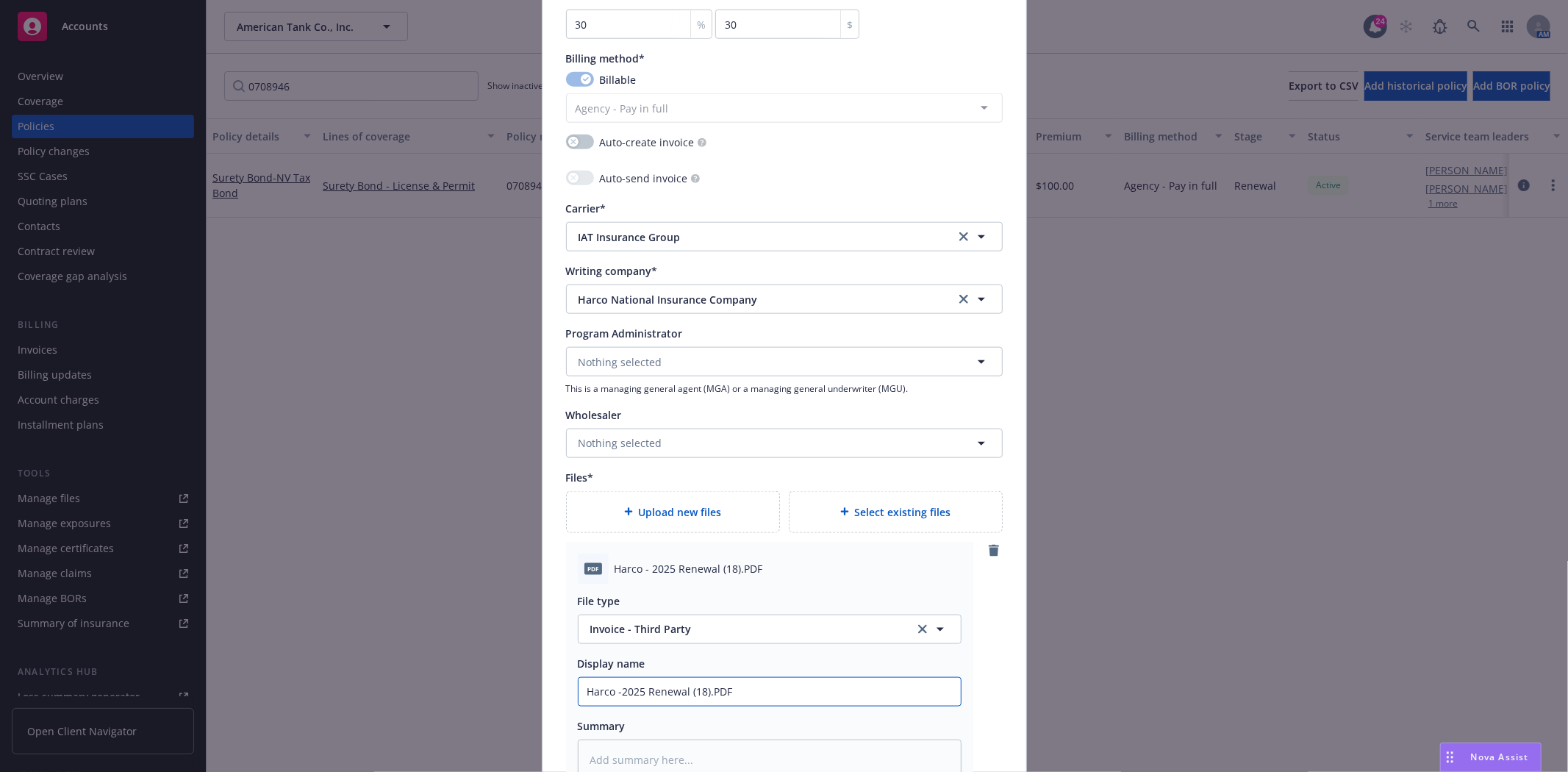
type input "Harco 2025 Renewal (18).PDF"
click at [768, 701] on input "Harco 2025 Renewal (18).PDF" at bounding box center [770, 691] width 382 height 28
type textarea "x"
type input "Harco 2025 Renewal (18).PD"
type textarea "x"
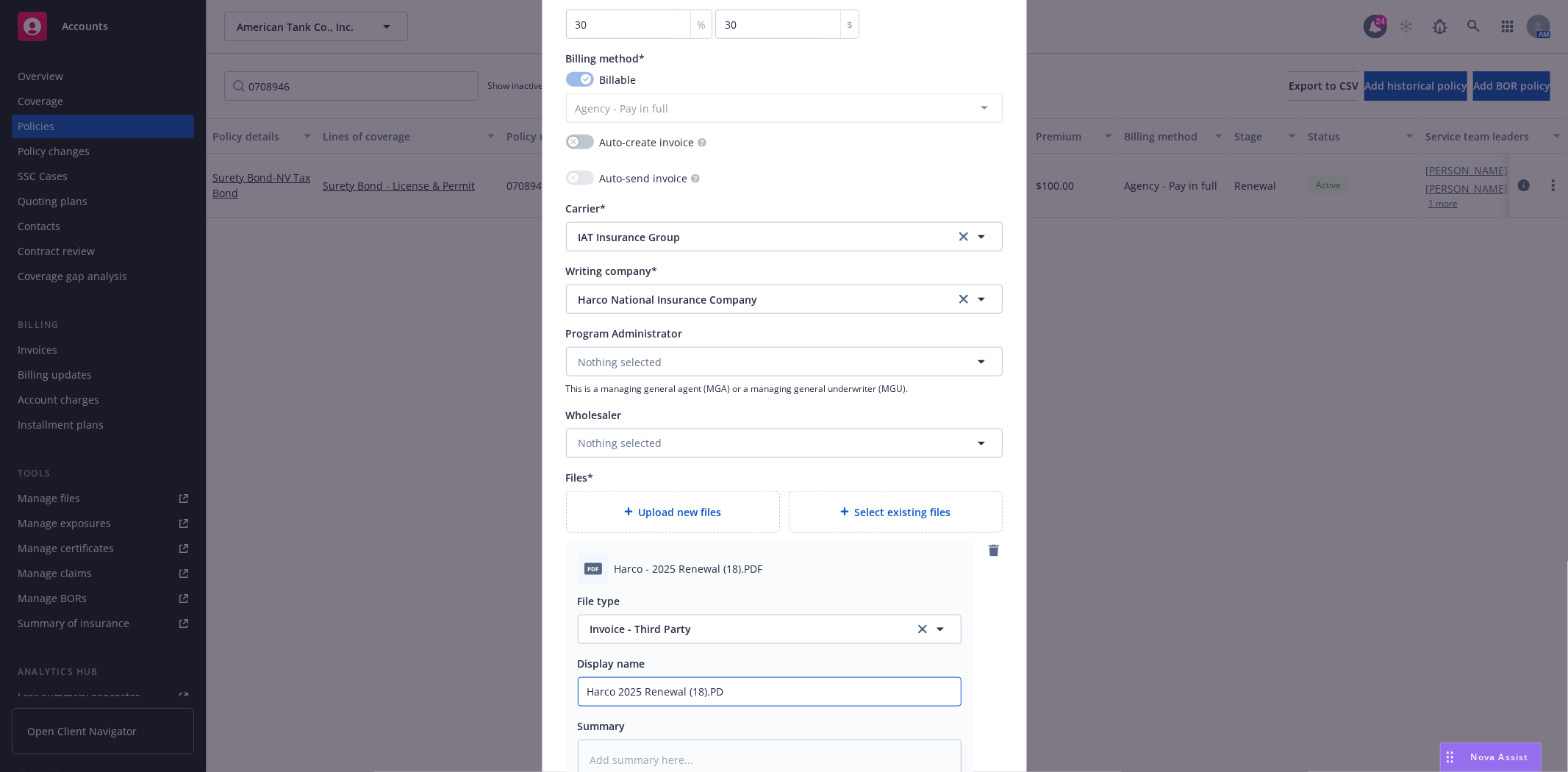
type input "Harco 2025 Renewal (18).P"
type textarea "x"
type input "Harco 2025 Renewal (18)."
type textarea "x"
type input "Harco 2025 Renewal (18)"
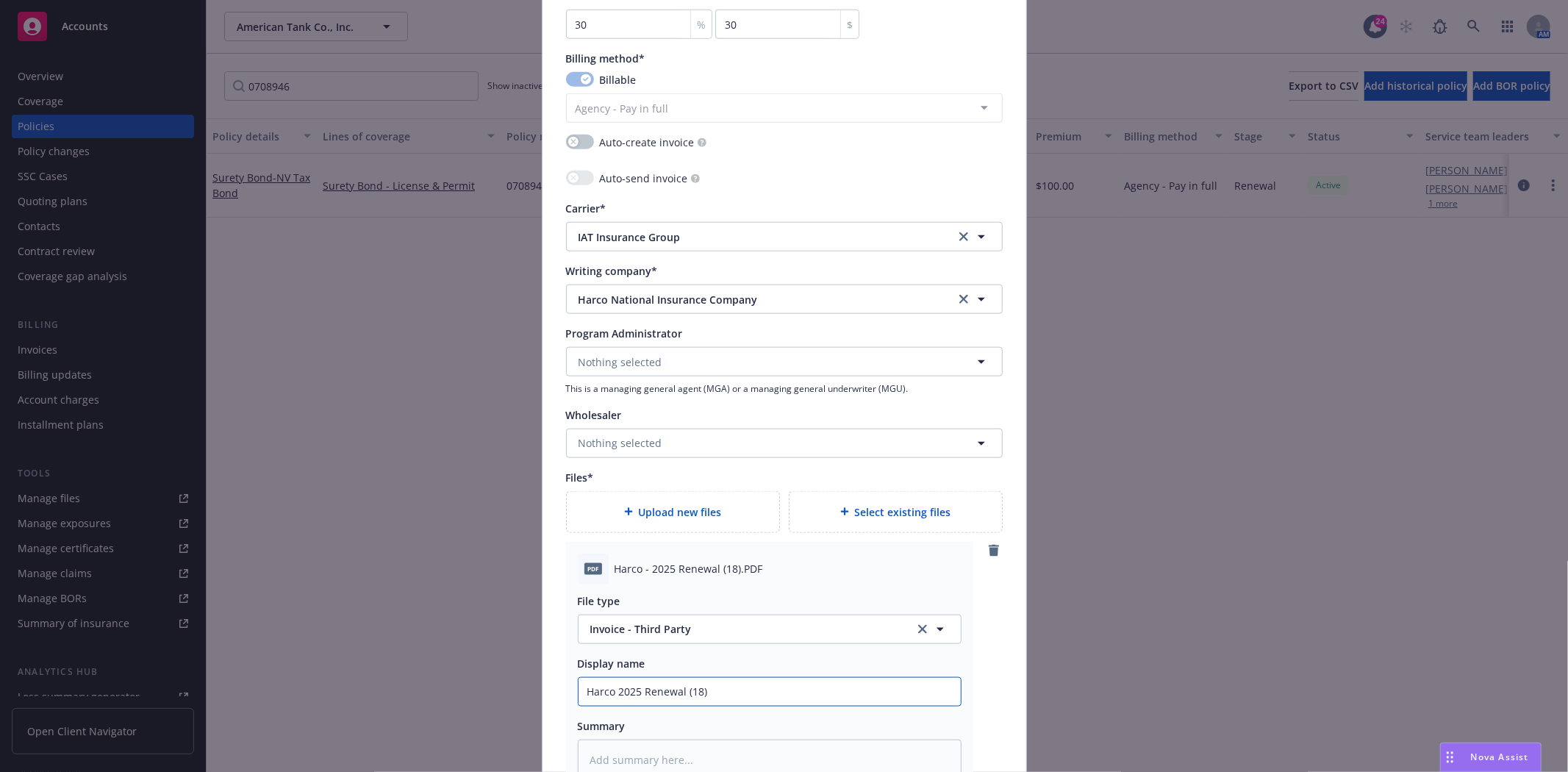
type textarea "x"
type input "Harco 2025 Renewal (18"
type textarea "x"
type input "Harco 2025 Renewal (1"
type textarea "x"
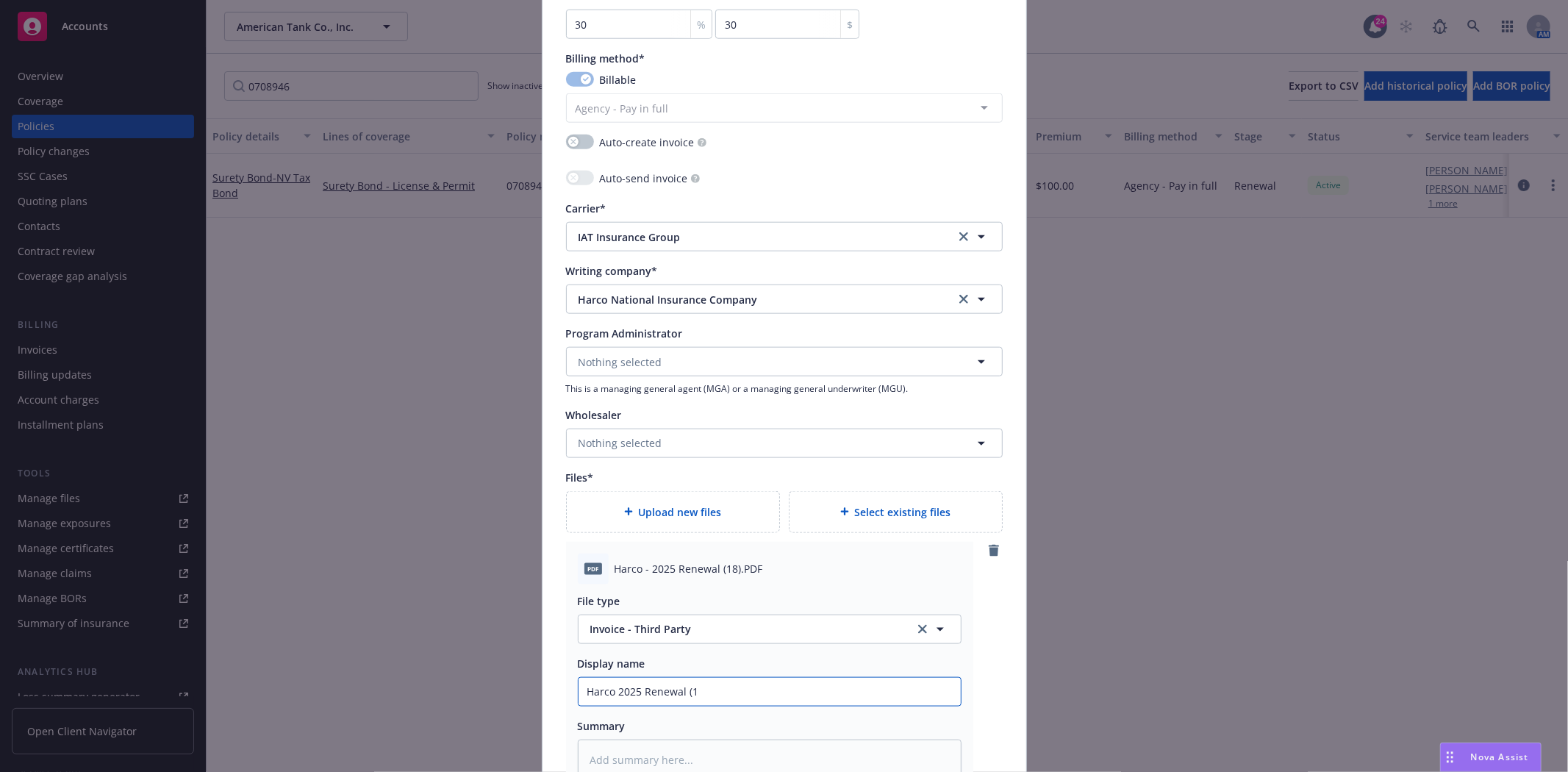
type input "Harco 2025 Renewal ("
type textarea "x"
type input "Harco 2025 Renewal"
type textarea "x"
type input "Harco 2025 Renewal B"
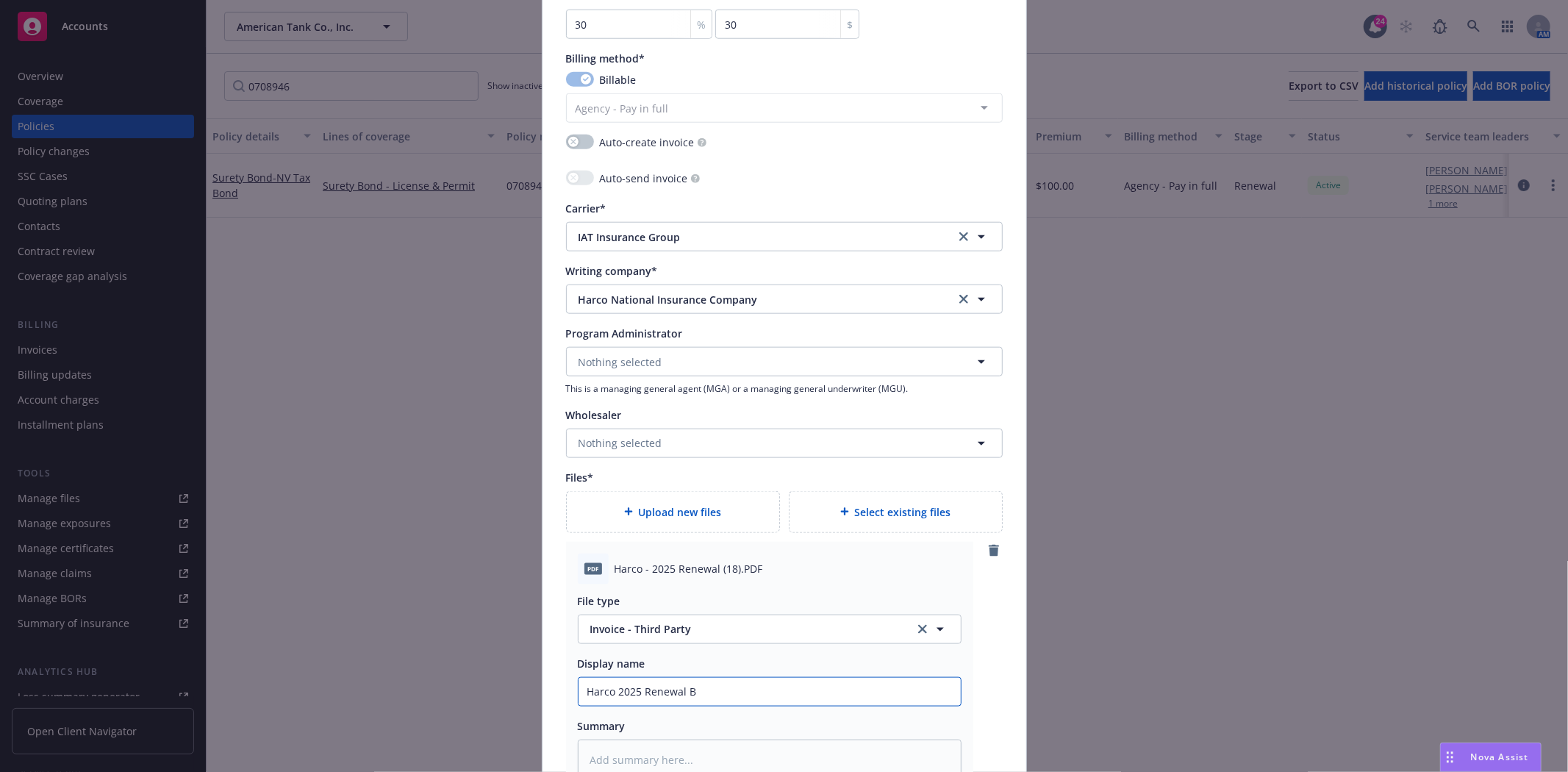
type textarea "x"
type input "Harco 2025 Renewal Bo"
type textarea "x"
type input "Harco 2025 Renewal Bon"
type textarea "x"
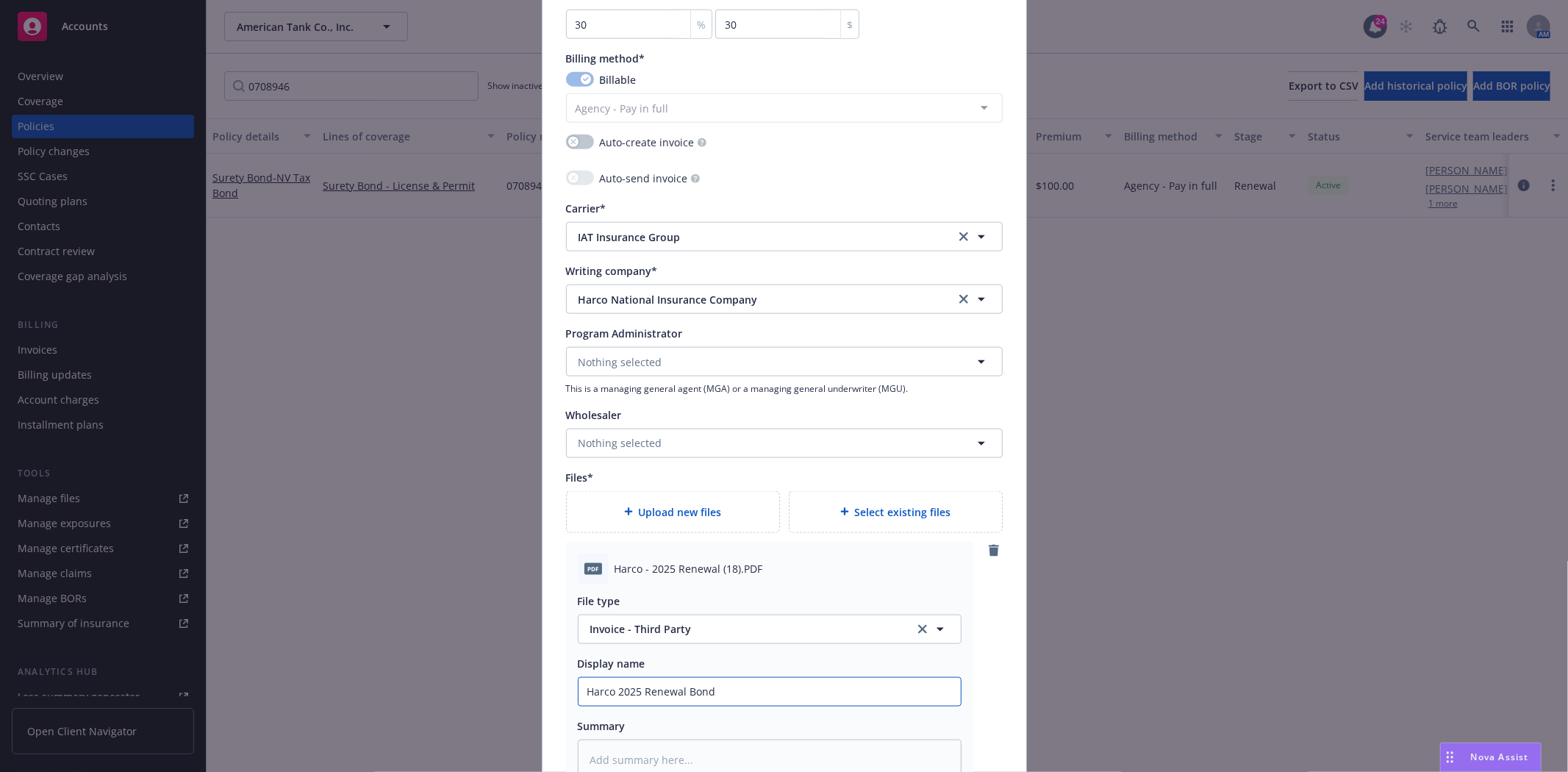
type input "Harco 2025 Renewal Bond"
type textarea "x"
type input "Harco 2025 Renewal Bond #"
type textarea "x"
type input "Harco 2025 Renewal Bond #0"
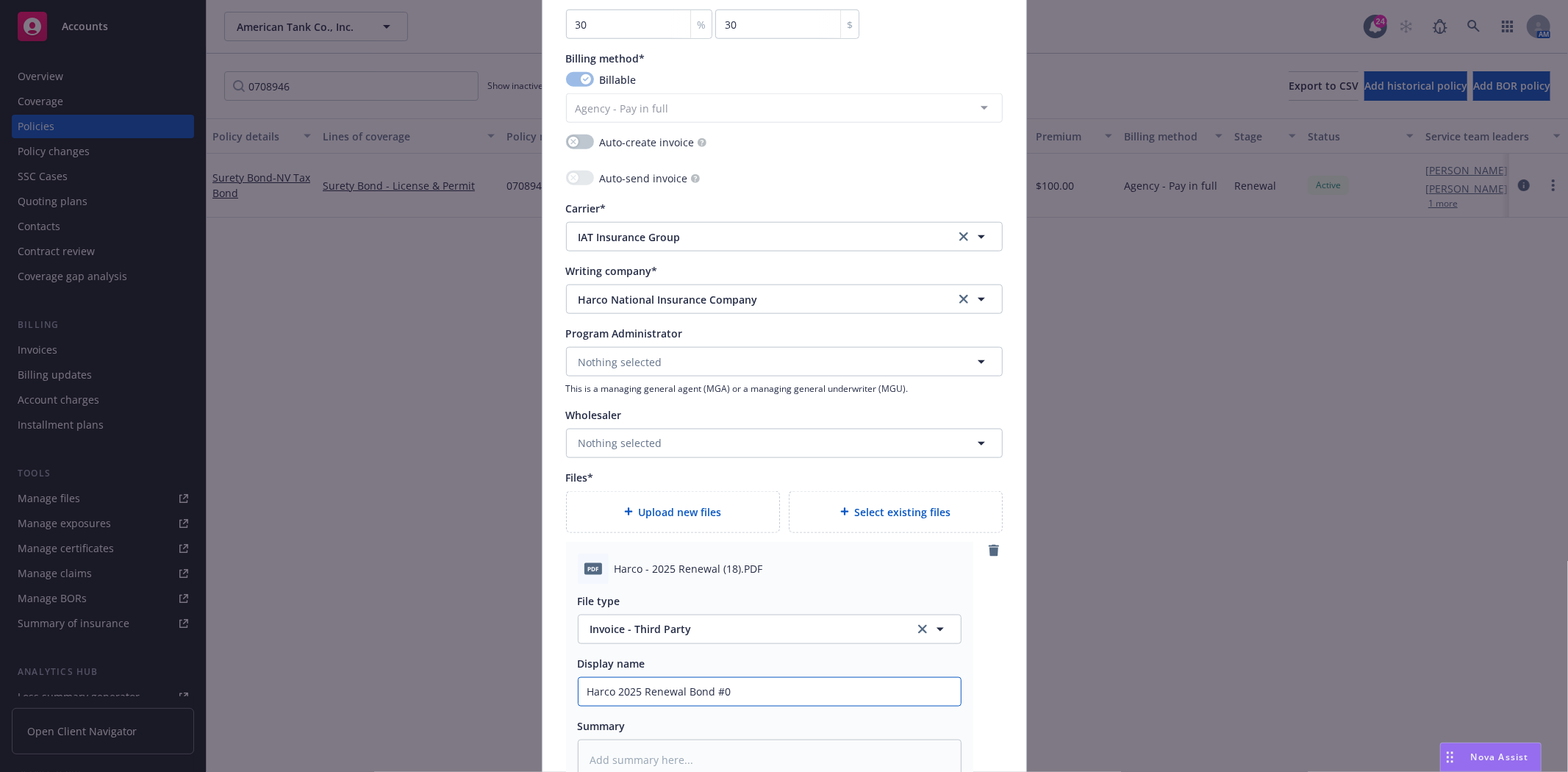
type textarea "x"
type input "Harco 2025 Renewal Bond #07"
type textarea "x"
type input "Harco 2025 Renewal Bond #070"
type textarea "x"
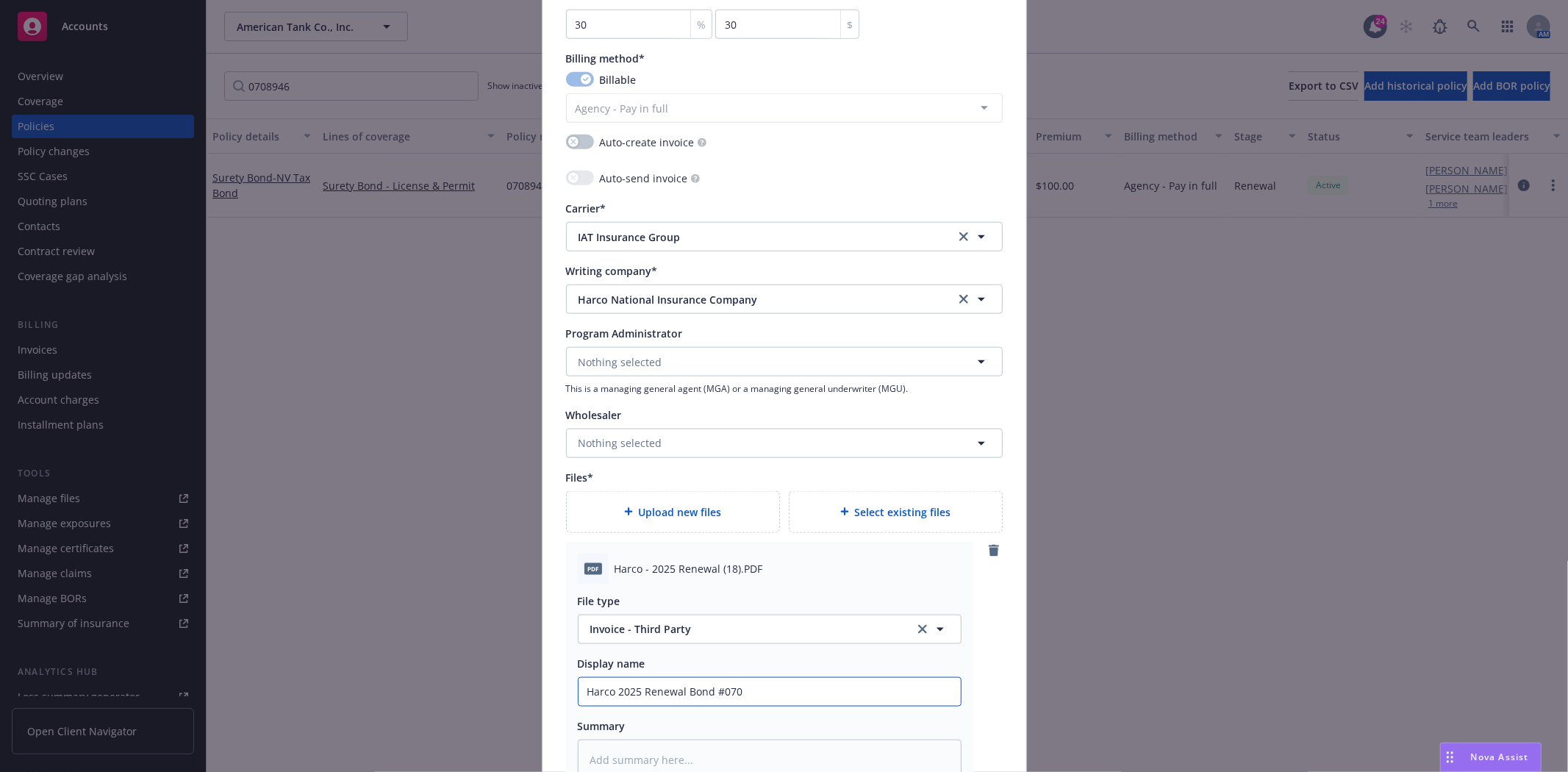
type input "Harco 2025 Renewal Bond #0708"
type textarea "x"
type input "Harco 2025 Renewal Bond #07089"
type textarea "x"
type input "Harco 2025 Renewal Bond #070894"
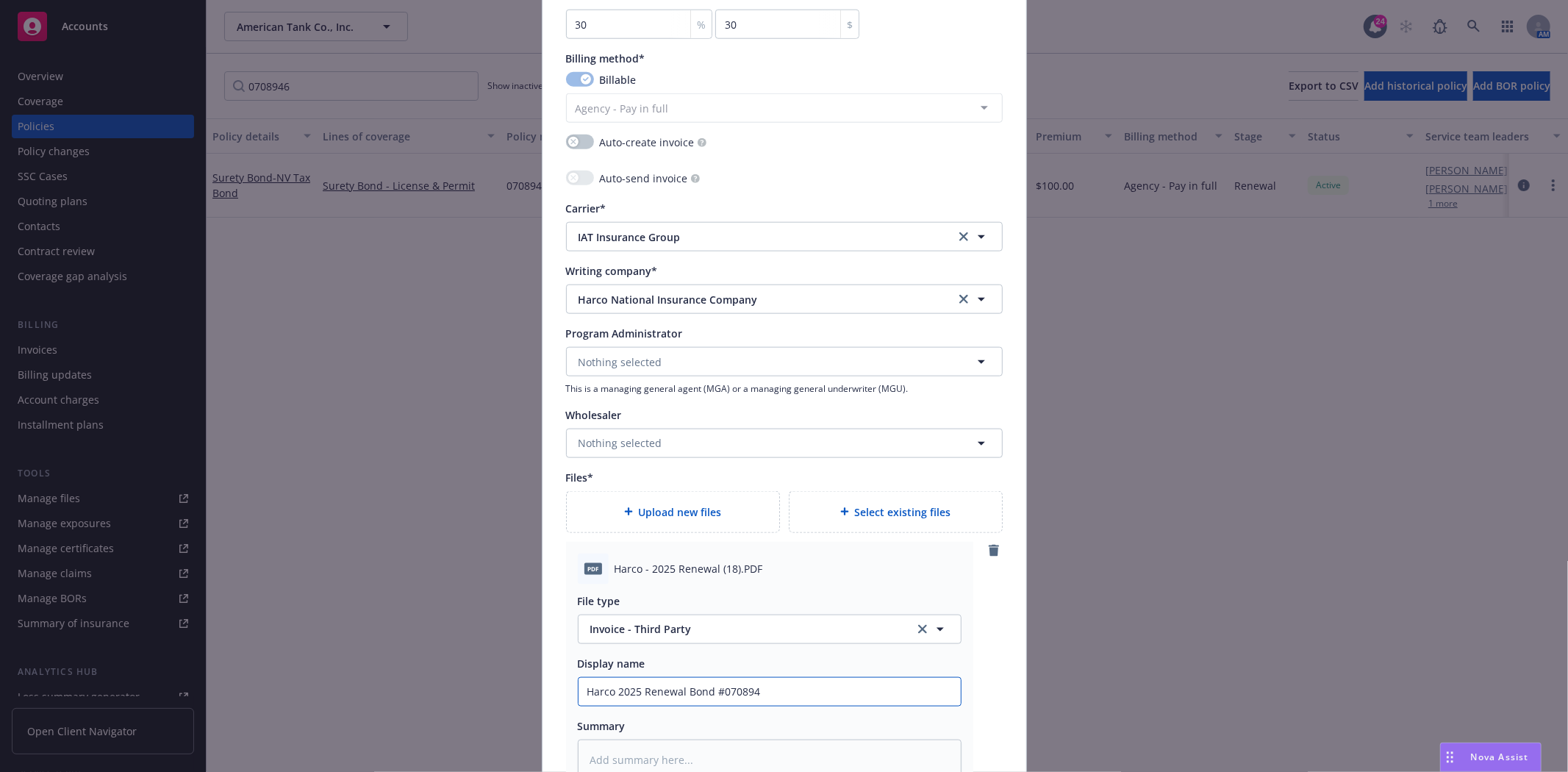
type textarea "x"
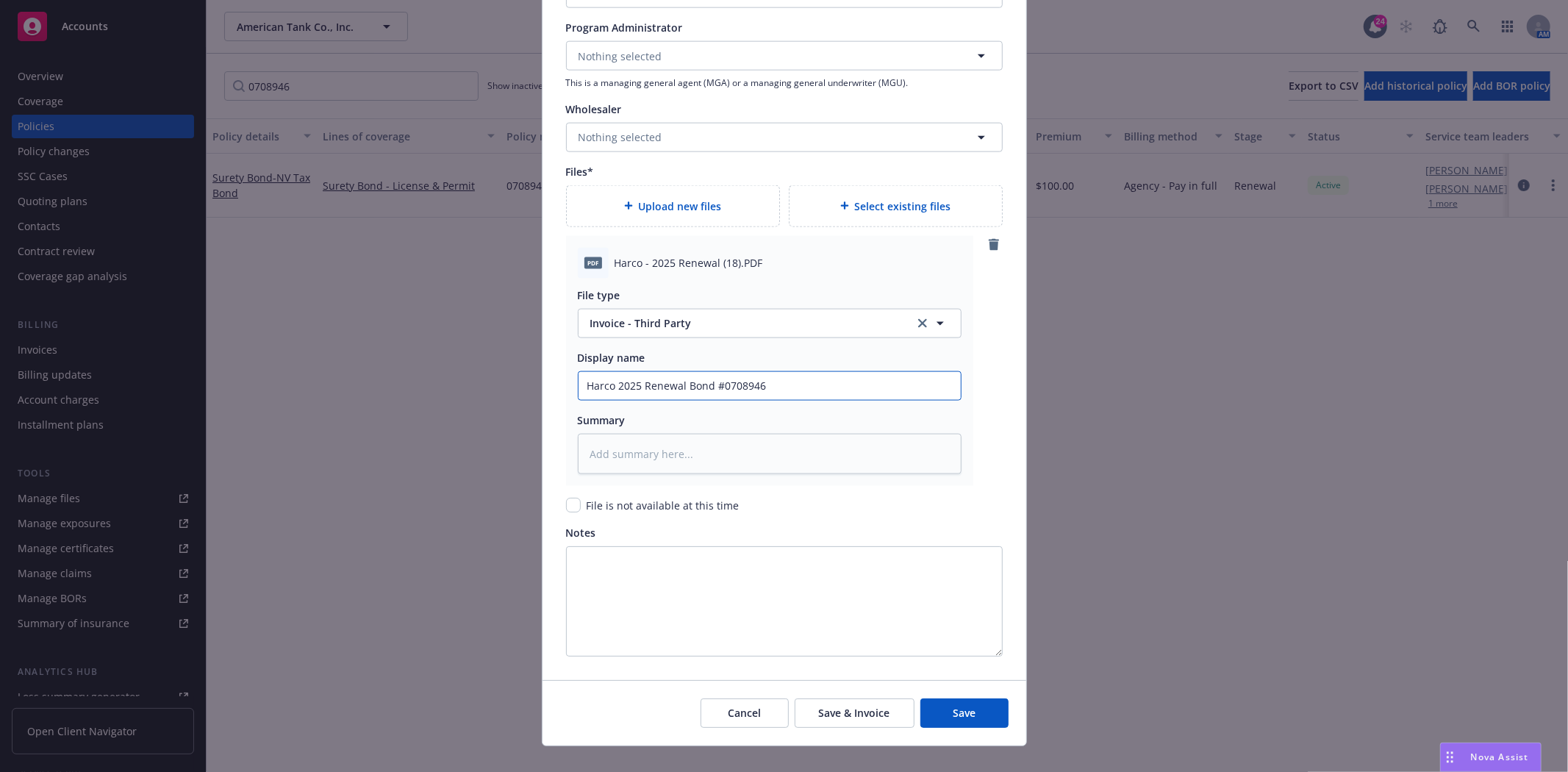
scroll to position [1633, 0]
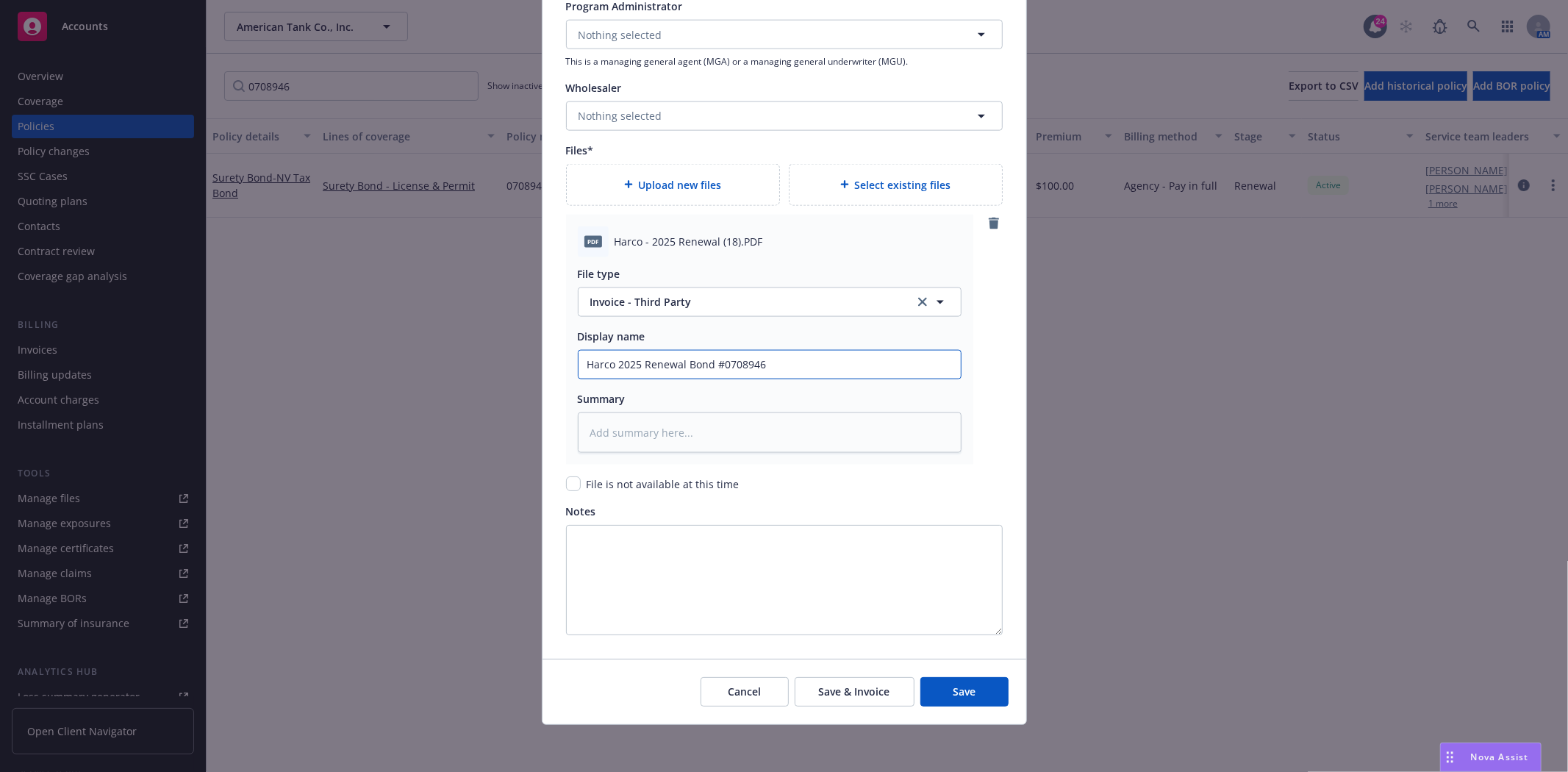
type input "Harco 2025 Renewal Bond #0708946"
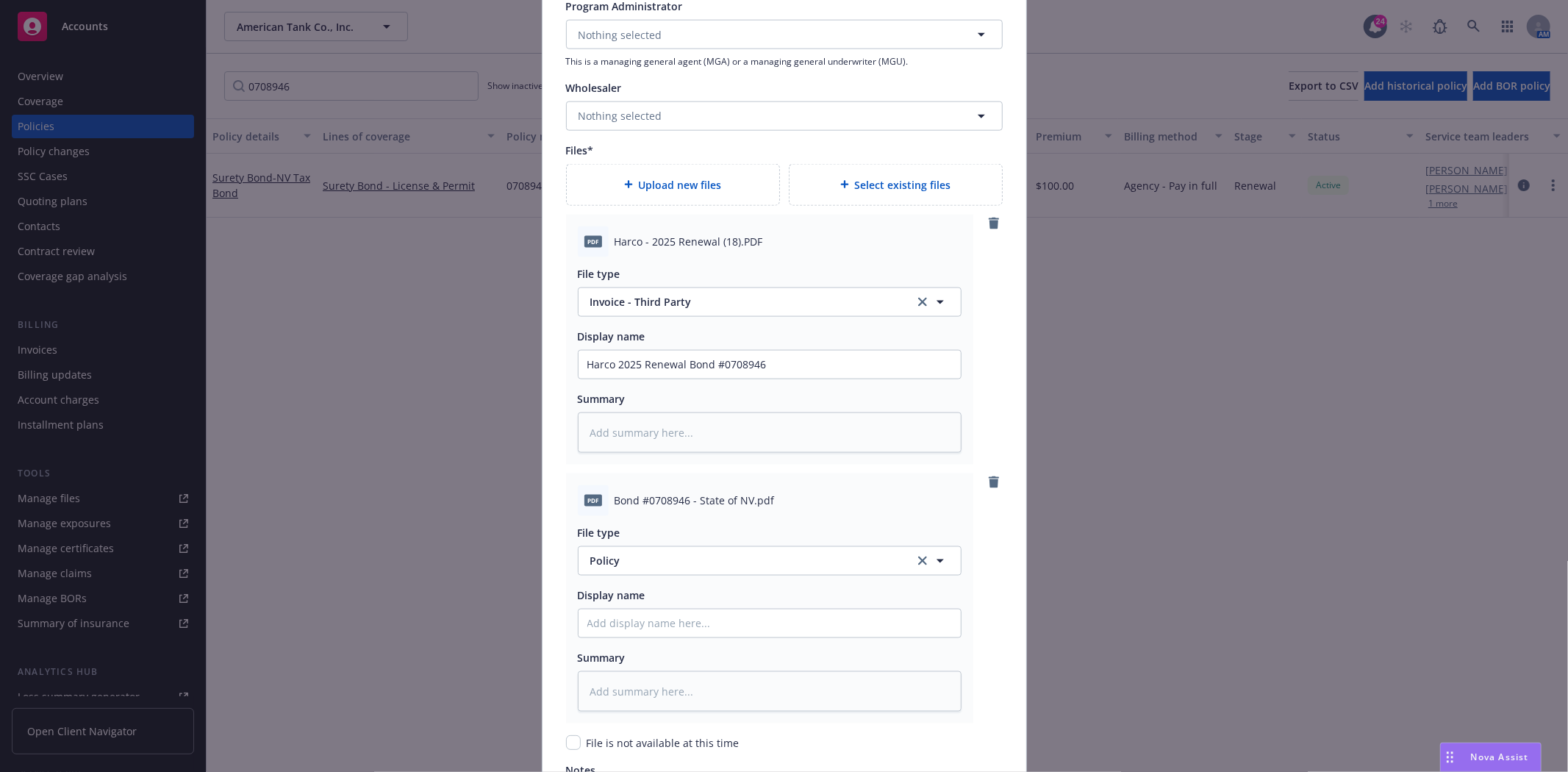
click at [682, 507] on span "Bond #0708946 - State of NV.pdf" at bounding box center [694, 499] width 160 height 15
click at [682, 506] on span "Bond #0708946 - State of NV.pdf" at bounding box center [694, 499] width 160 height 15
copy span "Bond #0708946 - State of NV.pdf"
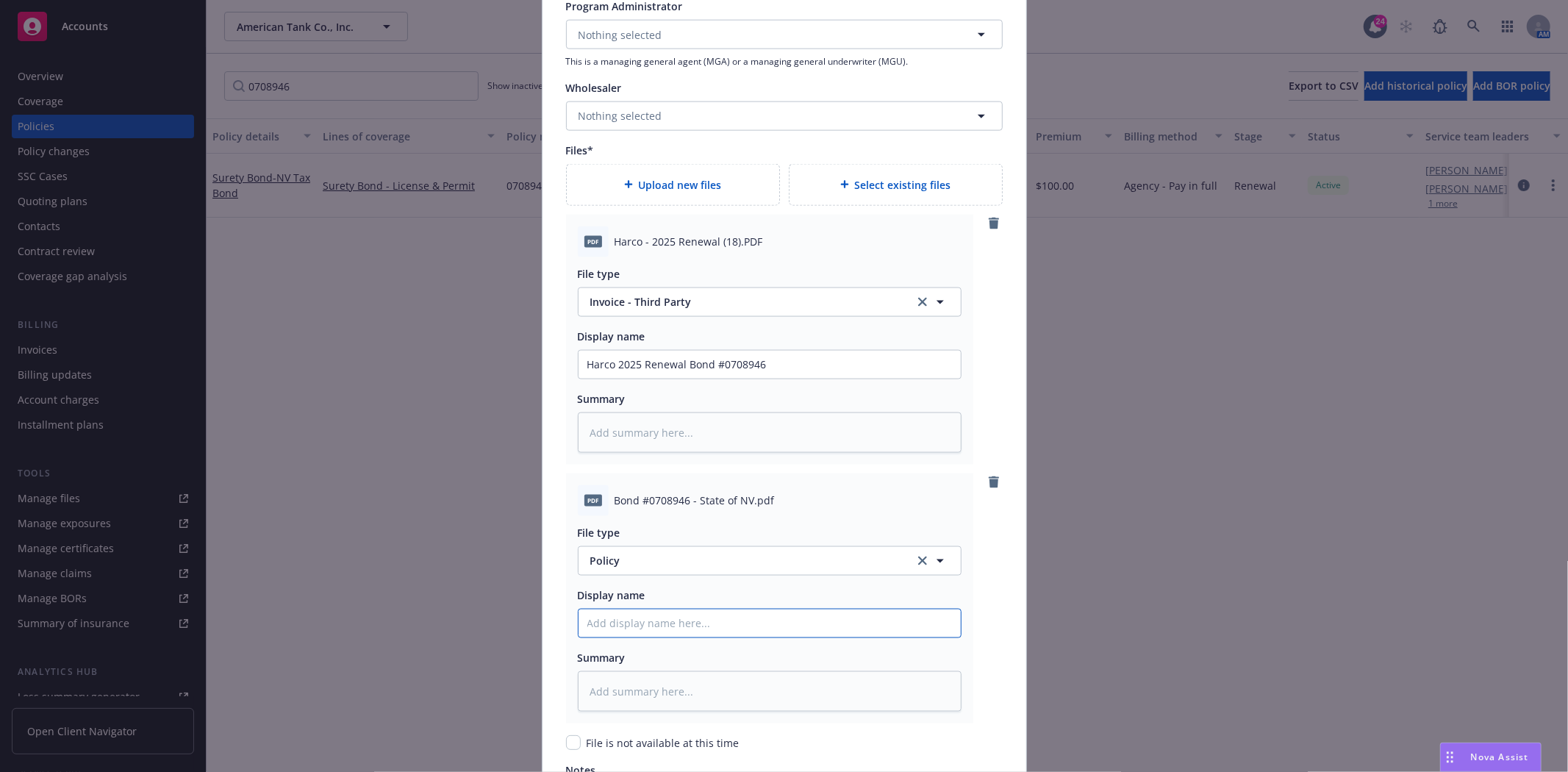
click at [641, 379] on input "Policy display name" at bounding box center [770, 364] width 382 height 28
paste input "Bond #0708946 - State of NV.pdf"
type textarea "x"
type input "Bond #0708946 - State of NV.pdf"
type textarea "x"
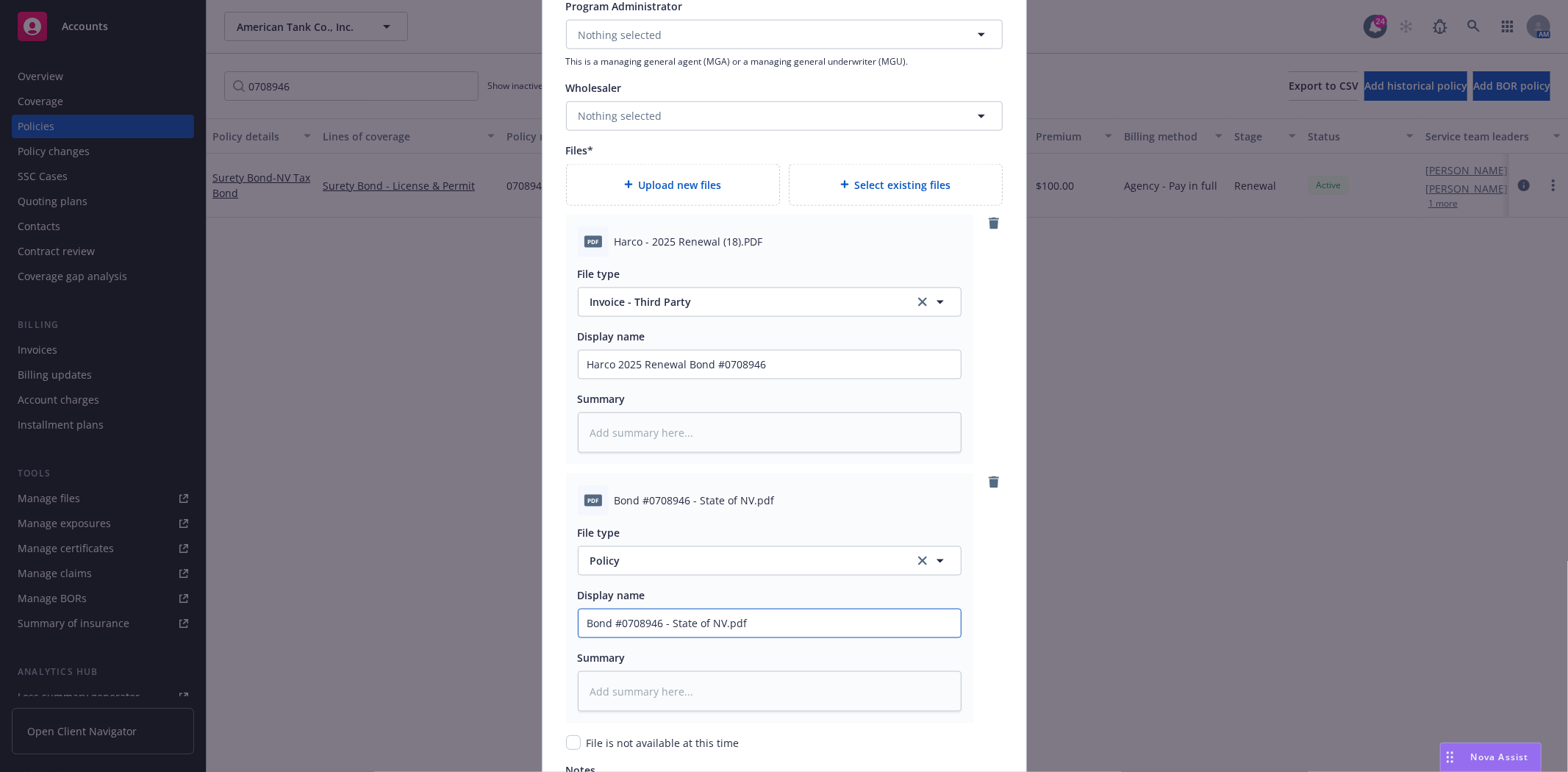
type input "Bond #0708946 - State of NV.pd"
type textarea "x"
type input "Bond #0708946 - State of NV.p"
type textarea "x"
type input "Bond #0708946 - State of NV."
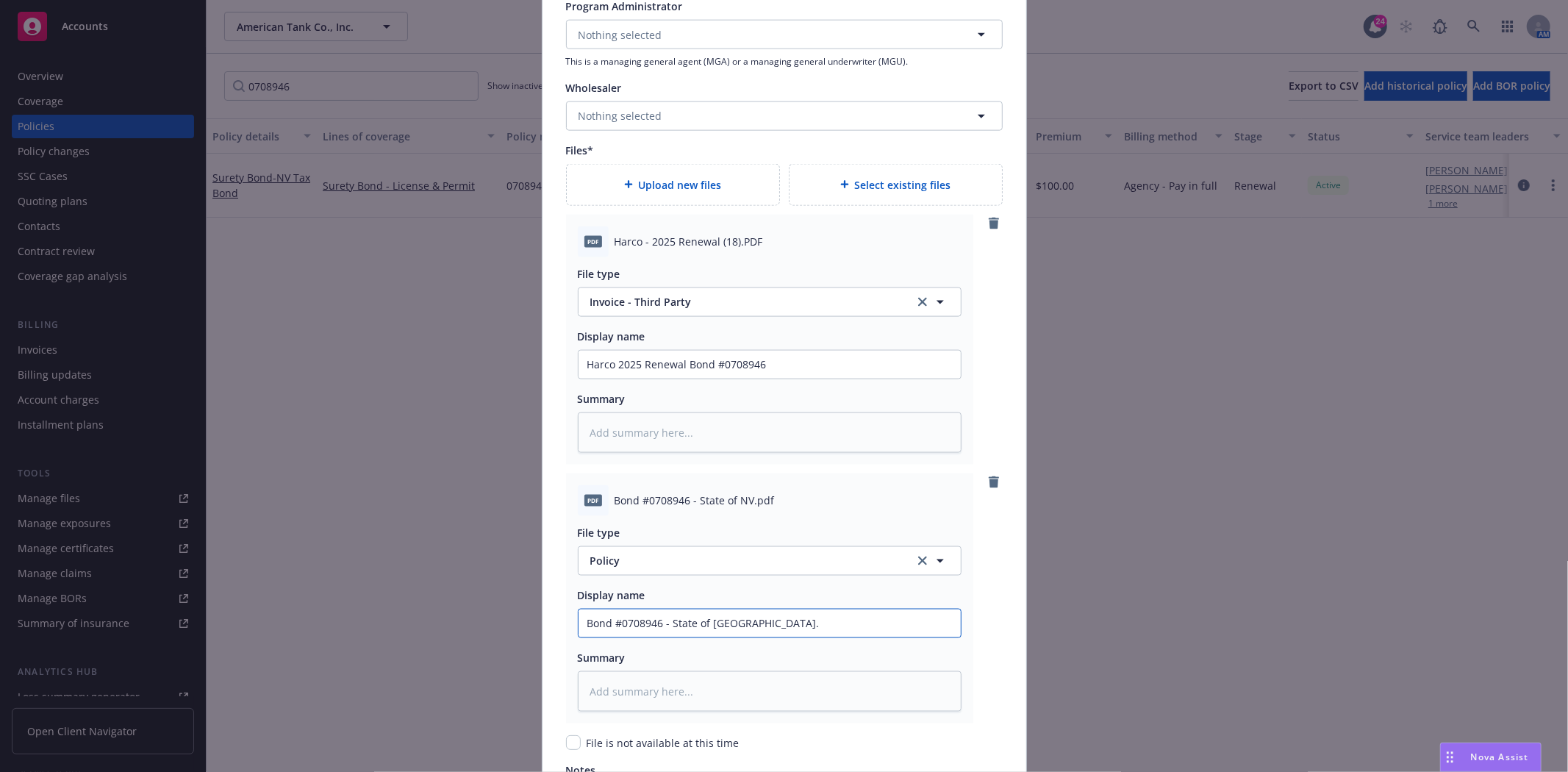
type textarea "x"
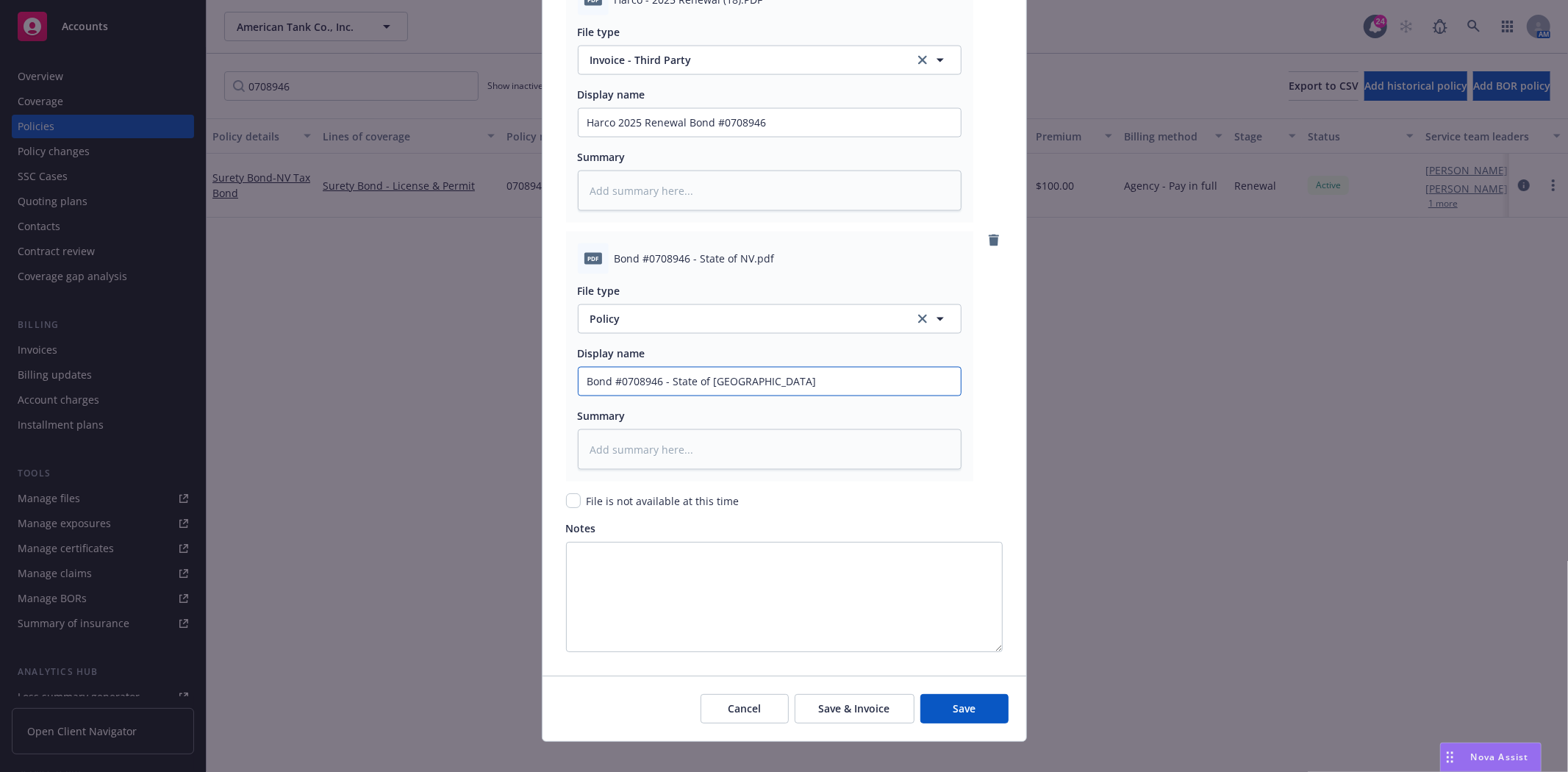
scroll to position [1894, 0]
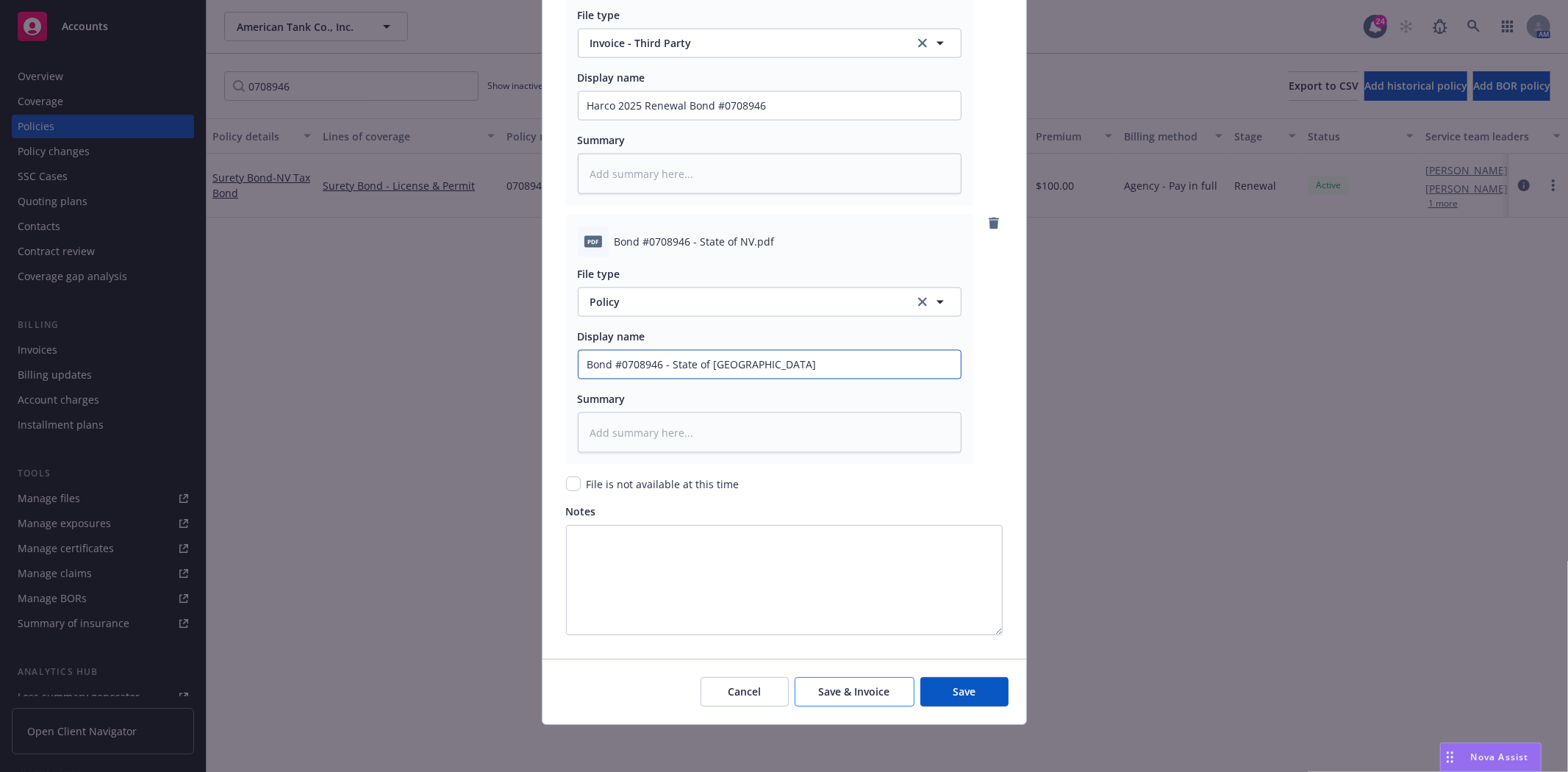
type input "Bond #0708946 - State of NV"
click at [878, 692] on span "Save & Invoice" at bounding box center [855, 691] width 71 height 14
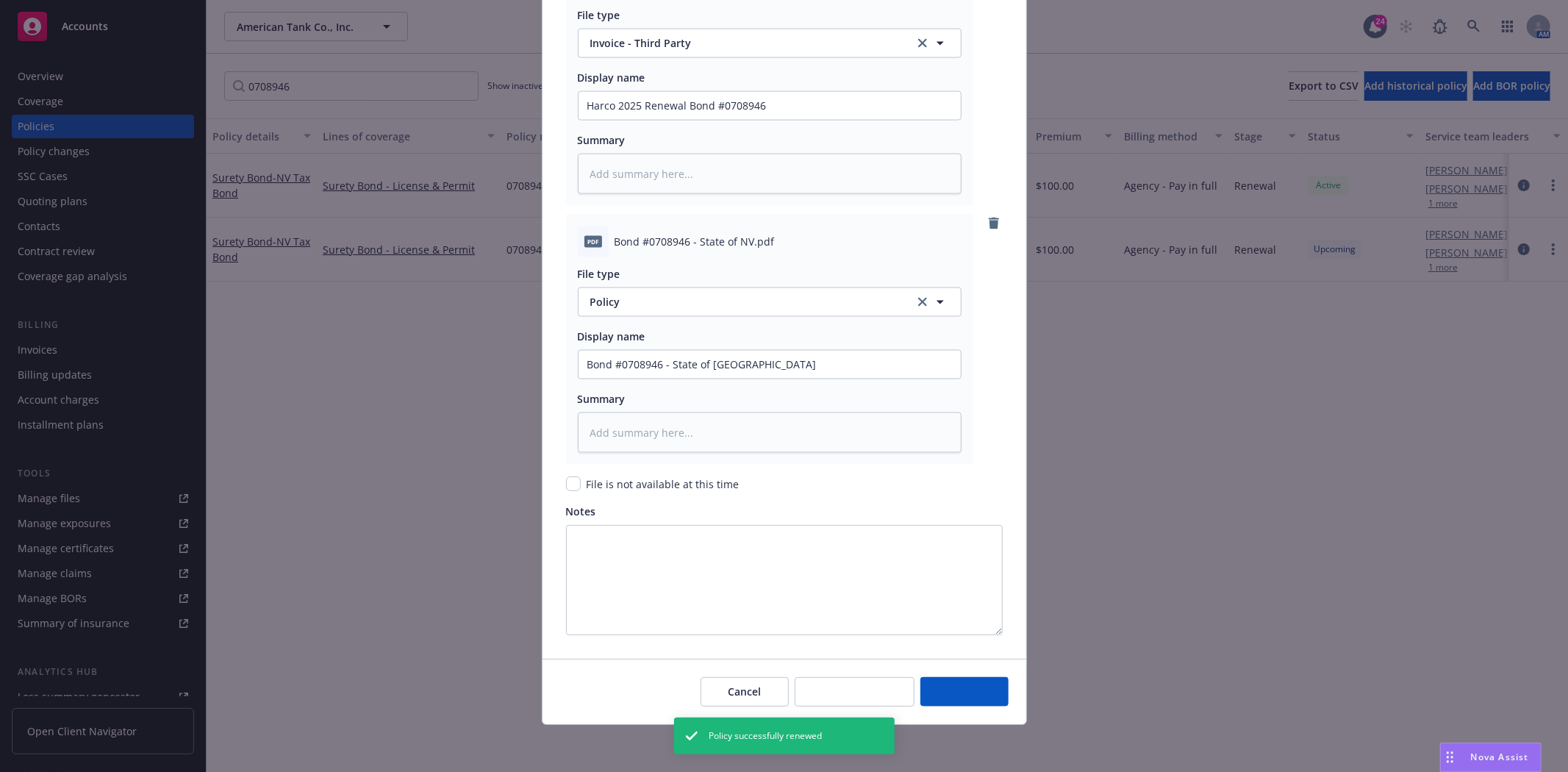
type textarea "x"
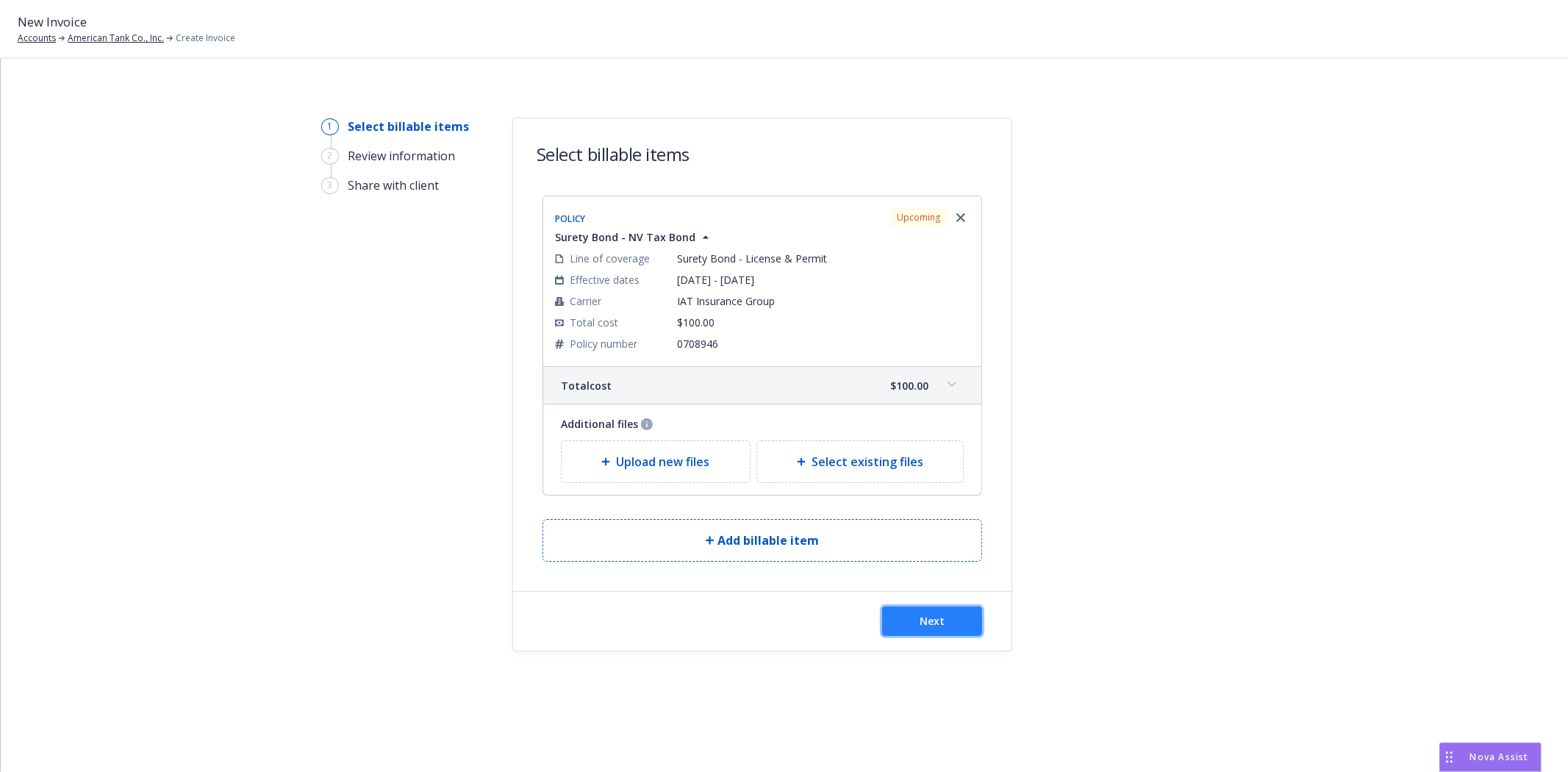
click at [912, 615] on button "Next" at bounding box center [932, 621] width 100 height 29
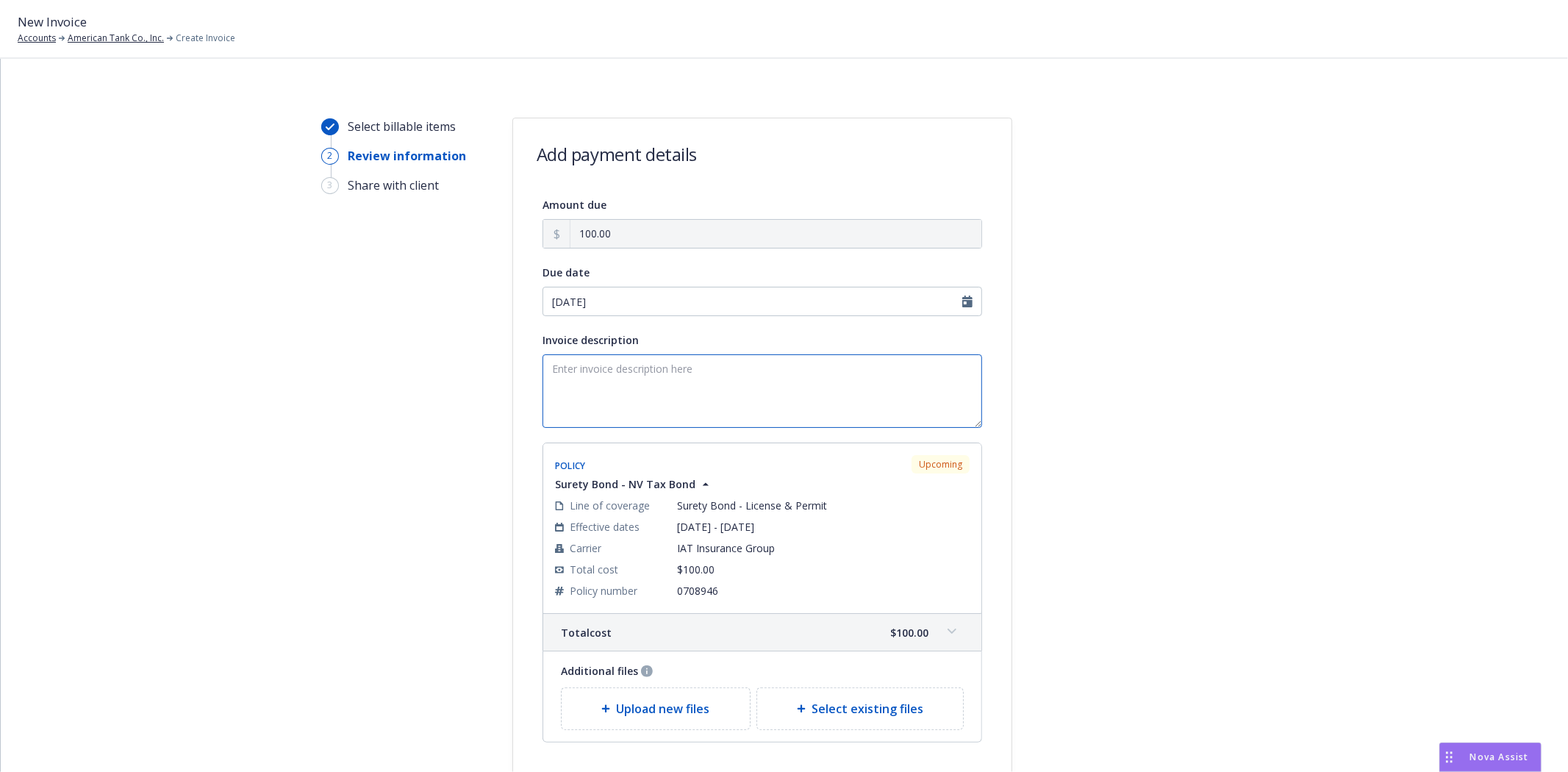
click at [613, 392] on textarea "Invoice description" at bounding box center [762, 391] width 439 height 74
paste textarea "Tax Bond State of [US_STATE] Bond Amount: $4,050. Renewal Premium Due"
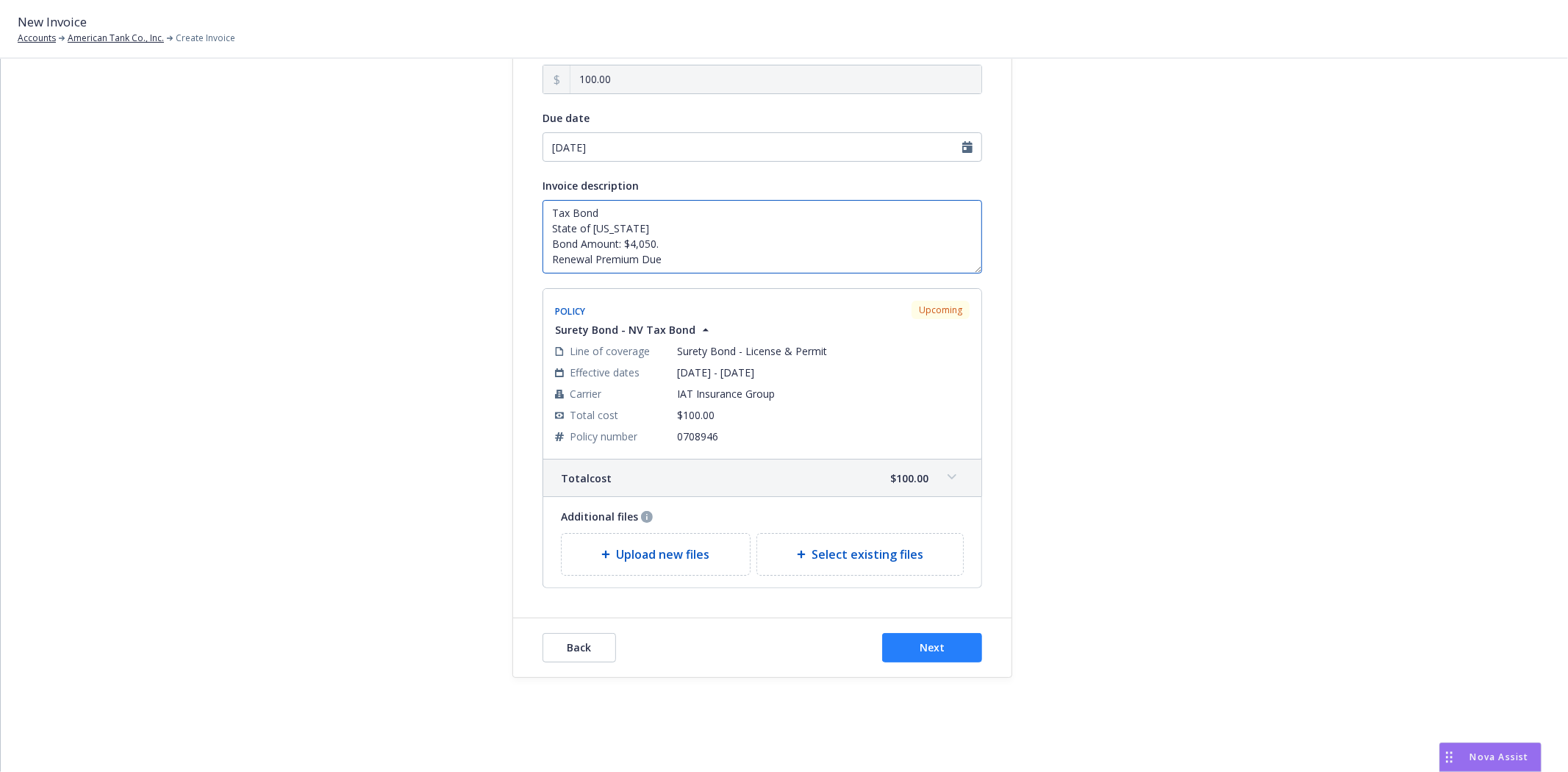
scroll to position [2, 0]
type textarea "Tax Bond State of [US_STATE] Bond Amount: $4,050. Renewal Premium Due"
click at [902, 643] on button "Next" at bounding box center [932, 647] width 100 height 29
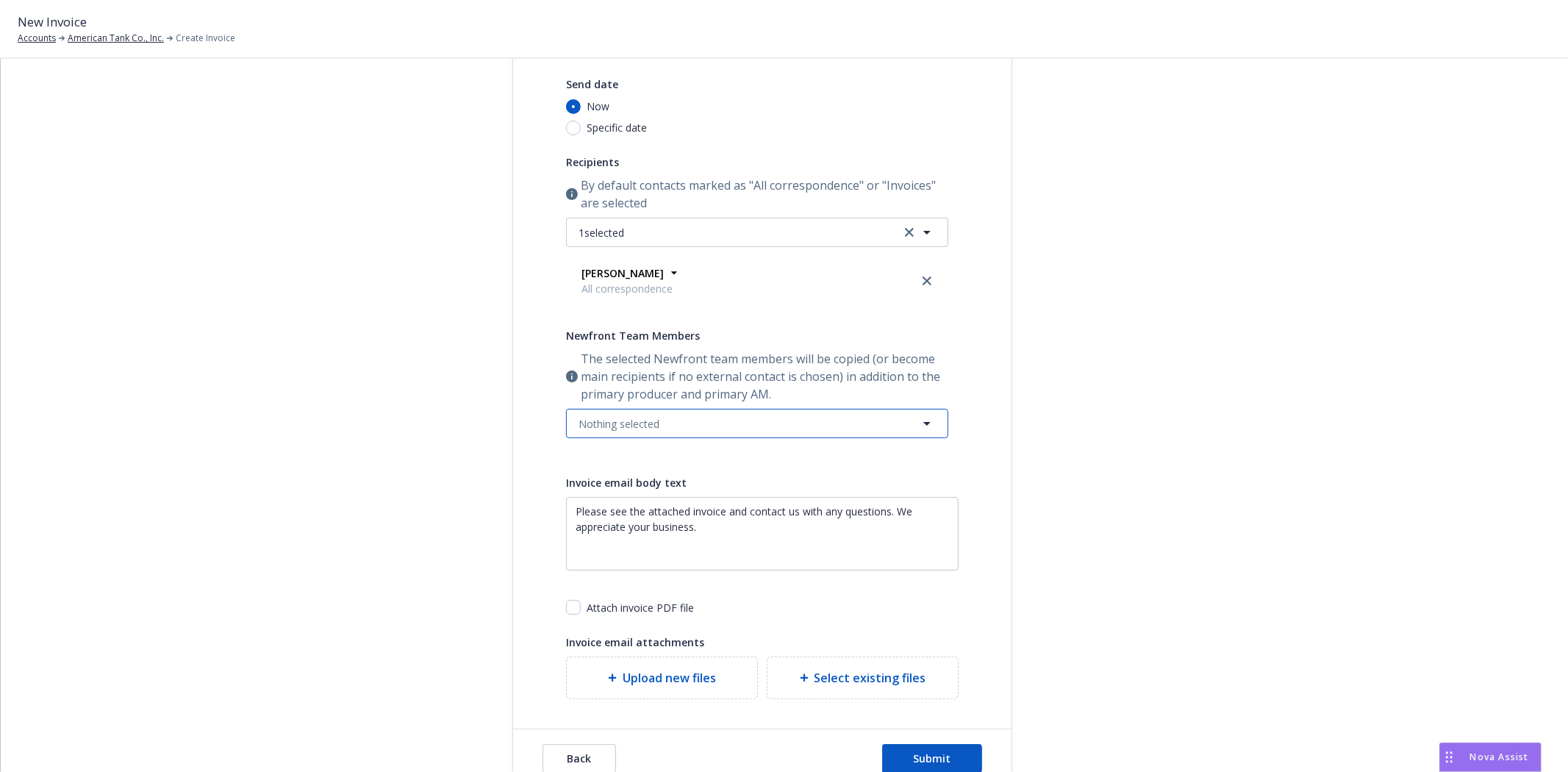
click at [644, 425] on span "Nothing selected" at bounding box center [619, 423] width 81 height 15
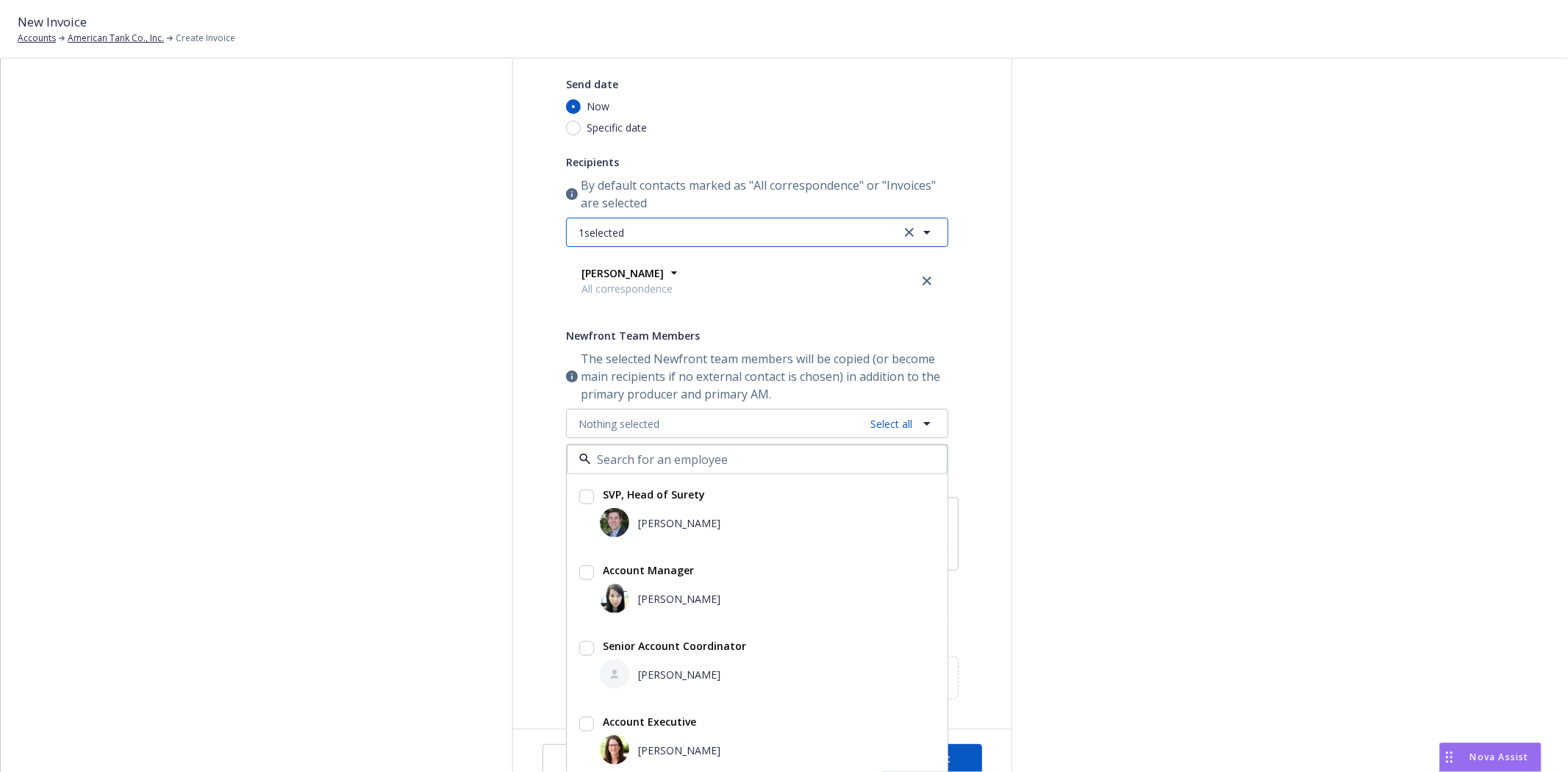
click at [606, 236] on span "1 selected" at bounding box center [601, 232] width 45 height 15
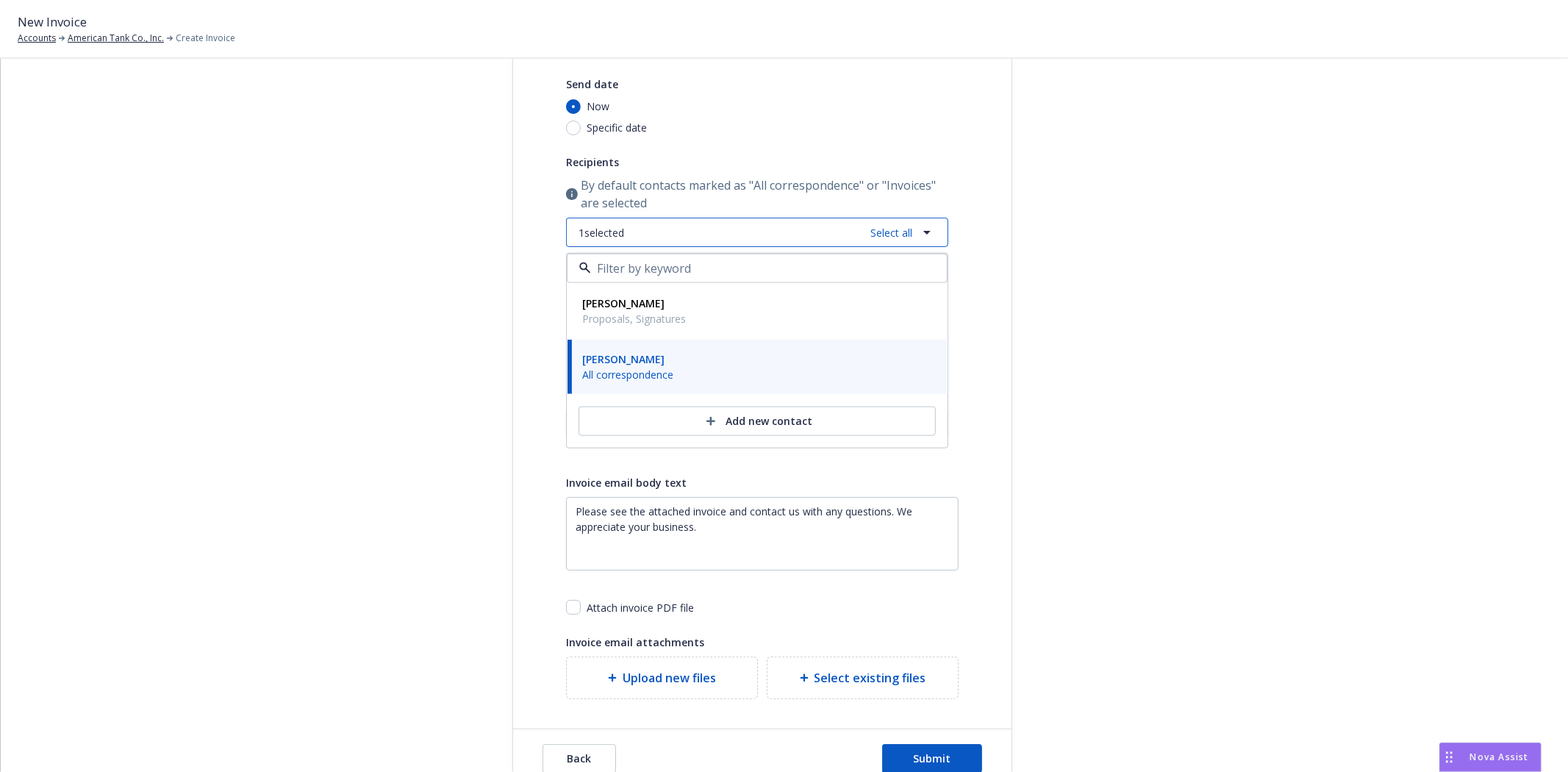
click at [606, 236] on span "1 selected" at bounding box center [601, 232] width 45 height 15
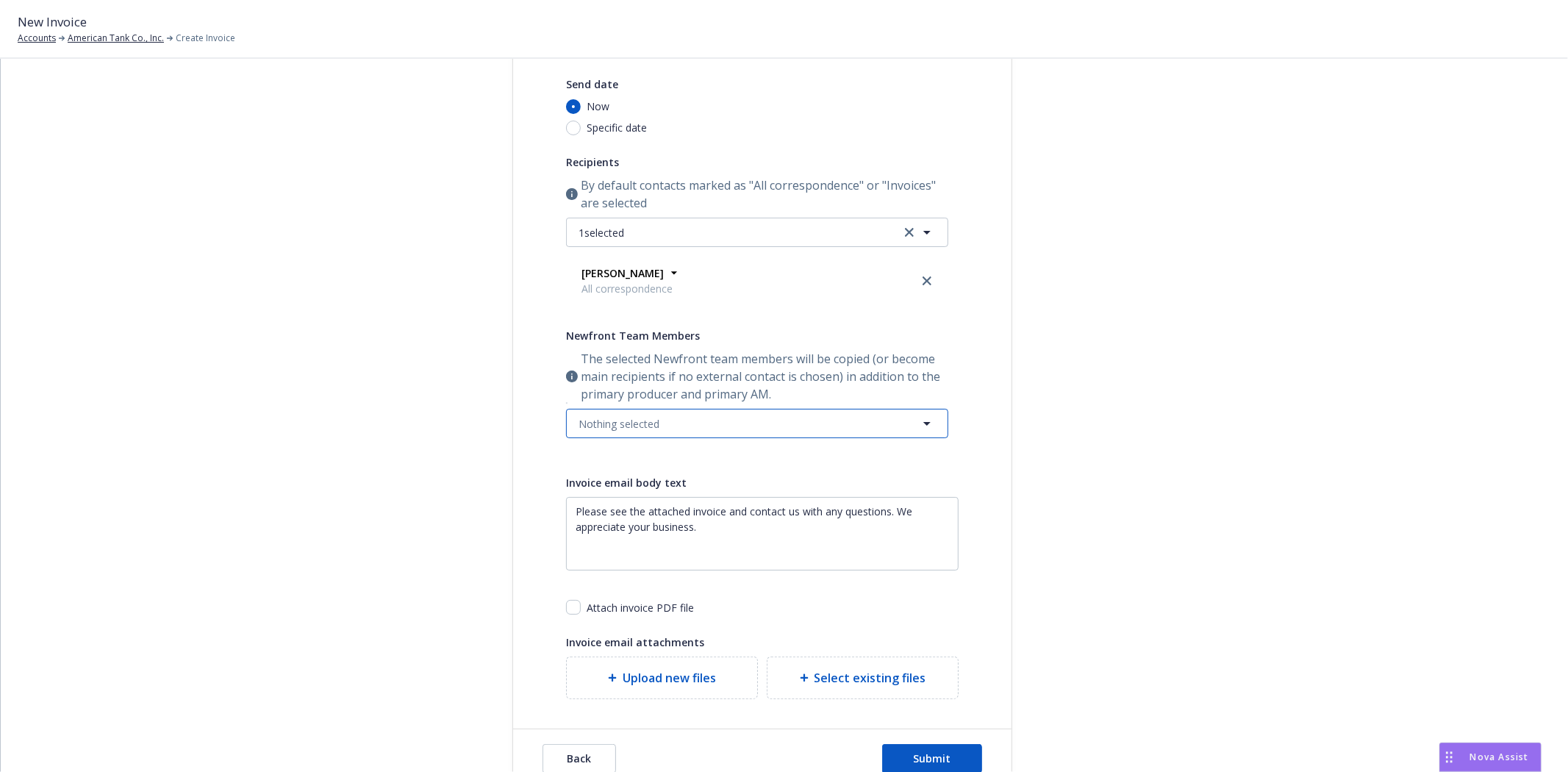
click at [664, 422] on button "Nothing selected" at bounding box center [757, 423] width 382 height 29
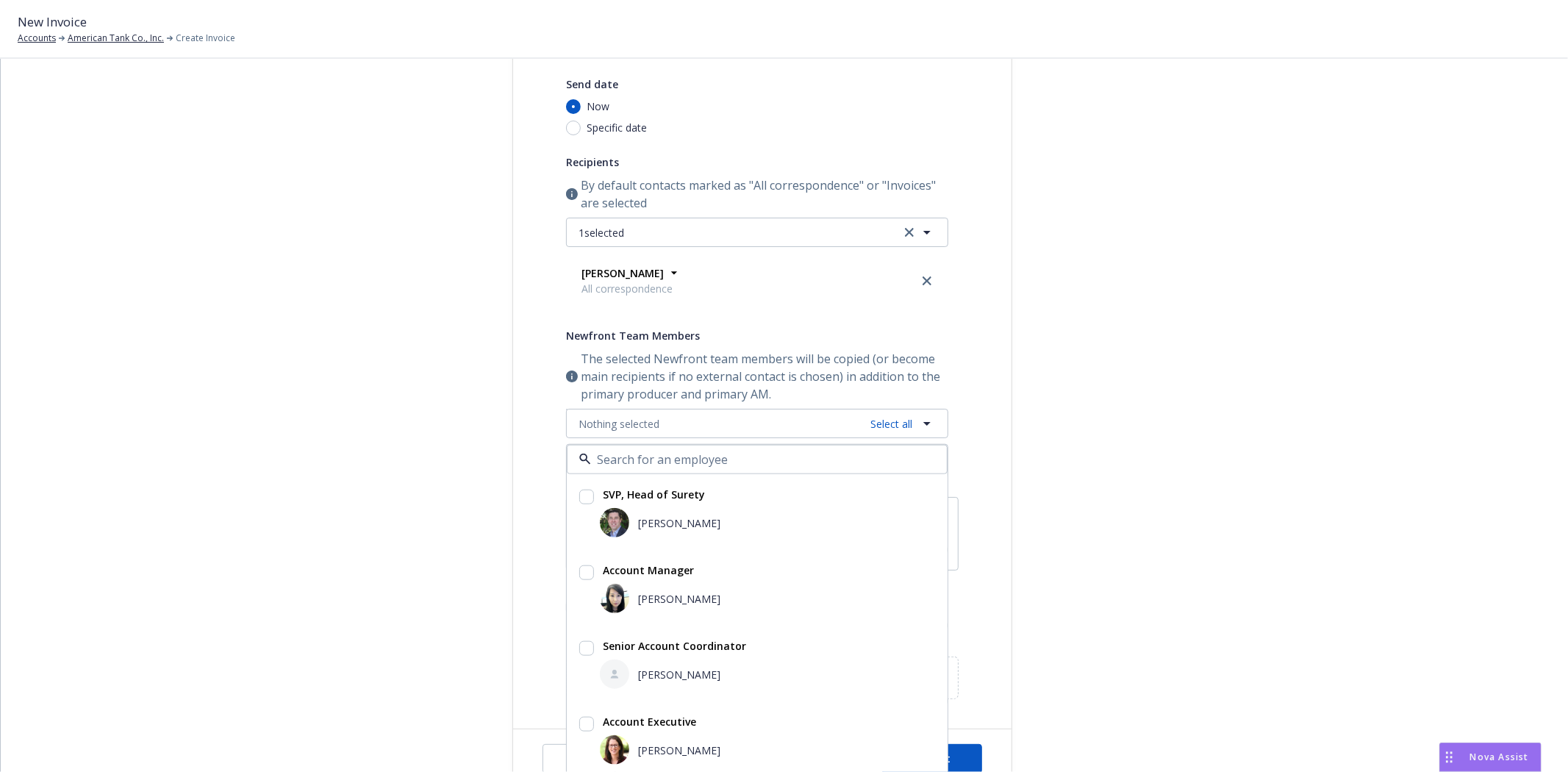
click at [629, 520] on div "[PERSON_NAME]" at bounding box center [675, 522] width 91 height 15
checkbox input "true"
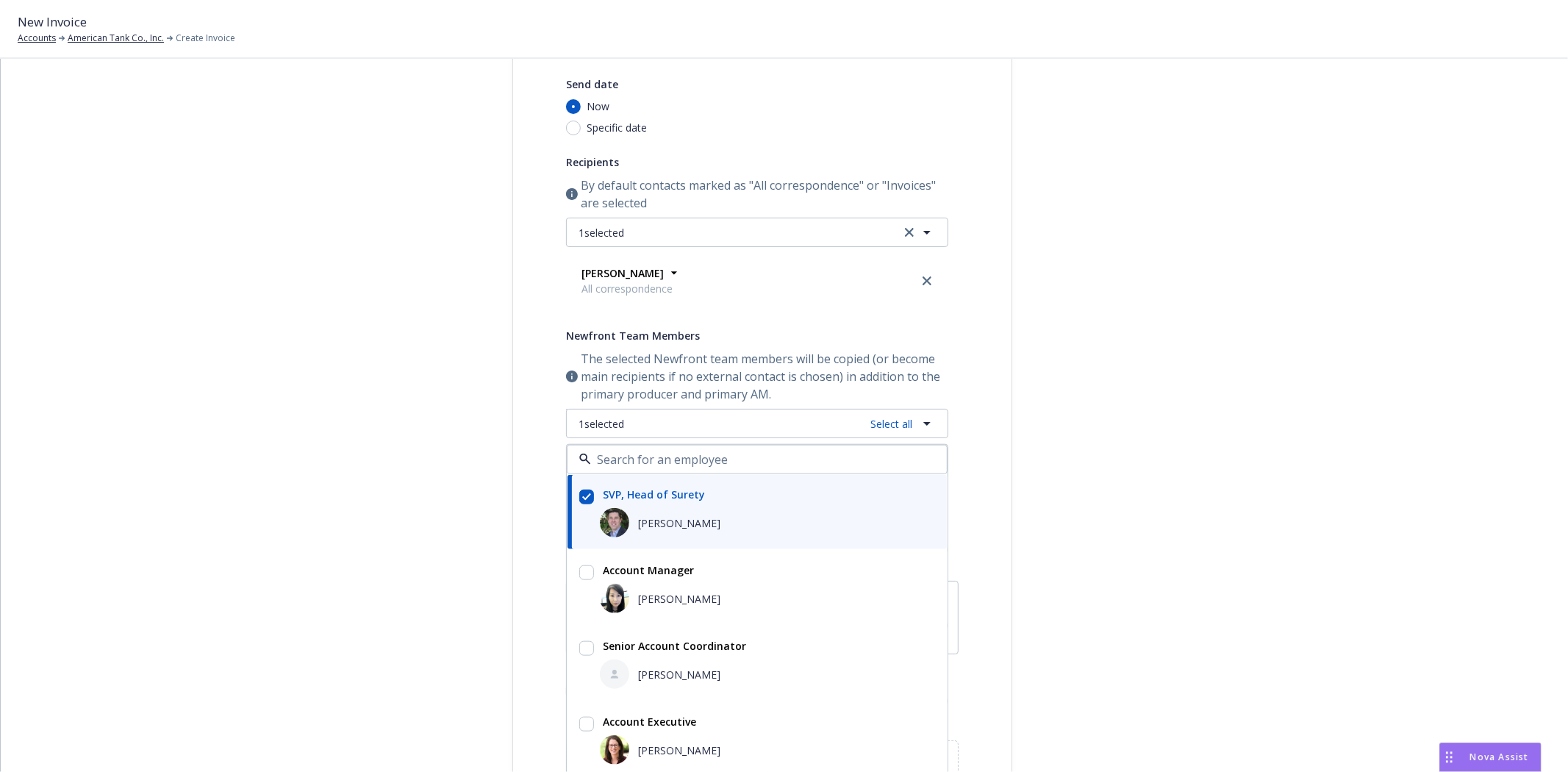
click at [640, 662] on div "[PERSON_NAME]" at bounding box center [767, 674] width 335 height 29
checkbox input "true"
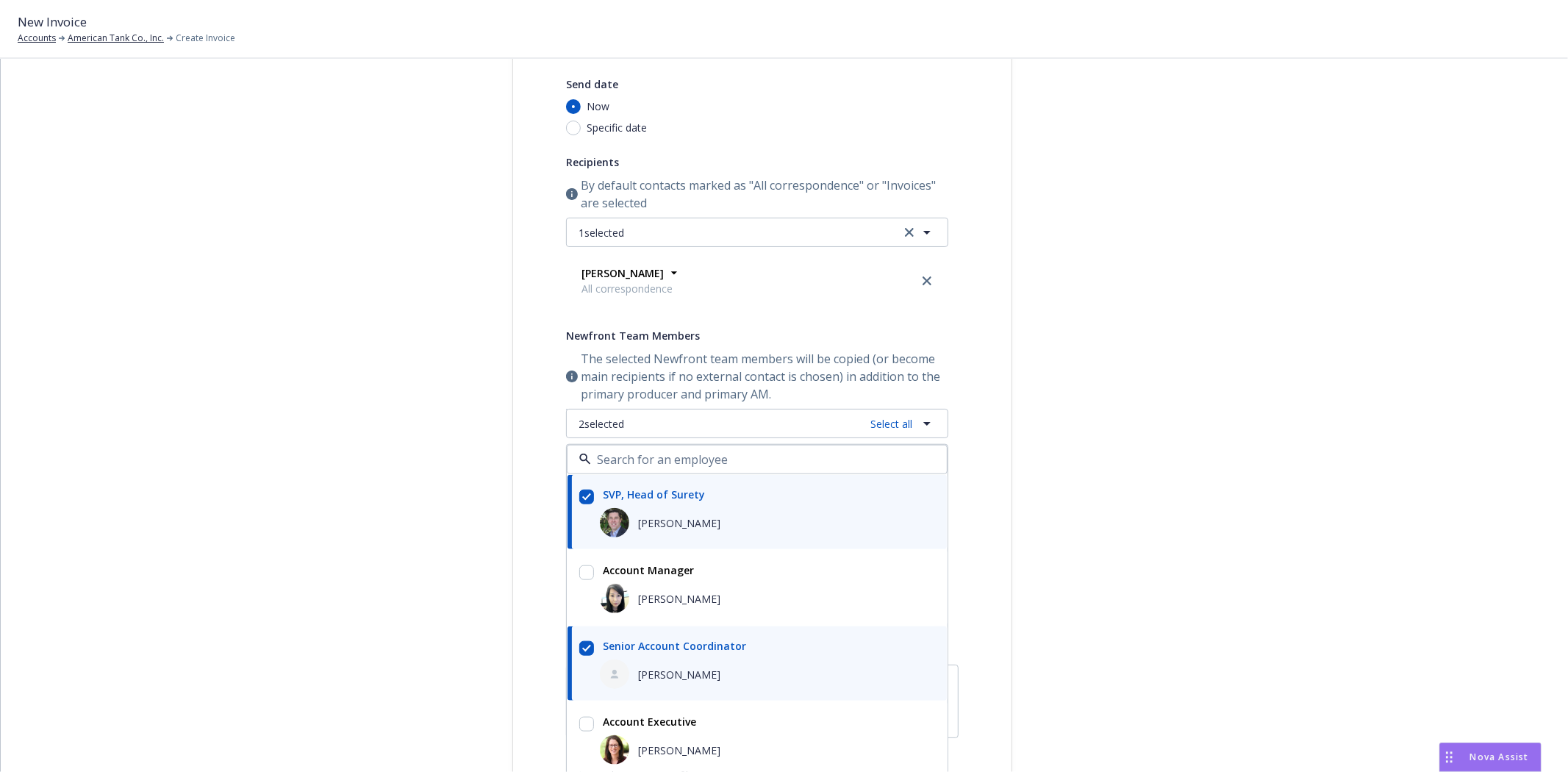
click at [280, 573] on div "Select billable items Review information 3 Share with client Share with client …" at bounding box center [784, 459] width 1532 height 995
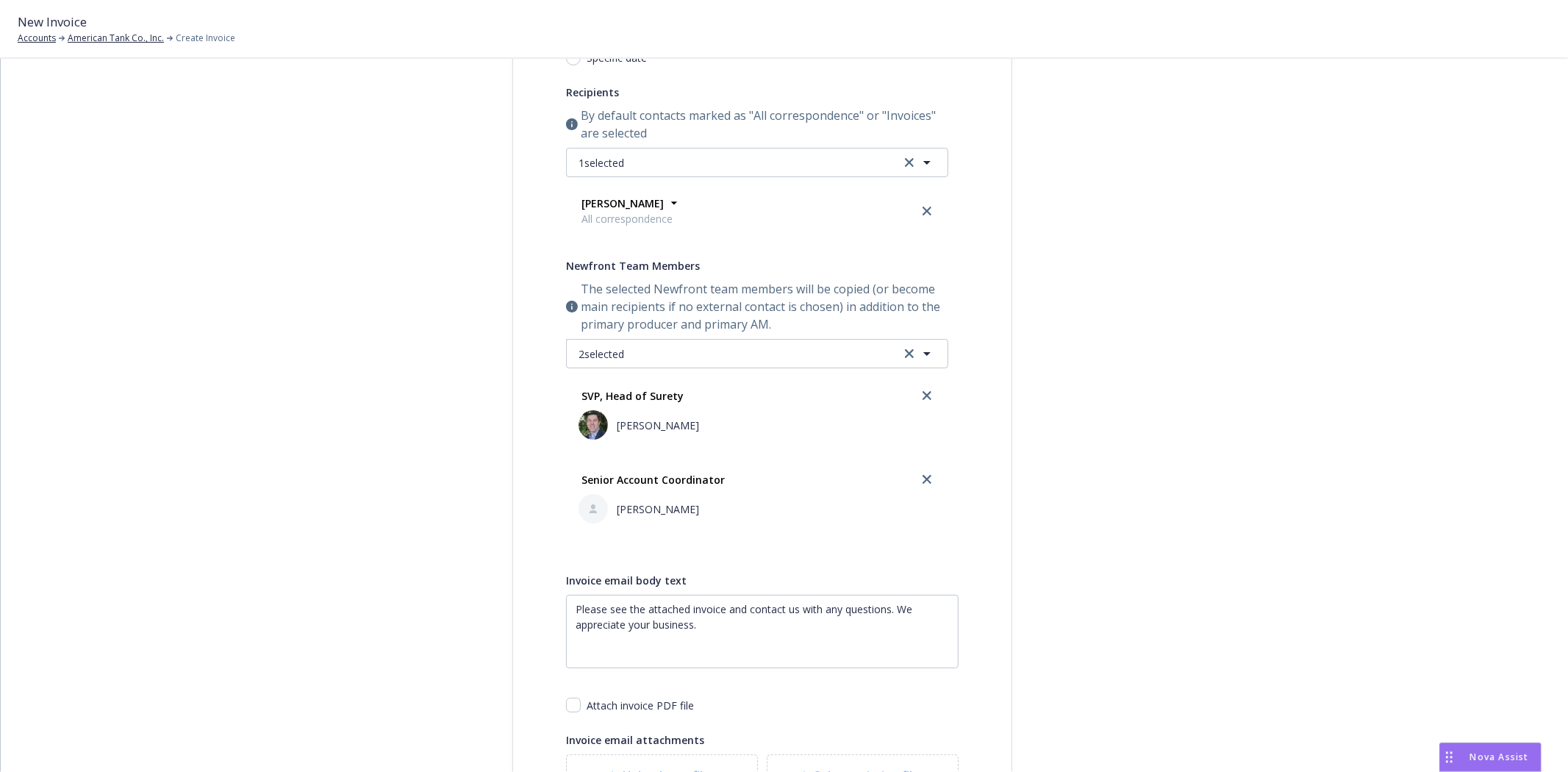
scroll to position [436, 0]
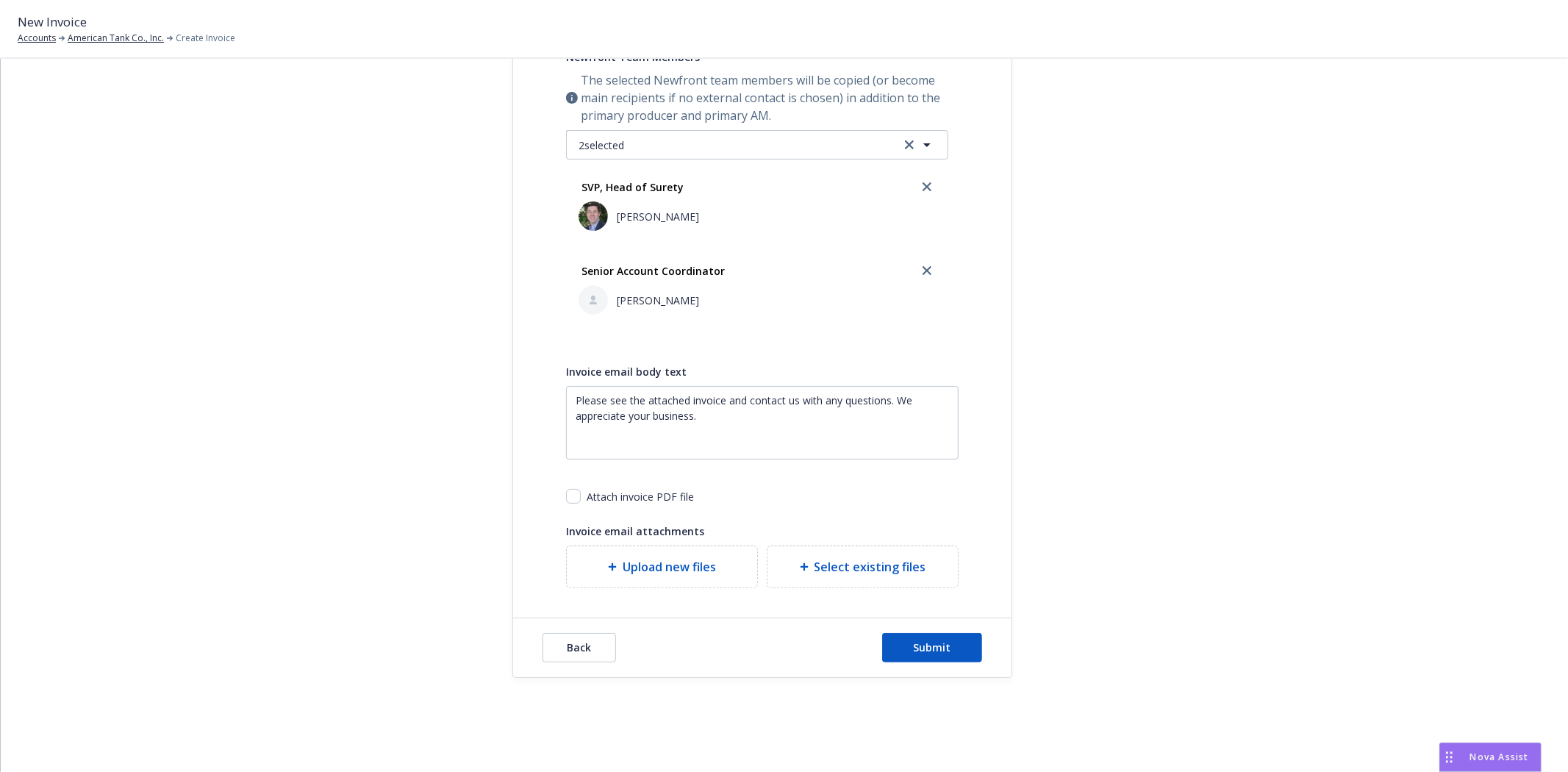
click at [351, 651] on div "Select billable items Review information 3 Share with client" at bounding box center [402, 180] width 162 height 995
click at [568, 494] on input "checkbox" at bounding box center [573, 496] width 15 height 15
checkbox input "true"
click at [955, 641] on button "Submit" at bounding box center [932, 647] width 100 height 29
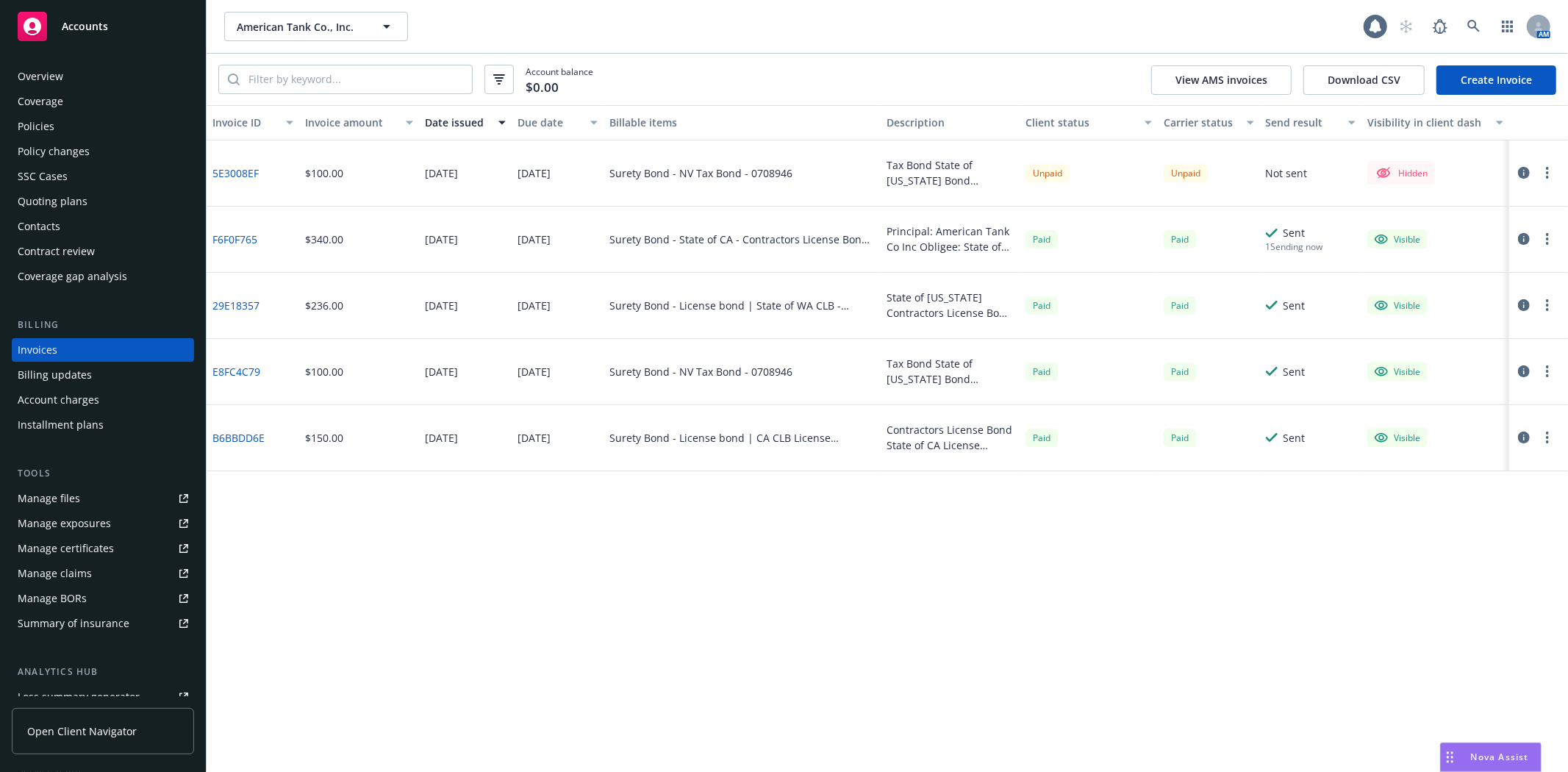
click at [1547, 169] on circle "button" at bounding box center [1547, 168] width 3 height 3
click at [1429, 291] on link "Make it visible in client dash" at bounding box center [1462, 292] width 187 height 29
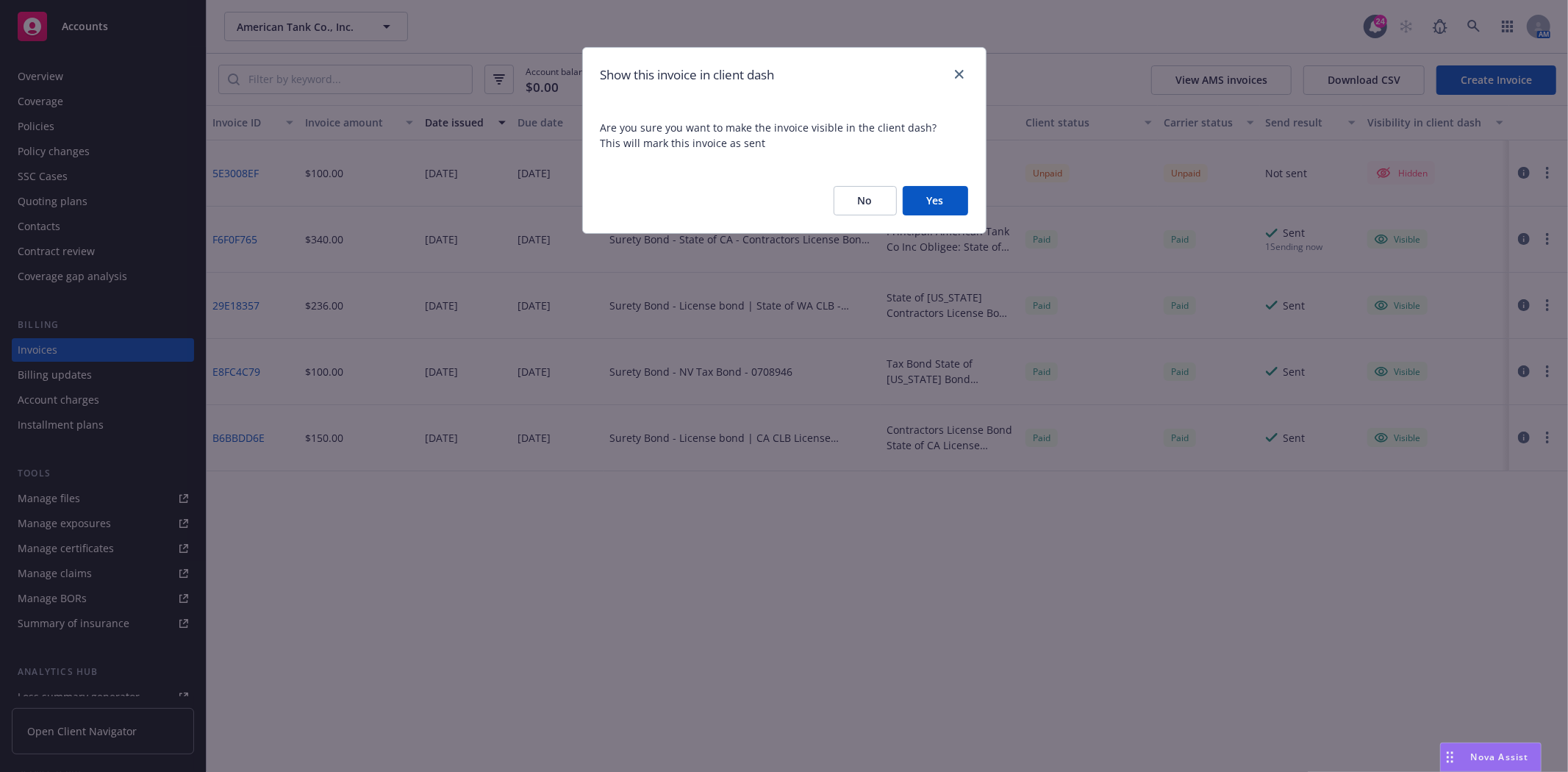
click at [928, 202] on button "Yes" at bounding box center [935, 201] width 66 height 29
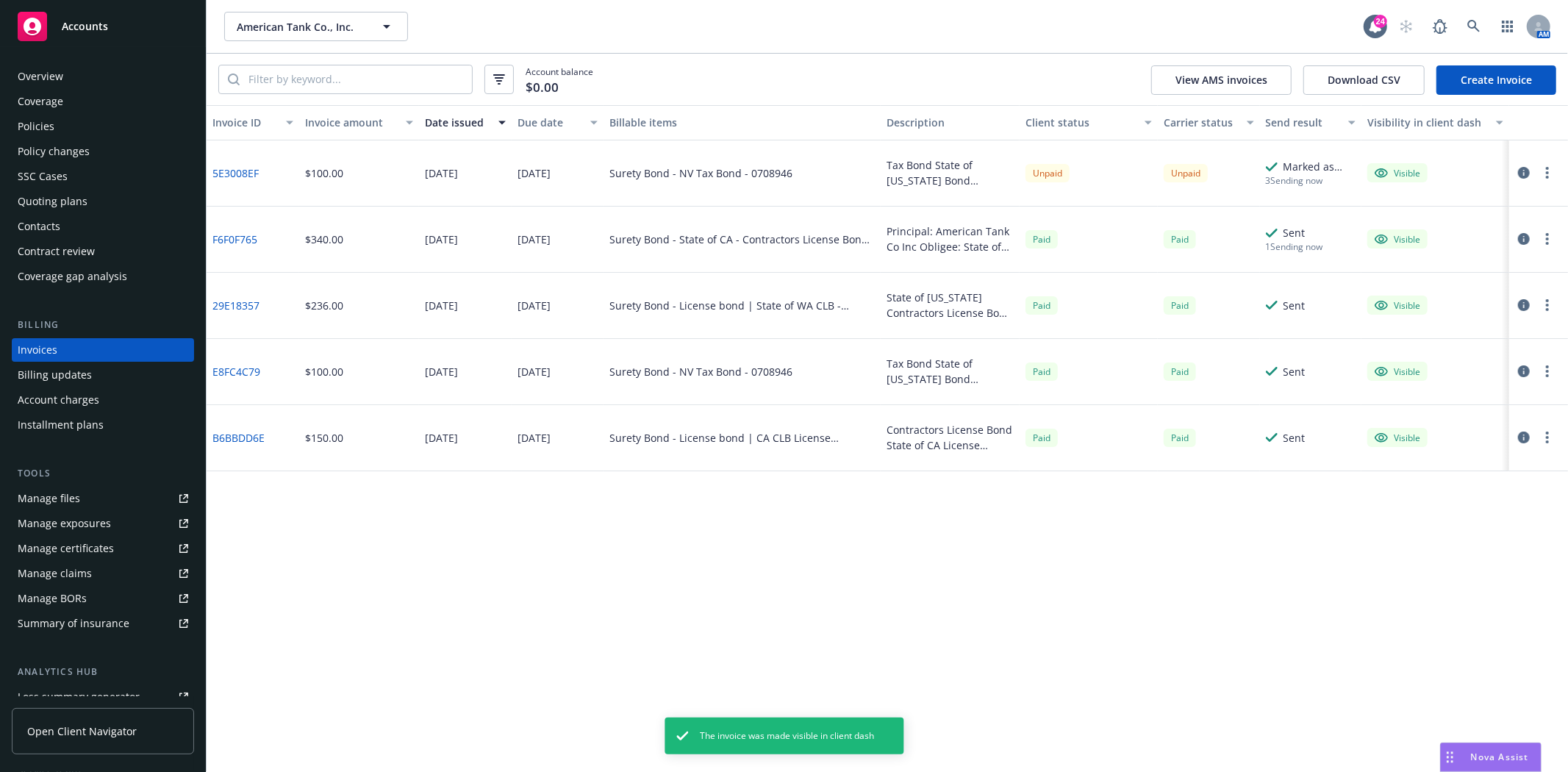
click at [1544, 175] on button "button" at bounding box center [1547, 173] width 17 height 17
click at [1453, 341] on link "Generate invoice PDF" at bounding box center [1462, 350] width 187 height 29
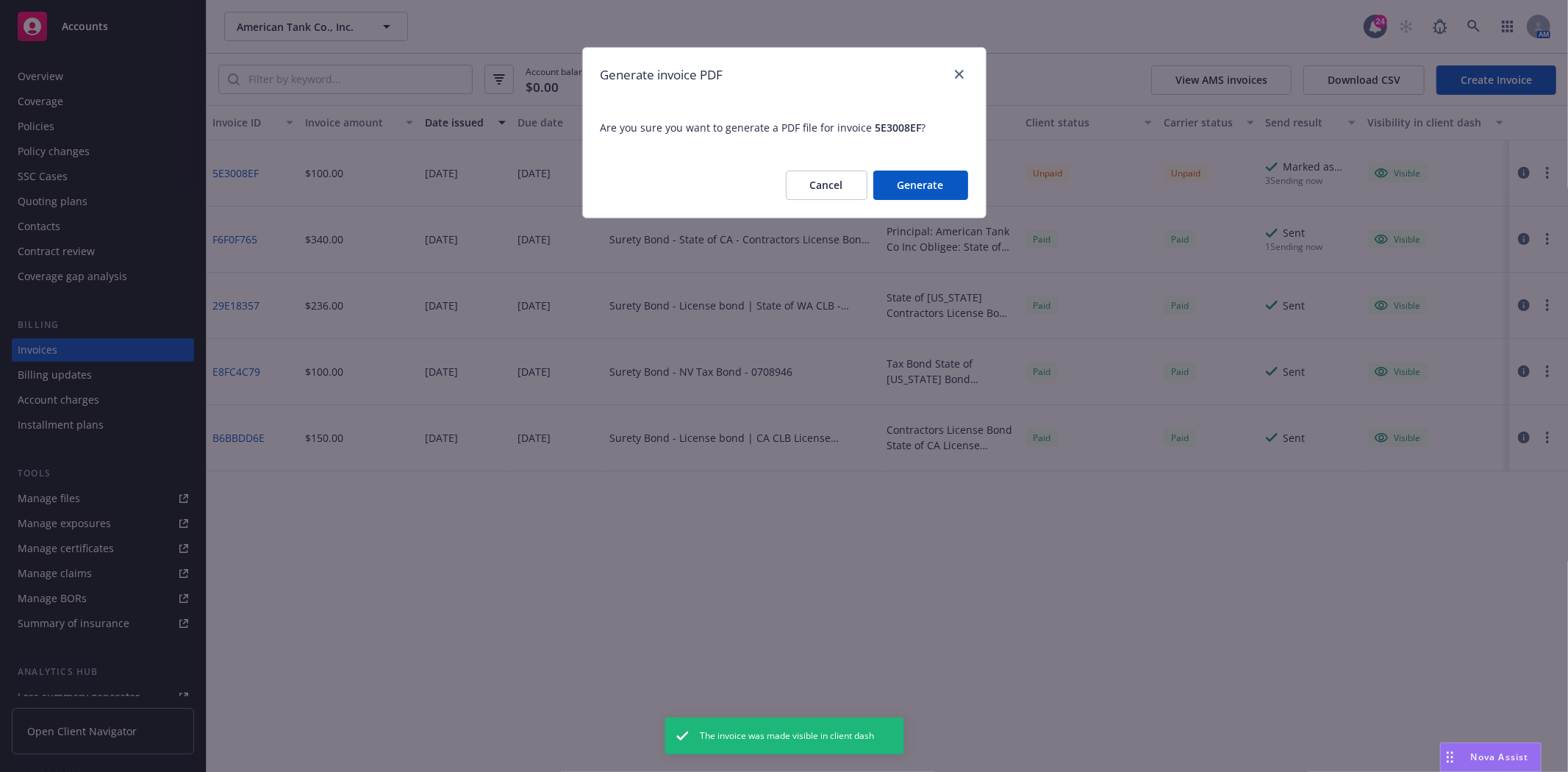
click at [931, 182] on button "Generate" at bounding box center [921, 185] width 95 height 29
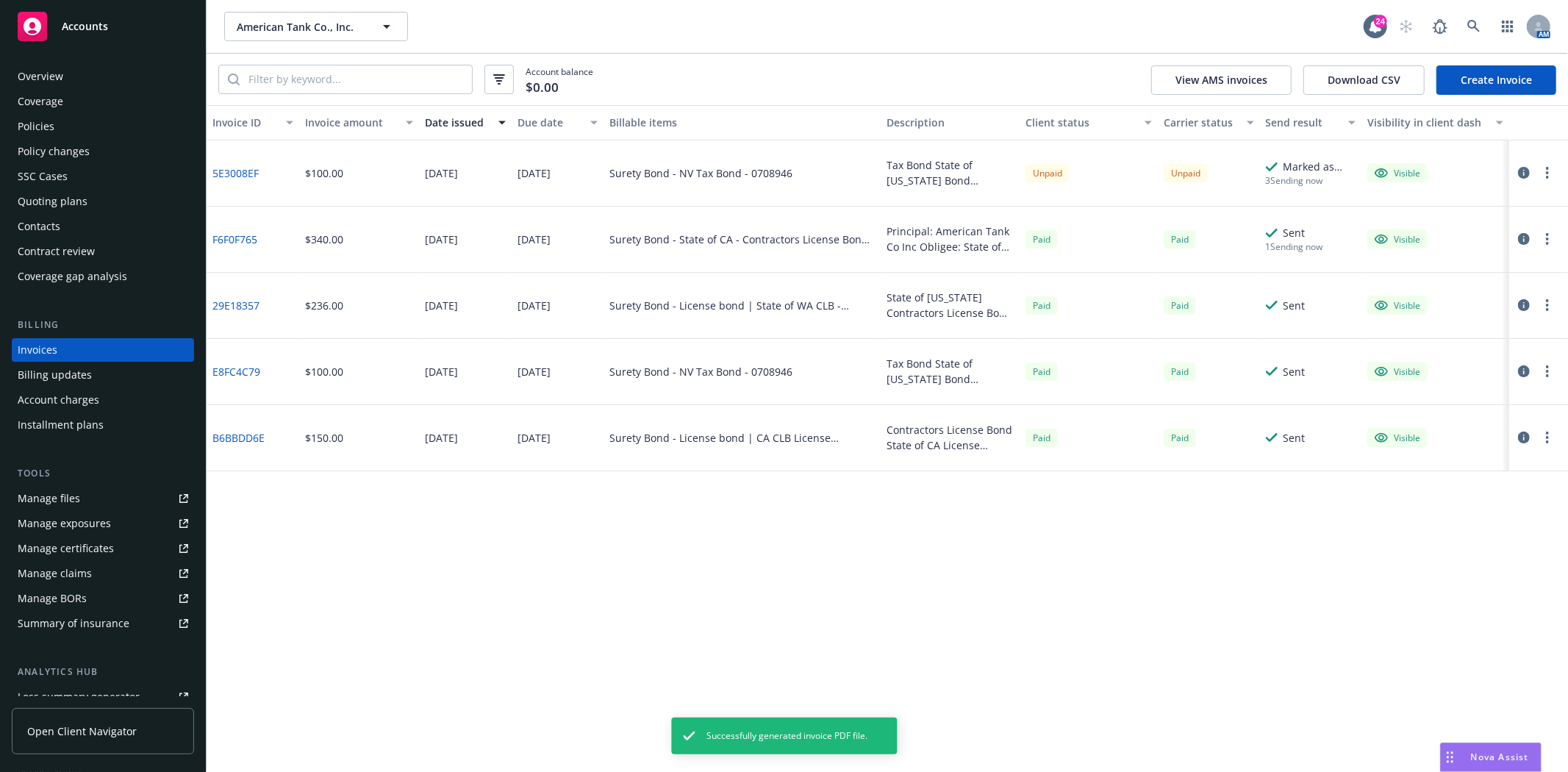
click at [1551, 172] on button "button" at bounding box center [1547, 173] width 17 height 17
click at [1459, 350] on link "Download invoice PDF" at bounding box center [1462, 350] width 187 height 29
click at [76, 34] on div "Accounts" at bounding box center [102, 26] width 170 height 29
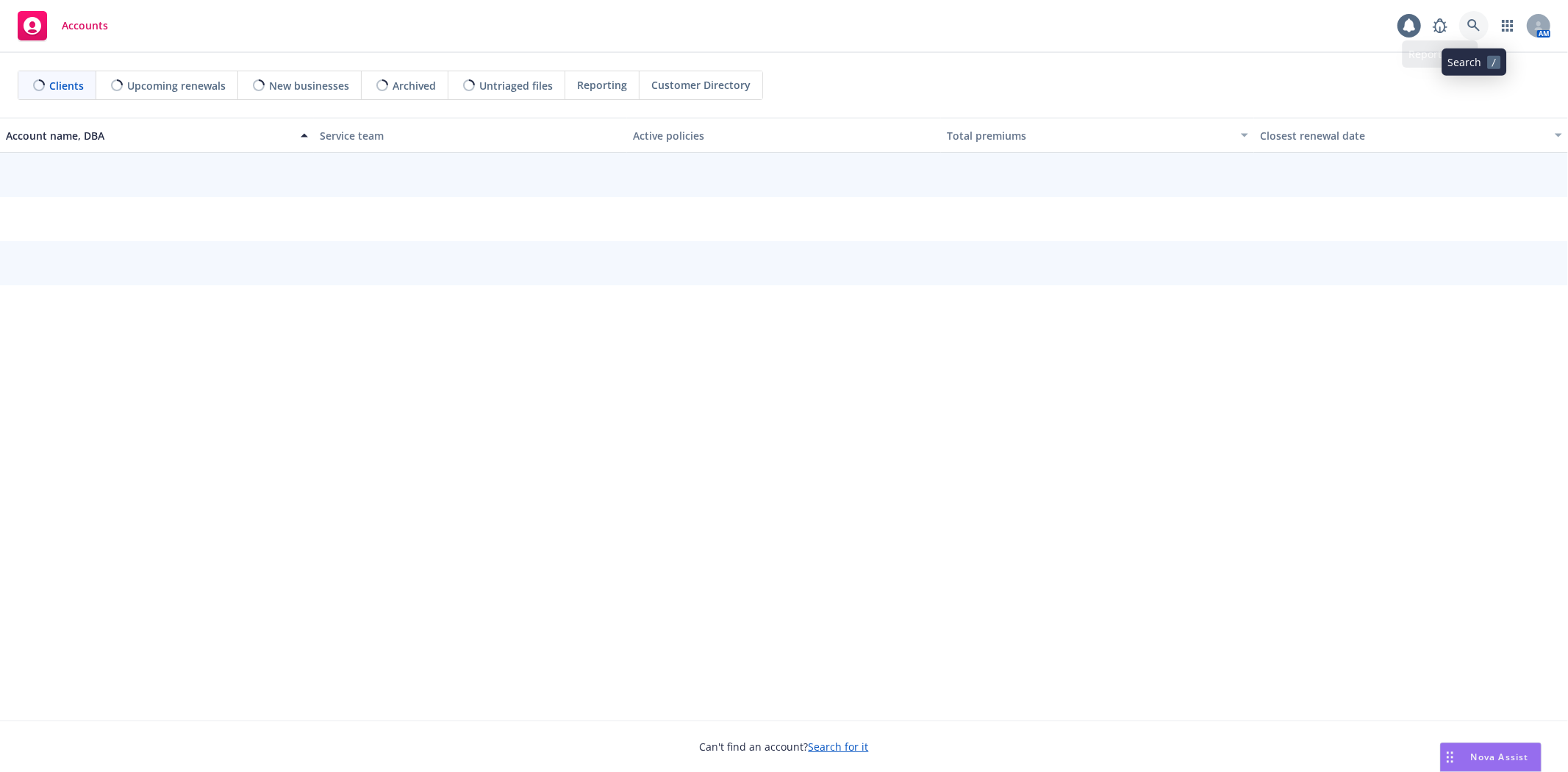
click at [1470, 28] on icon at bounding box center [1474, 25] width 13 height 13
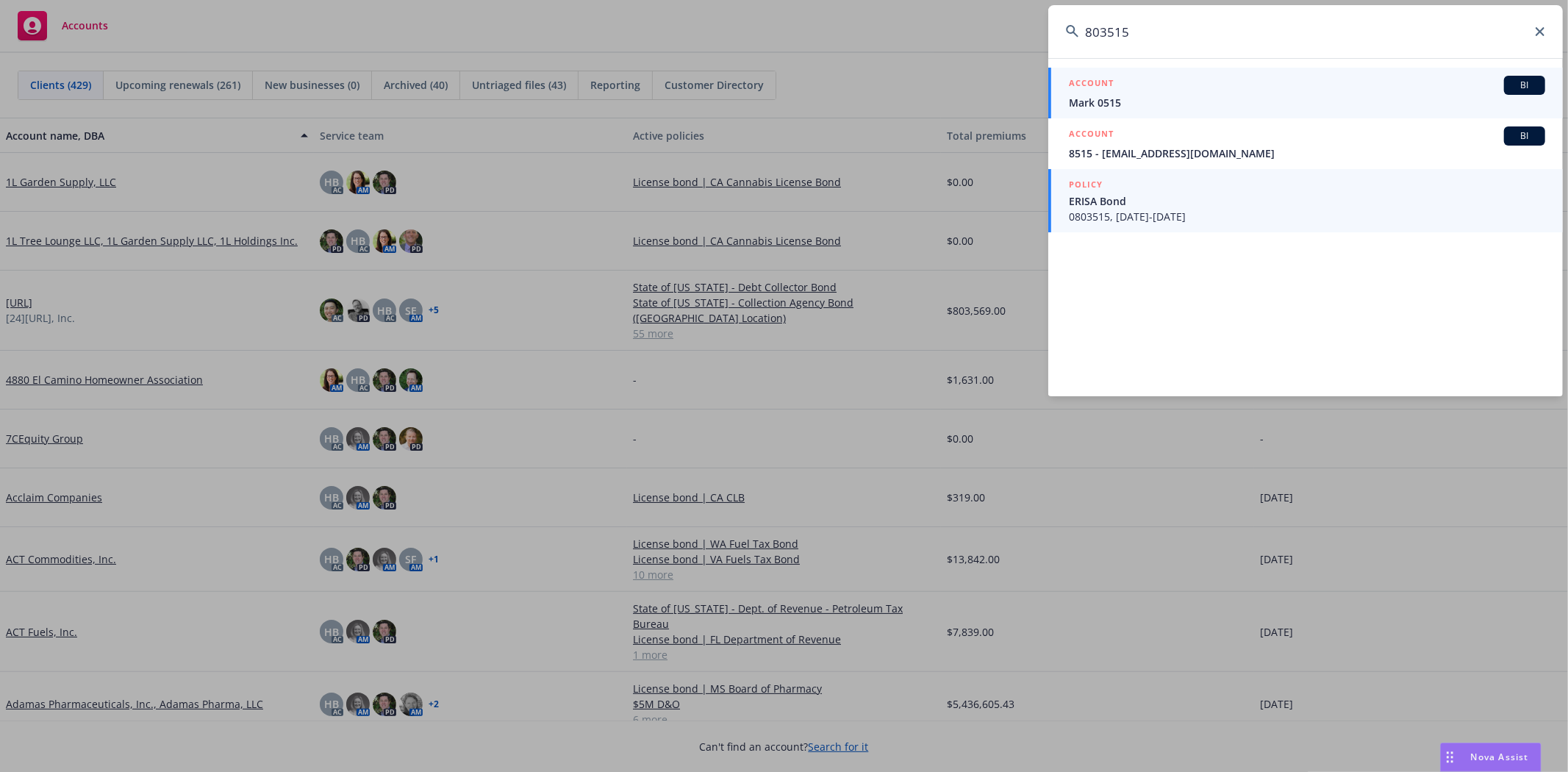
type input "803515"
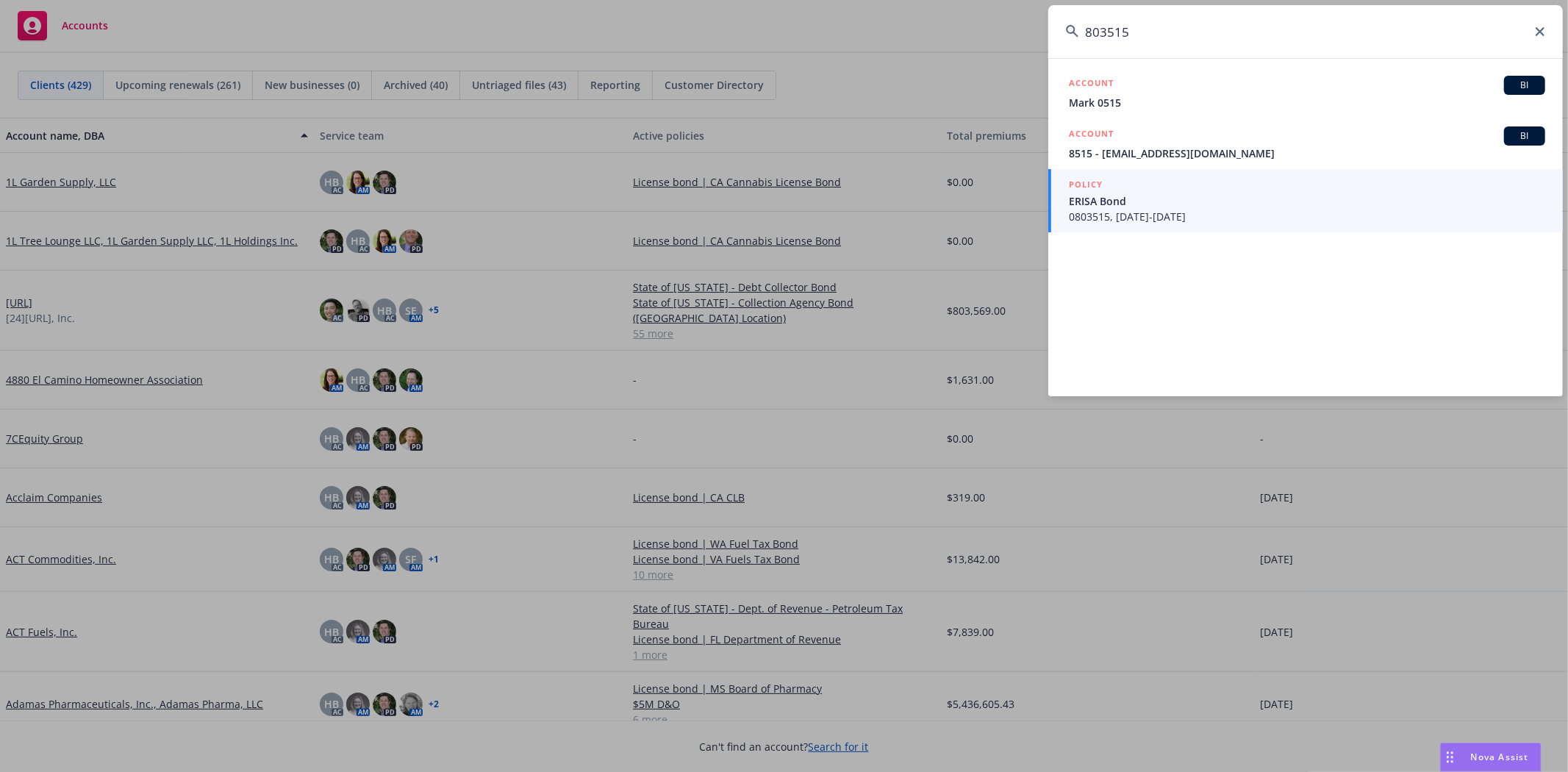
click at [1160, 221] on span "0803515, [DATE]-[DATE]" at bounding box center [1306, 216] width 476 height 15
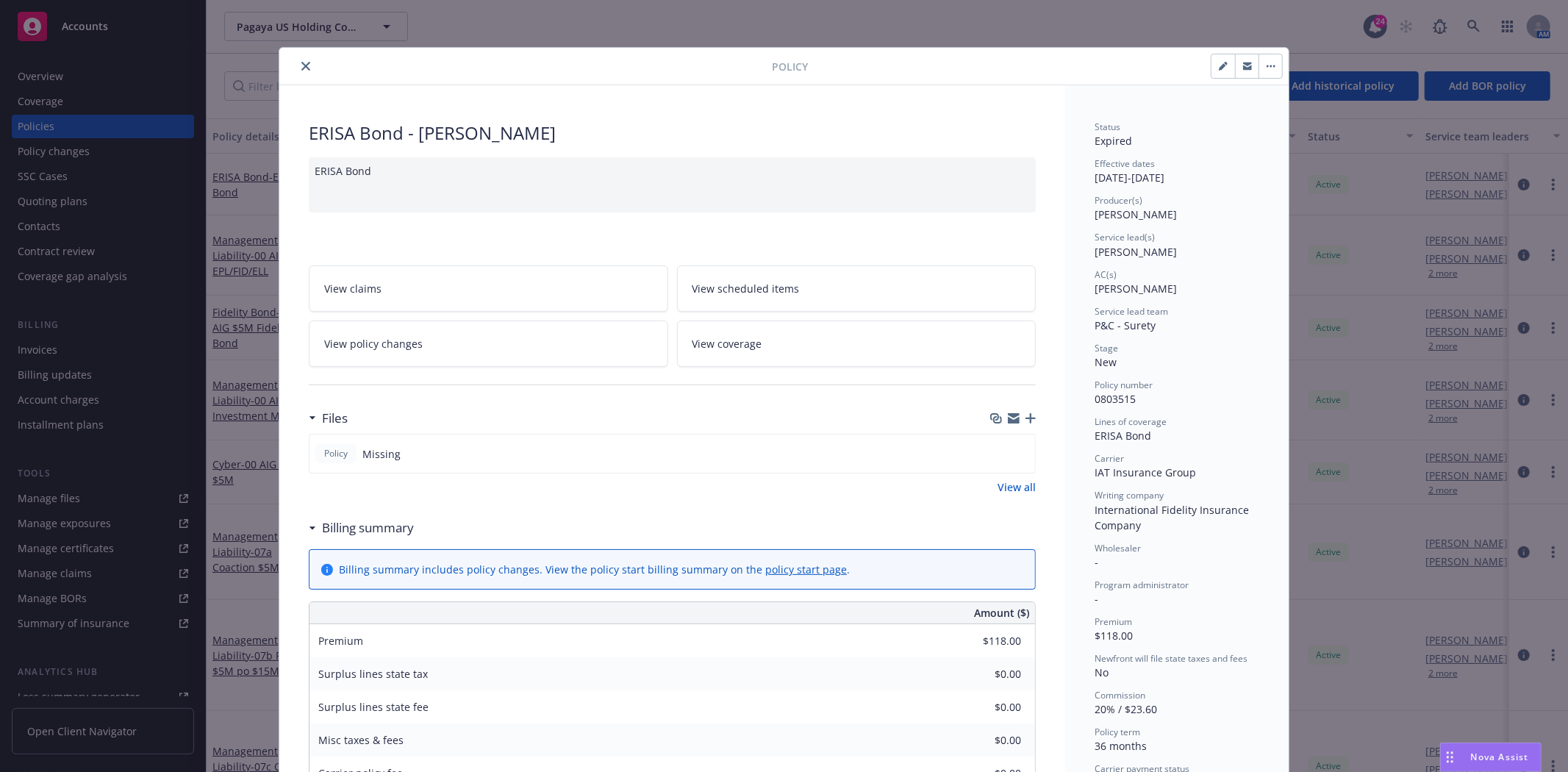
click at [301, 65] on icon "close" at bounding box center [305, 66] width 9 height 9
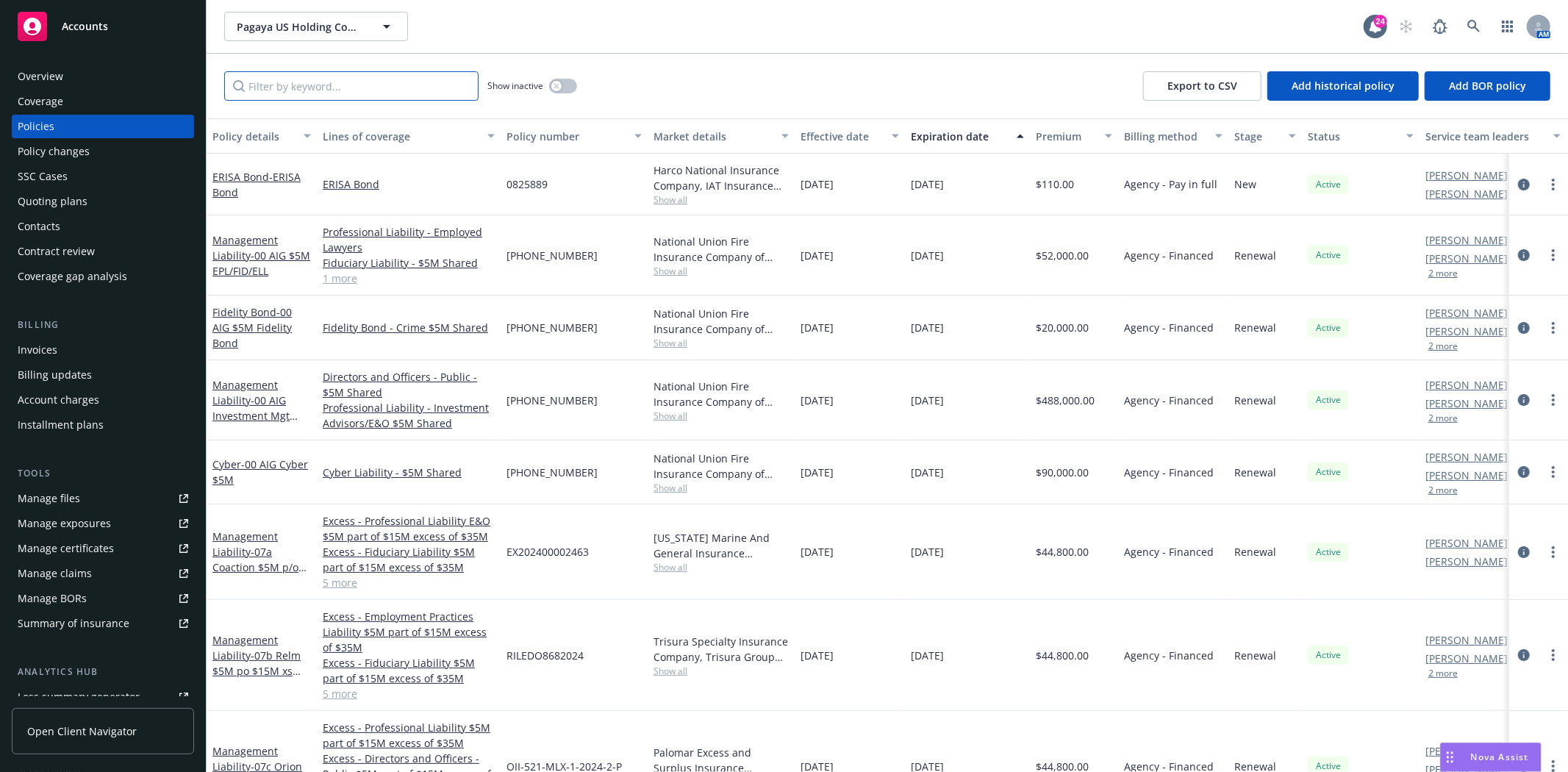
click at [294, 84] on input "Filter by keyword..." at bounding box center [351, 86] width 254 height 29
paste input "803515"
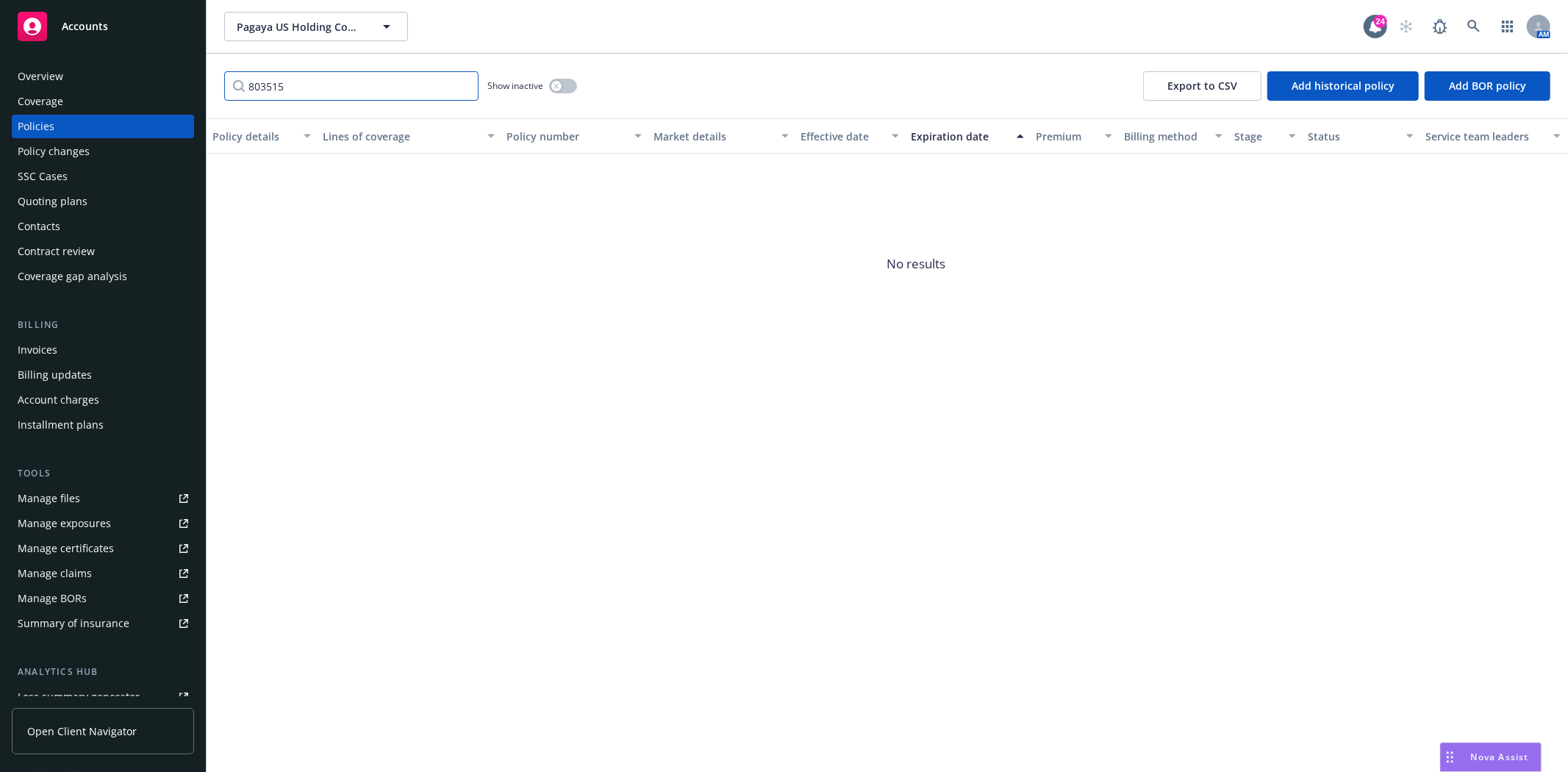
type input "803515"
click at [548, 90] on div "Show inactive" at bounding box center [532, 86] width 90 height 29
click at [561, 82] on button "button" at bounding box center [563, 86] width 28 height 15
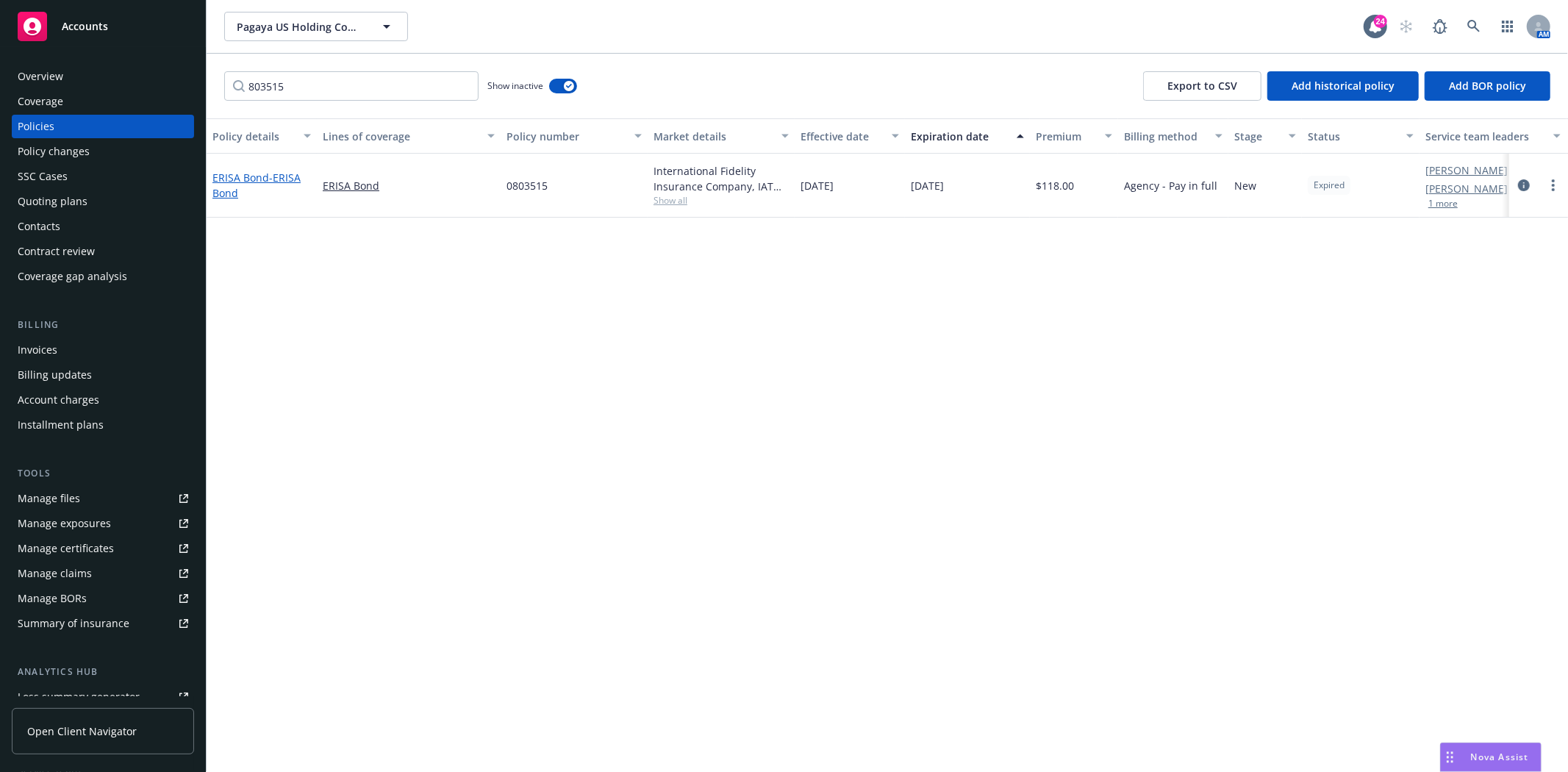
click at [239, 177] on link "ERISA Bond - ERISA Bond" at bounding box center [256, 185] width 88 height 29
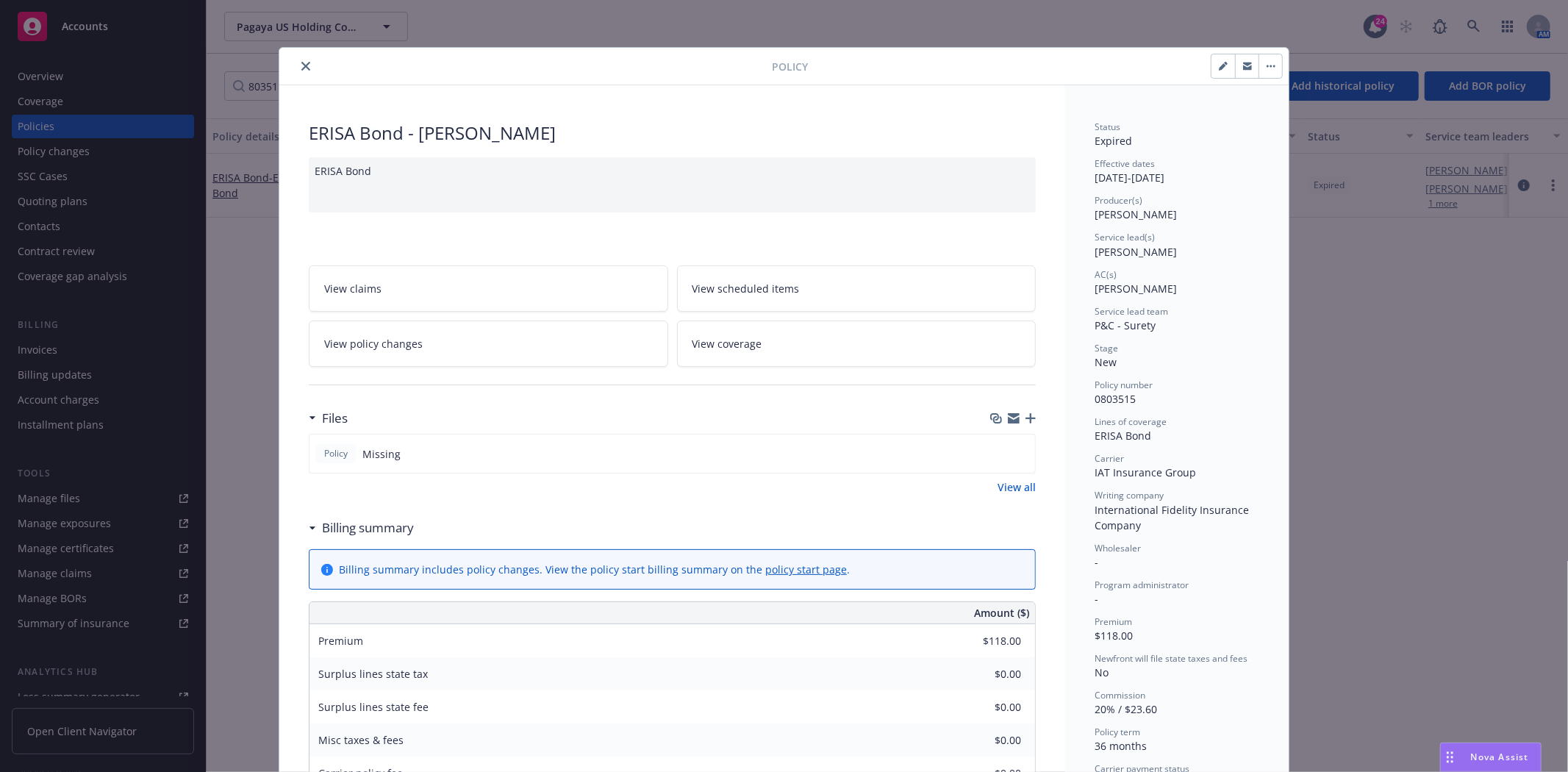
scroll to position [44, 0]
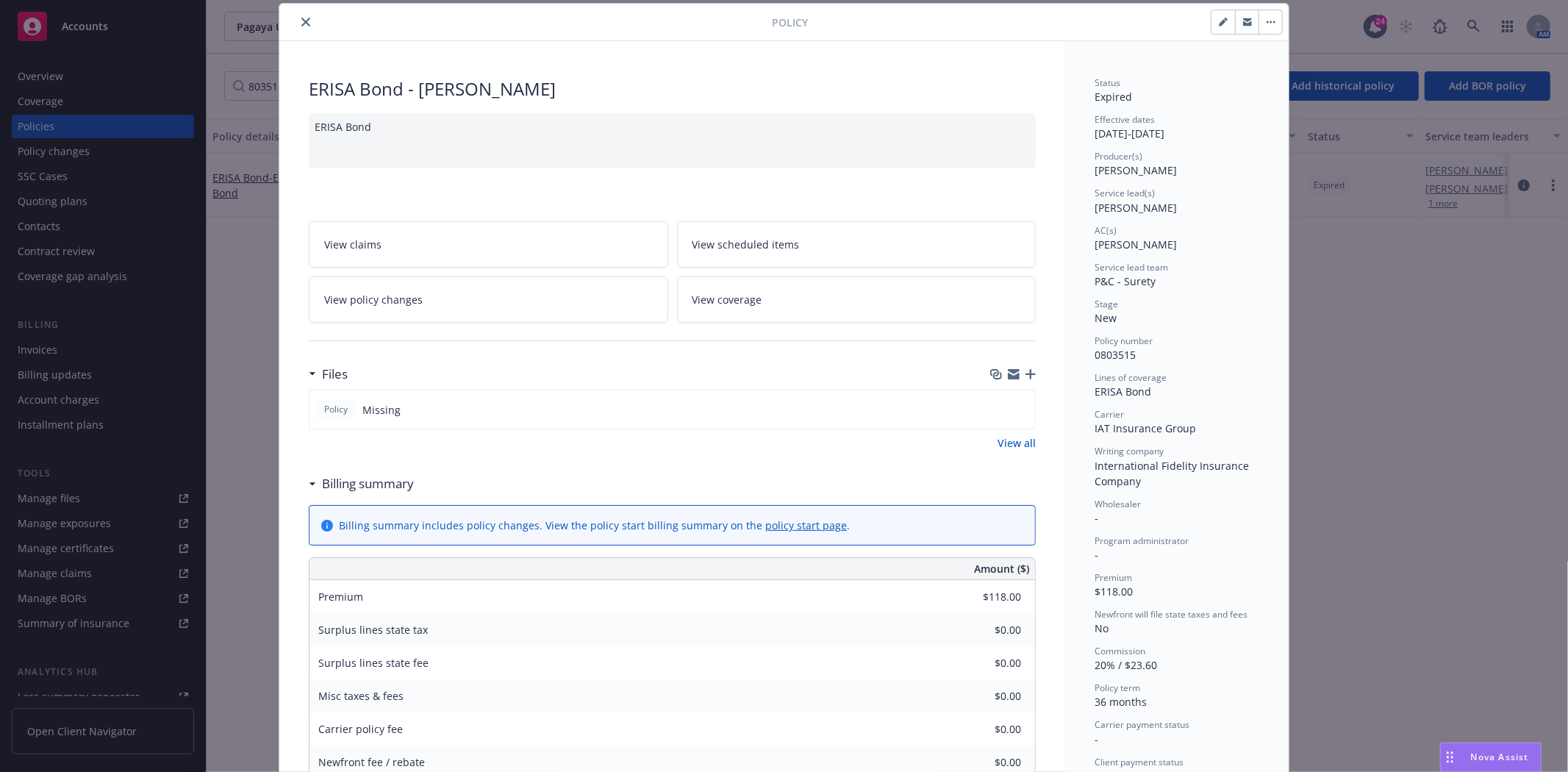
click at [301, 21] on icon "close" at bounding box center [305, 21] width 9 height 9
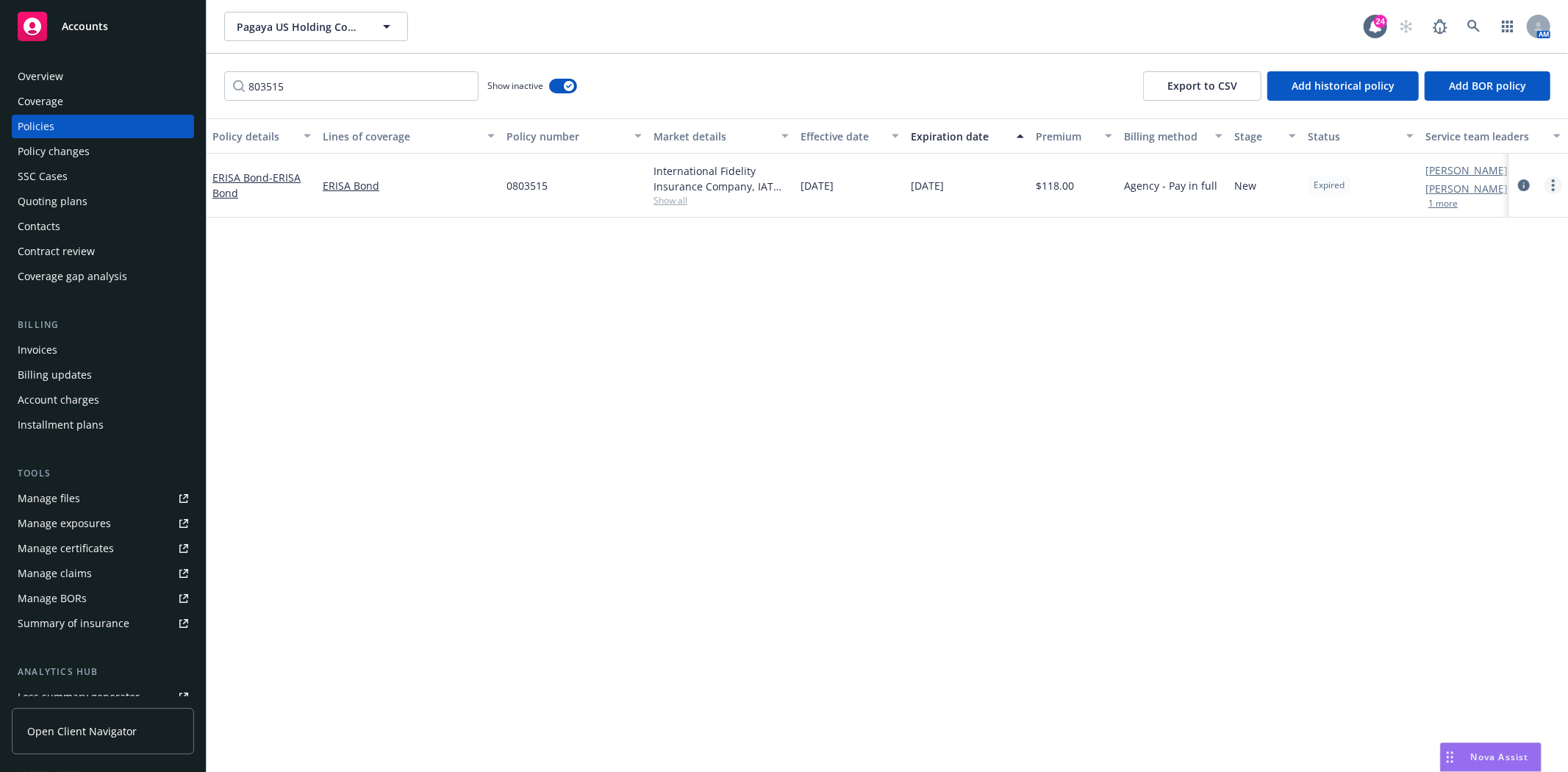
click at [1552, 185] on circle "more" at bounding box center [1553, 185] width 3 height 3
click at [1445, 268] on link "End policy" at bounding box center [1475, 273] width 173 height 29
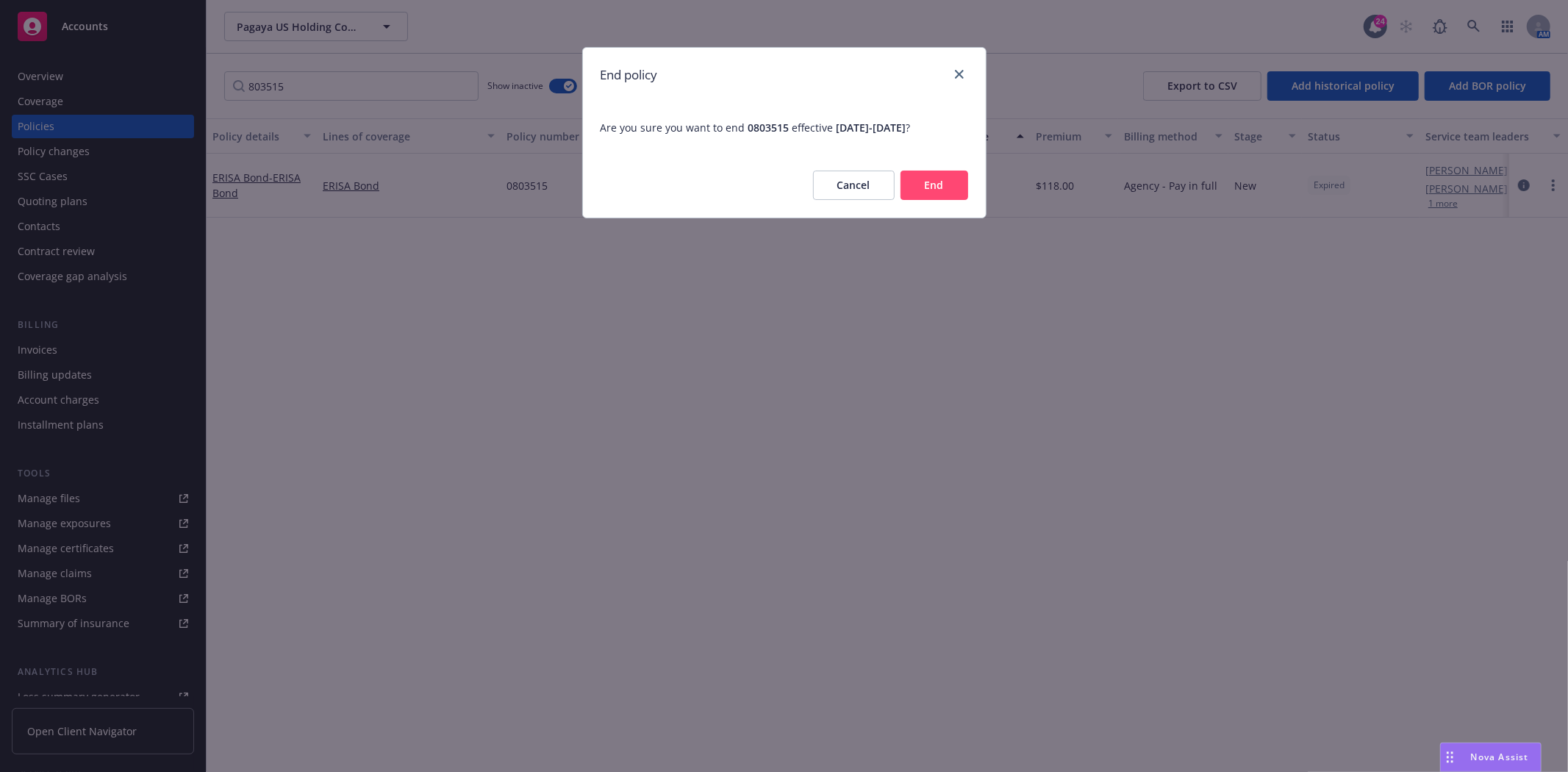
click at [949, 178] on button "End" at bounding box center [934, 185] width 67 height 29
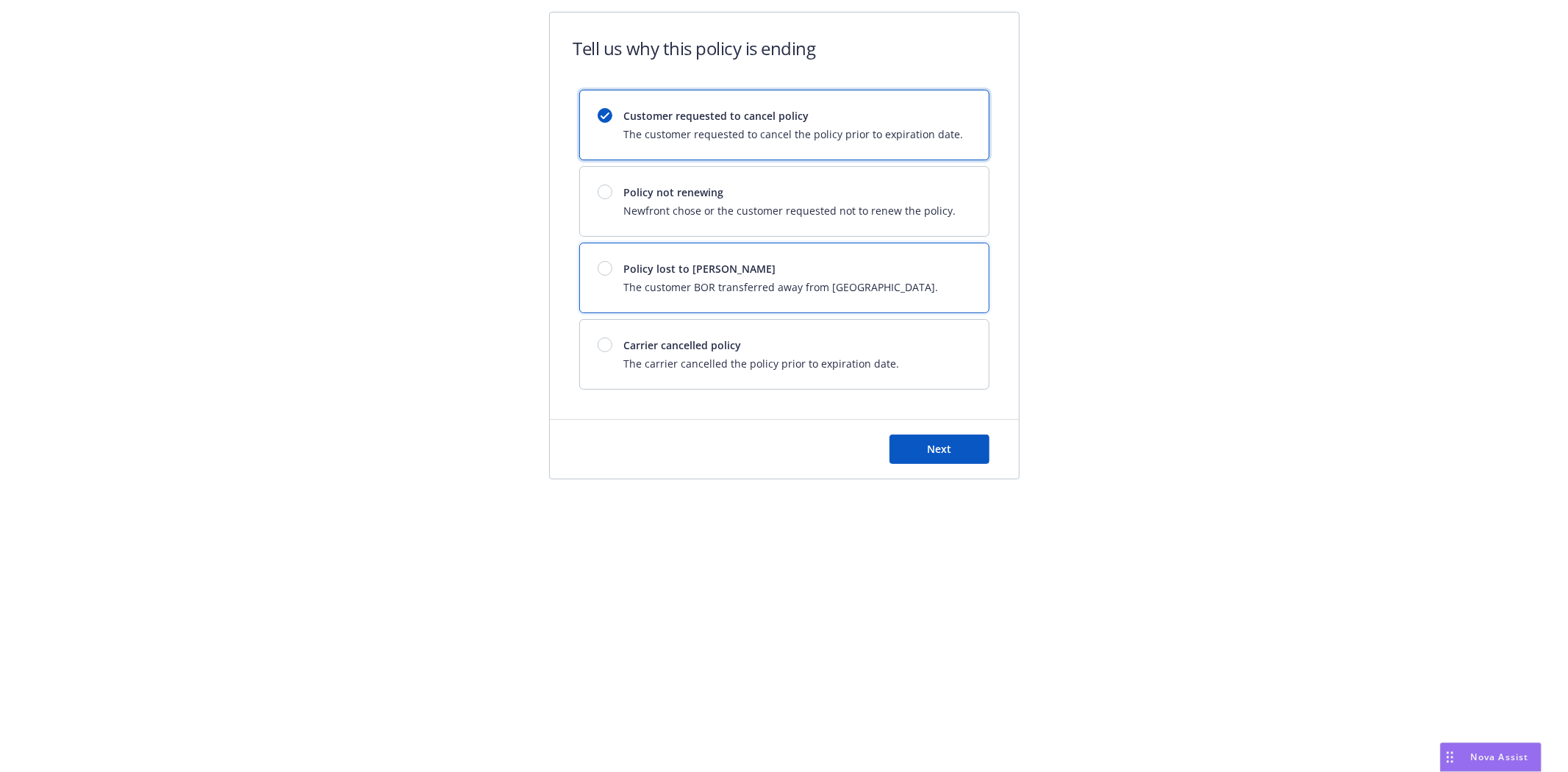
click at [835, 277] on div "Policy lost to BOR The customer BOR transferred away from Newfront." at bounding box center [781, 277] width 315 height 34
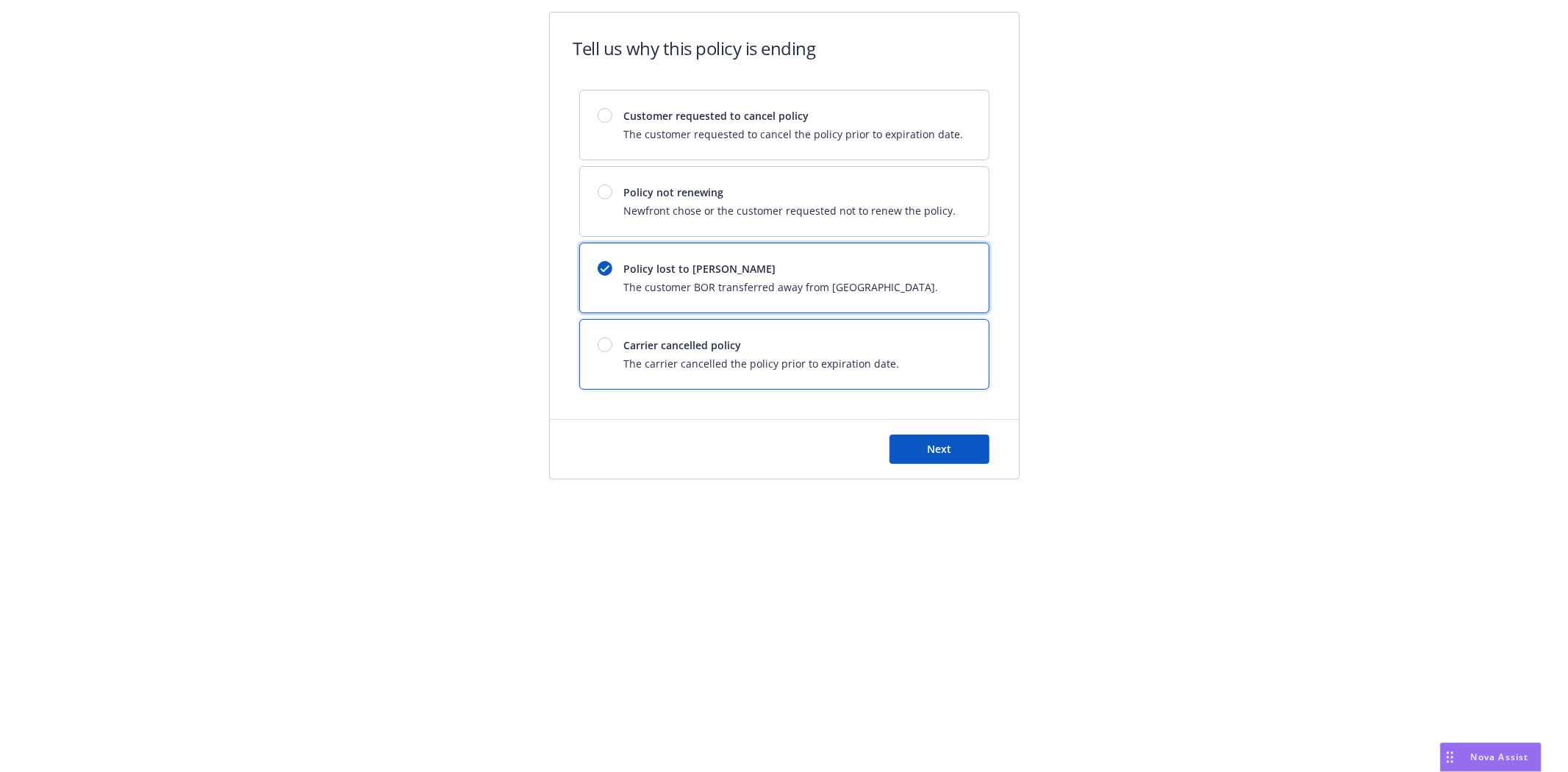
click at [629, 341] on span "Carrier cancelled policy" at bounding box center [762, 345] width 276 height 15
click at [936, 445] on span "Next" at bounding box center [939, 449] width 25 height 14
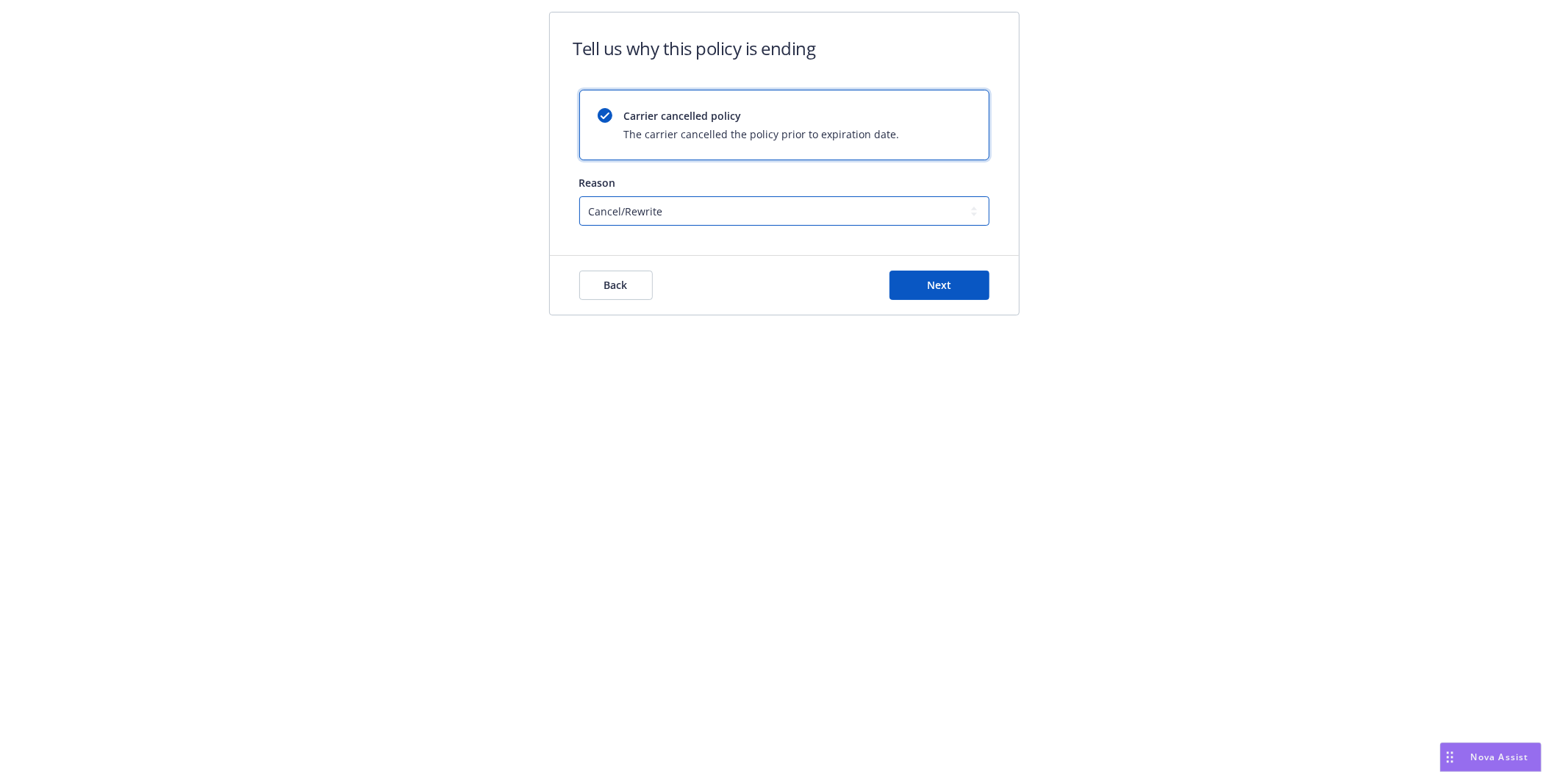
click at [650, 214] on select "Cancel/Rewrite Lost carrier appointment Compliance/Non-payment Lost on BOR" at bounding box center [784, 211] width 410 height 29
click at [957, 289] on button "Next" at bounding box center [939, 285] width 100 height 29
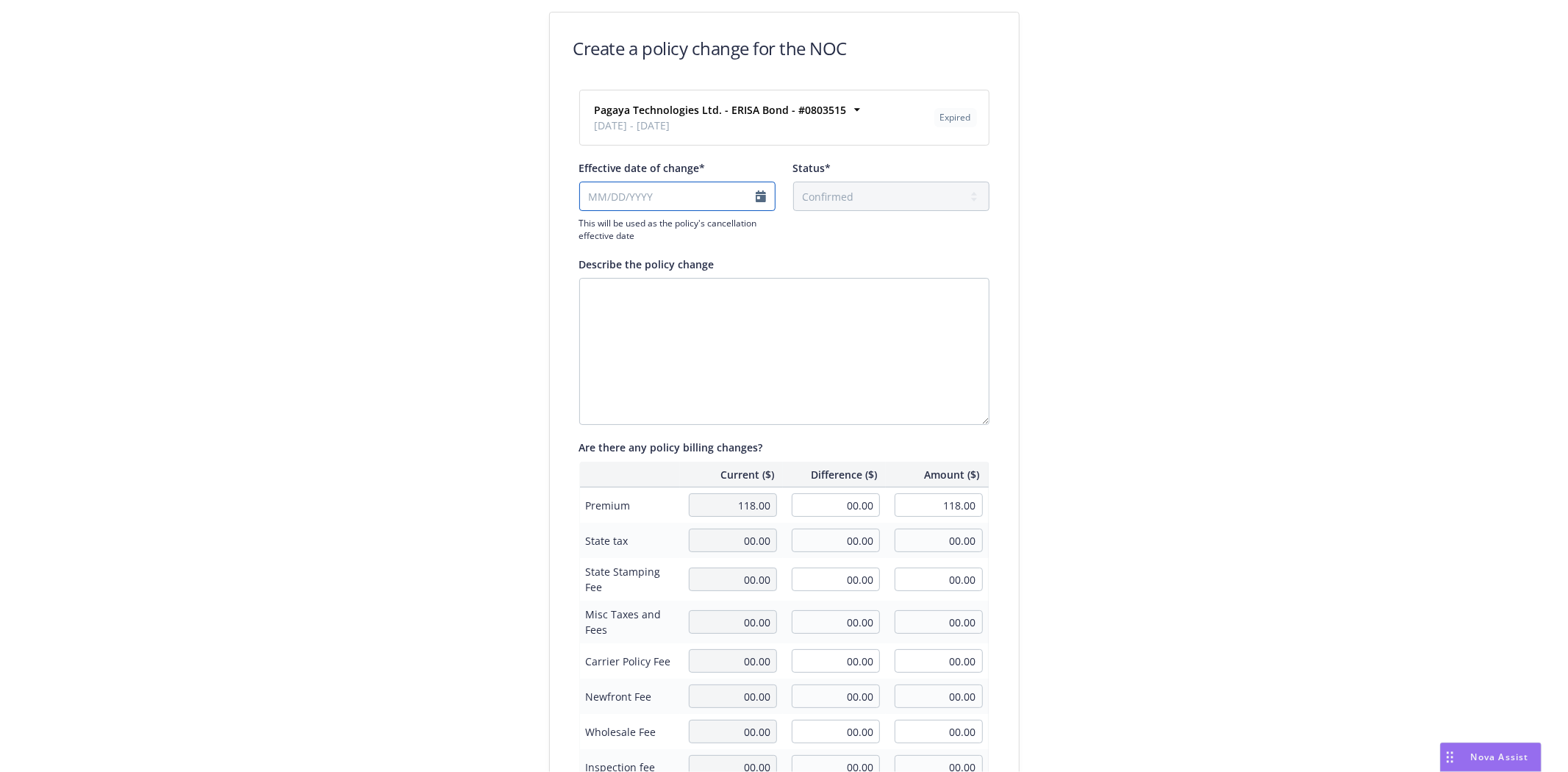
select select "August"
select select "2025"
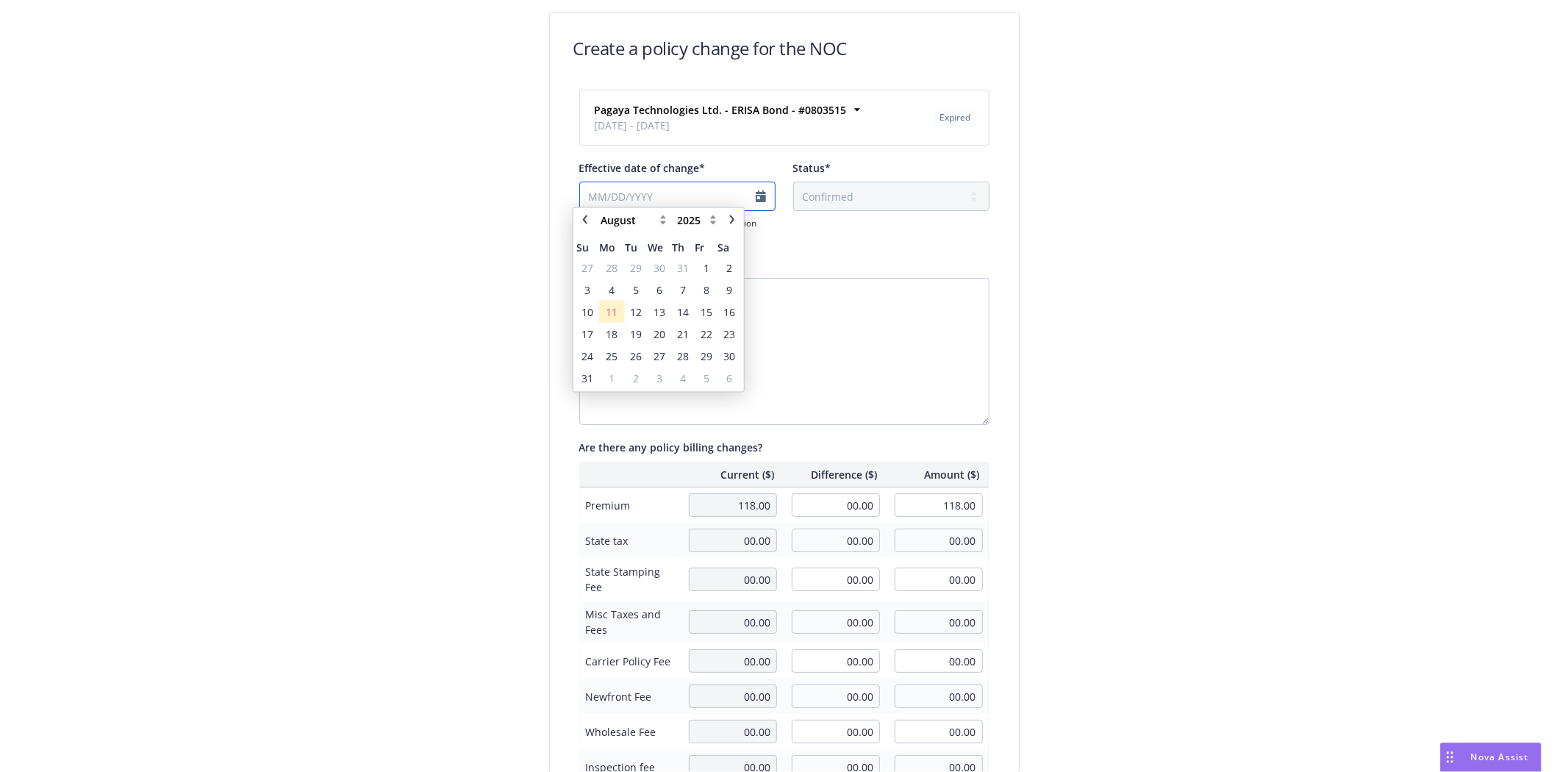
click at [713, 199] on input "Effective date of change*" at bounding box center [678, 196] width 197 height 29
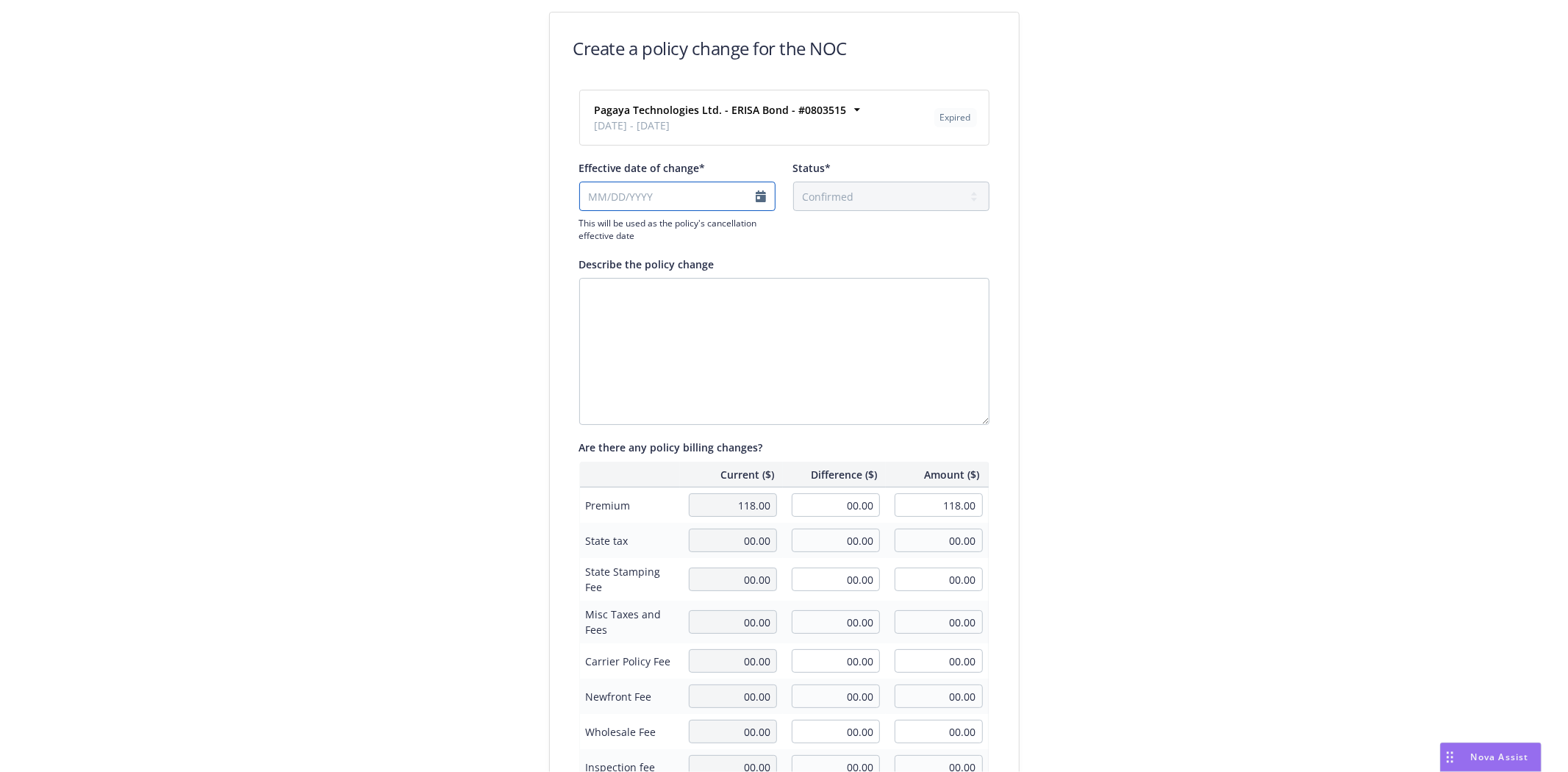
click at [599, 197] on input "Effective date of change*" at bounding box center [678, 196] width 197 height 29
type input "[DATE]"
click at [663, 277] on textarea "Describe the policy change" at bounding box center [784, 350] width 410 height 147
type textarea "C"
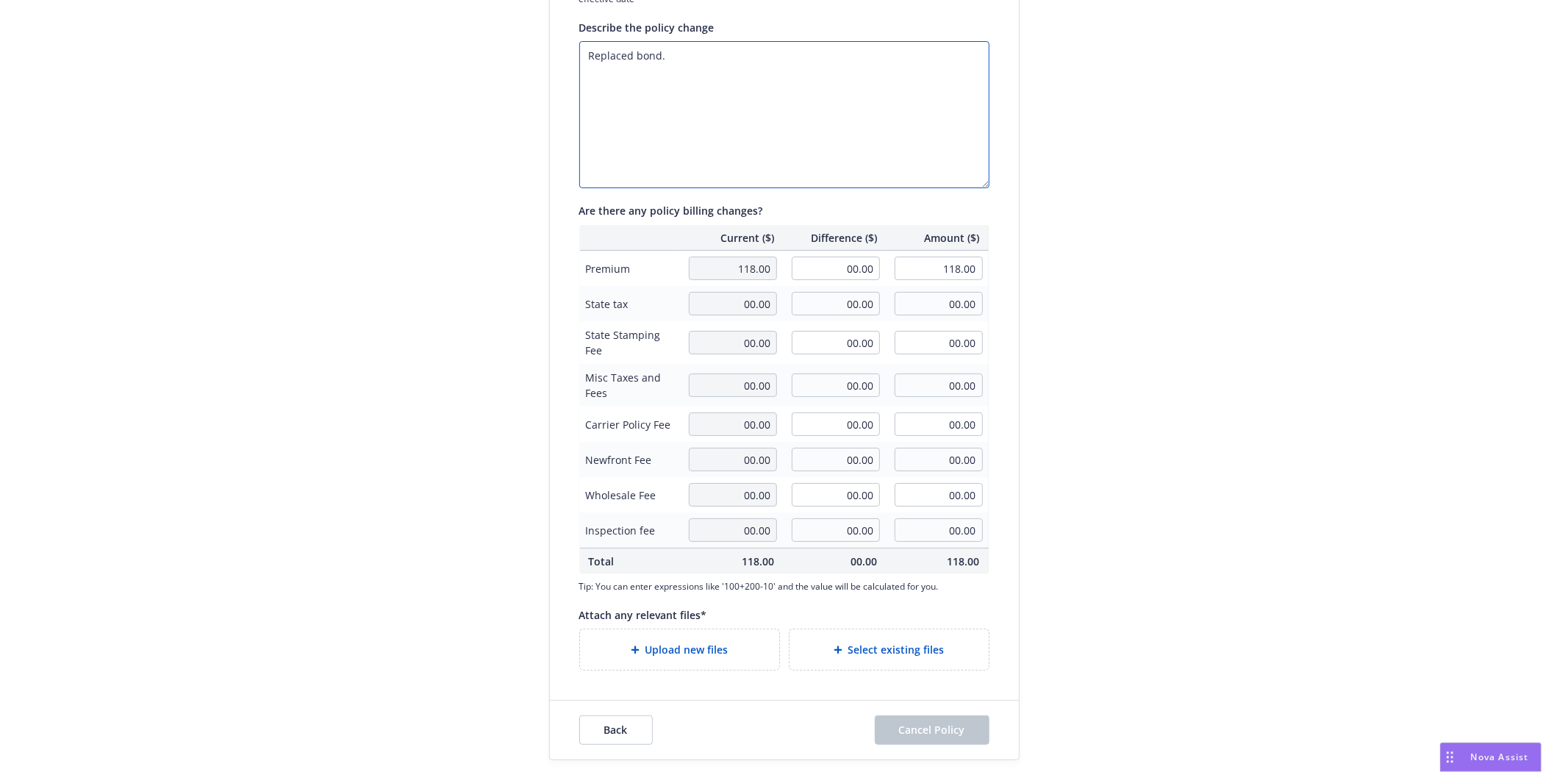
scroll to position [237, 0]
type textarea "Replaced bond."
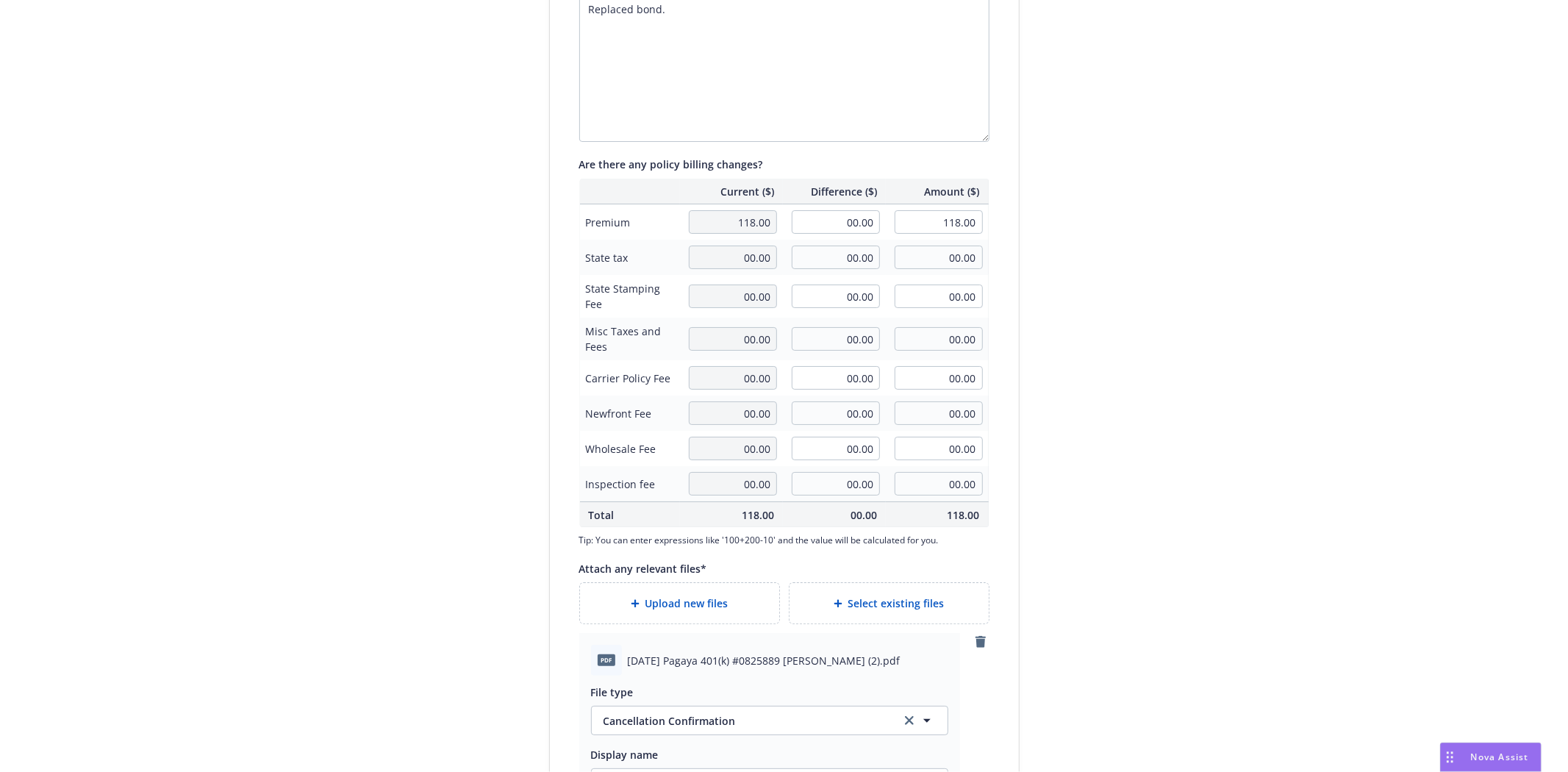
scroll to position [482, 0]
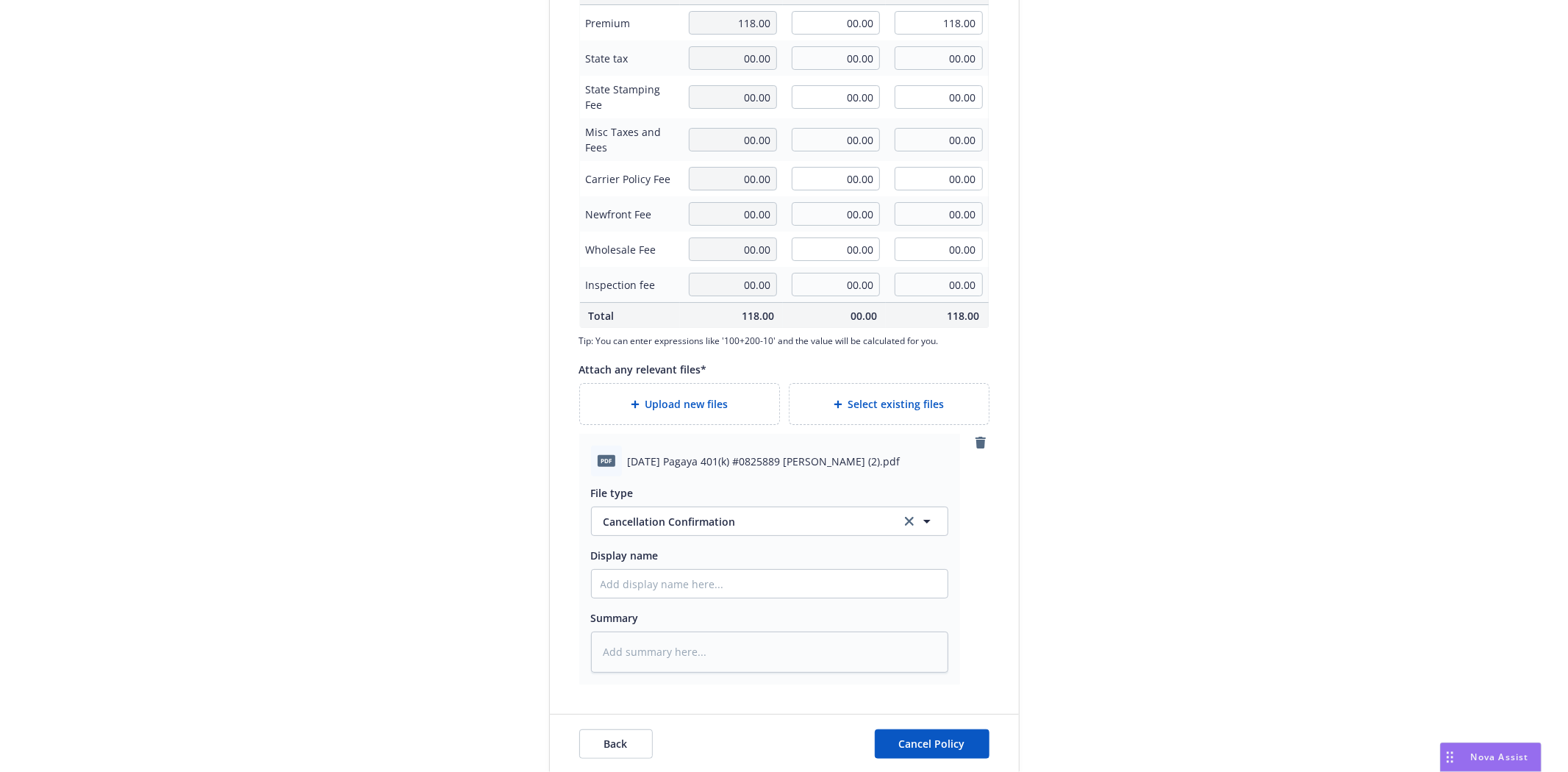
click at [704, 465] on span "[DATE] Pagaya 401(k) #0825889 [PERSON_NAME] (2).pdf" at bounding box center [764, 461] width 273 height 15
copy span "[DATE] Pagaya 401(k) #0825889 [PERSON_NAME] (2).pdf"
click at [694, 578] on input "Display name" at bounding box center [769, 583] width 356 height 28
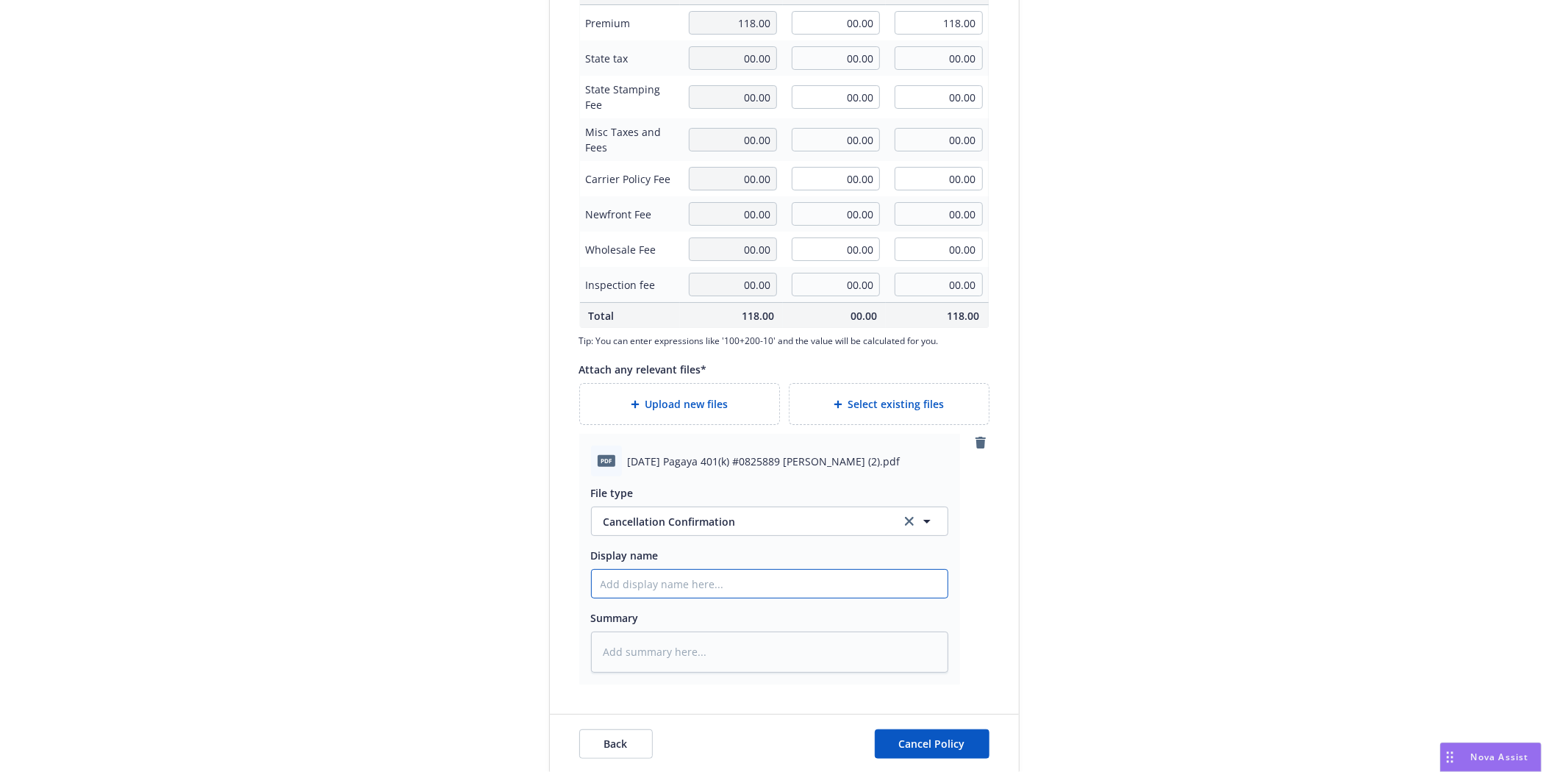
paste input "[DATE] Pagaya 401(k) #0825889 [PERSON_NAME] (2).pdf"
type textarea "x"
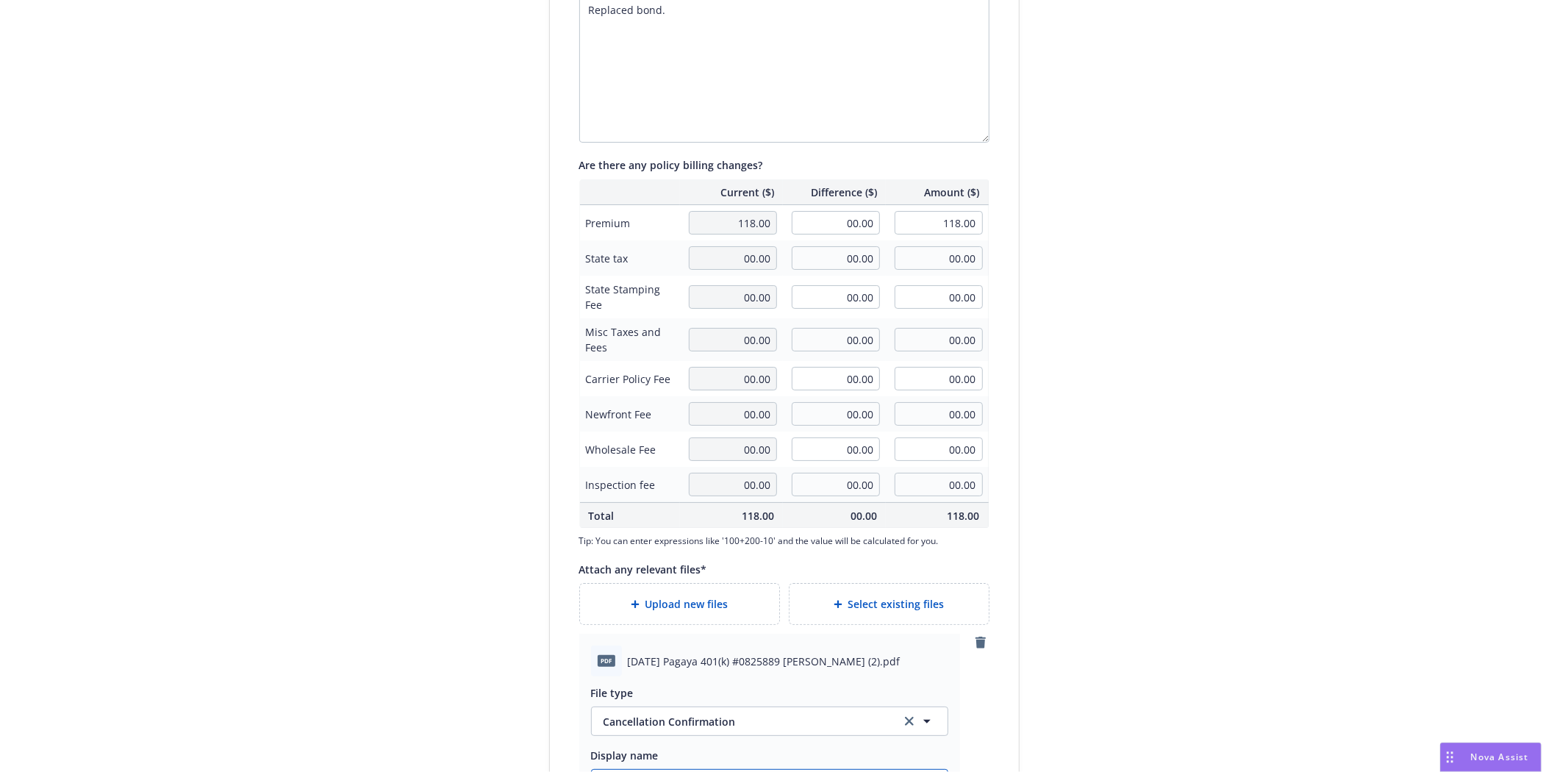
scroll to position [0, 0]
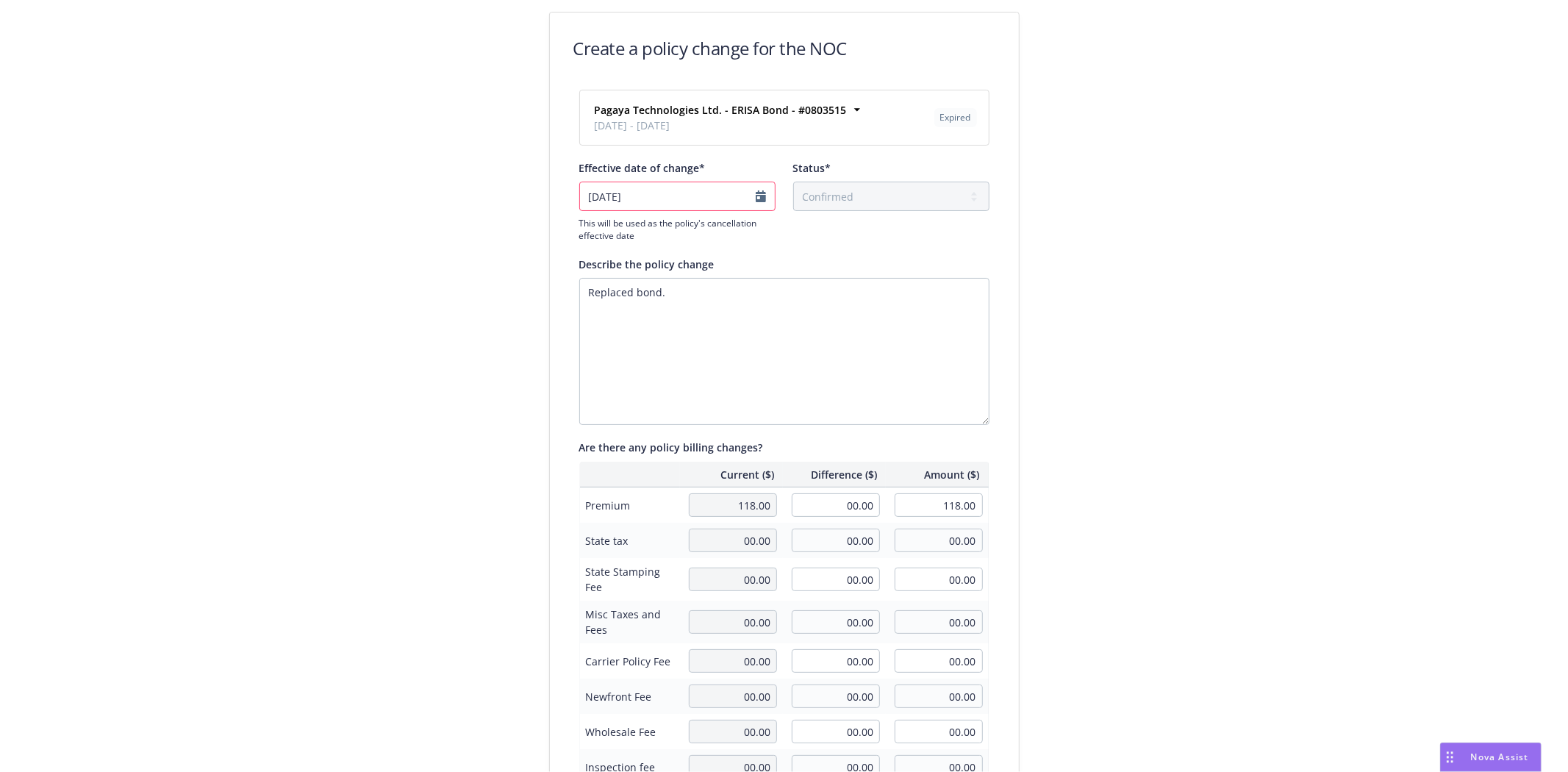
type input "[DATE] Pagaya 401(k) #0825889 [PERSON_NAME] (2).pdf"
click at [719, 308] on textarea "Replaced bond." at bounding box center [784, 350] width 410 height 147
type textarea "Replaced bond"
type textarea "x"
type textarea "Replaced bond"
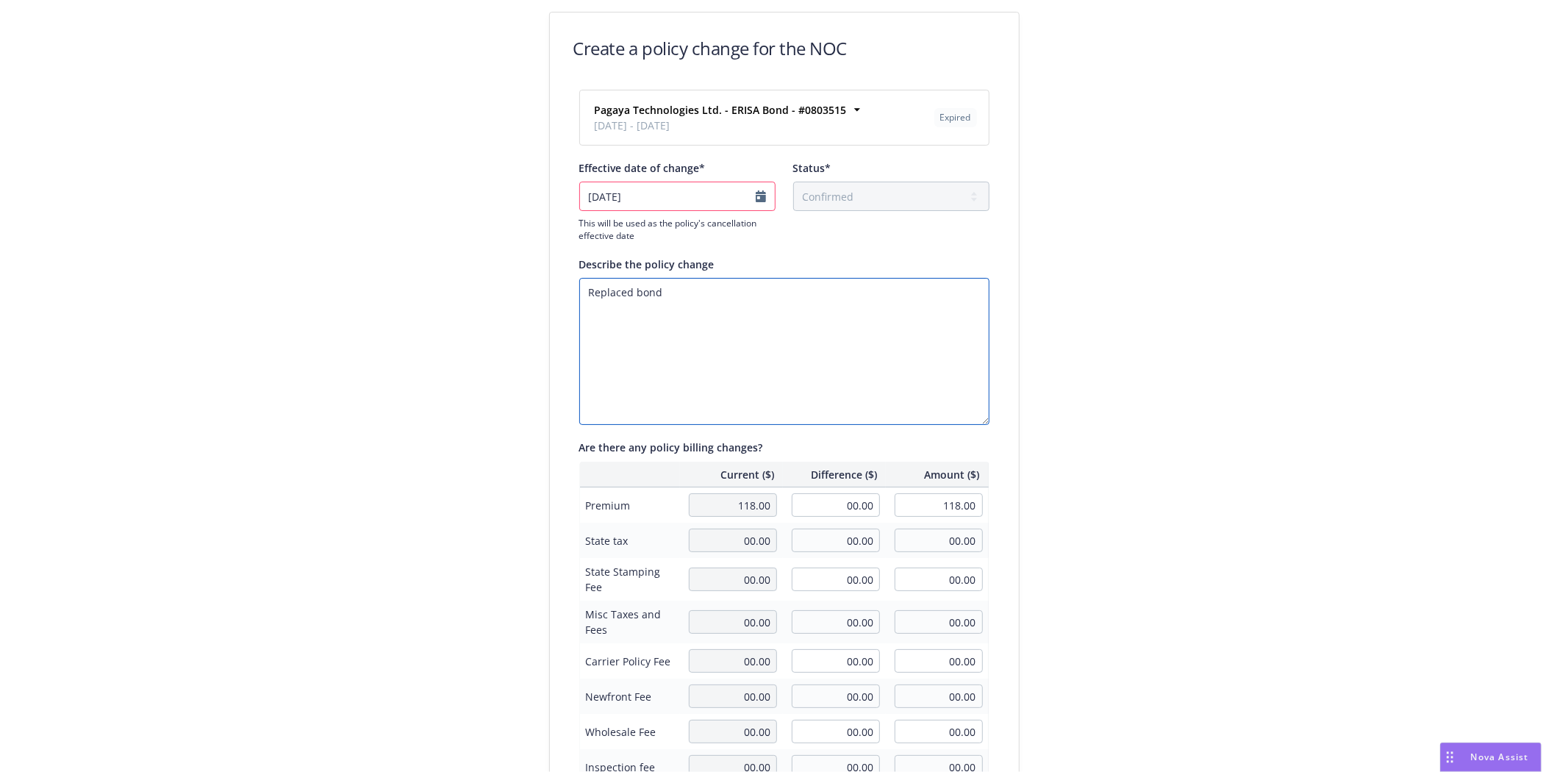
type textarea "x"
type textarea "Replaced bond o"
type textarea "x"
type textarea "Replaced bond on"
type textarea "x"
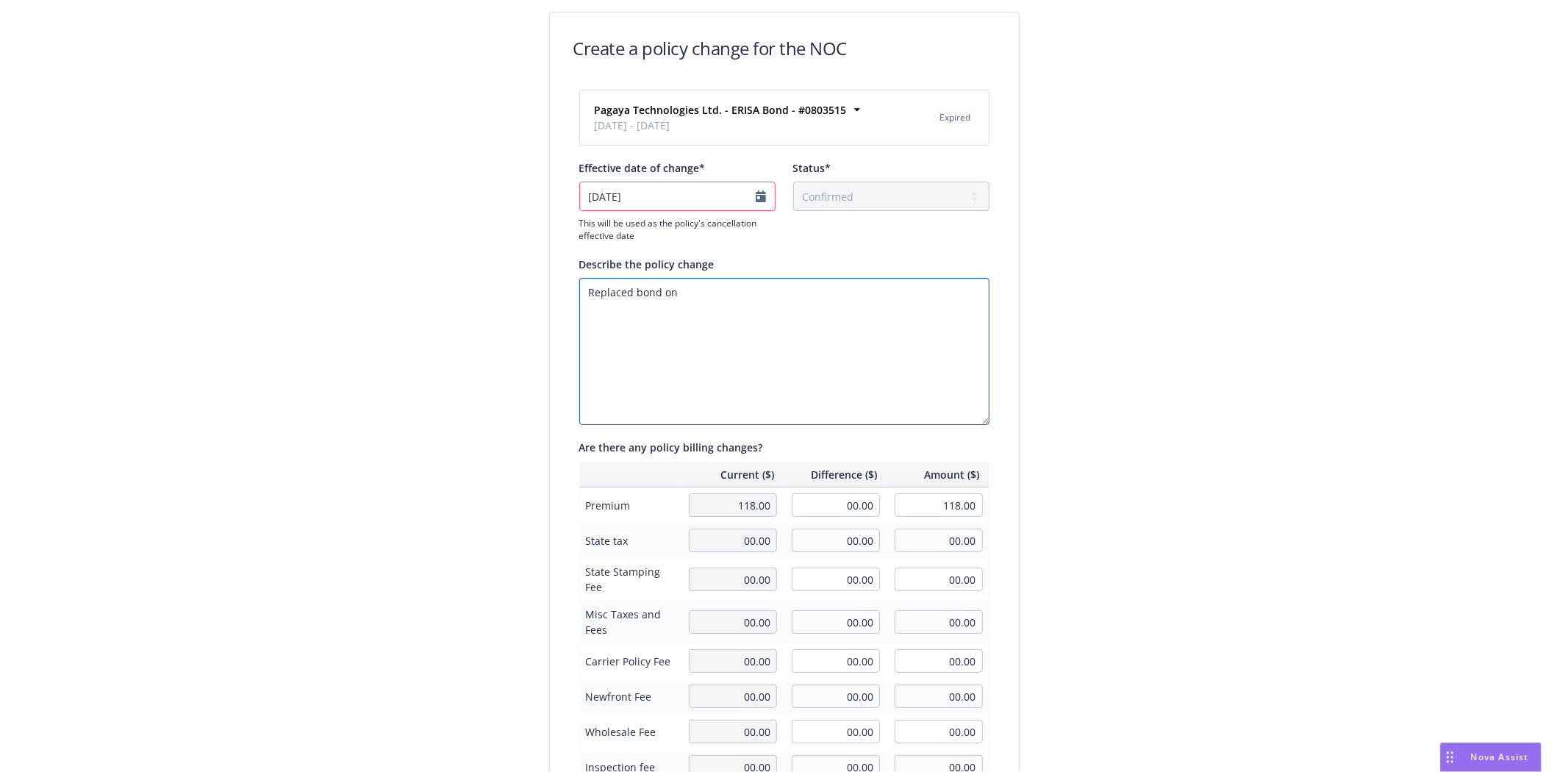
type textarea "Replaced bond on"
type textarea "x"
type textarea "Replaced bond on u"
type textarea "x"
type textarea "Replaced bond on up"
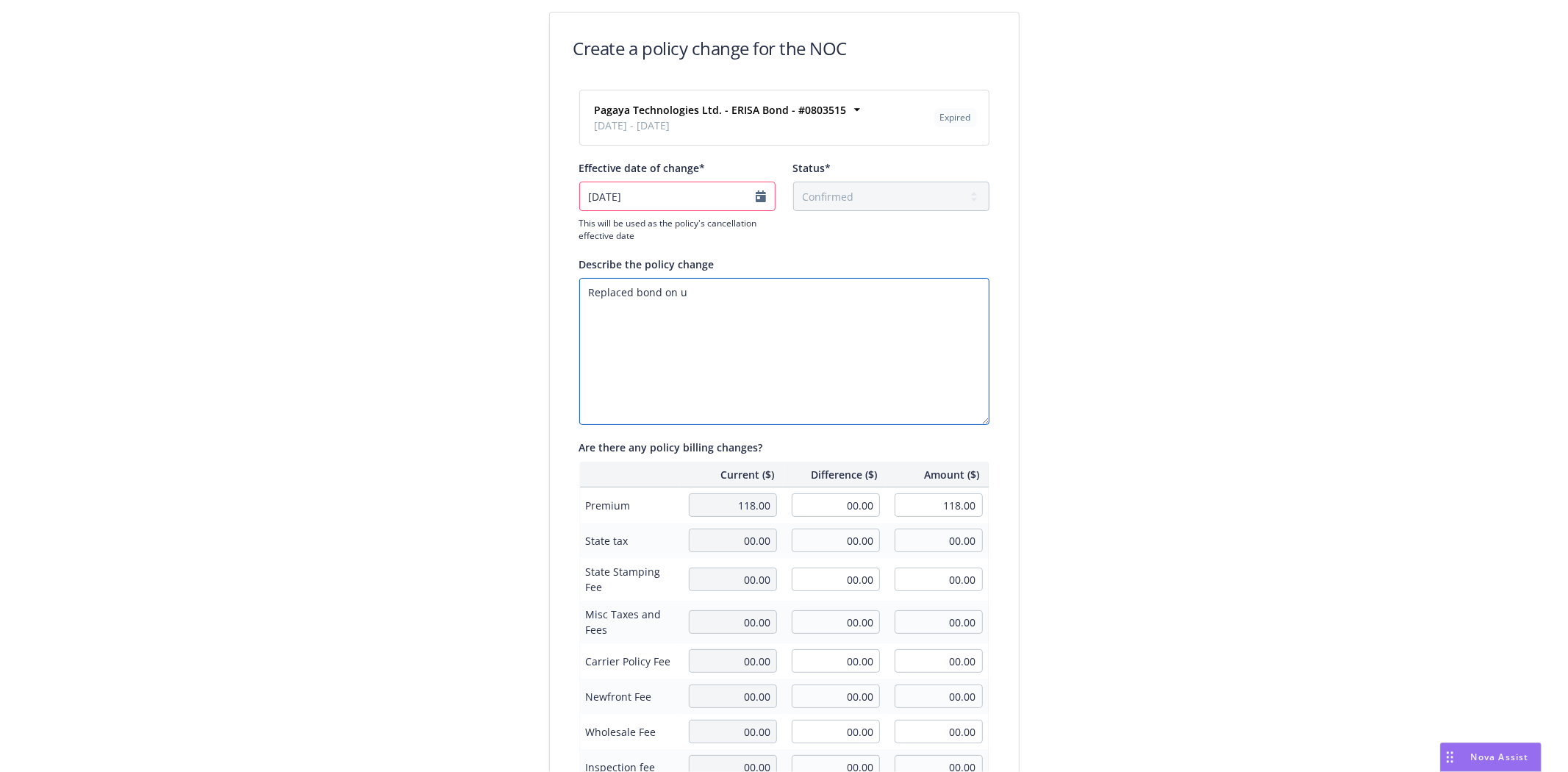
type textarea "x"
type textarea "Replaced bond on upd"
type textarea "x"
type textarea "Replaced bond on upda"
type textarea "x"
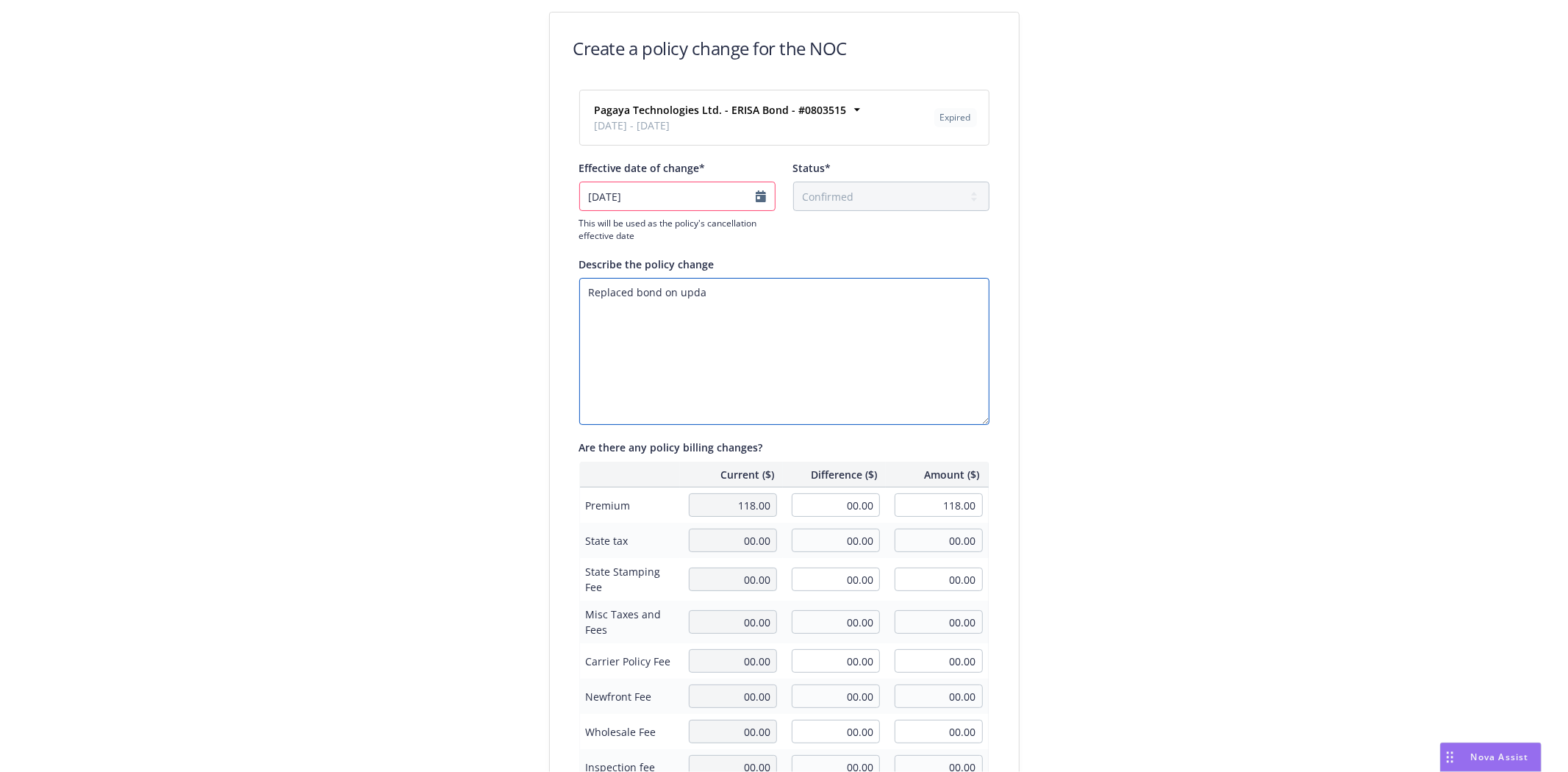
type textarea "Replaced bond on updat"
type textarea "x"
type textarea "Replaced bond on update"
type textarea "x"
type textarea "Replaced bond on updated"
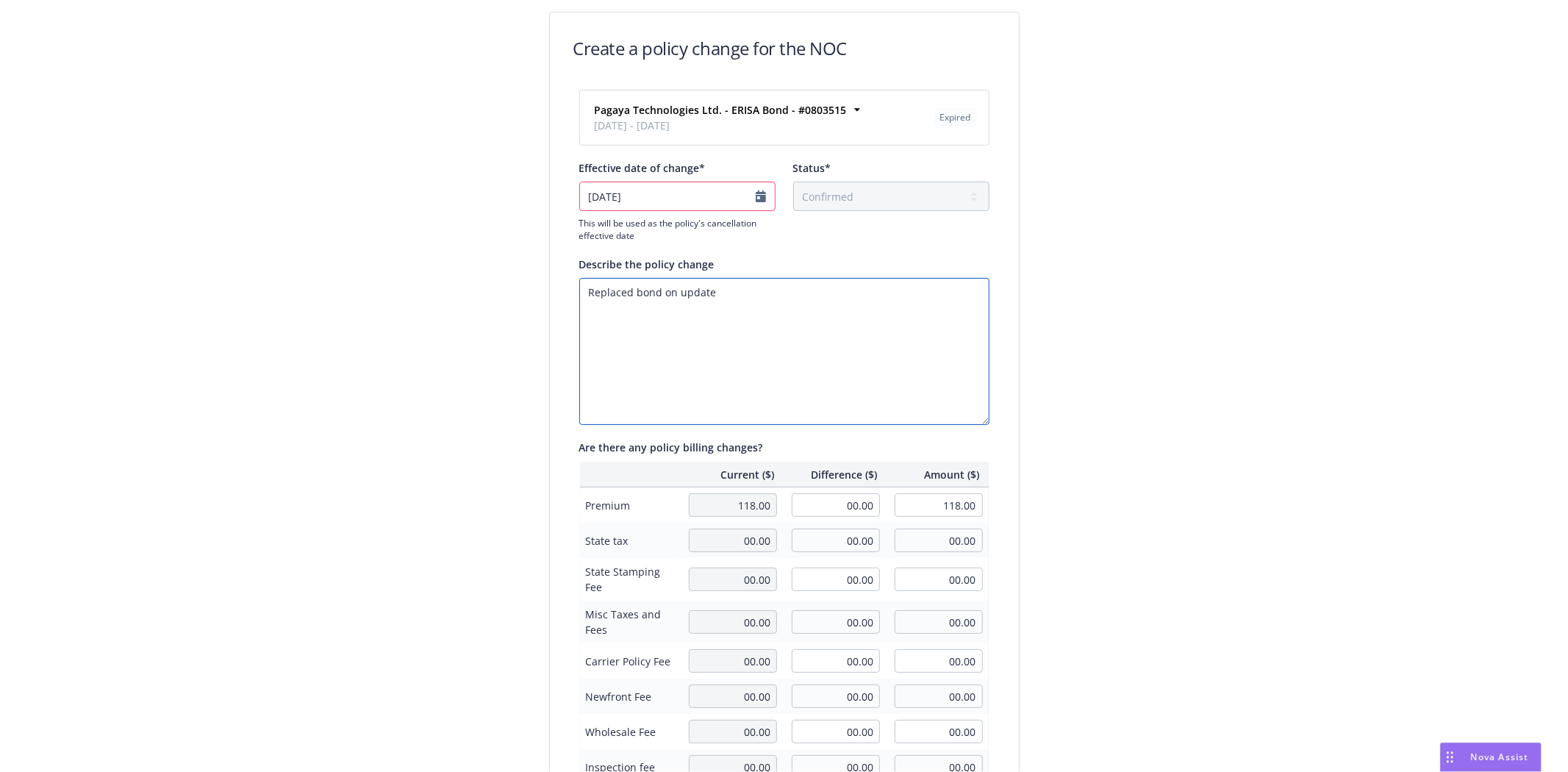
type textarea "x"
type textarea "Replaced bond on updated"
type textarea "x"
type textarea "Replaced bond on updated b"
type textarea "x"
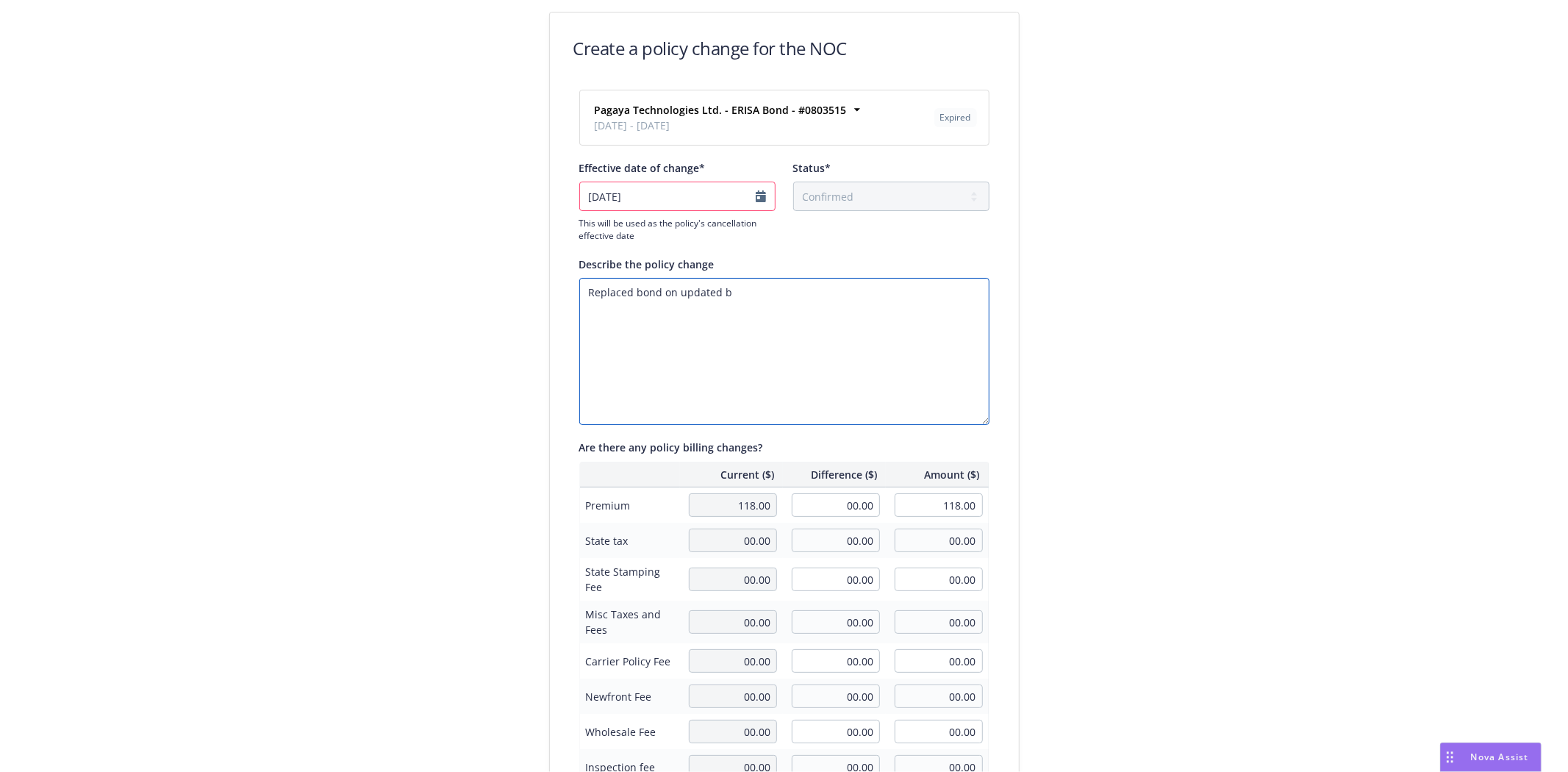
type textarea "Replaced bond on updated bo"
type textarea "x"
type textarea "Replaced bond on updated bon"
type textarea "x"
type textarea "Replaced bond on updated bond"
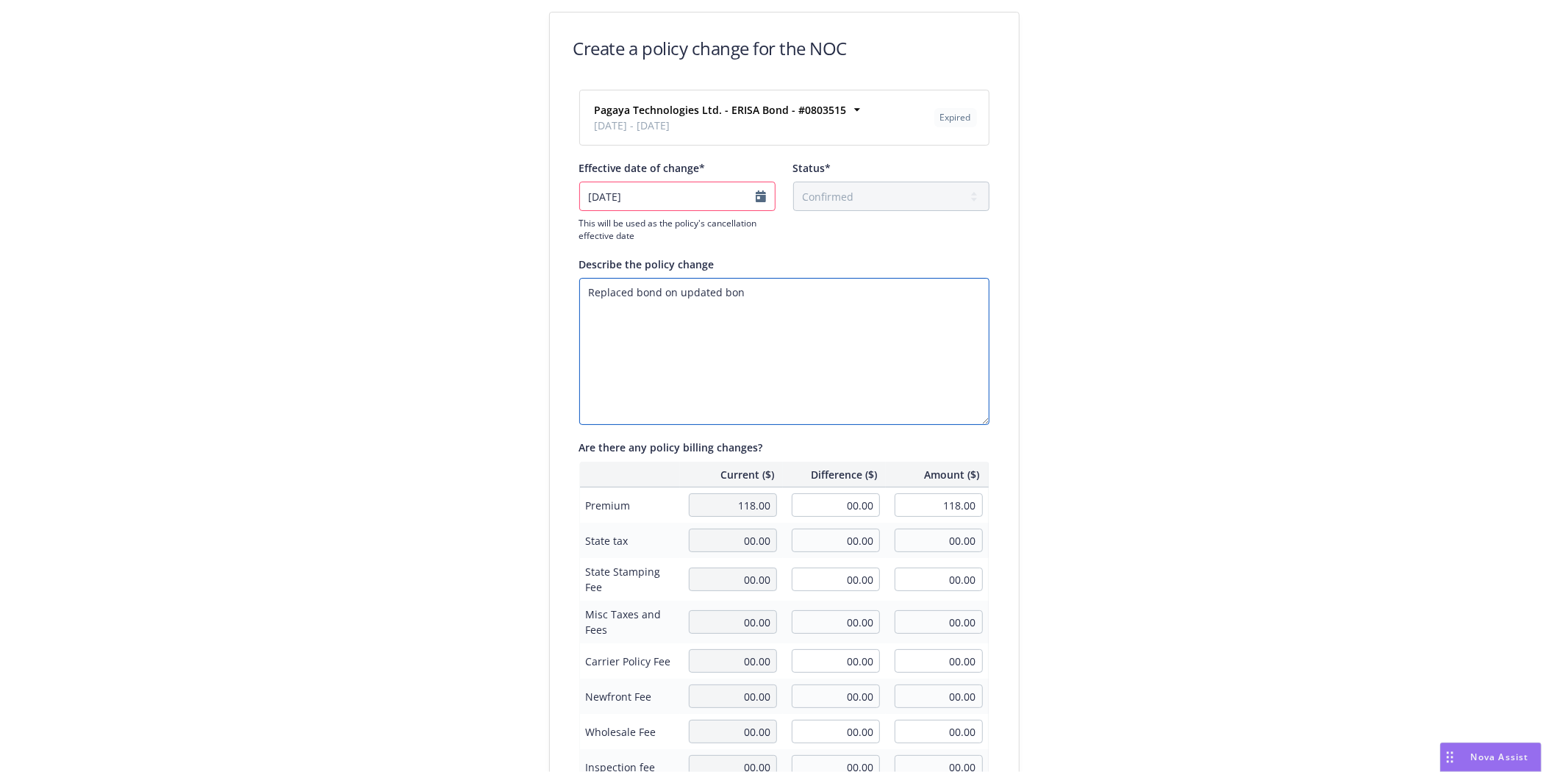
type textarea "x"
type textarea "Replaced bond on updated bond"
type textarea "x"
type textarea "Replaced bond on updated bond f"
type textarea "x"
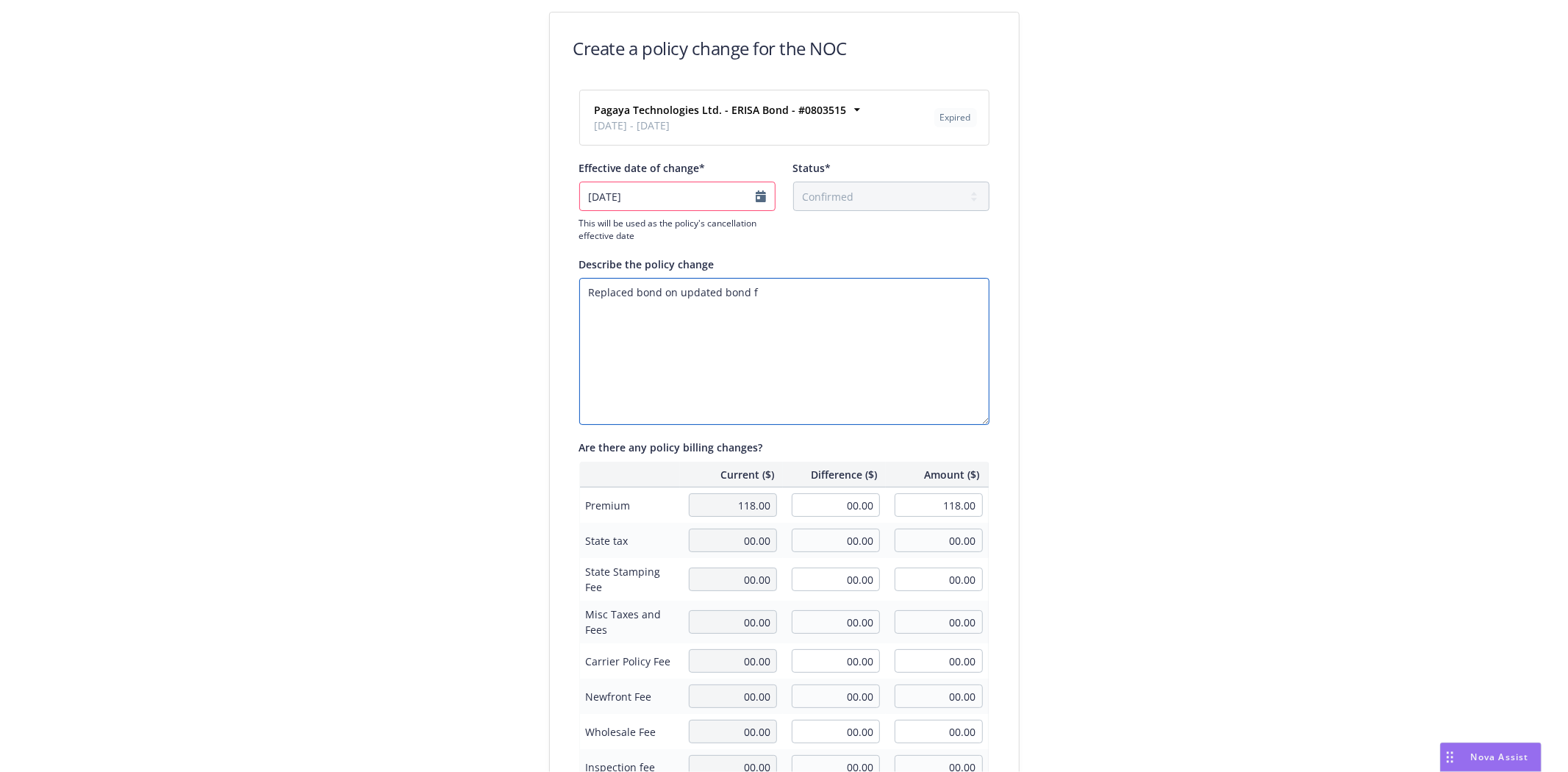
type textarea "Replaced bond on updated bond fo"
type textarea "x"
type textarea "Replaced bond on updated bond for"
type textarea "x"
type textarea "Replaced bond on updated bond form"
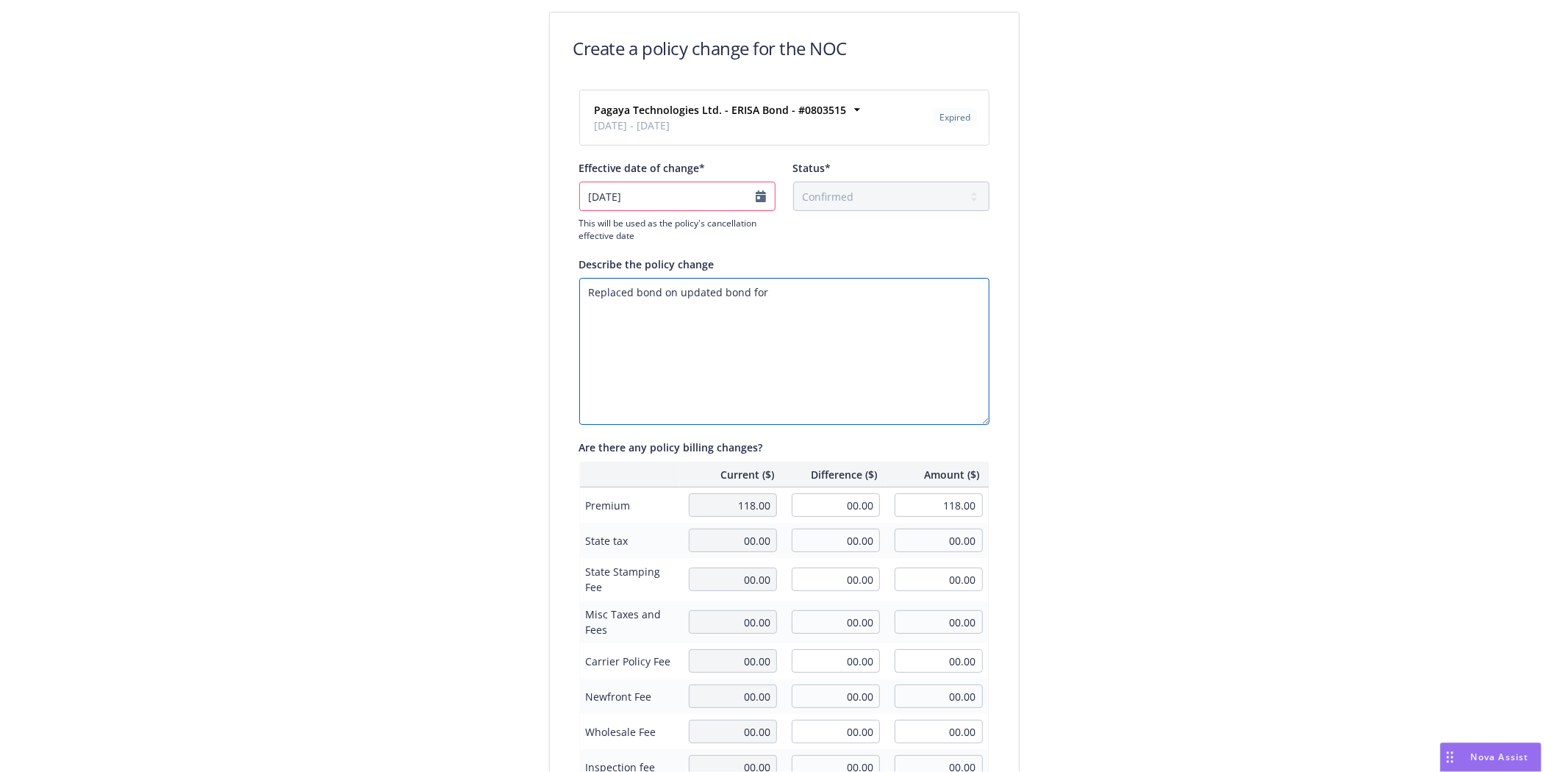
type textarea "x"
type textarea "Replaced bond on updated bond form"
type textarea "x"
type textarea "Replaced bond on updated bond form p"
type textarea "x"
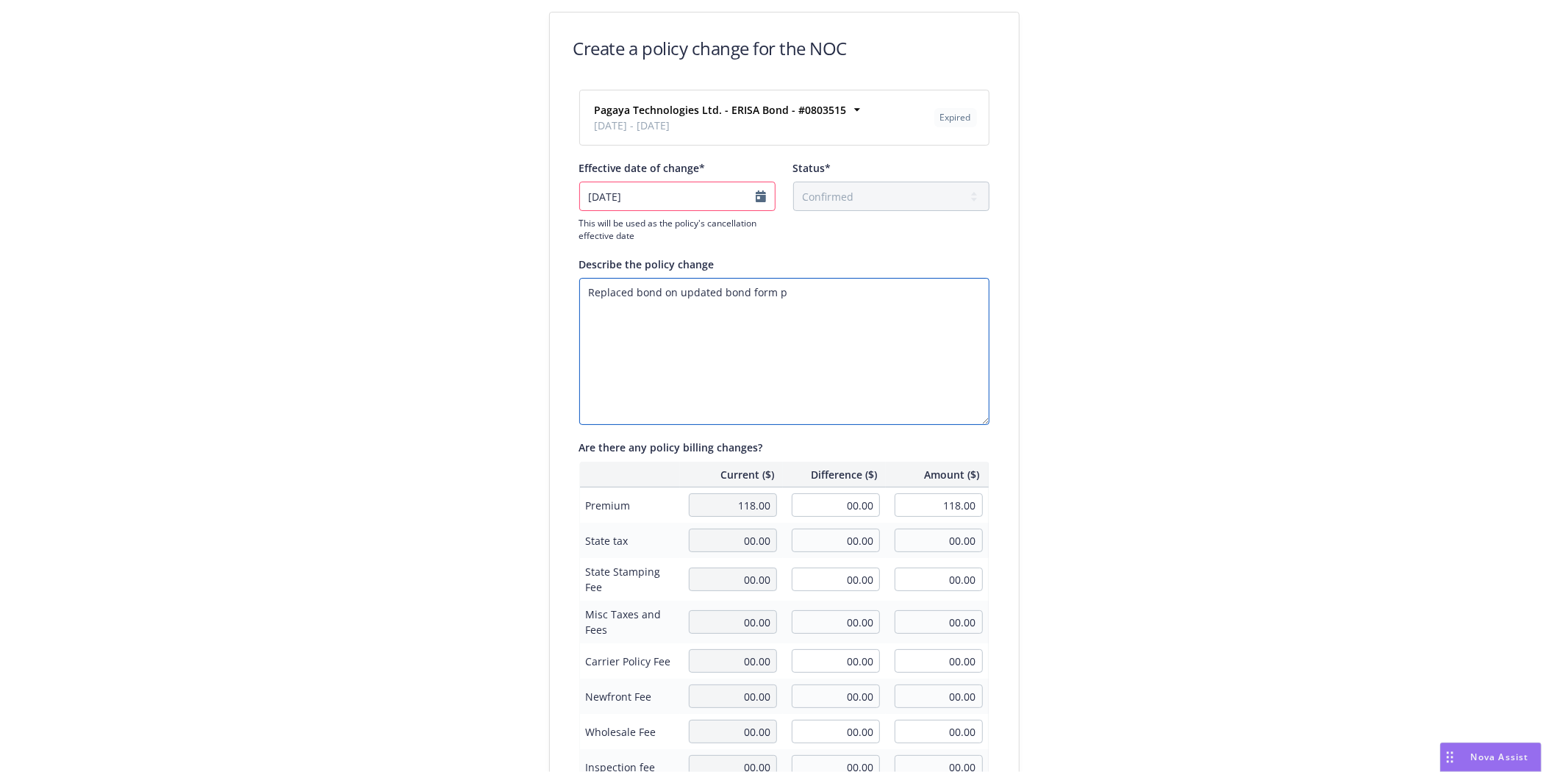
type textarea "Replaced bond on updated bond form pe"
type textarea "x"
type textarea "Replaced bond on updated bond form per"
type textarea "x"
type textarea "Replaced bond on updated bond form per"
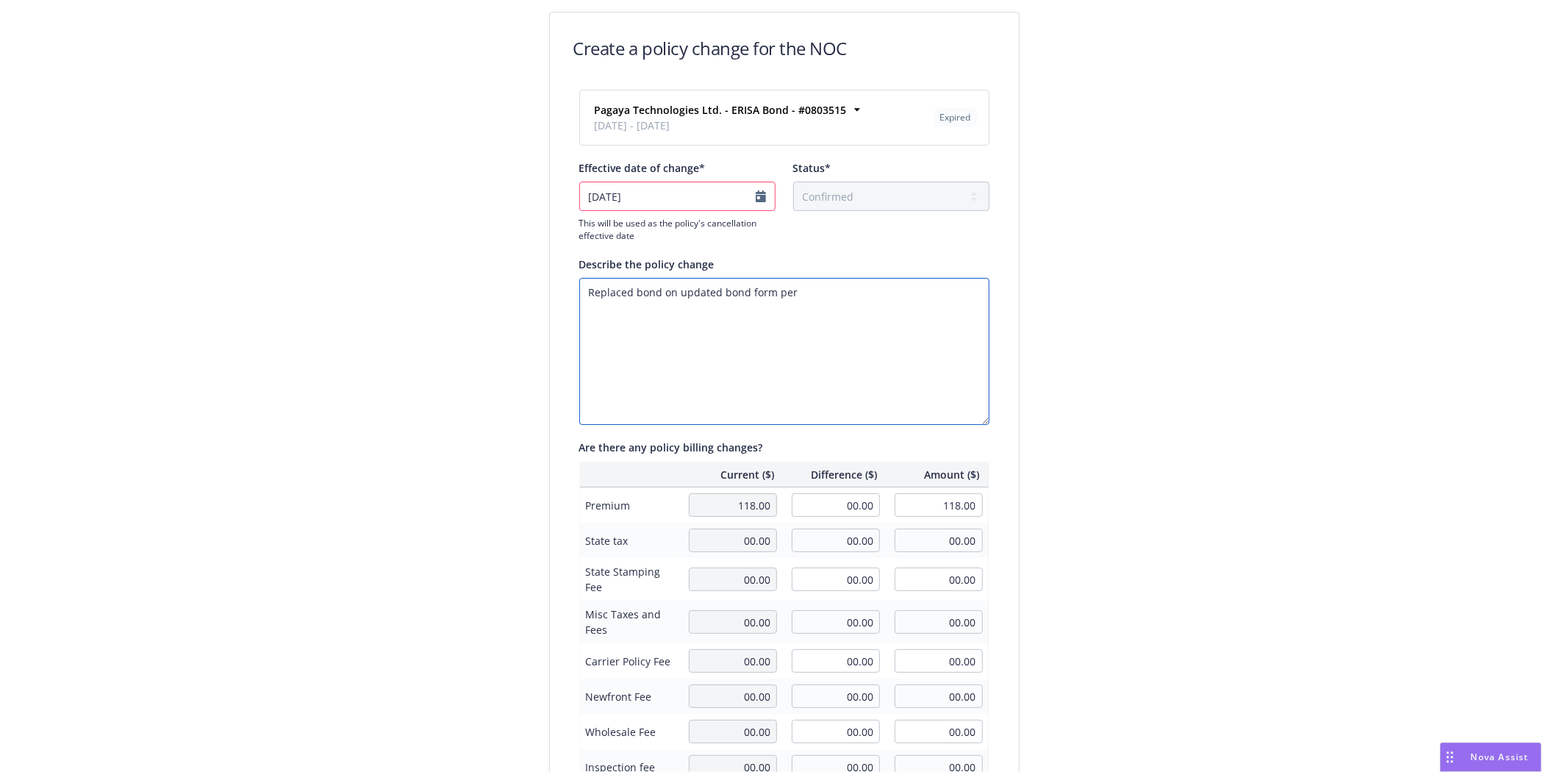
type textarea "x"
type textarea "Replaced bond on updated bond form per s"
type textarea "x"
type textarea "Replaced bond on updated bond form per su"
type textarea "x"
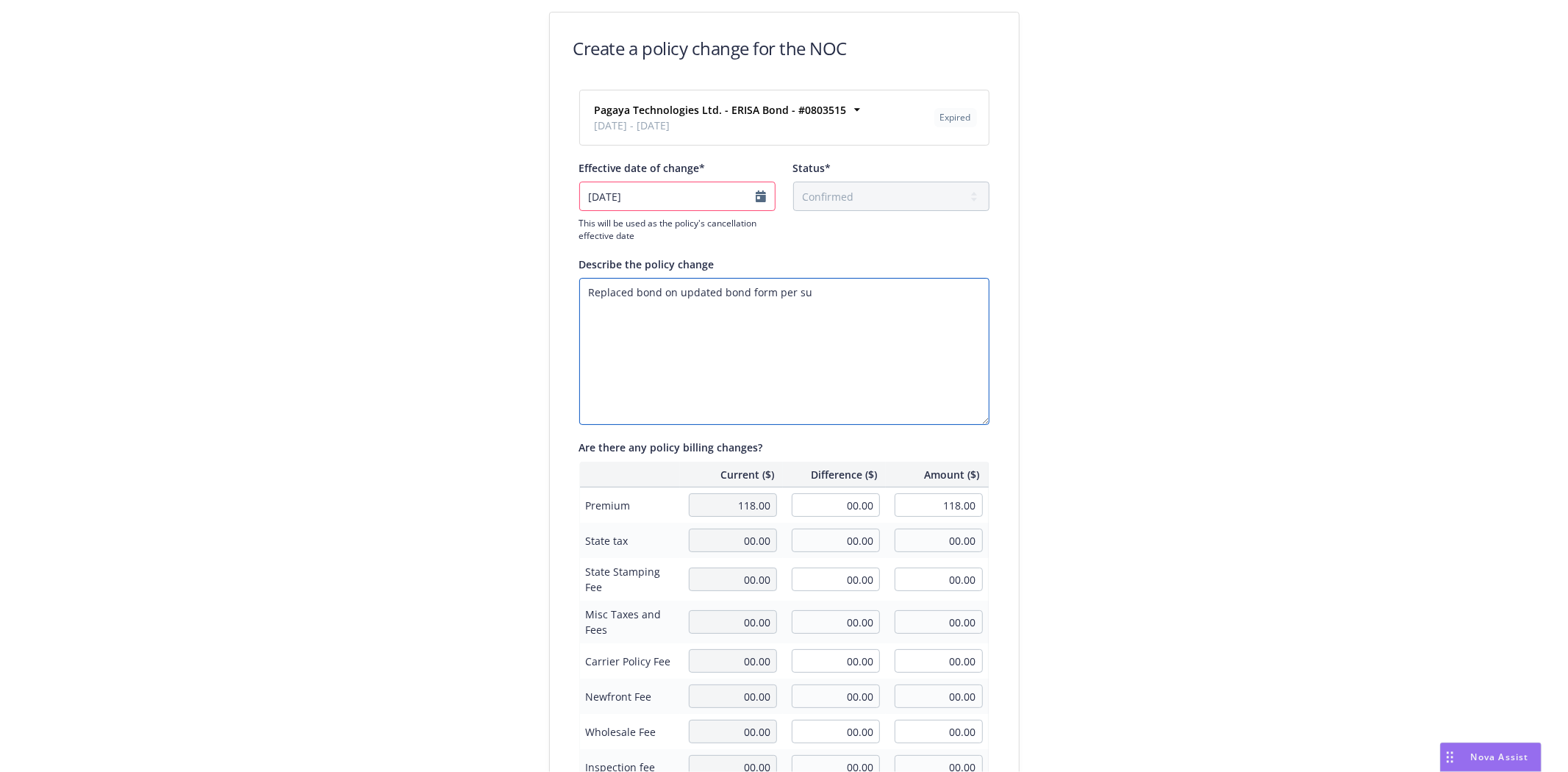
type textarea "Replaced bond on updated bond form per sur"
type textarea "x"
type textarea "Replaced bond on updated bond form per sure"
type textarea "x"
type textarea "Replaced bond on updated bond form per suret"
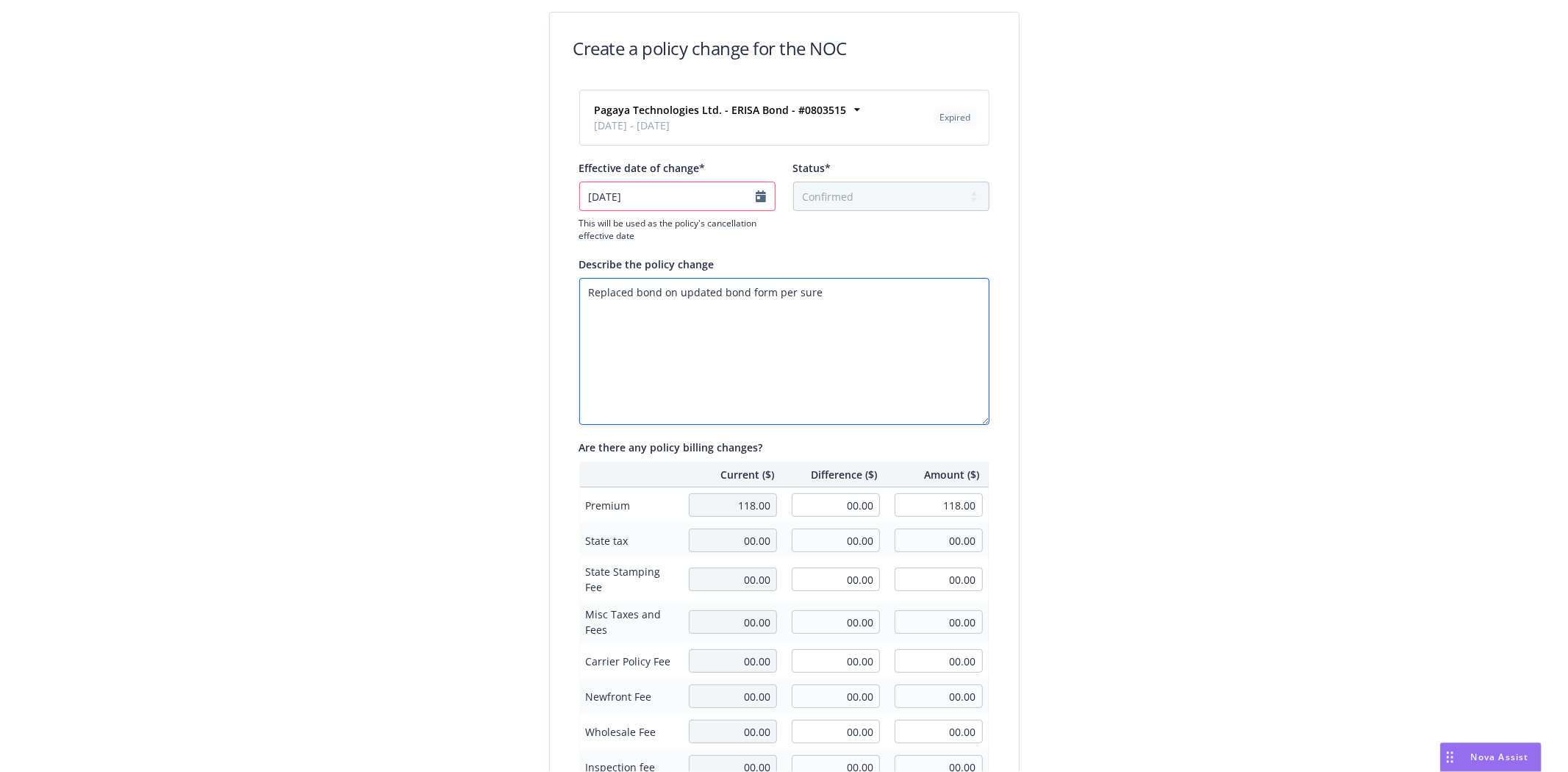
type textarea "x"
type textarea "Replaced bond on updated bond form per surety"
type textarea "x"
type textarea "Replaced bond on updated bond form per surety"
type textarea "x"
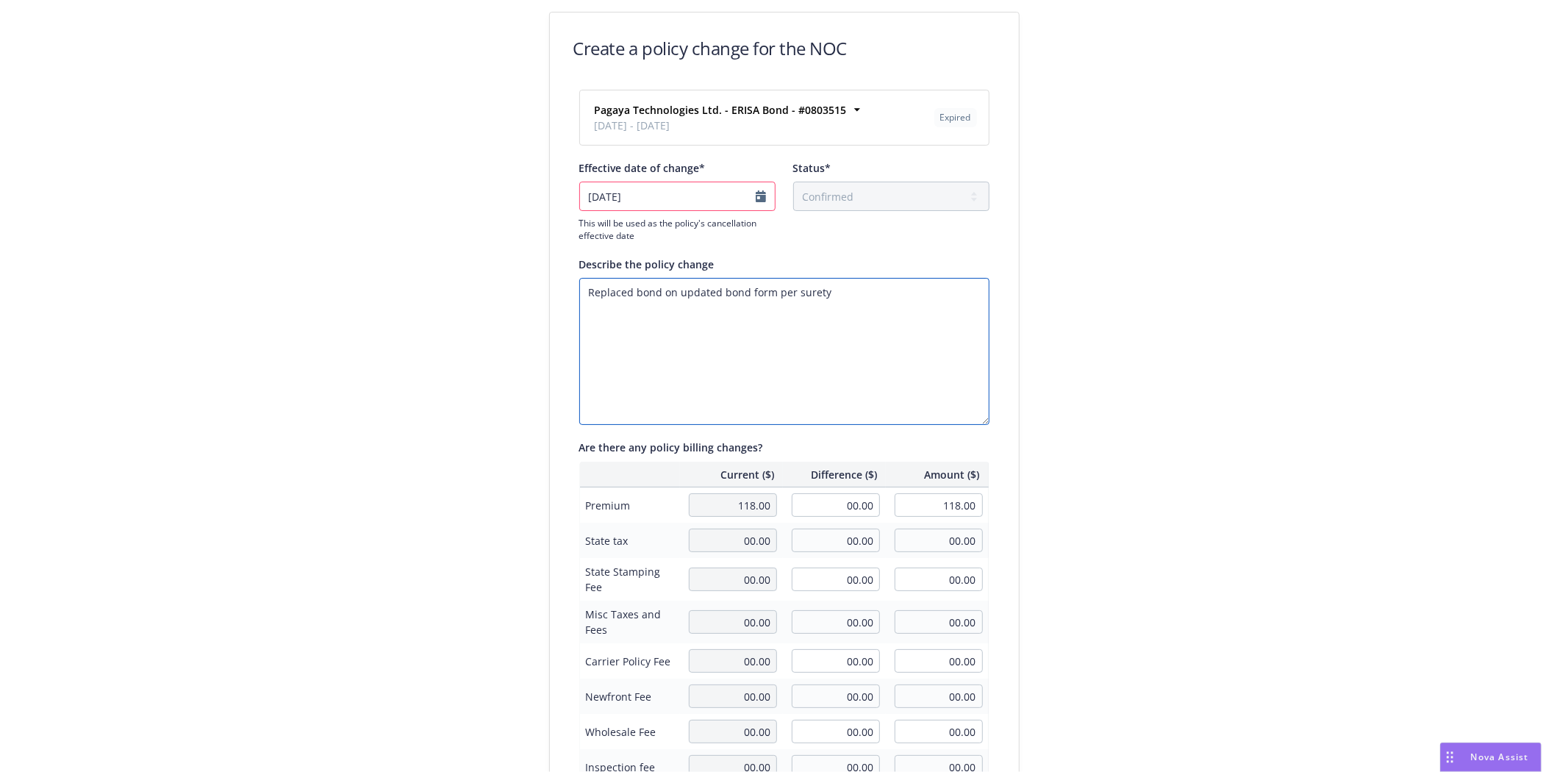
type textarea "Replaced bond on updated bond form per surety c"
type textarea "x"
type textarea "Replaced bond on updated bond form per surety co"
type textarea "x"
type textarea "Replaced bond on updated bond form per surety com"
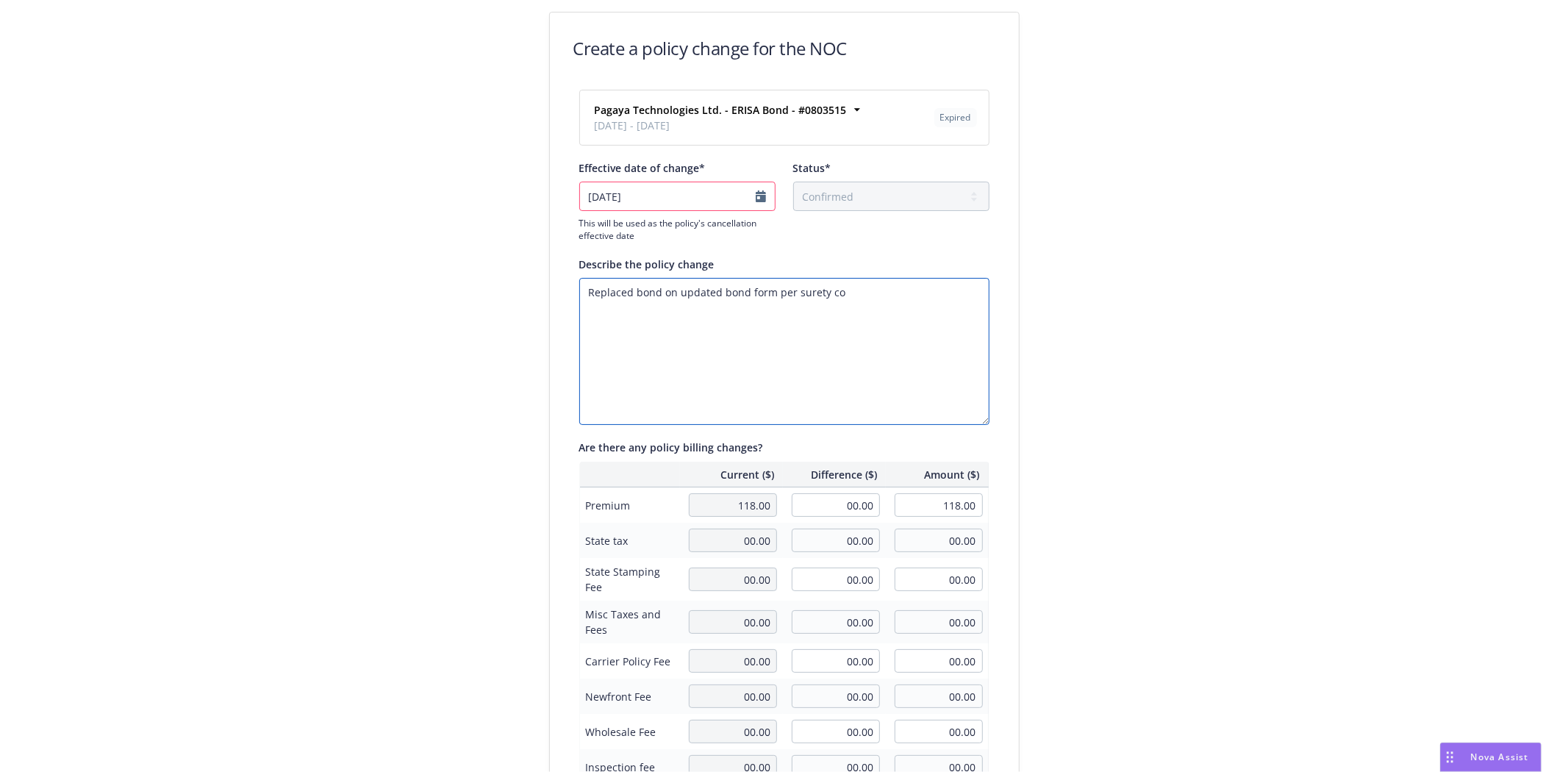
type textarea "x"
type textarea "Replaced bond on updated bond form per surety comp"
type textarea "x"
type textarea "Replaced bond on updated bond form per surety compa"
type textarea "x"
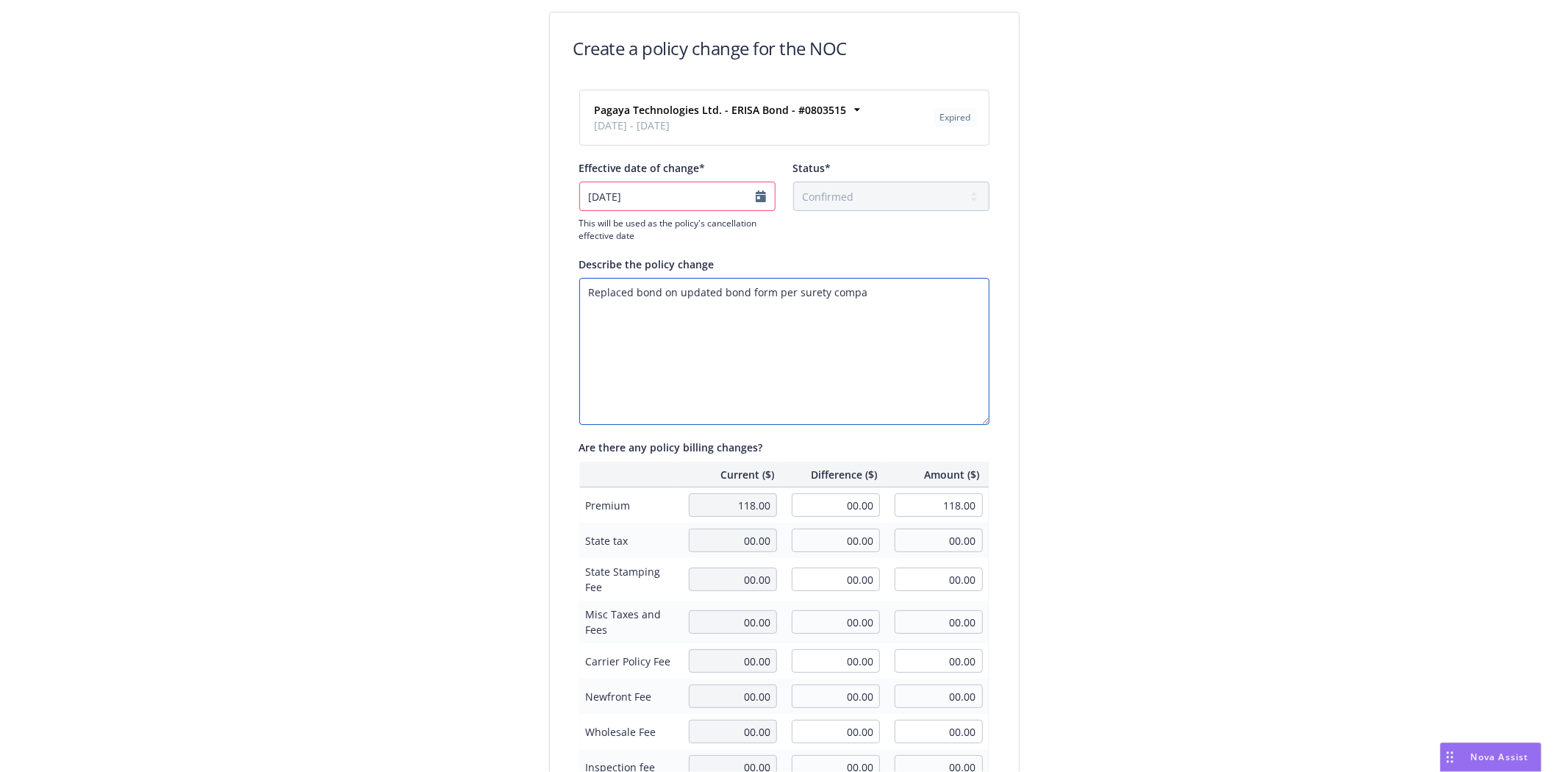
type textarea "Replaced bond on updated bond form per surety compan"
type textarea "x"
type textarea "Replaced bond on updated bond form per surety company"
type textarea "x"
type textarea "Replaced bond on updated bond form per surety companys"
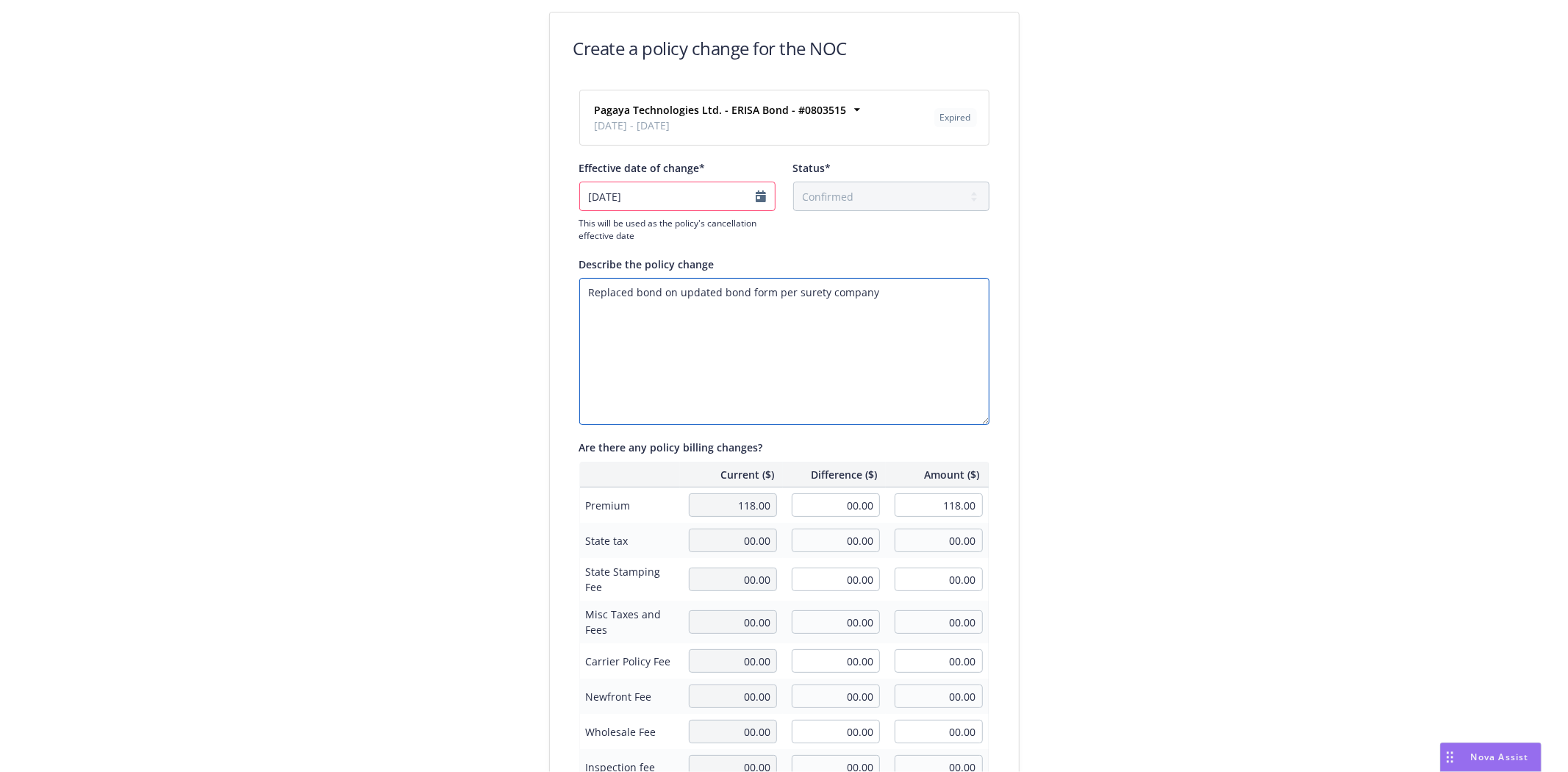
type textarea "x"
type textarea "Replaced bond on updated bond form per surety company"
type textarea "x"
type textarea "Replaced bond on updated bond form per surety compan"
type textarea "x"
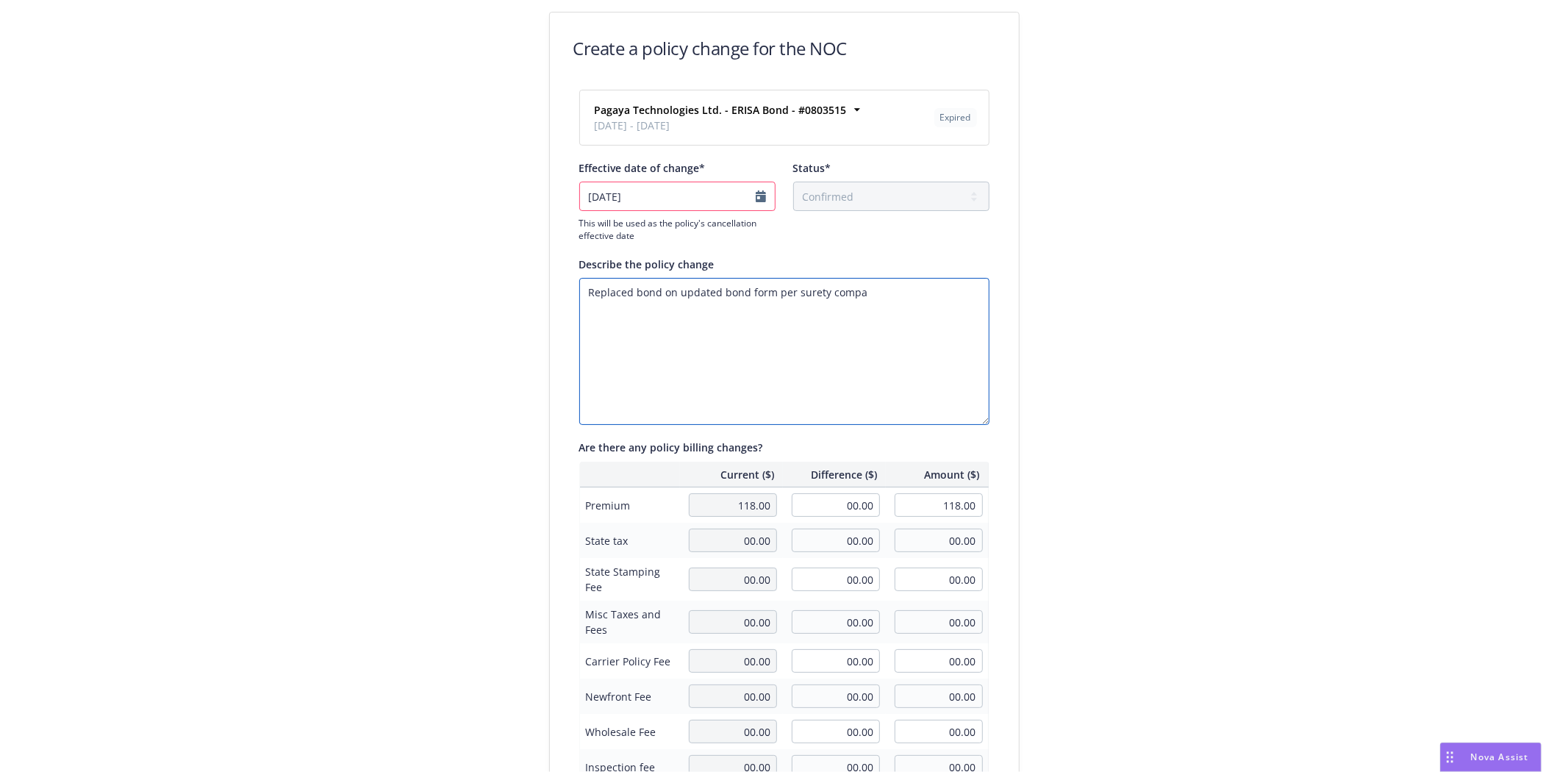
type textarea "Replaced bond on updated bond form per surety comp"
type textarea "x"
type textarea "Replaced bond on updated bond form per surety com"
type textarea "x"
type textarea "Replaced bond on updated bond form per surety co"
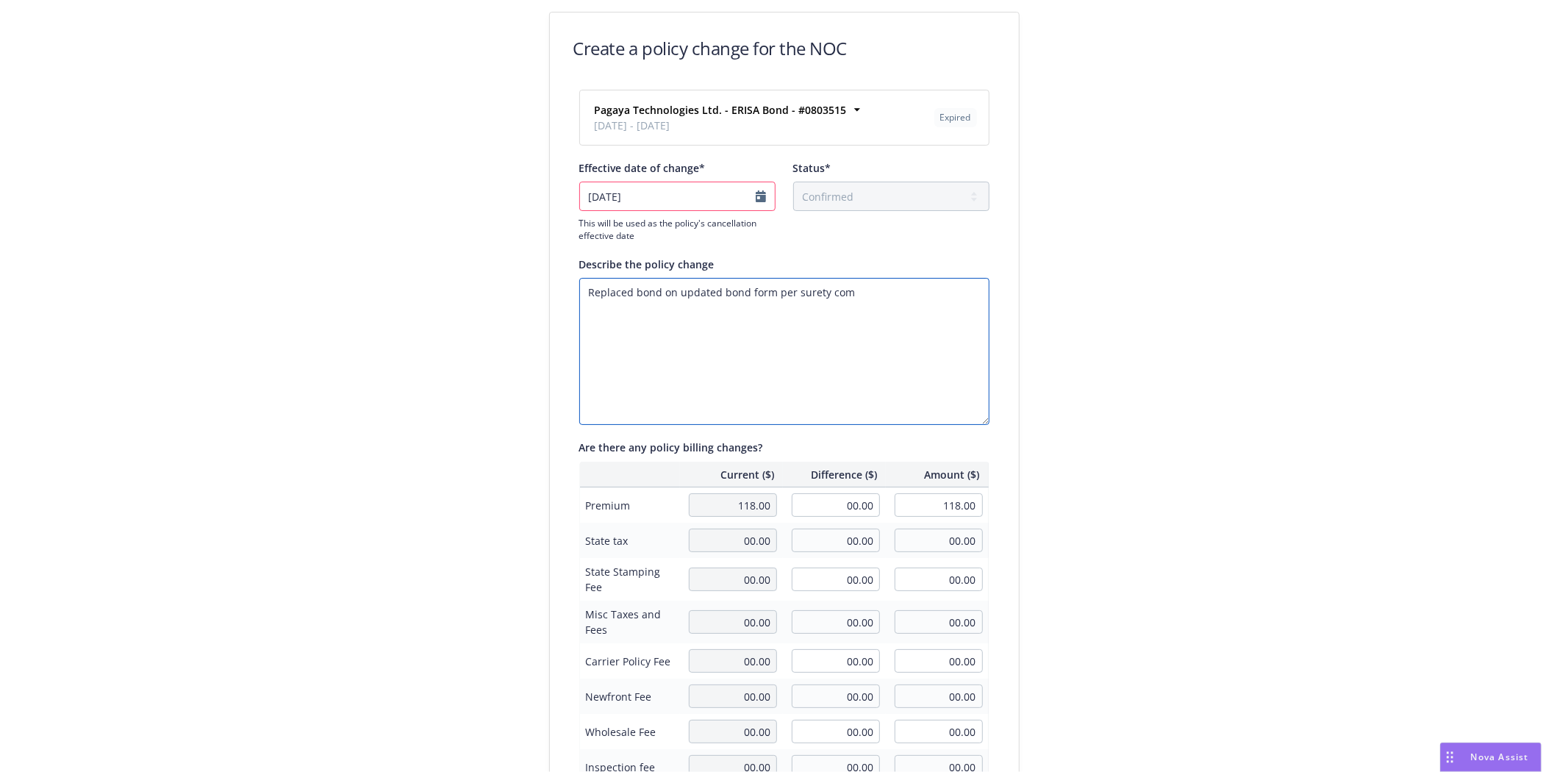
type textarea "x"
type textarea "Replaced bond on updated bond form per surety c"
type textarea "x"
type textarea "Replaced bond on updated bond form per surety"
type textarea "x"
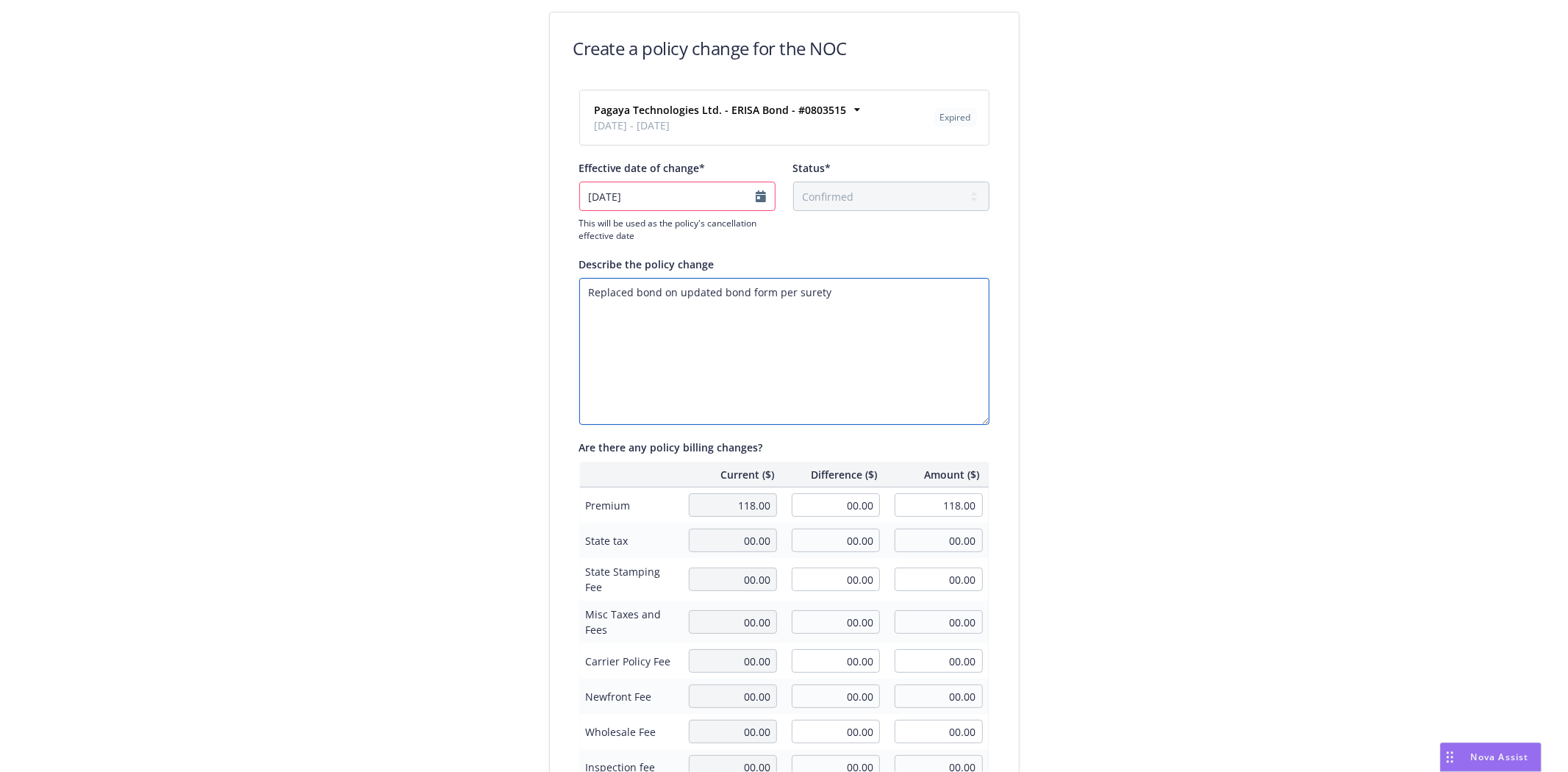
type textarea "Replaced bond on updated bond form per surety"
type textarea "x"
type textarea "Replaced bond on updated bond form per suret"
type textarea "x"
type textarea "Replaced bond on updated bond form per sure"
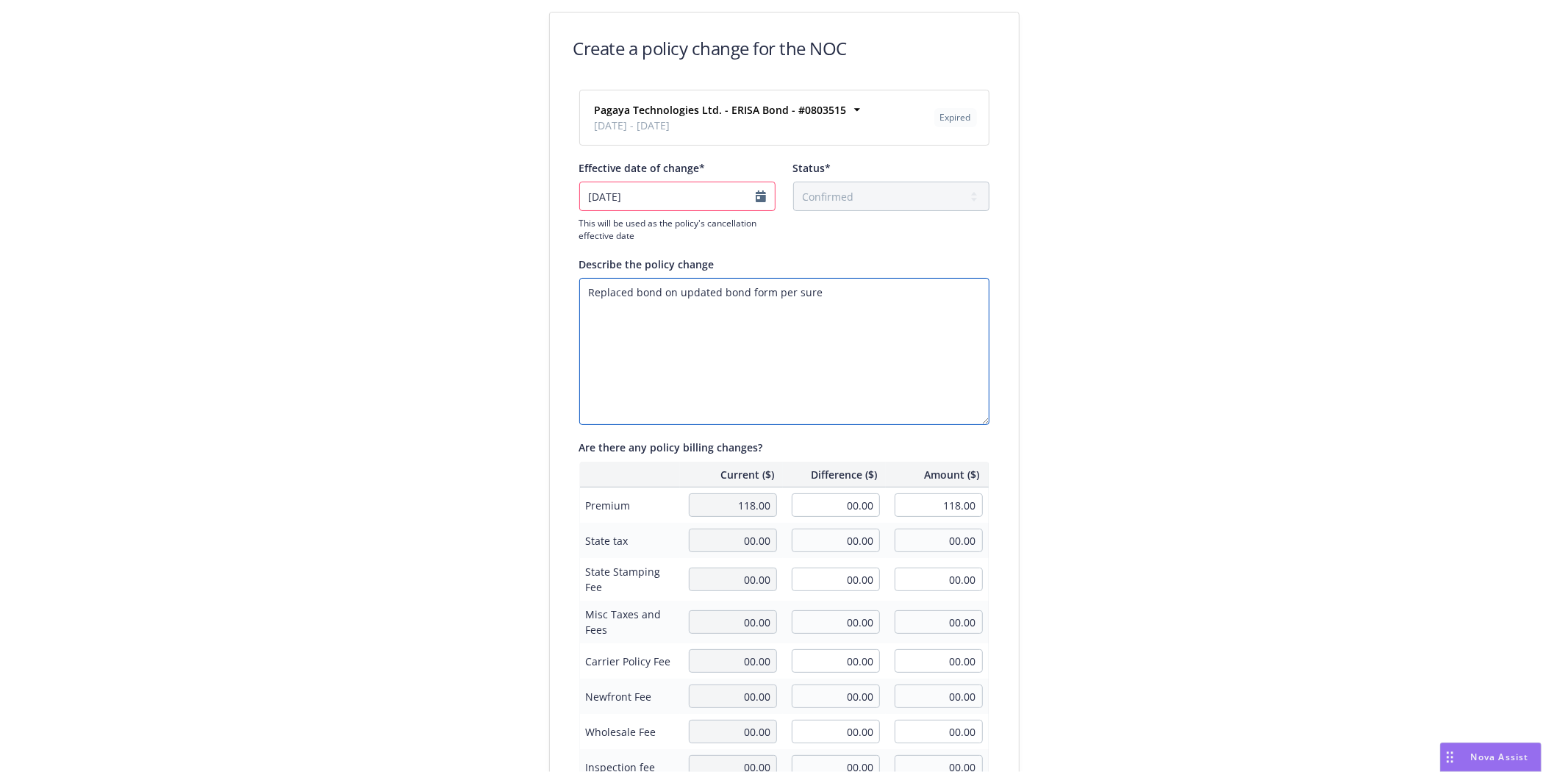
type textarea "x"
type textarea "Replaced bond on updated bond form per sur"
type textarea "x"
type textarea "Replaced bond on updated bond form per su"
type textarea "x"
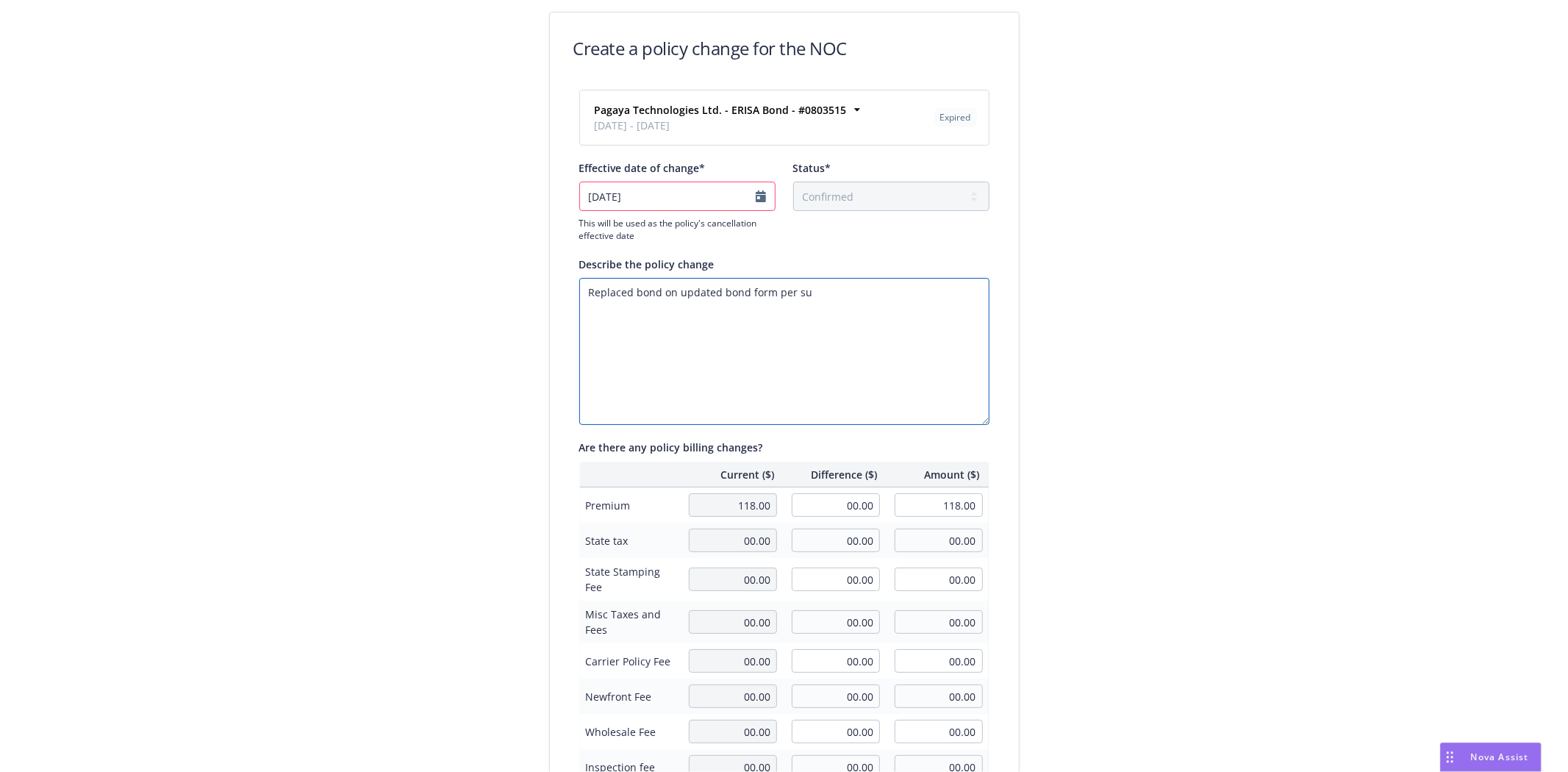
type textarea "Replaced bond on updated bond form per s"
type textarea "x"
type textarea "Replaced bond on updated bond form per"
type textarea "x"
type textarea "Replaced bond on updated bond form per r"
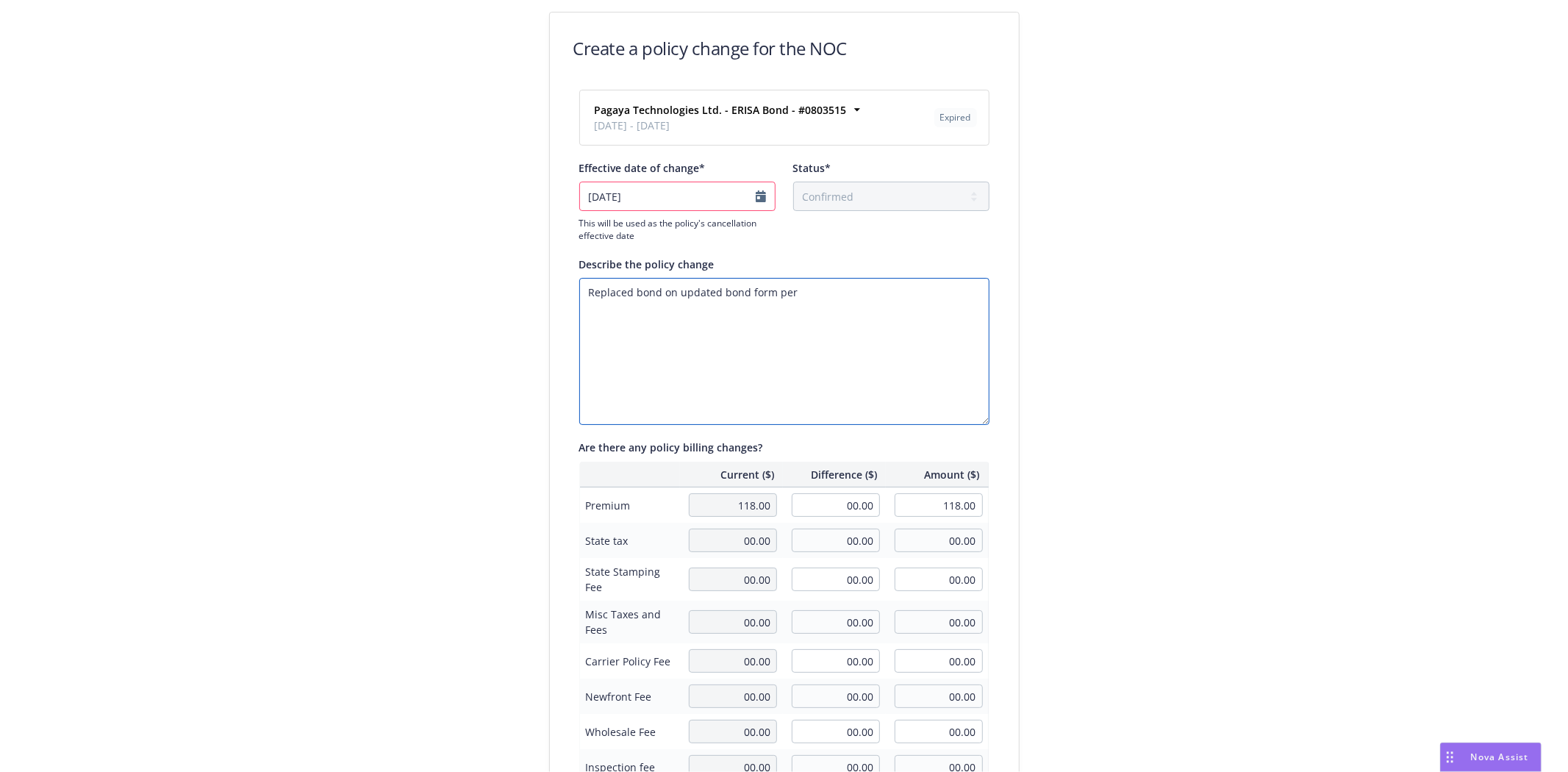
type textarea "x"
type textarea "Replaced bond on updated bond form per re"
type textarea "x"
type textarea "Replaced bond on updated bond form per req"
type textarea "x"
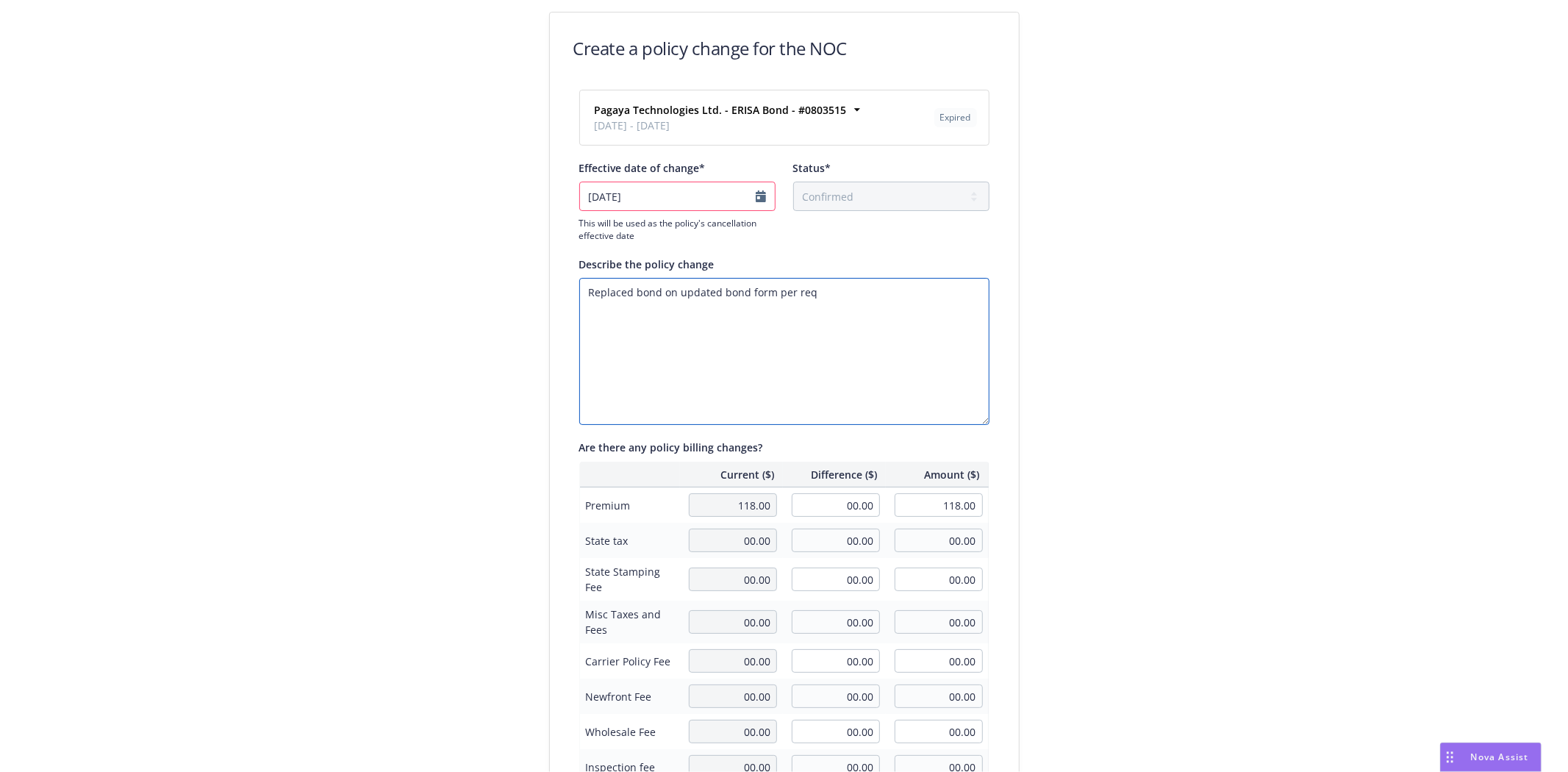
type textarea "Replaced bond on updated bond form per requ"
type textarea "x"
type textarea "Replaced bond on updated bond form per reque"
type textarea "x"
type textarea "Replaced bond on updated bond form per reques"
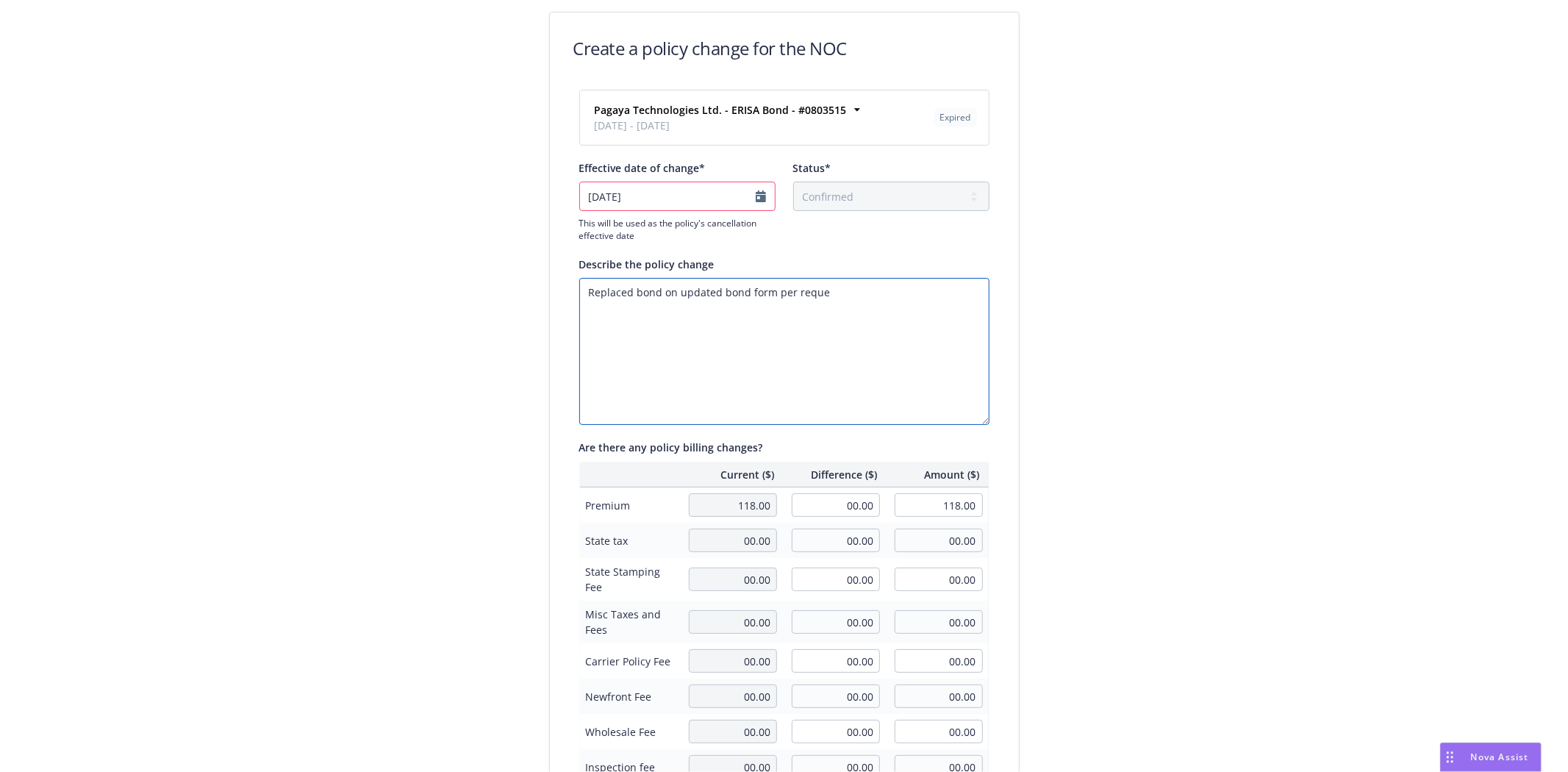
type textarea "x"
type textarea "Replaced bond on updated bond form per request"
type textarea "x"
type textarea "Replaced bond on updated bond form per request"
type textarea "x"
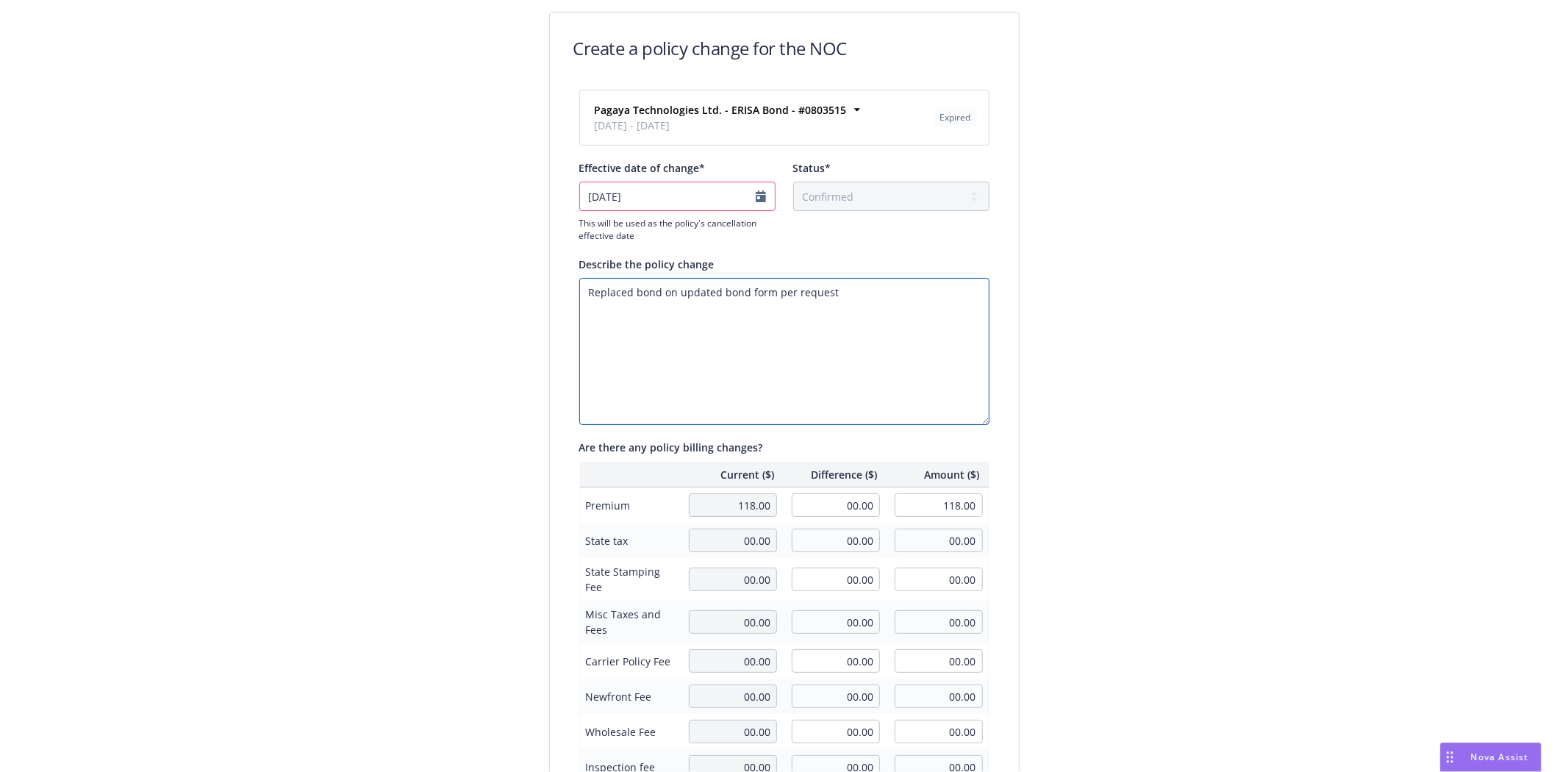
type textarea "Replaced bond on updated bond form per request o"
type textarea "x"
type textarea "Replaced bond on updated bond form per request of"
type textarea "x"
type textarea "Replaced bond on updated bond form per request of"
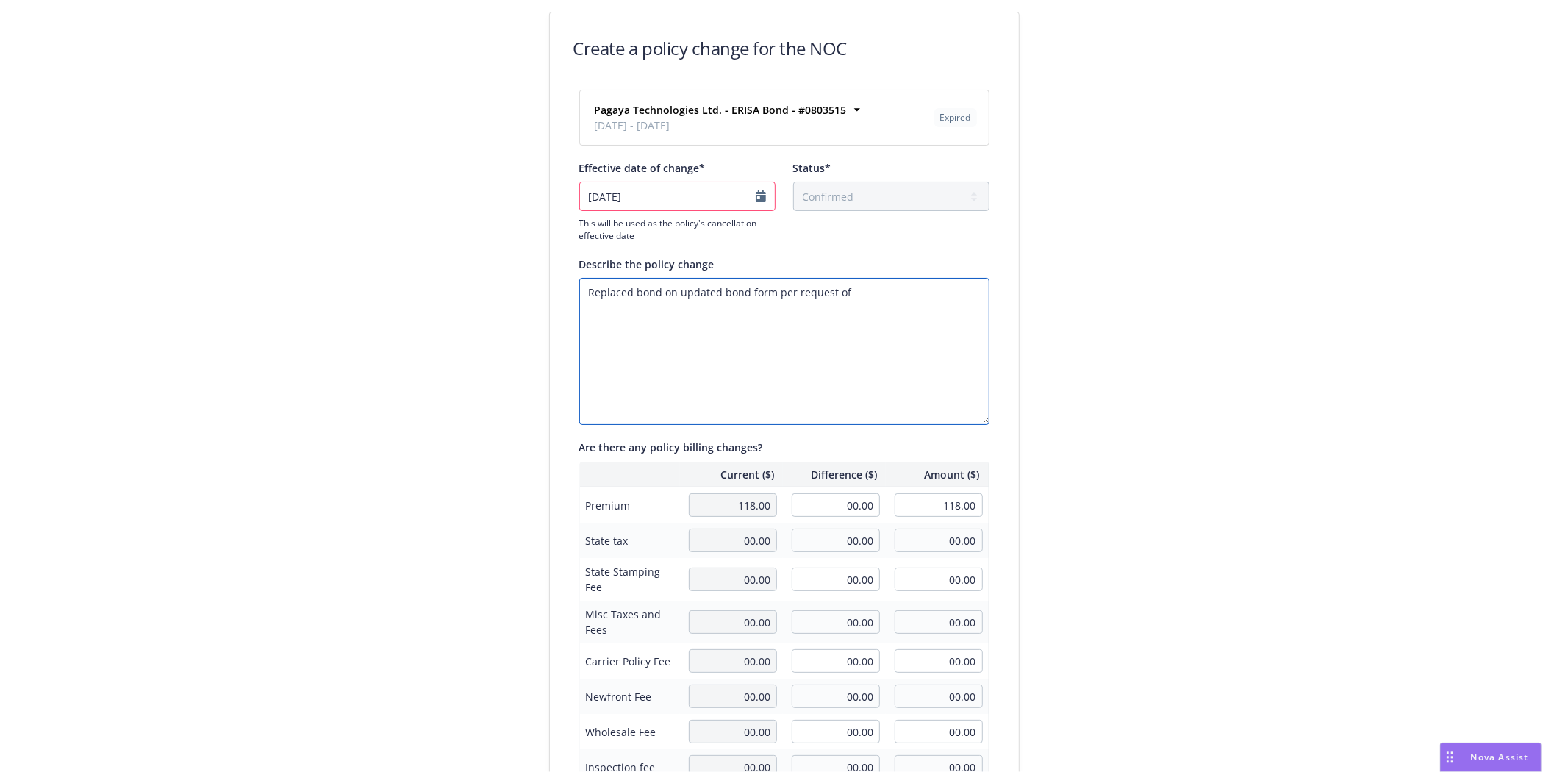
type textarea "x"
type textarea "Replaced bond on updated bond form per request of H"
type textarea "x"
type textarea "Replaced bond on updated bond form per request of [PERSON_NAME]"
type textarea "x"
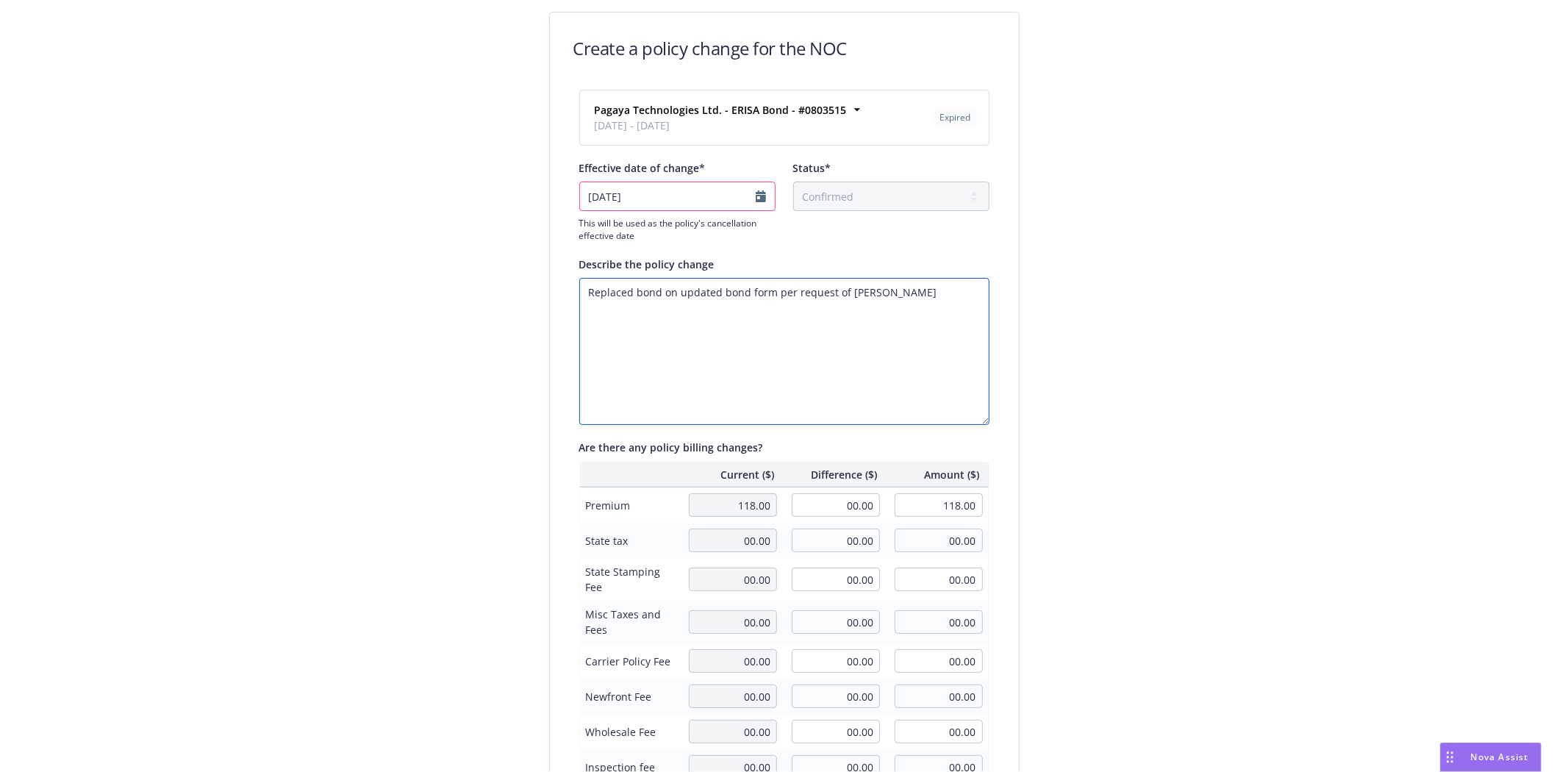
type textarea "Replaced bond on updated bond form per request of [PERSON_NAME]"
type textarea "x"
type textarea "Replaced bond on updated bond form per request of [PERSON_NAME]"
type textarea "x"
type textarea "Replaced bond on updated bond form per request of [PERSON_NAME]"
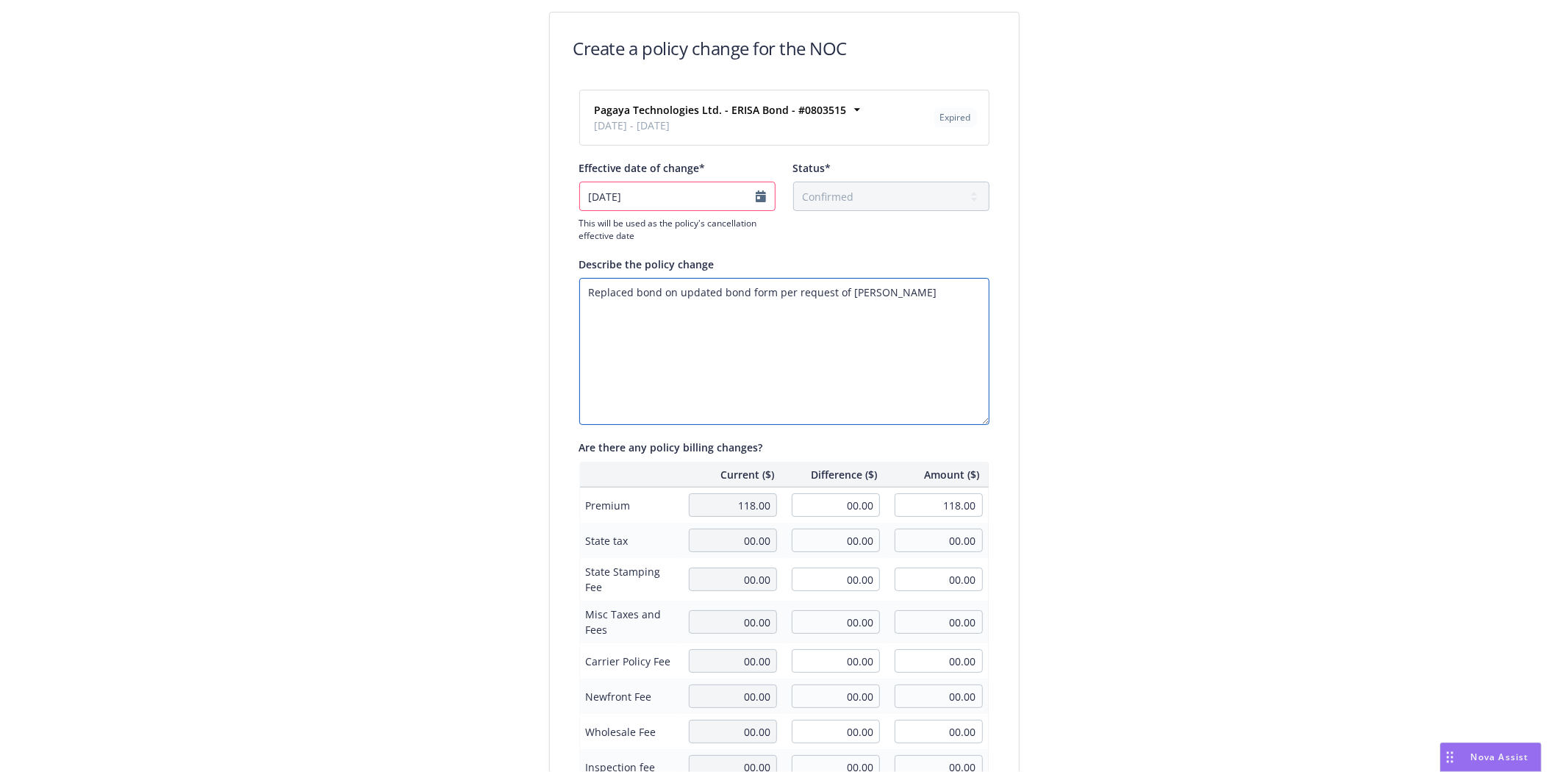
type textarea "x"
type textarea "Replaced bond on updated bond form per request of [PERSON_NAME]."
type textarea "x"
type textarea "Replaced bond on updated bond form per request of [PERSON_NAME]."
click at [1325, 548] on div "Create a policy change for the NOC Pagaya Technologies Ltd. - ERISA Bond - #080…" at bounding box center [784, 633] width 1568 height 1267
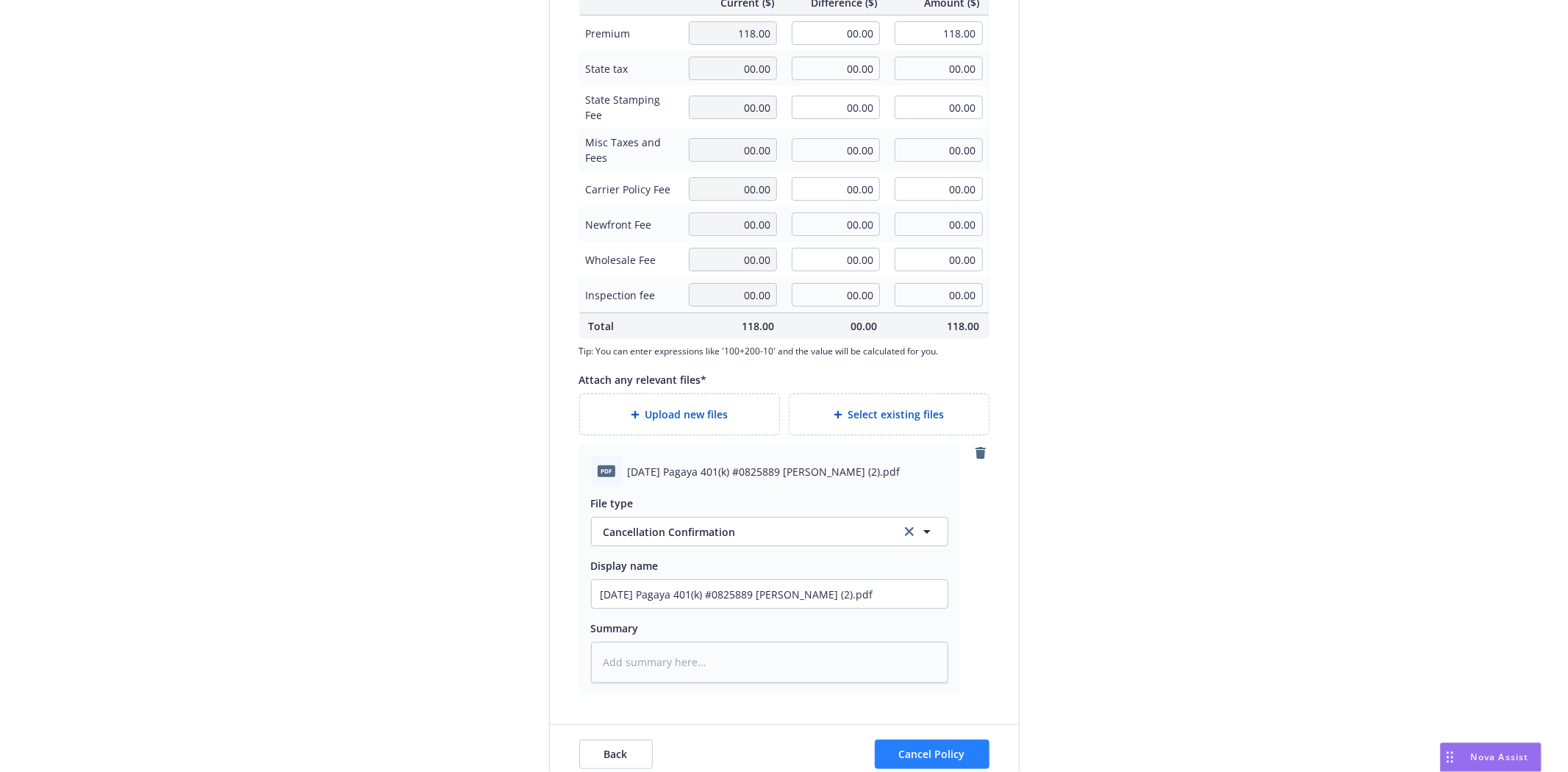
scroll to position [496, 0]
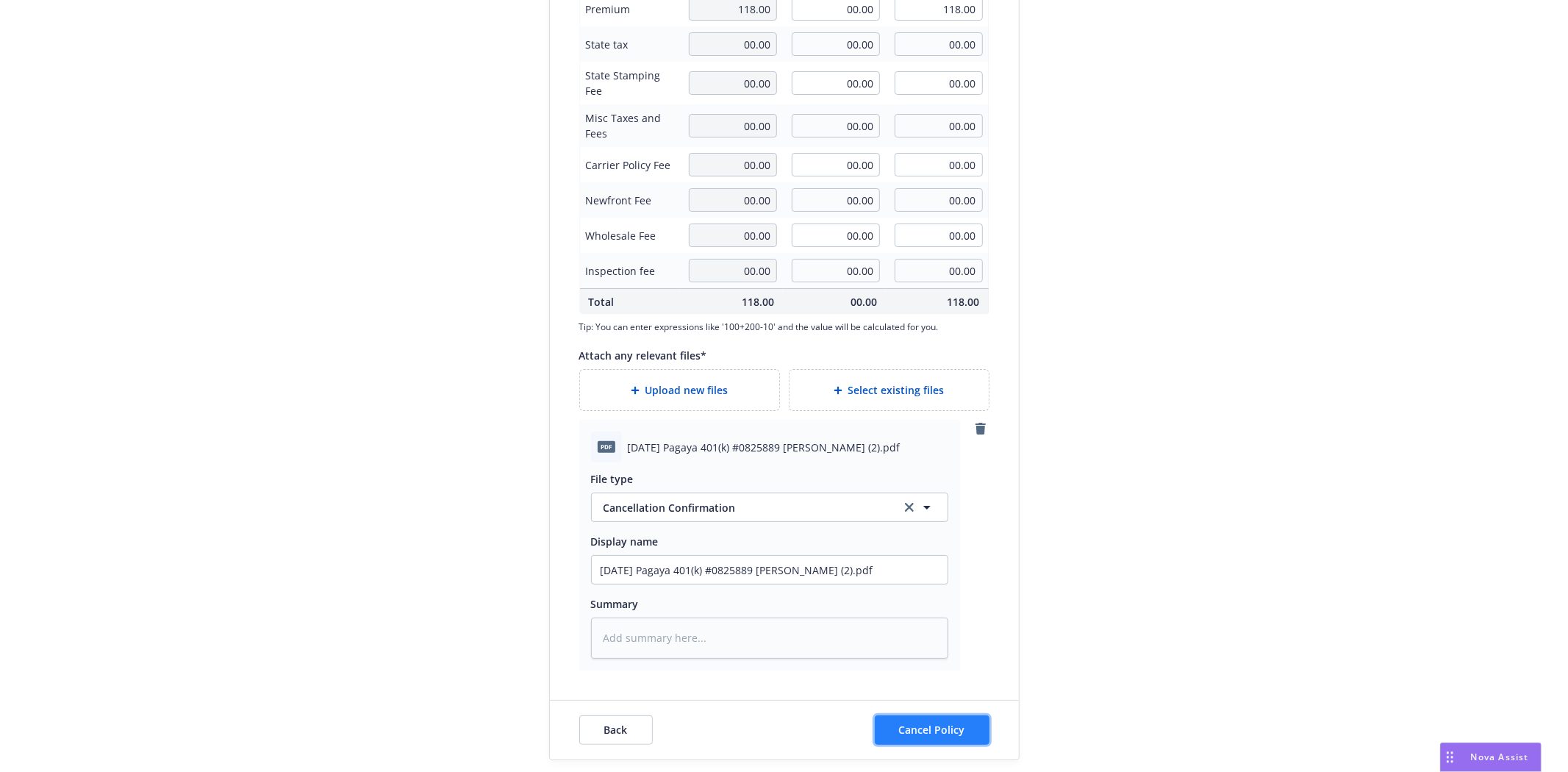
click at [921, 720] on button "Cancel Policy" at bounding box center [931, 729] width 115 height 29
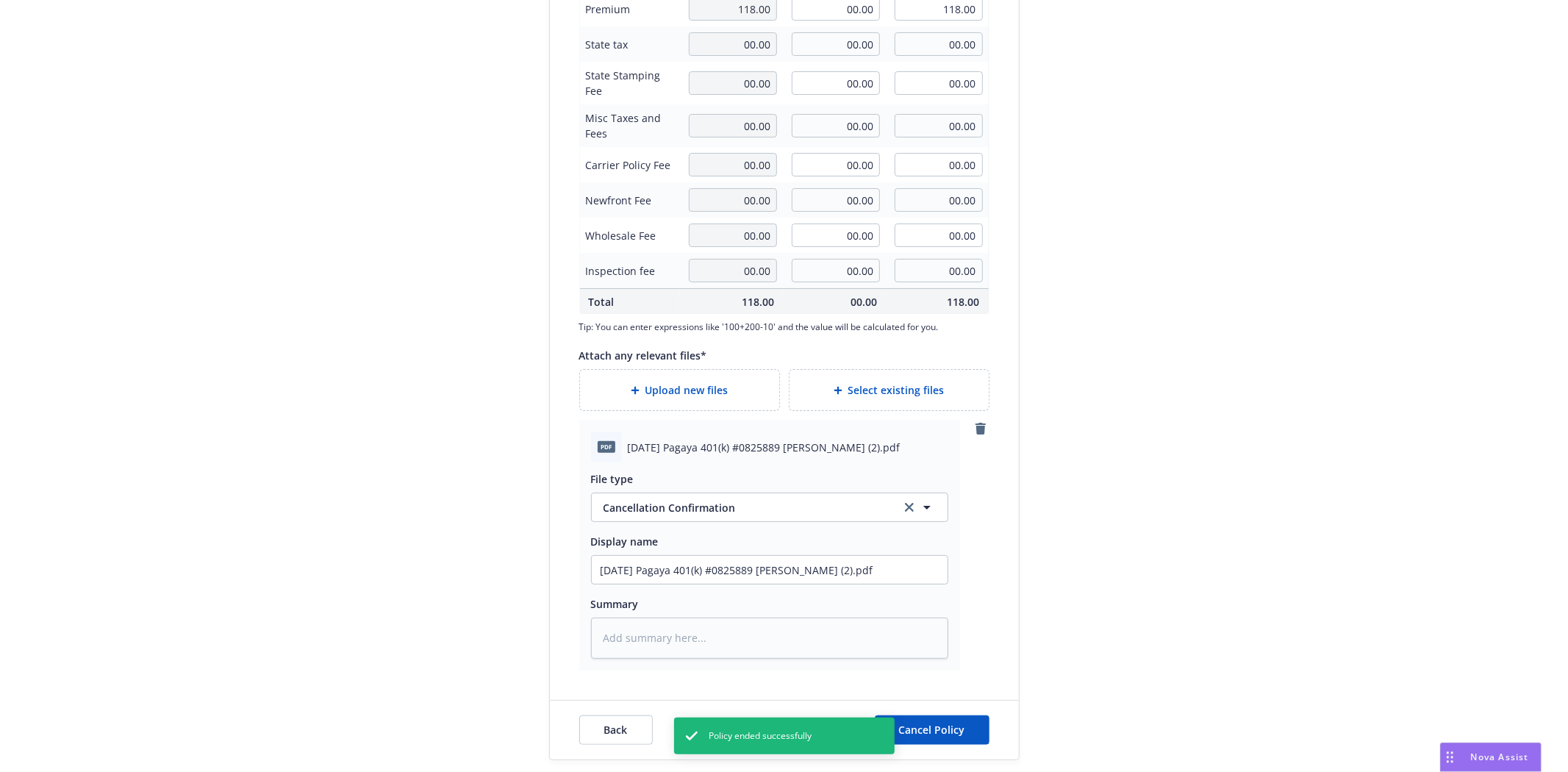
type textarea "x"
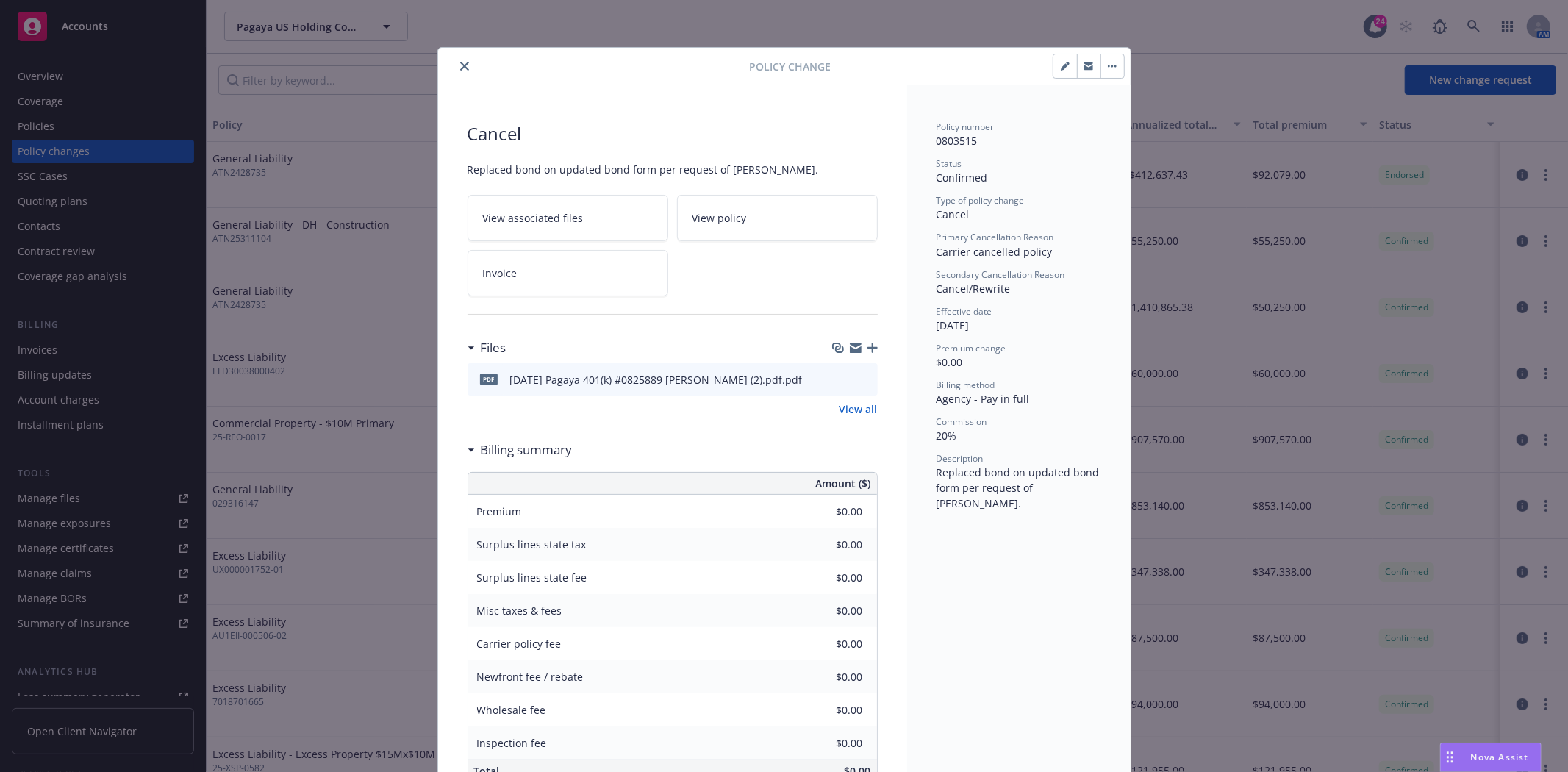
click at [460, 67] on icon "close" at bounding box center [464, 66] width 9 height 9
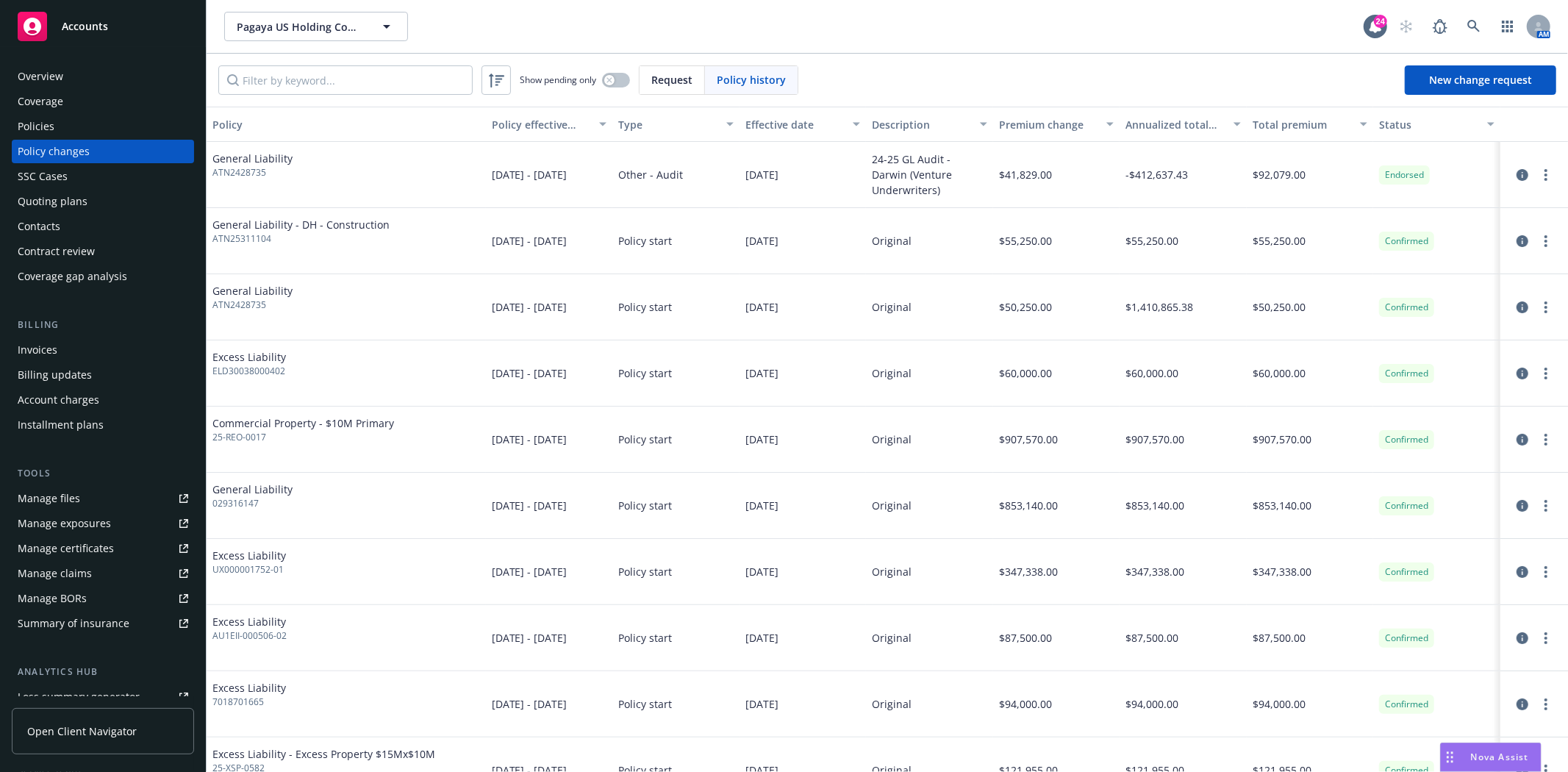
click at [101, 8] on link "Accounts" at bounding box center [103, 26] width 182 height 41
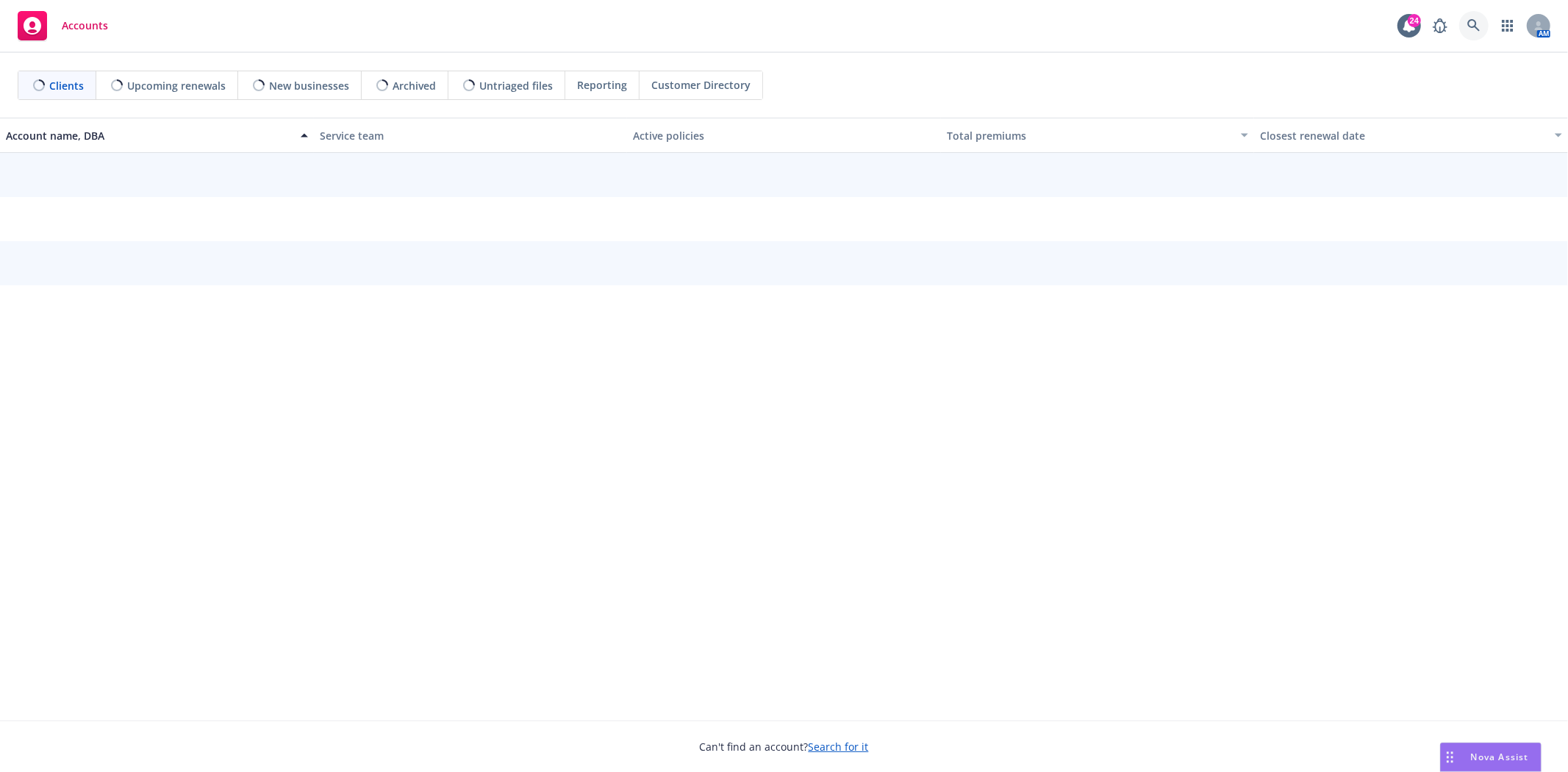
click at [1471, 22] on icon at bounding box center [1474, 25] width 13 height 13
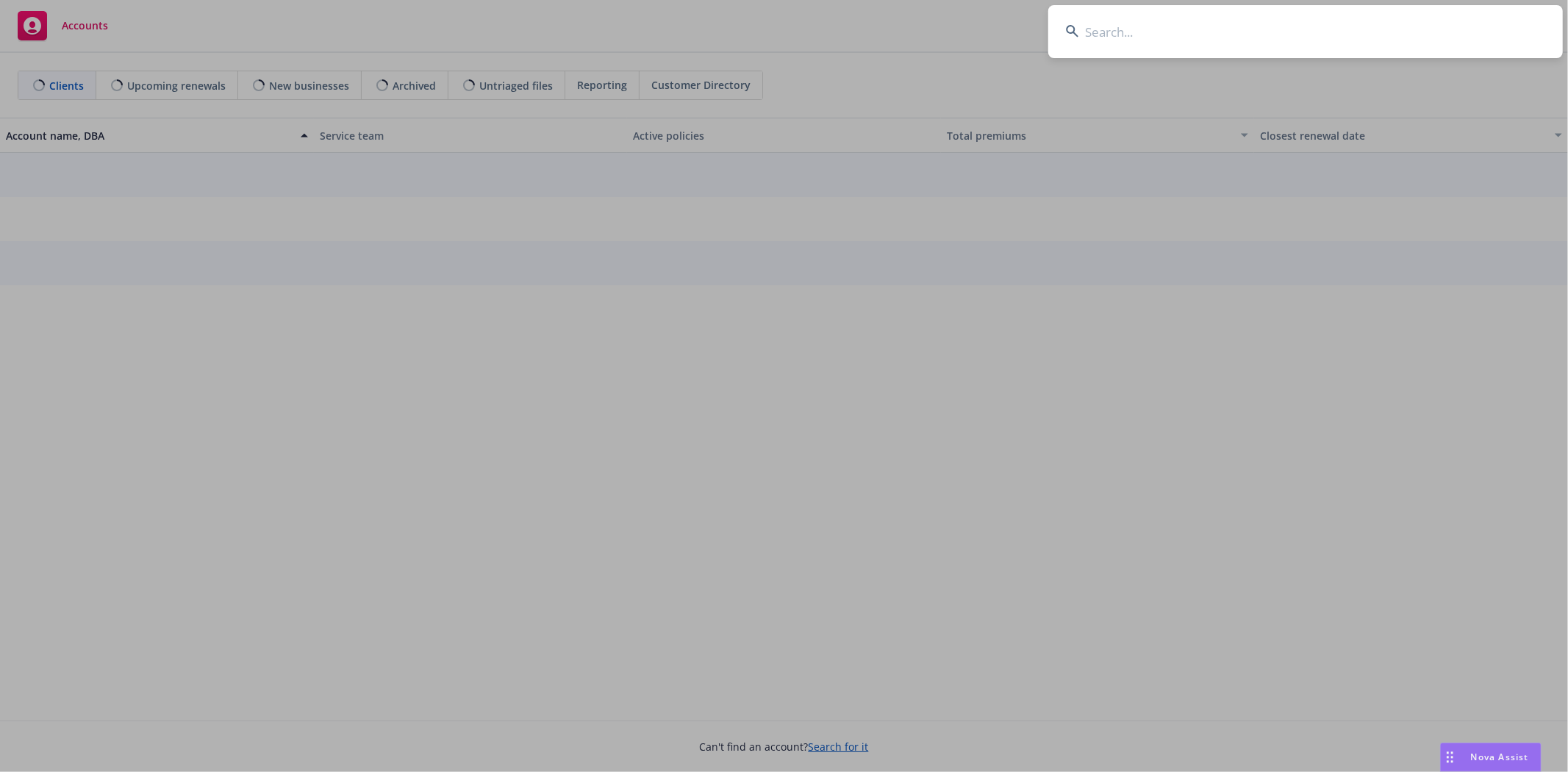
type input "a"
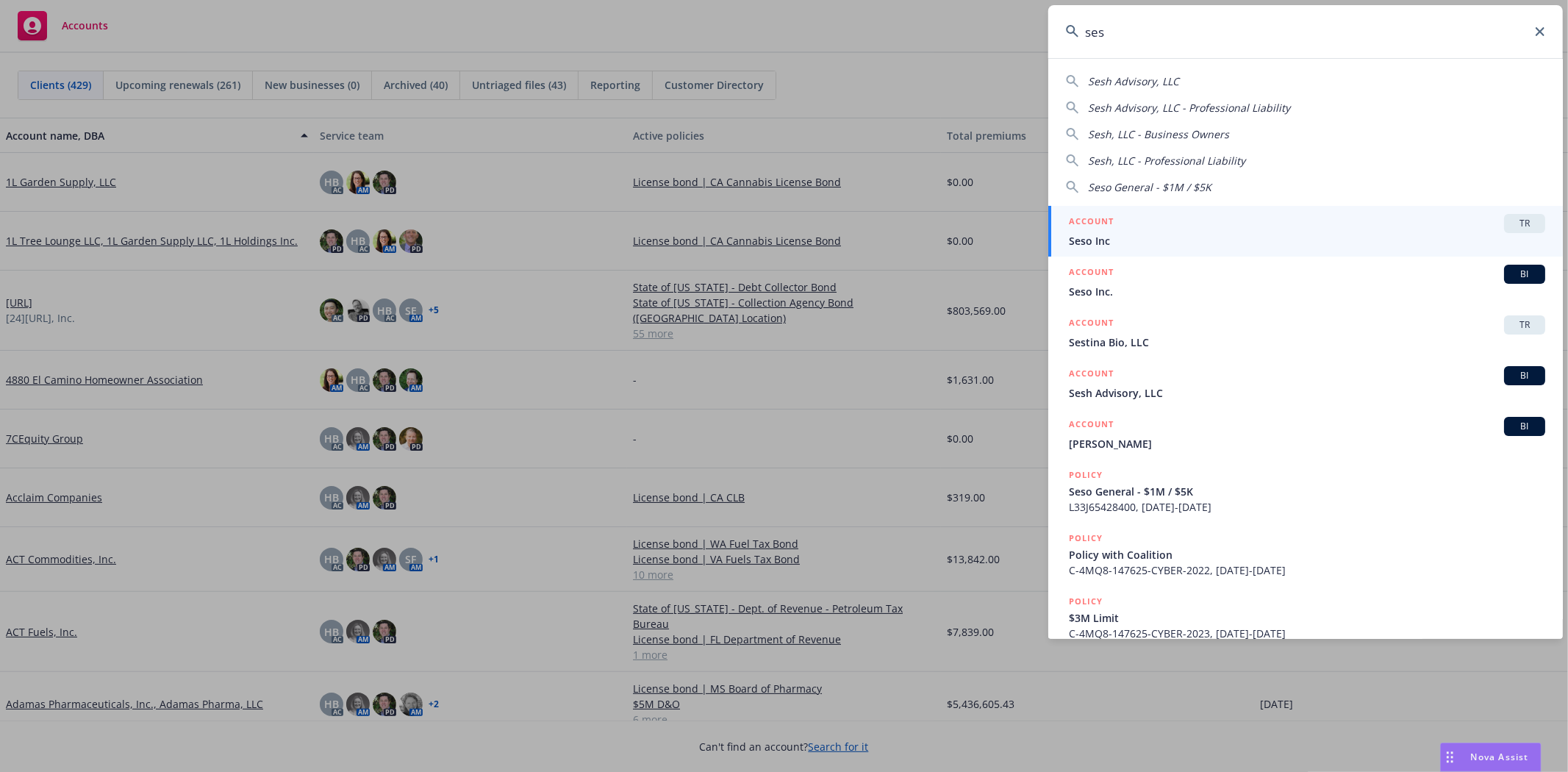
type input "ses"
click at [1181, 231] on div "ACCOUNT TR" at bounding box center [1306, 224] width 476 height 19
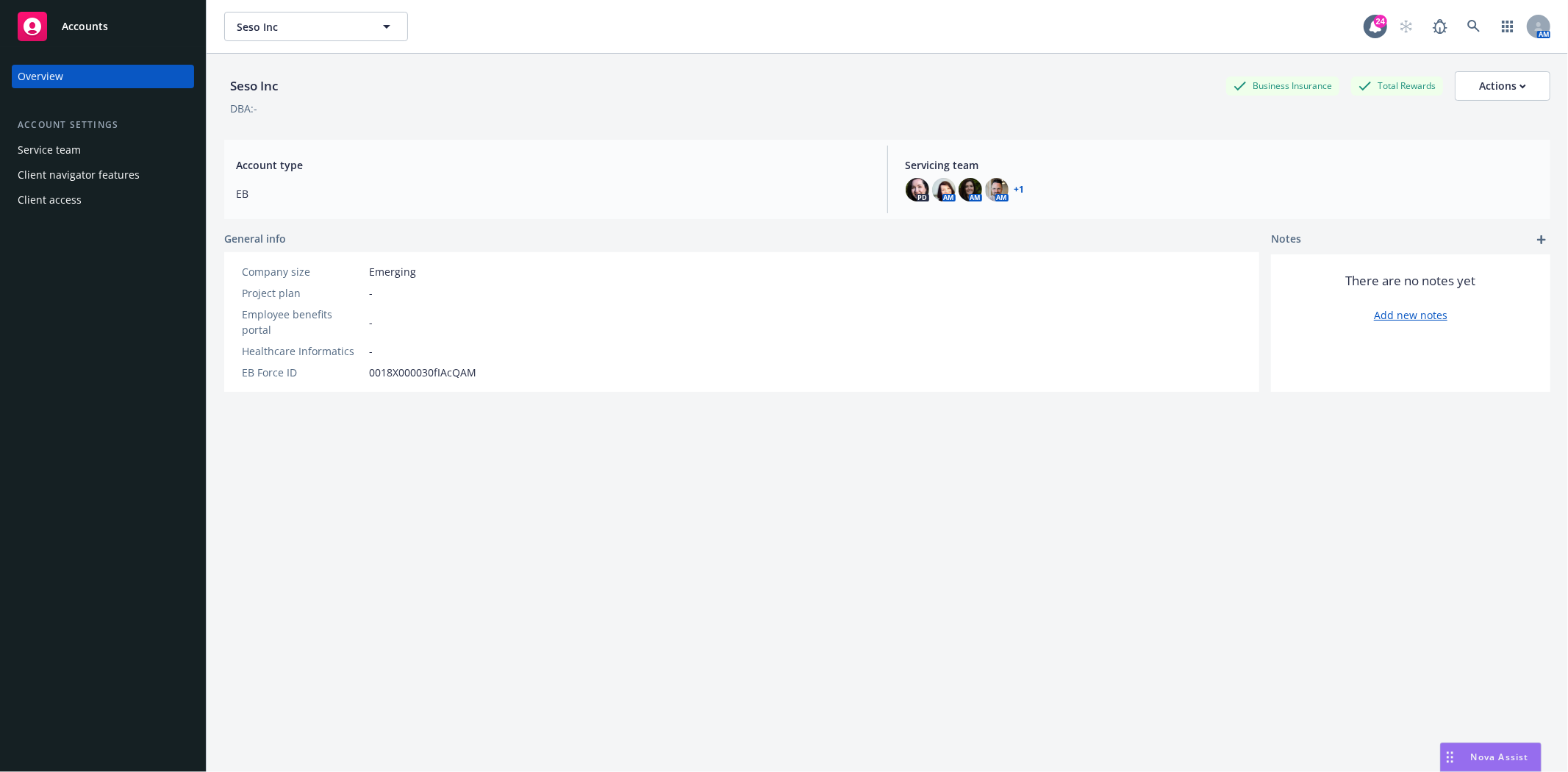
click at [157, 25] on div "Accounts" at bounding box center [102, 26] width 170 height 29
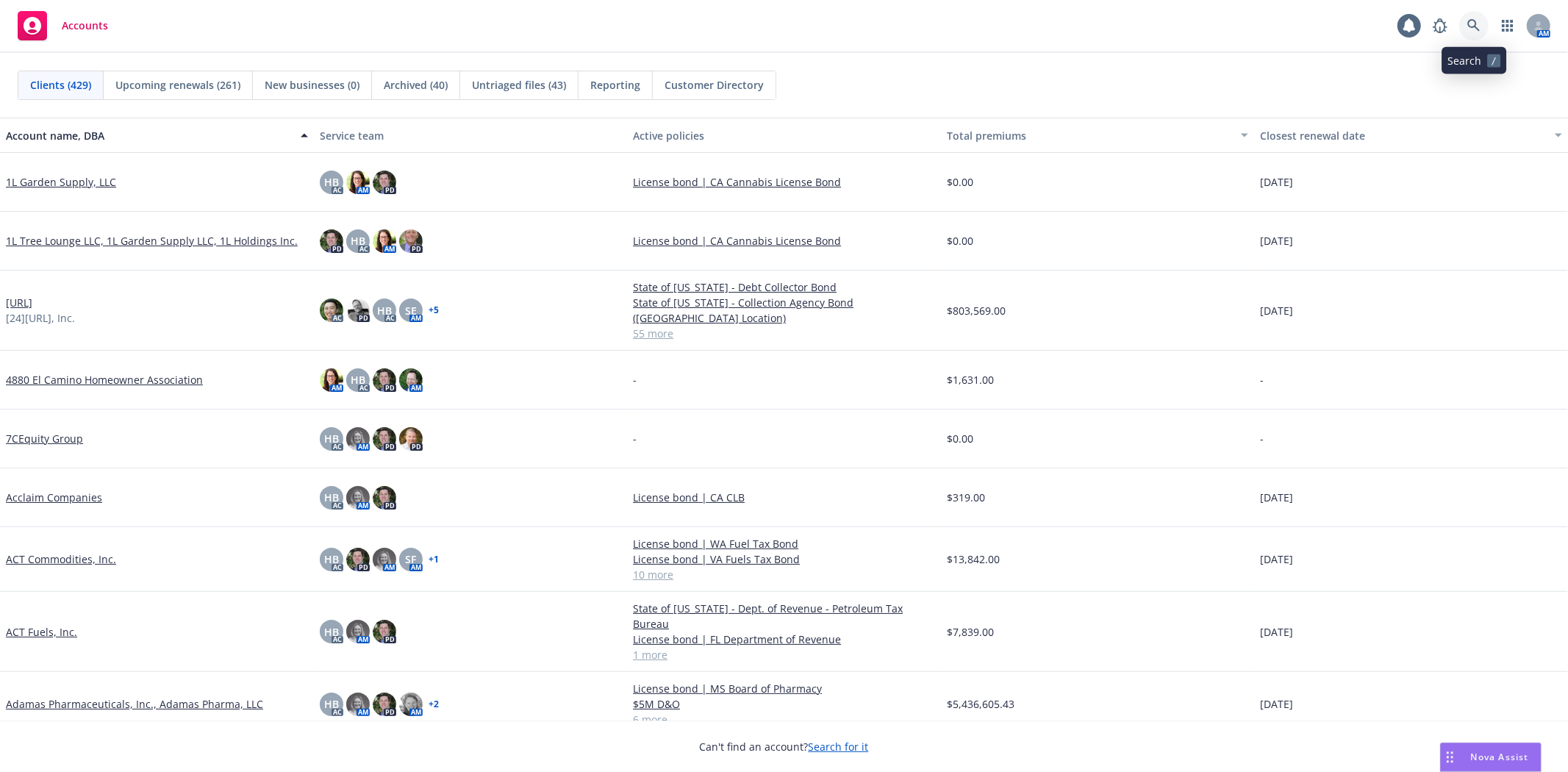
click at [1475, 27] on icon at bounding box center [1474, 25] width 13 height 13
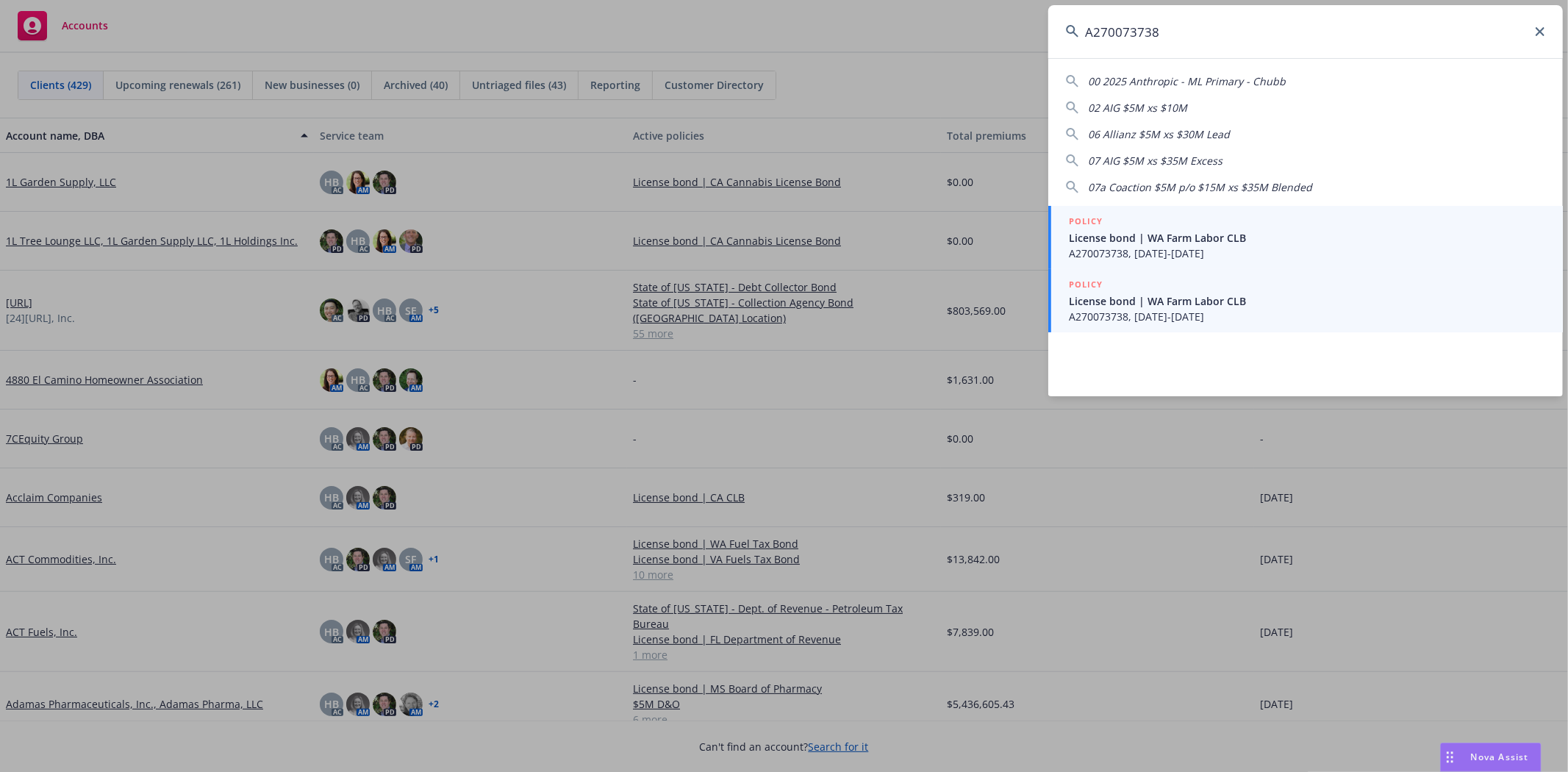
type input "A270073738"
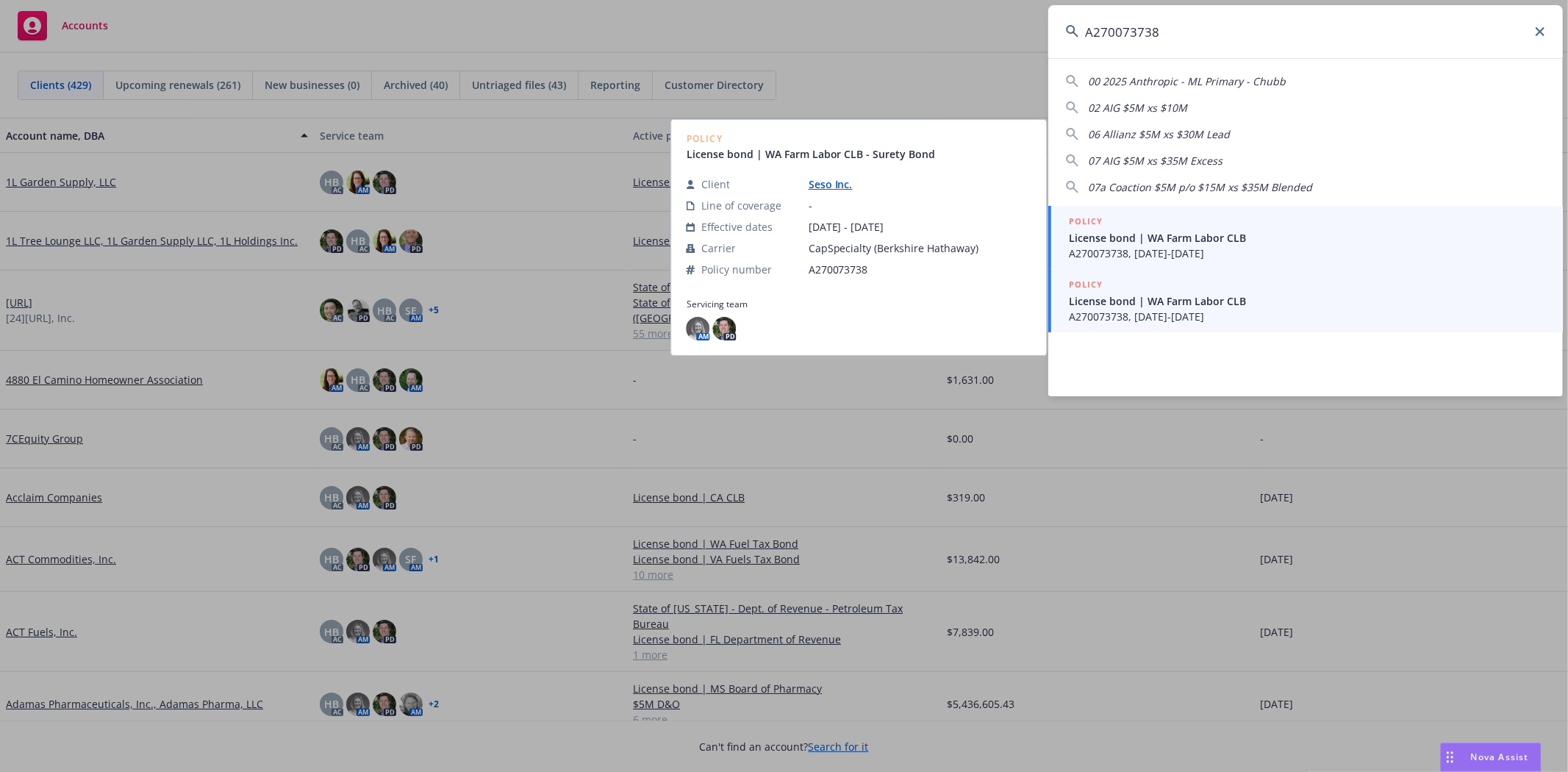
click at [1162, 304] on span "License bond | WA Farm Labor CLB" at bounding box center [1306, 300] width 476 height 15
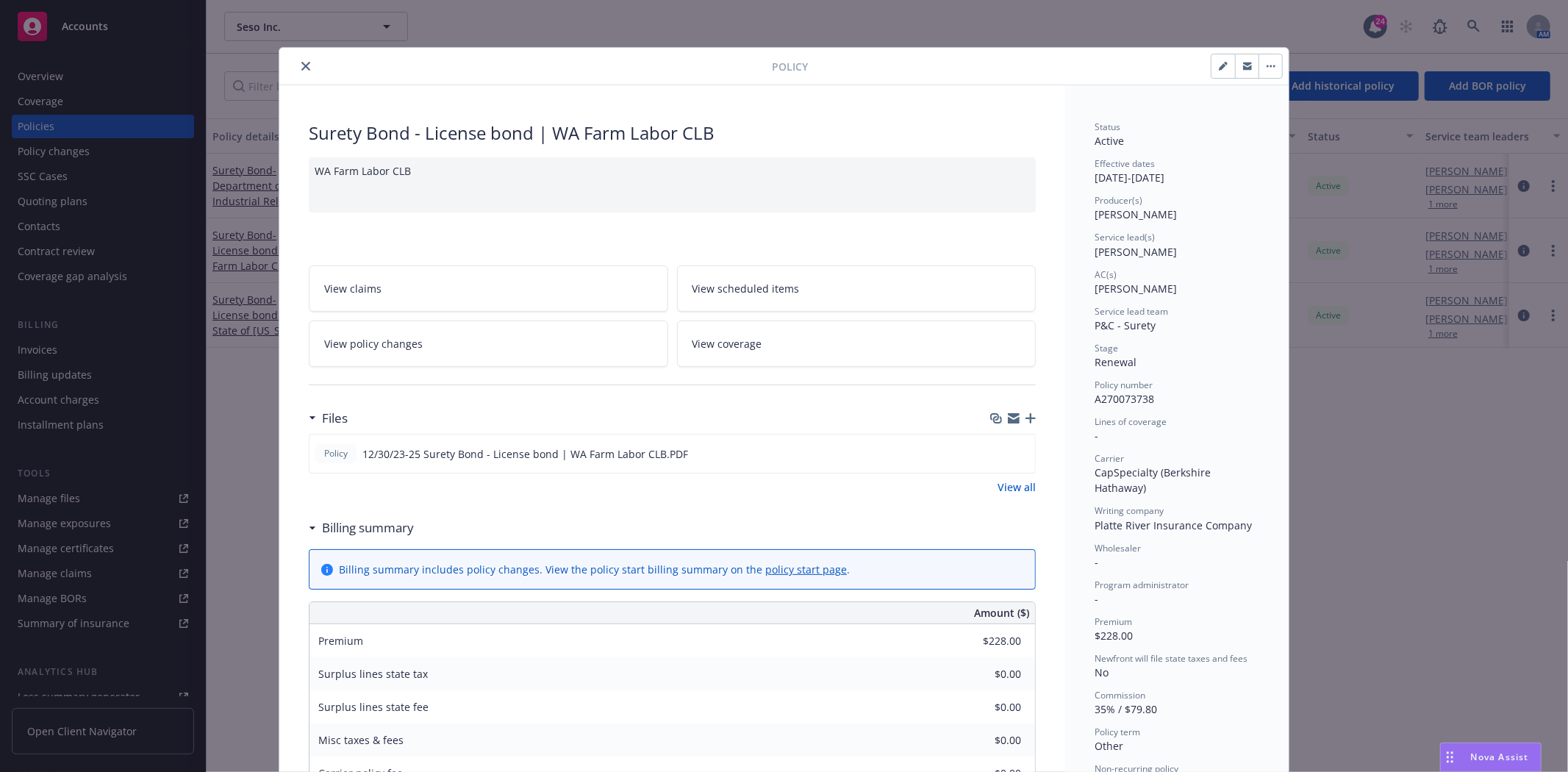
click at [299, 59] on button "close" at bounding box center [306, 66] width 17 height 17
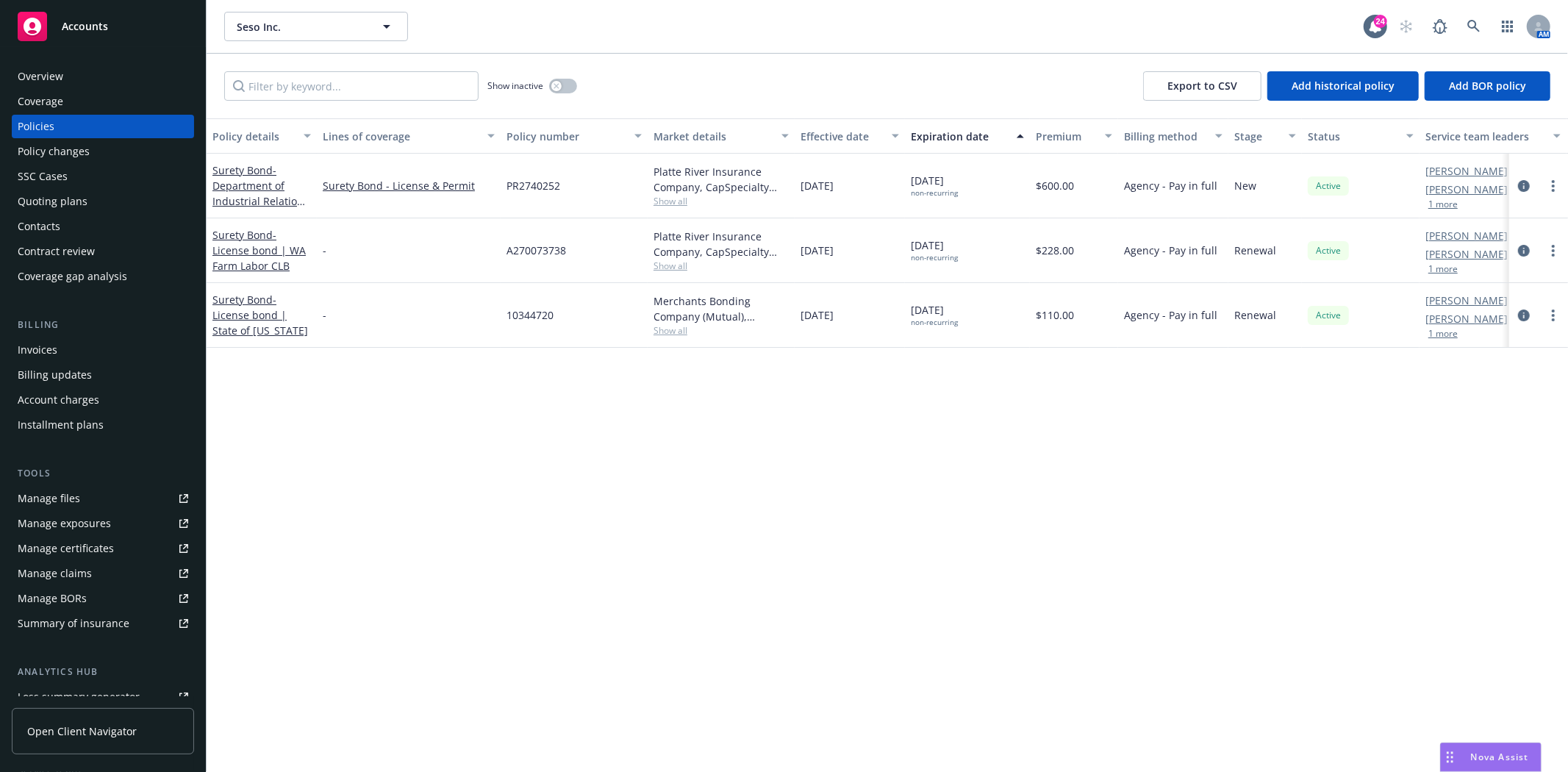
click at [75, 149] on div "Policy changes" at bounding box center [53, 151] width 72 height 24
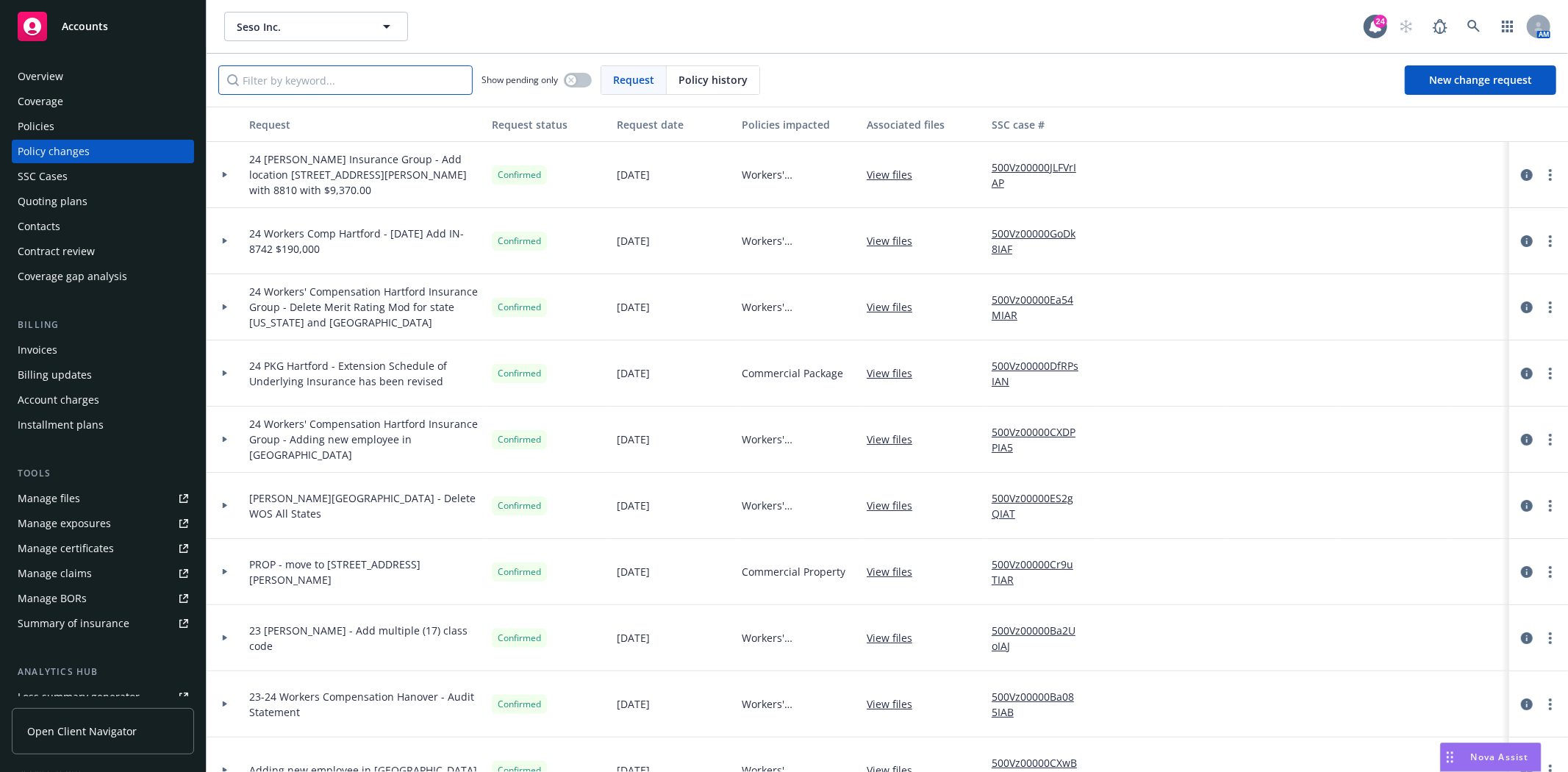
click at [318, 76] on input "Filter by keyword..." at bounding box center [345, 80] width 254 height 29
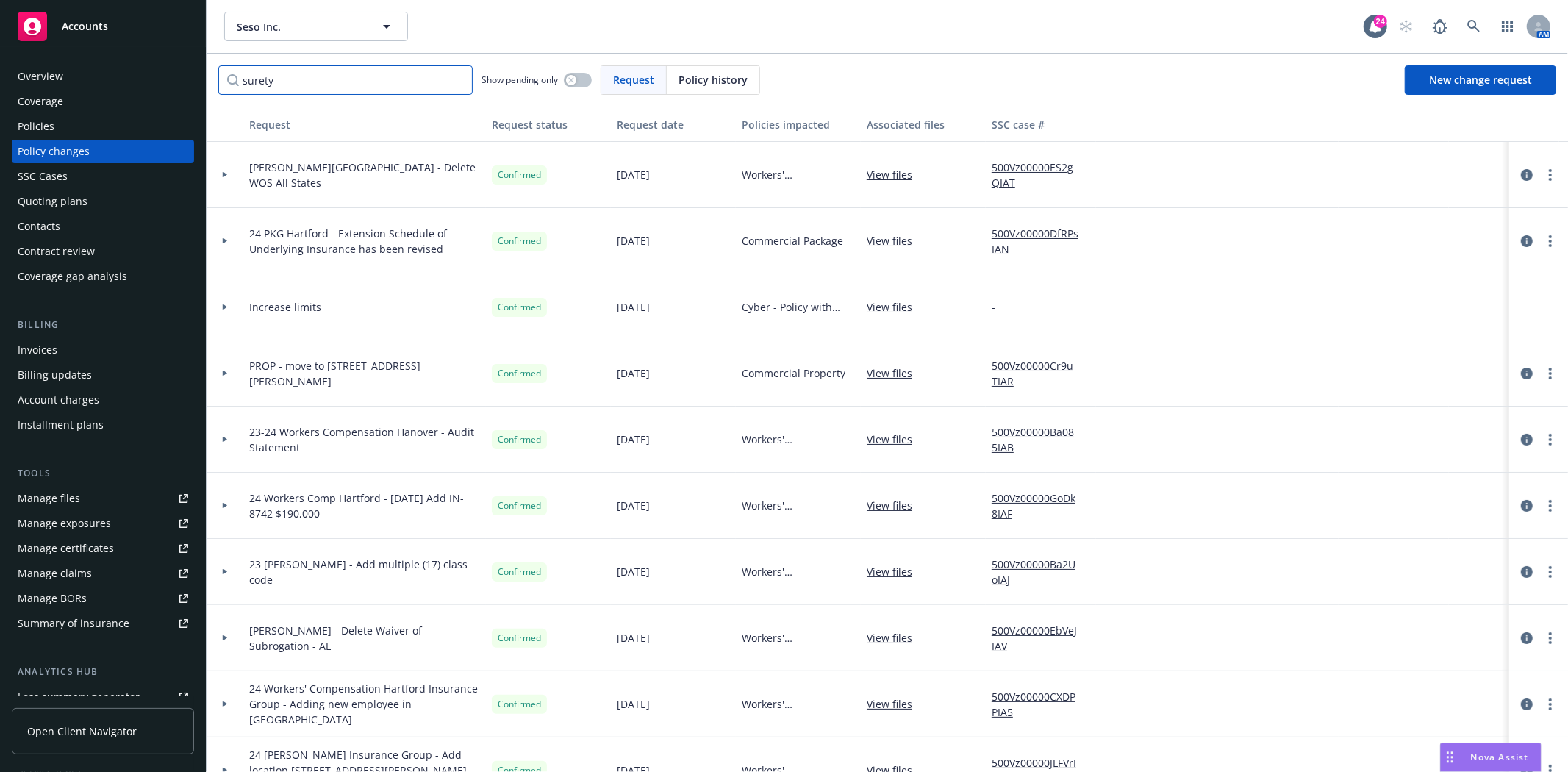
type input "surety"
